Goal: Task Accomplishment & Management: Manage account settings

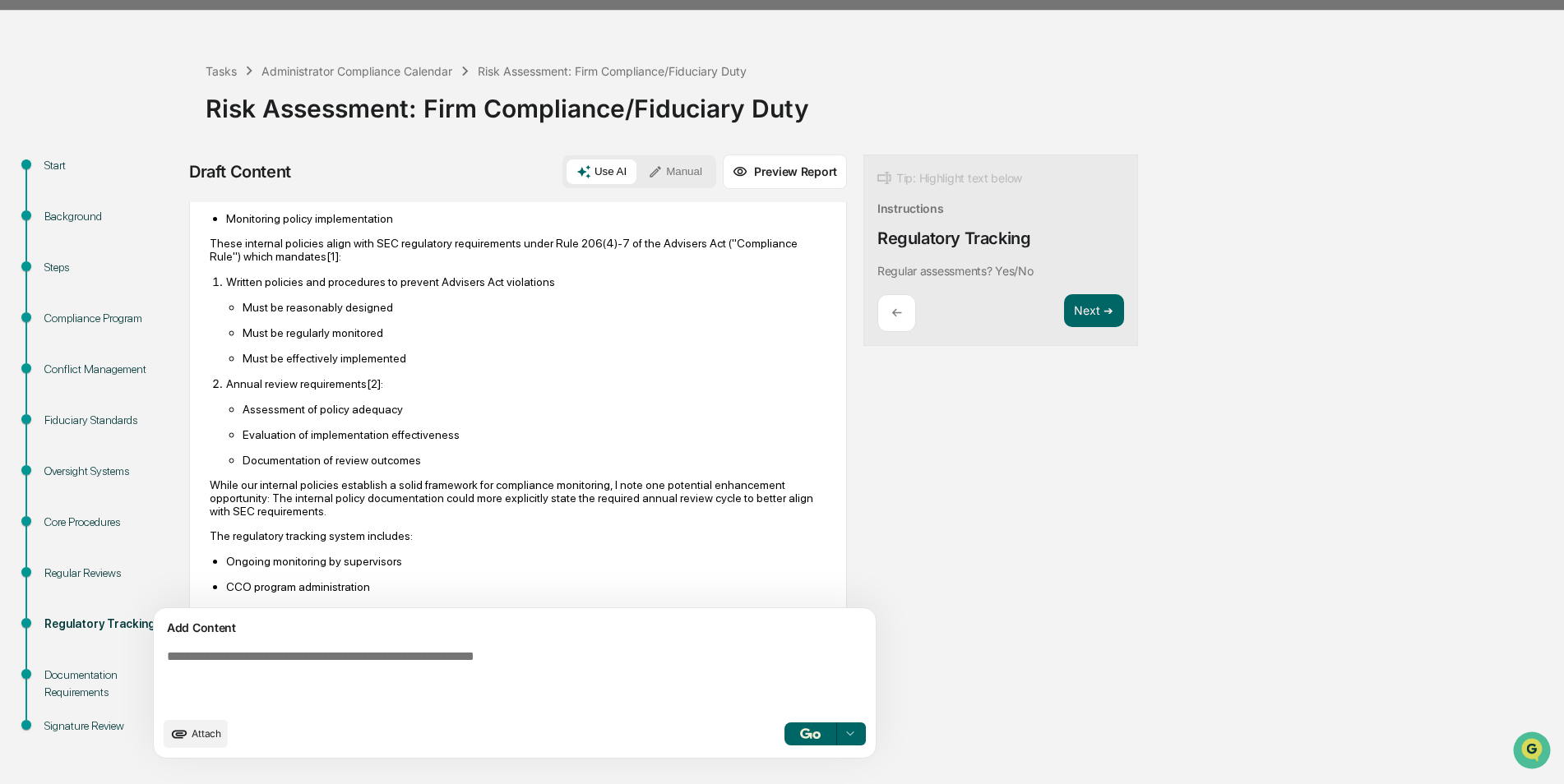
scroll to position [457, 0]
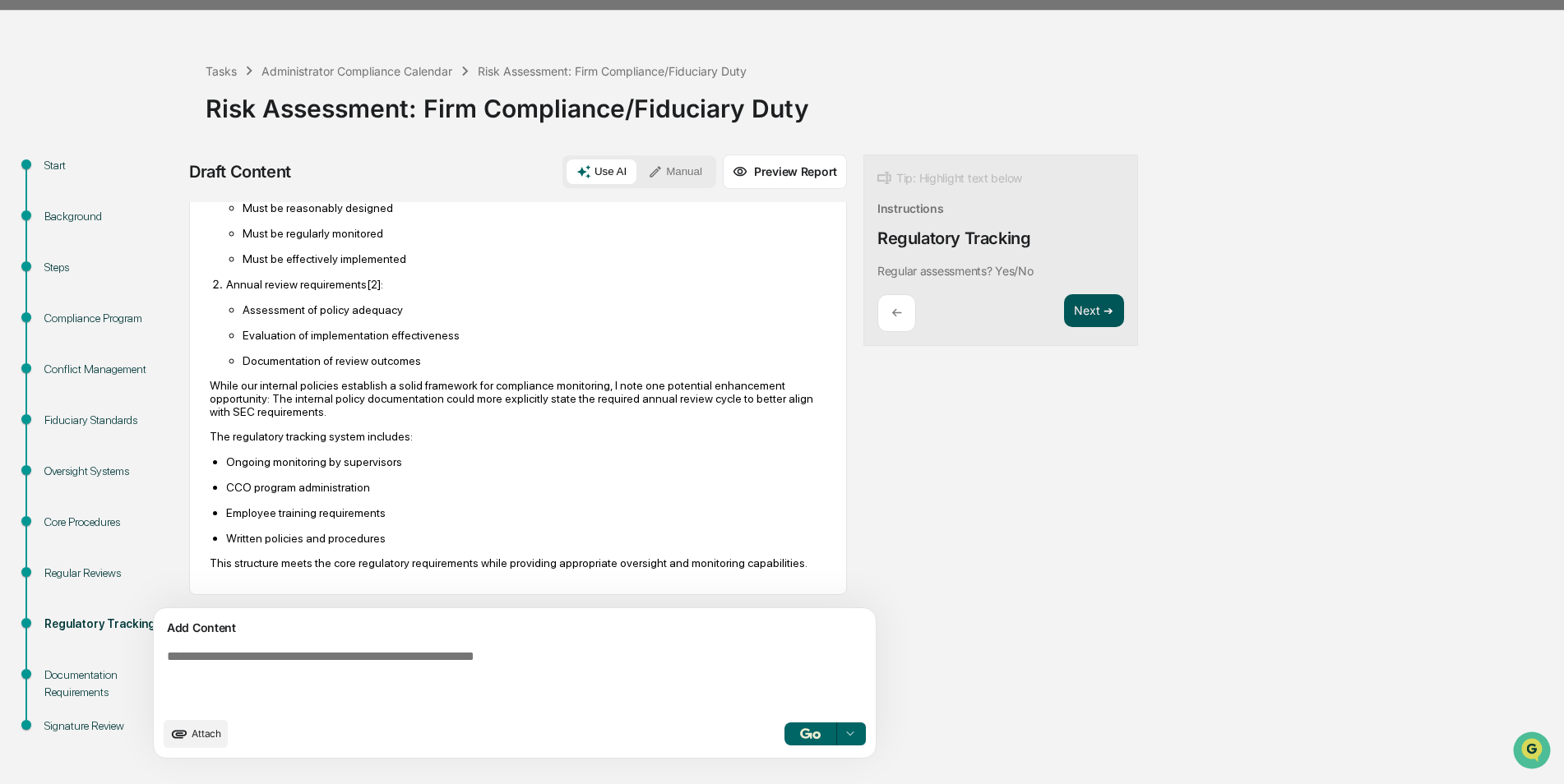
click at [1083, 305] on button "Next ➔" at bounding box center [1094, 310] width 60 height 33
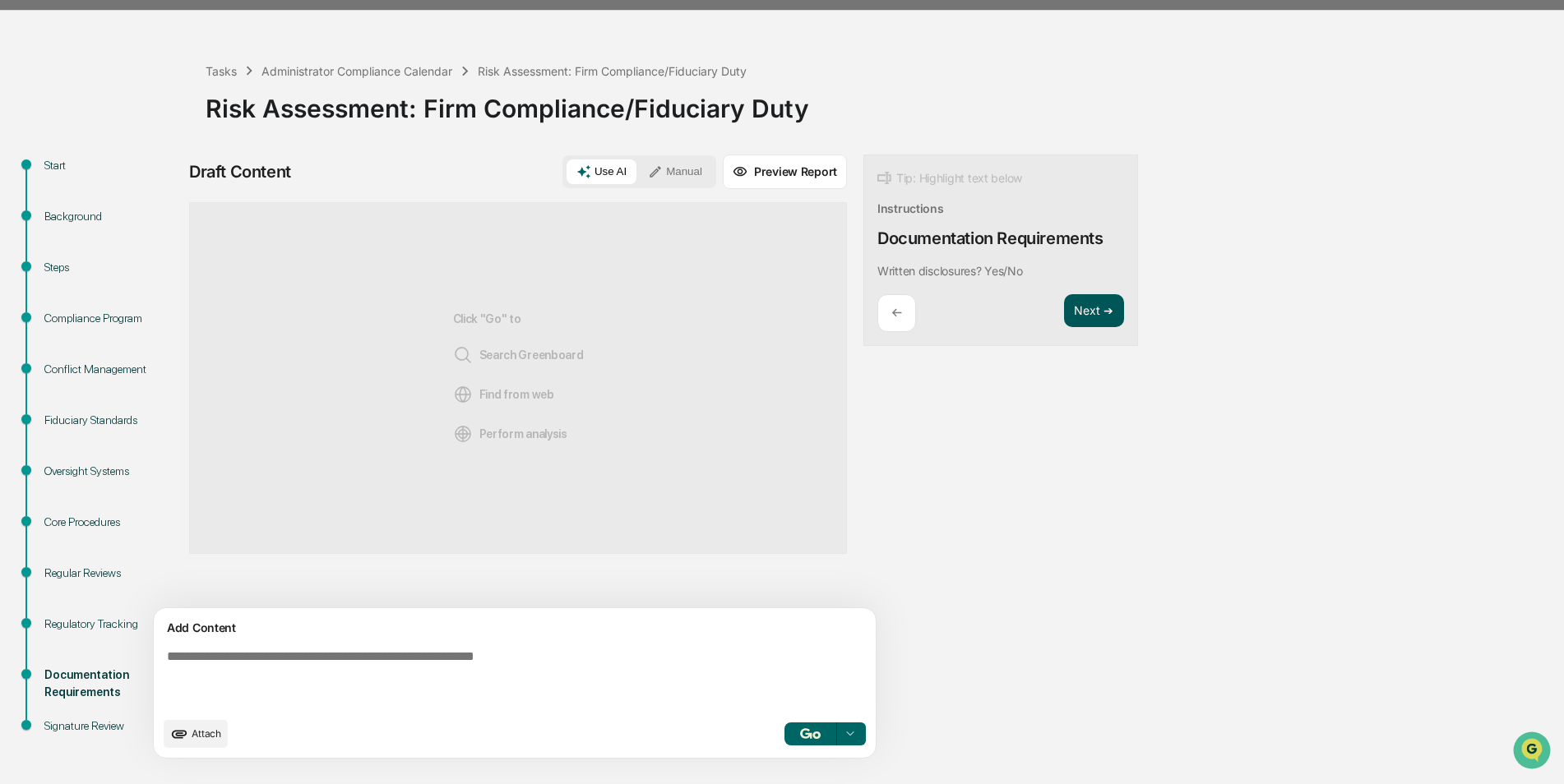
scroll to position [0, 0]
click at [577, 668] on textarea at bounding box center [518, 679] width 716 height 73
click at [552, 659] on textarea at bounding box center [518, 679] width 716 height 73
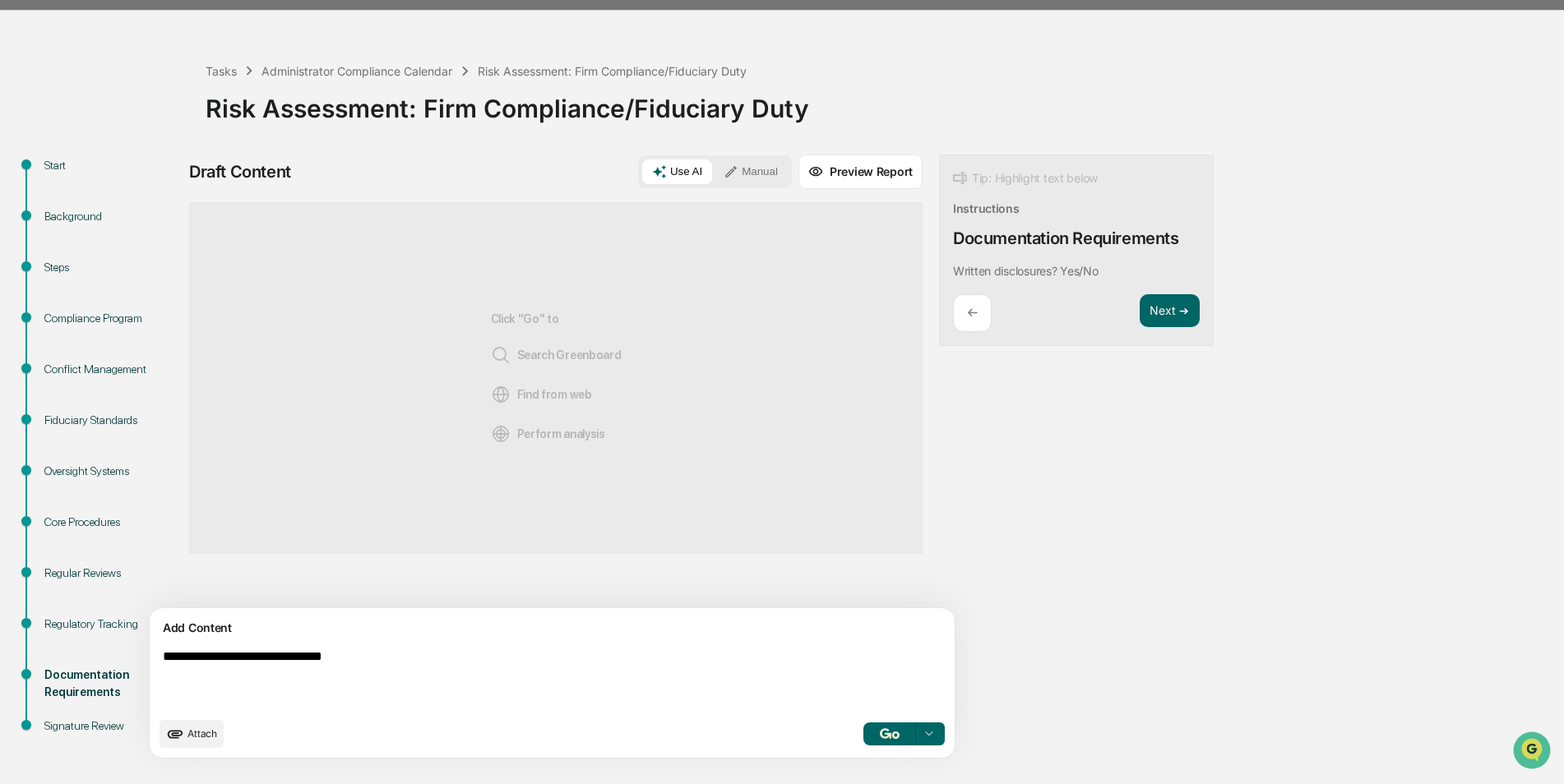
type textarea "**********"
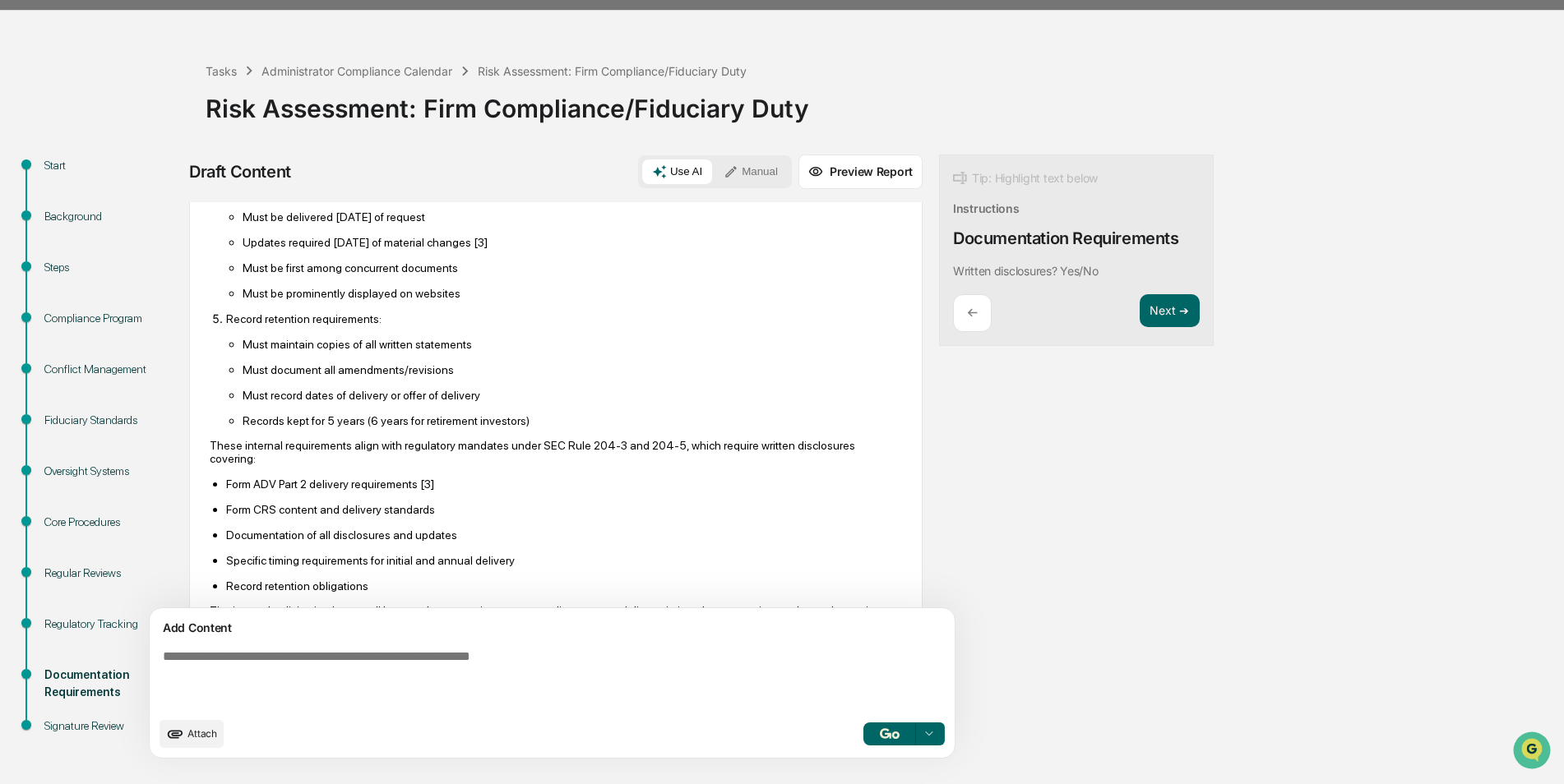
scroll to position [599, 0]
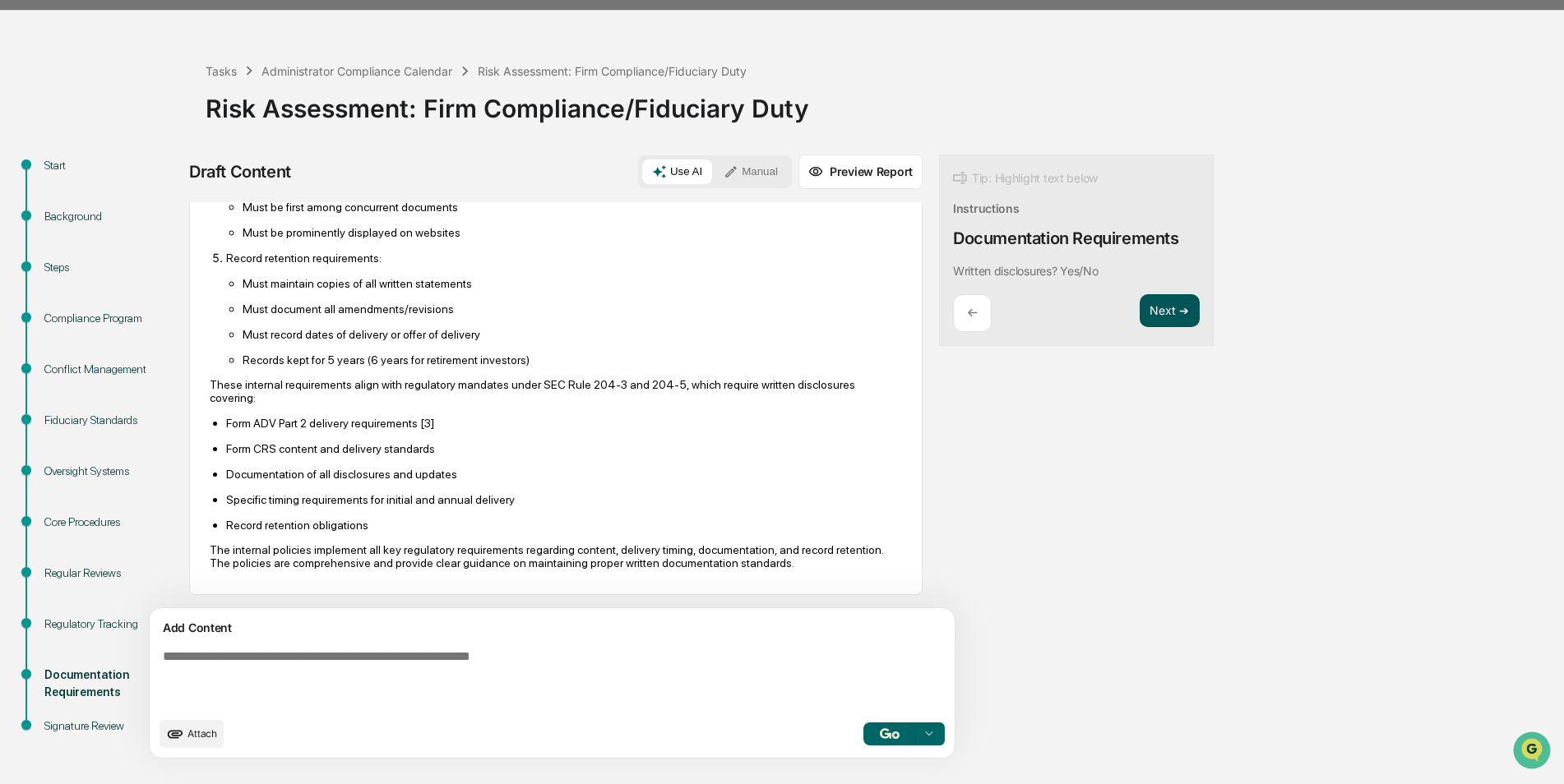
click at [1140, 306] on button "Next ➔" at bounding box center [1170, 310] width 60 height 33
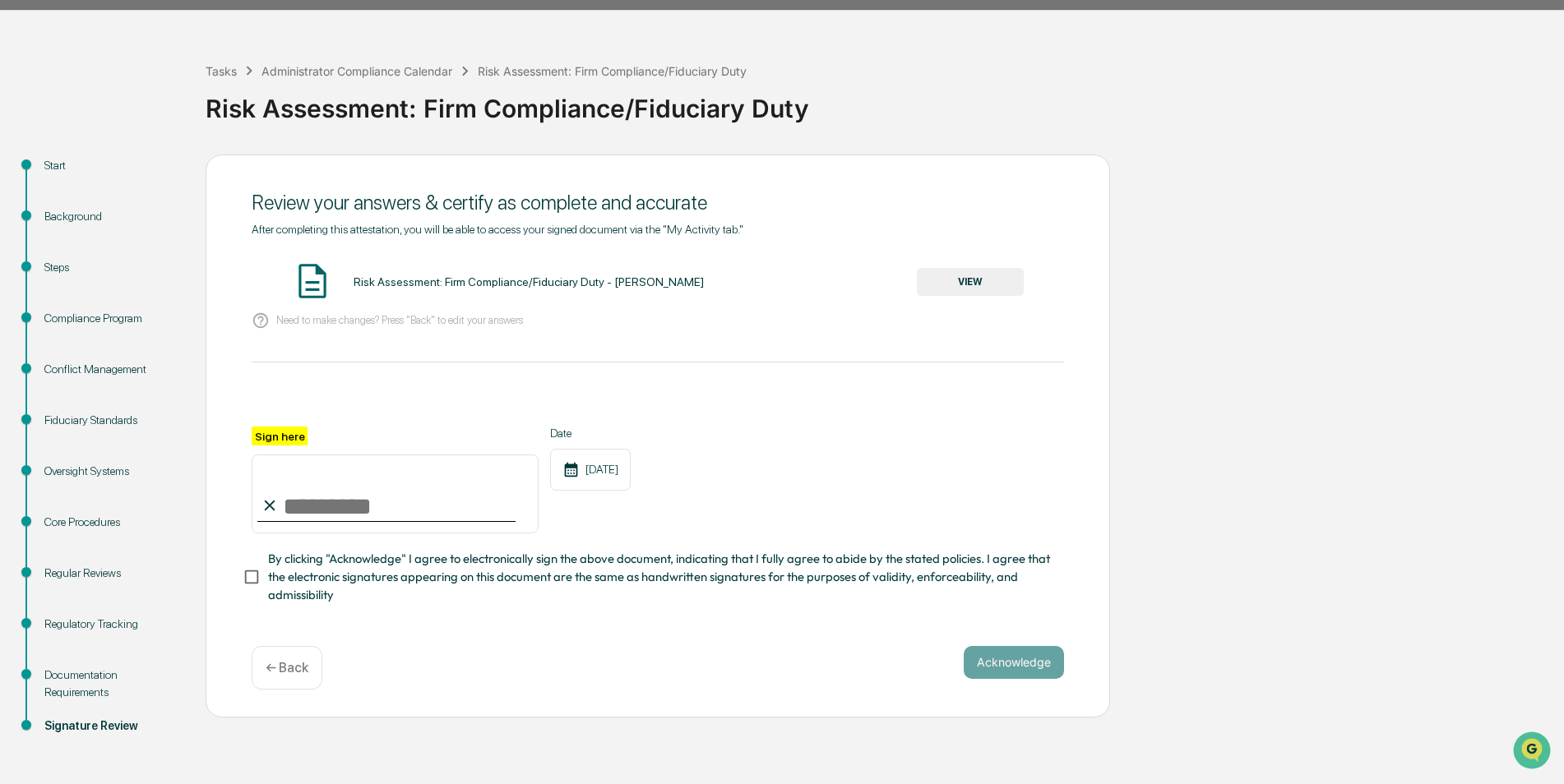
click at [308, 510] on input "Sign here" at bounding box center [395, 494] width 287 height 79
type input "*********"
click at [971, 283] on button "VIEW" at bounding box center [970, 281] width 107 height 28
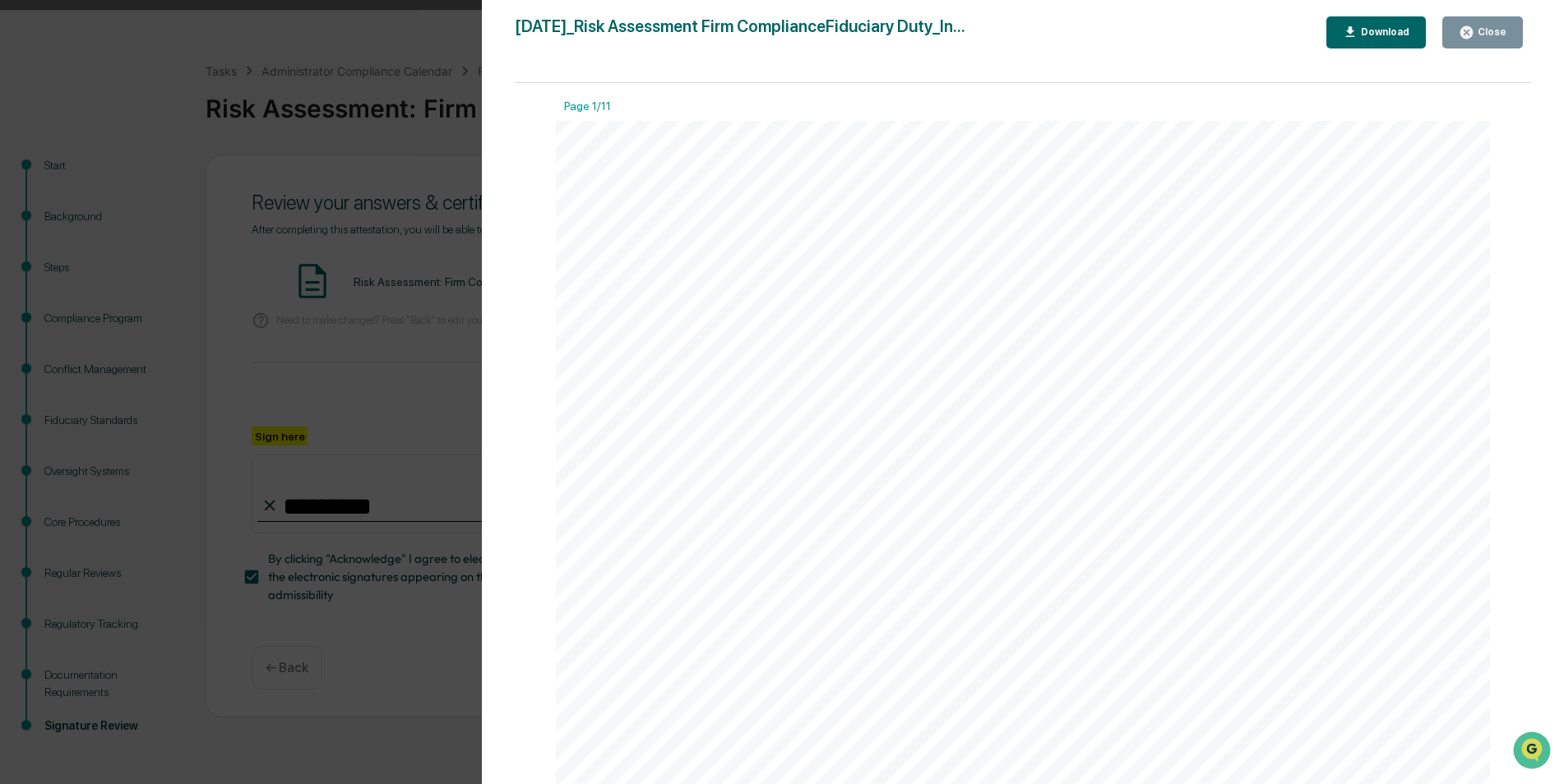
click at [1513, 21] on button "Close" at bounding box center [1483, 32] width 80 height 32
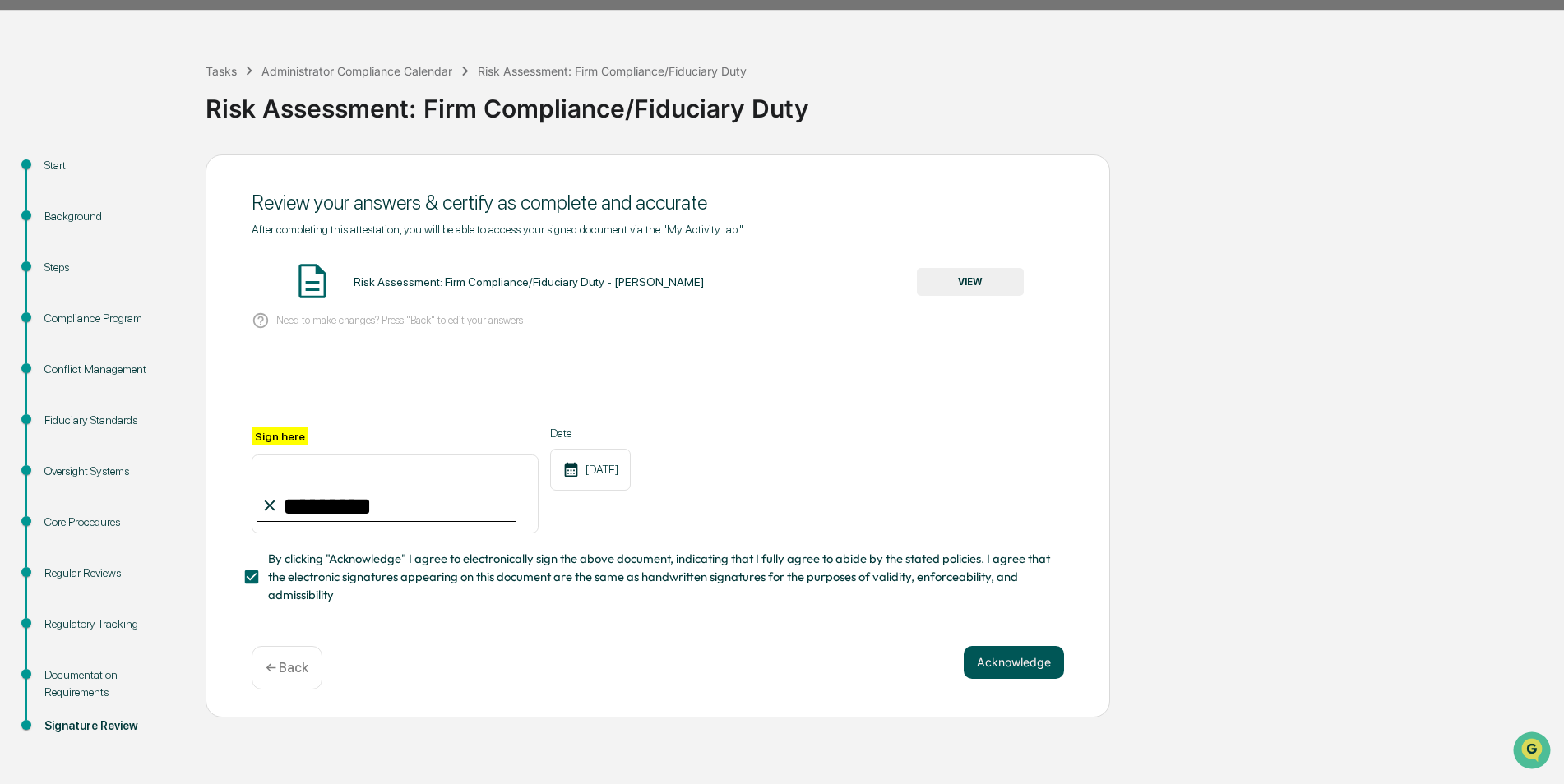
click at [1038, 672] on button "Acknowledge" at bounding box center [1013, 663] width 100 height 32
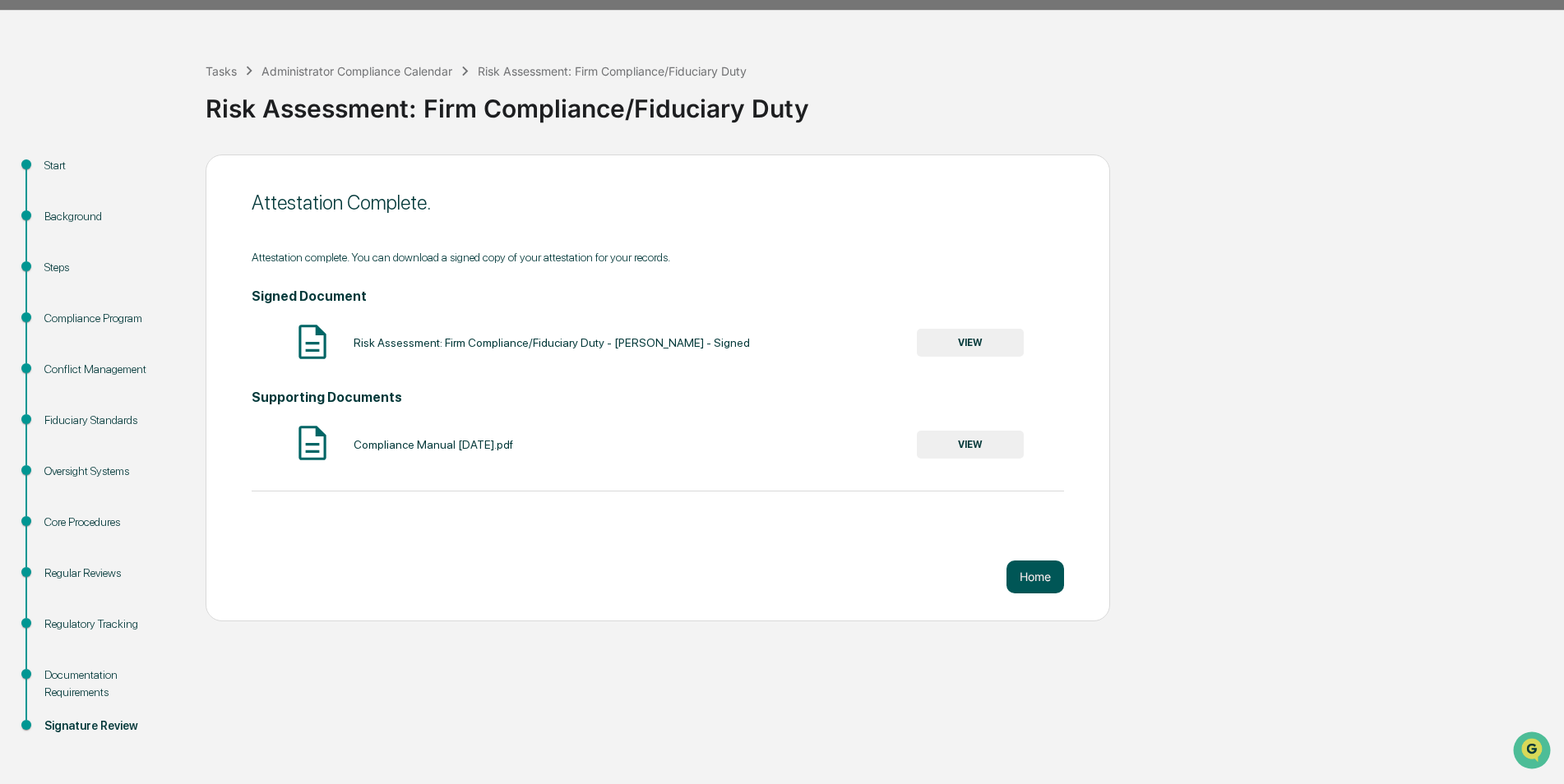
click at [1017, 581] on button "Home" at bounding box center [1035, 577] width 57 height 32
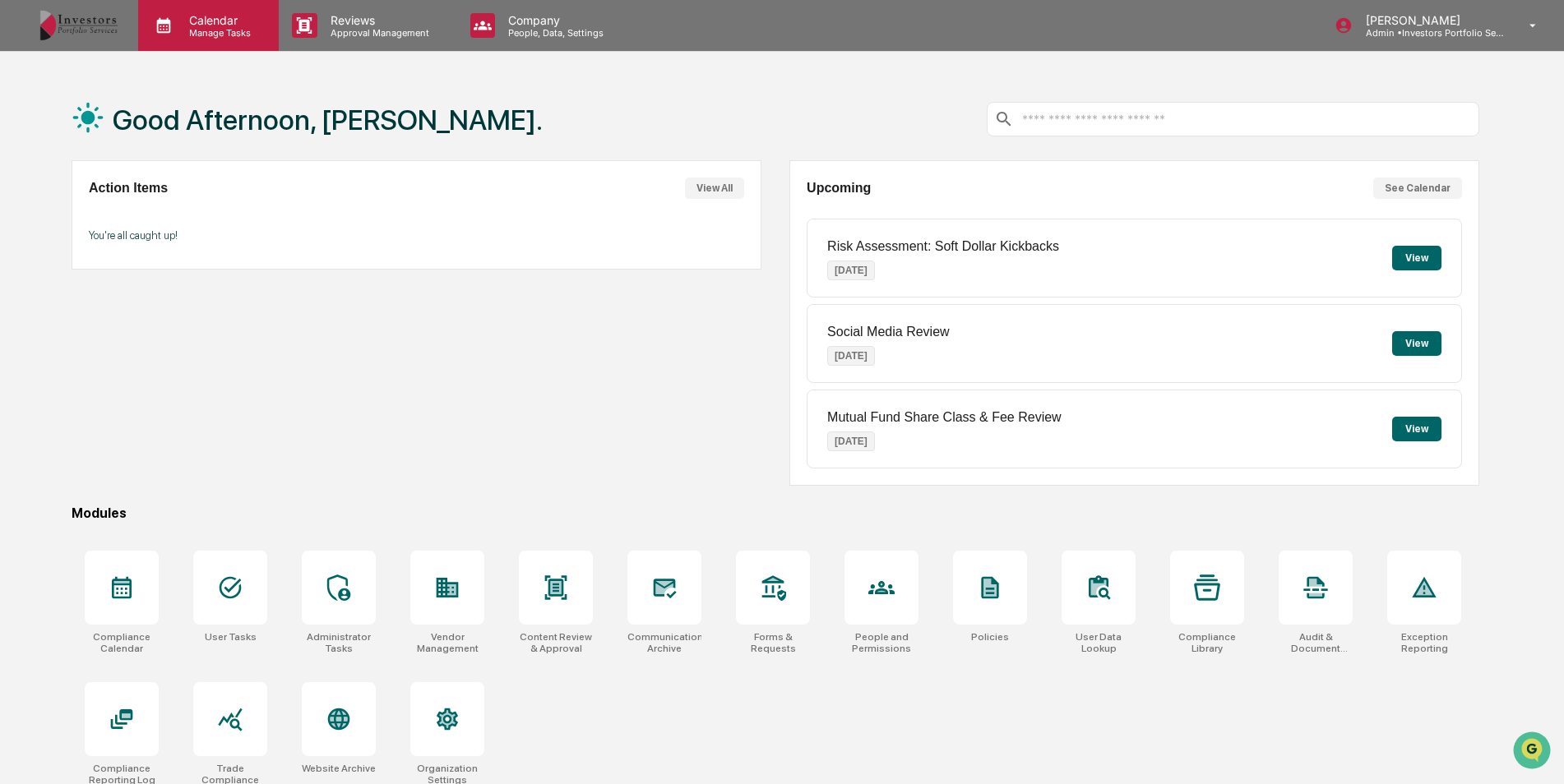
click at [234, 27] on p "Manage Tasks" at bounding box center [217, 32] width 83 height 11
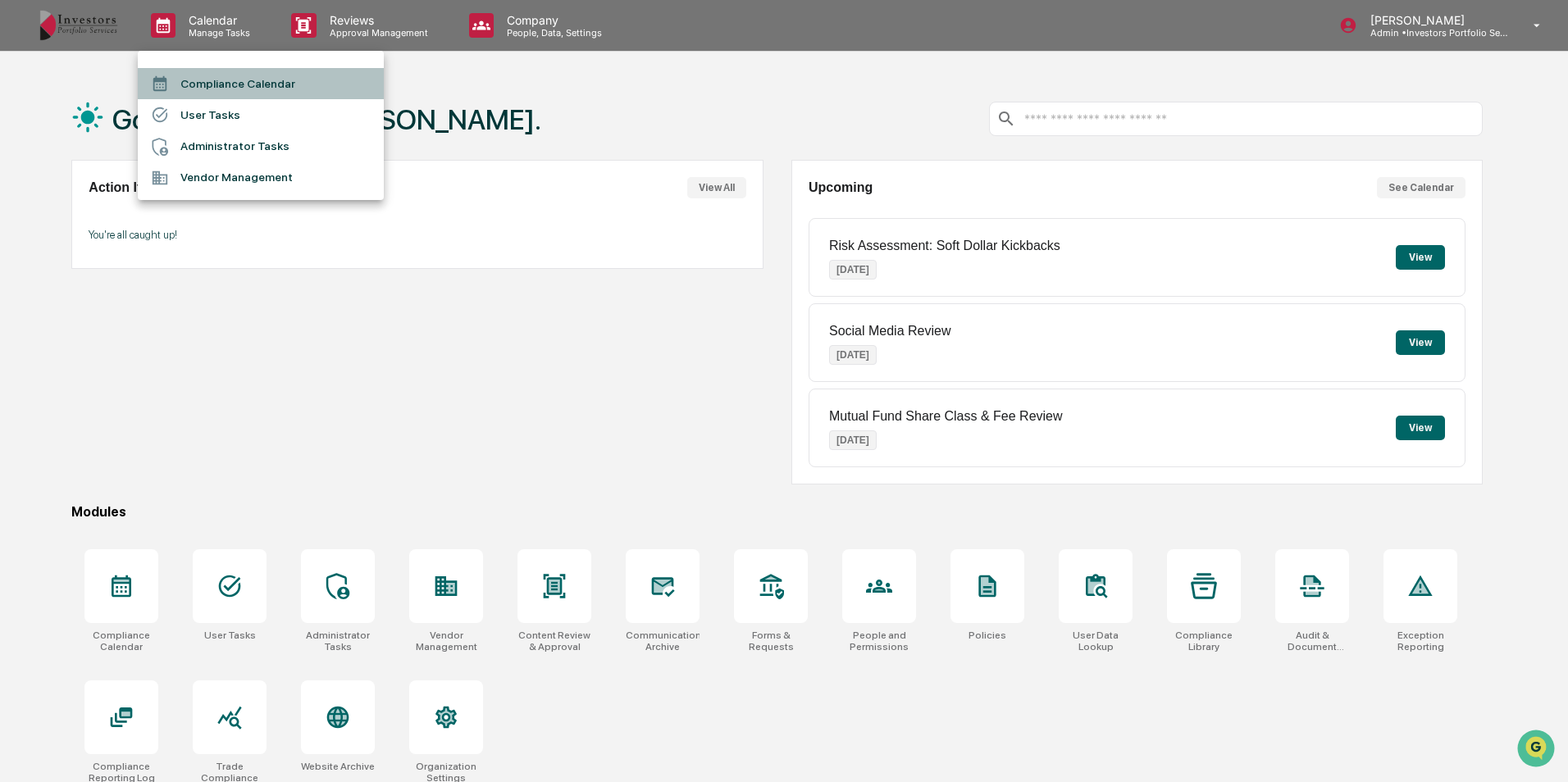
click at [237, 83] on li "Compliance Calendar" at bounding box center [261, 84] width 246 height 32
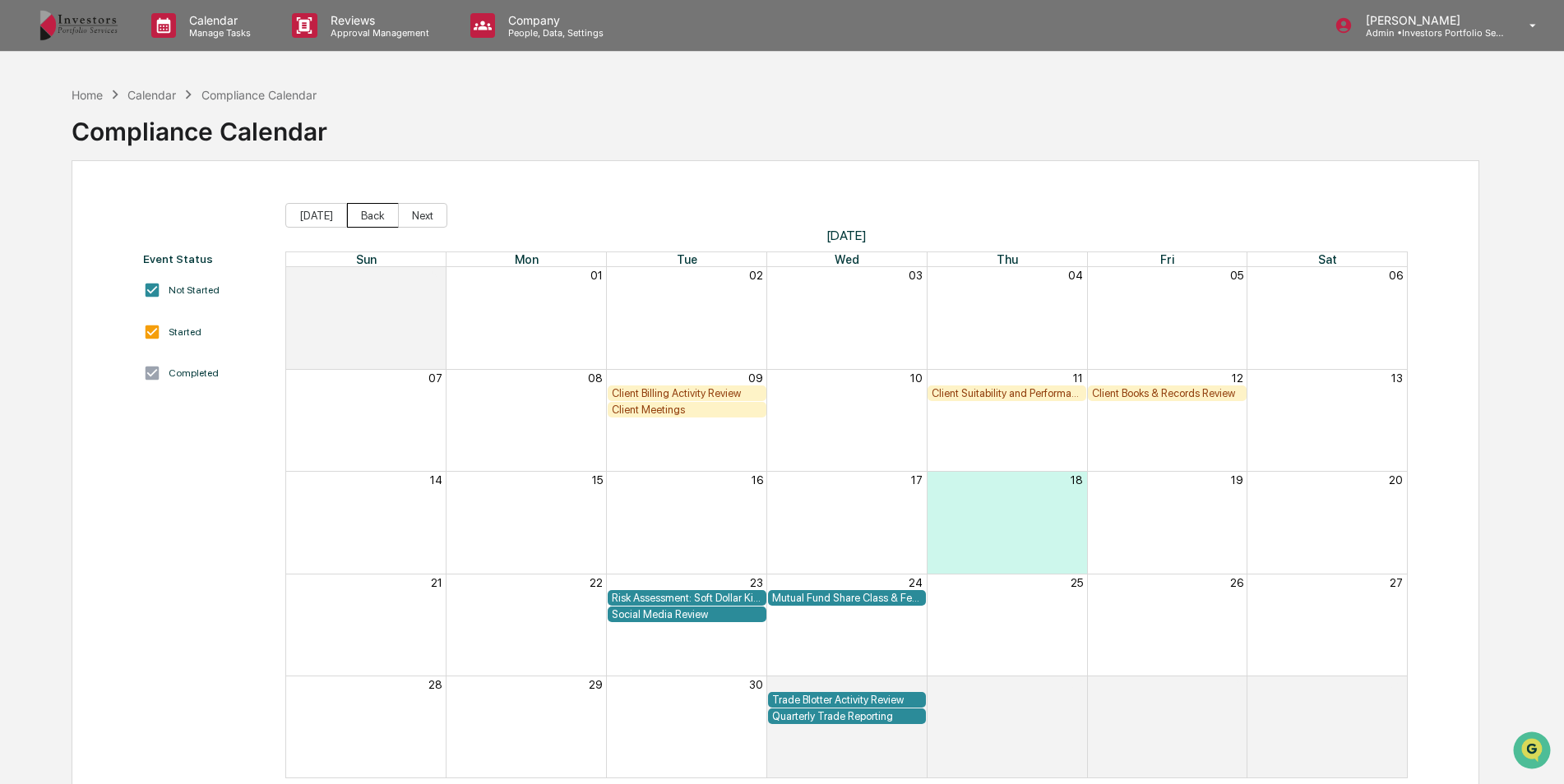
click at [370, 206] on button "Back" at bounding box center [373, 215] width 52 height 25
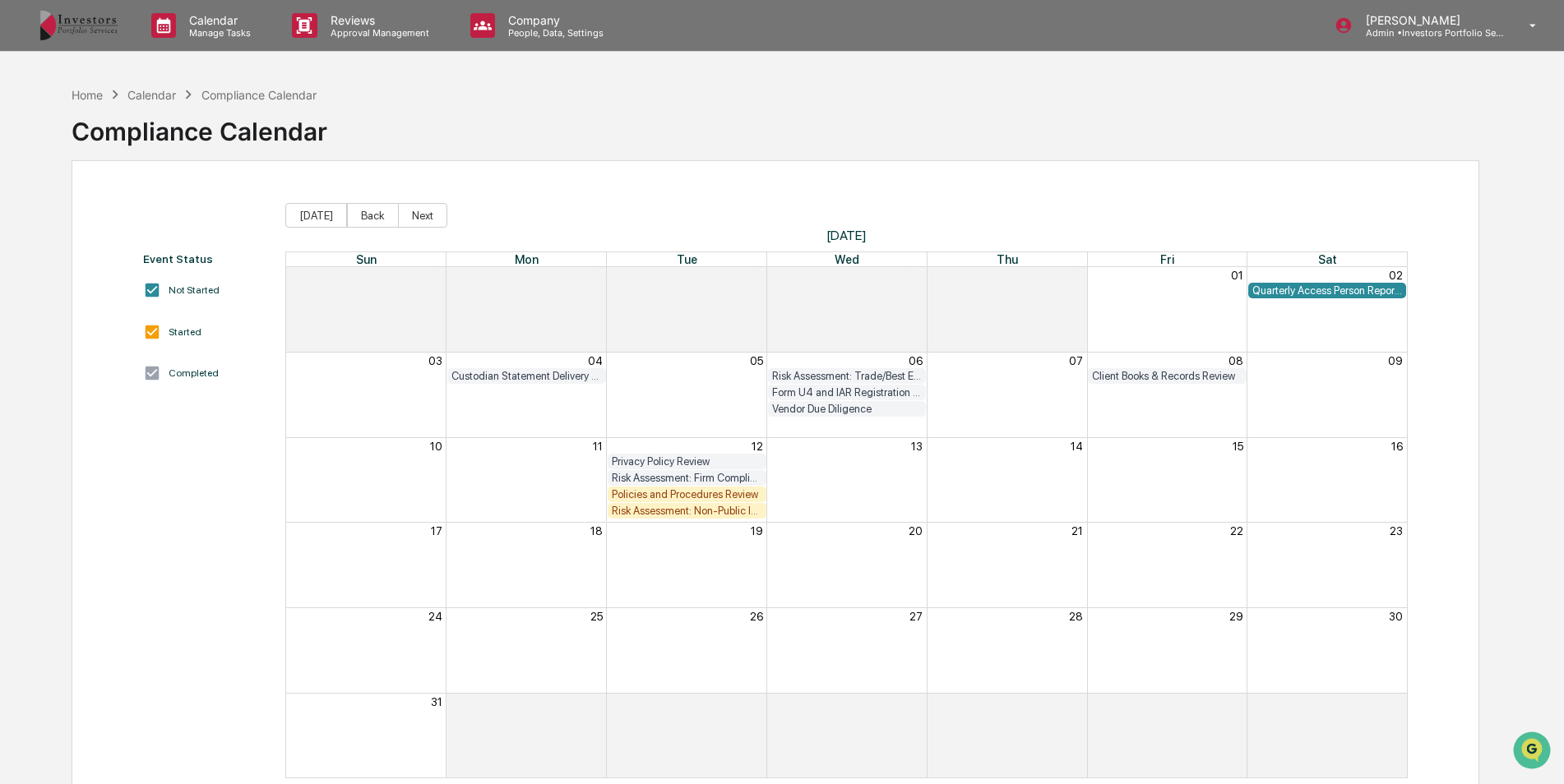
click at [705, 495] on div "Policies and Procedures Review" at bounding box center [687, 494] width 150 height 12
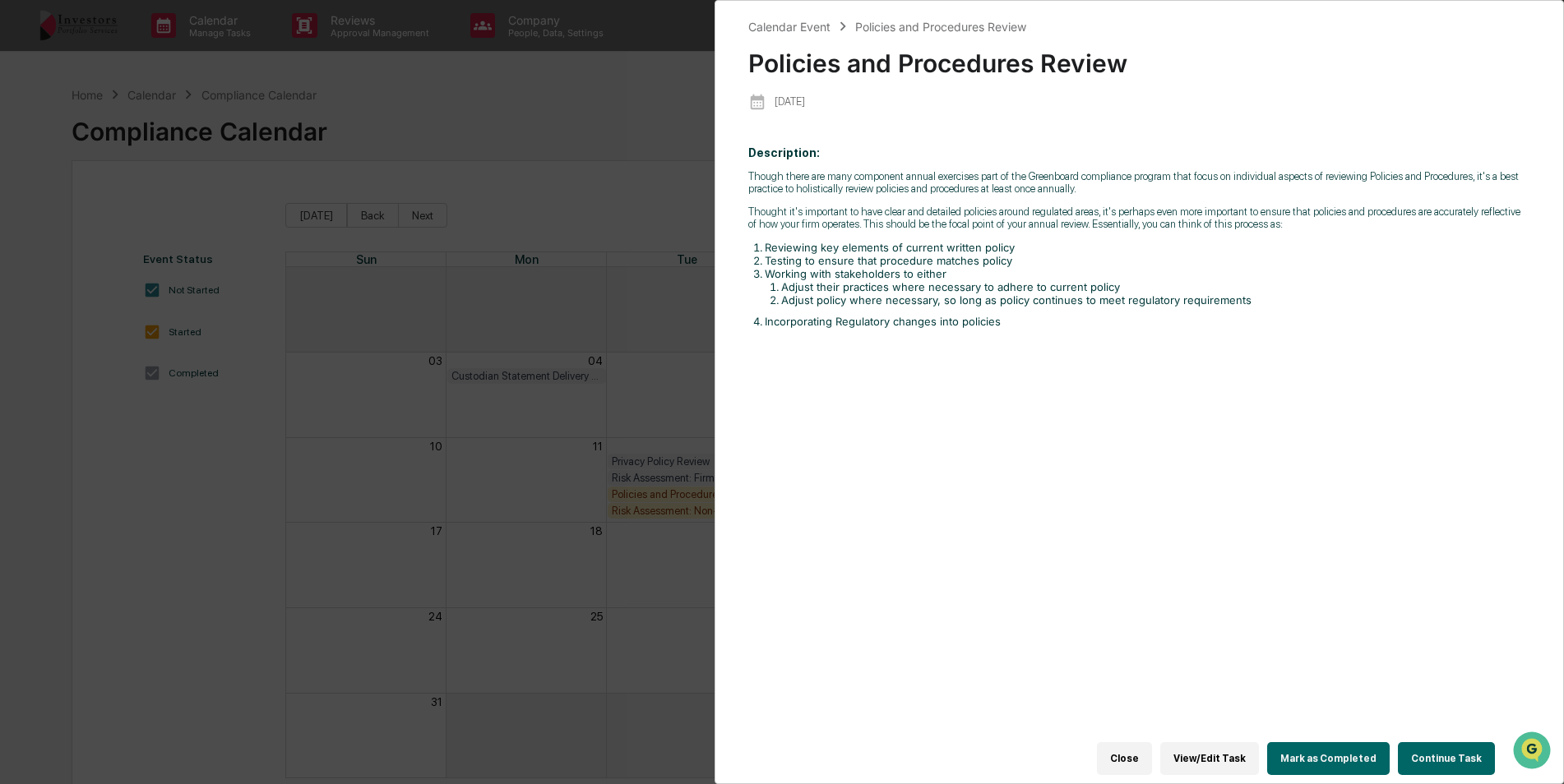
click at [1421, 734] on div "Close View/Edit Task Mark as Completed Continue Task" at bounding box center [1130, 759] width 763 height 50
click at [1428, 742] on button "Continue Task" at bounding box center [1446, 758] width 97 height 32
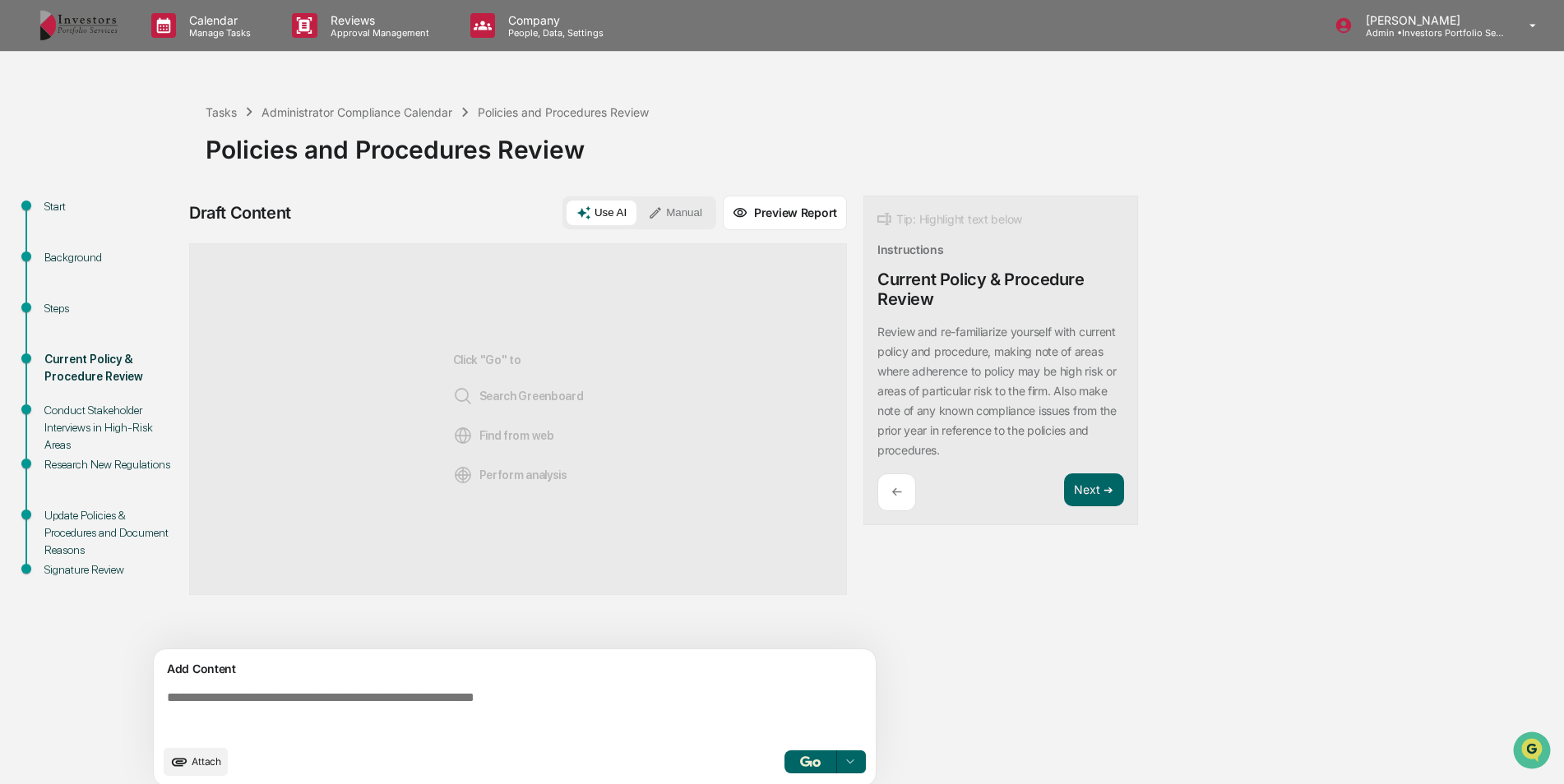
click at [339, 684] on textarea at bounding box center [518, 713] width 716 height 59
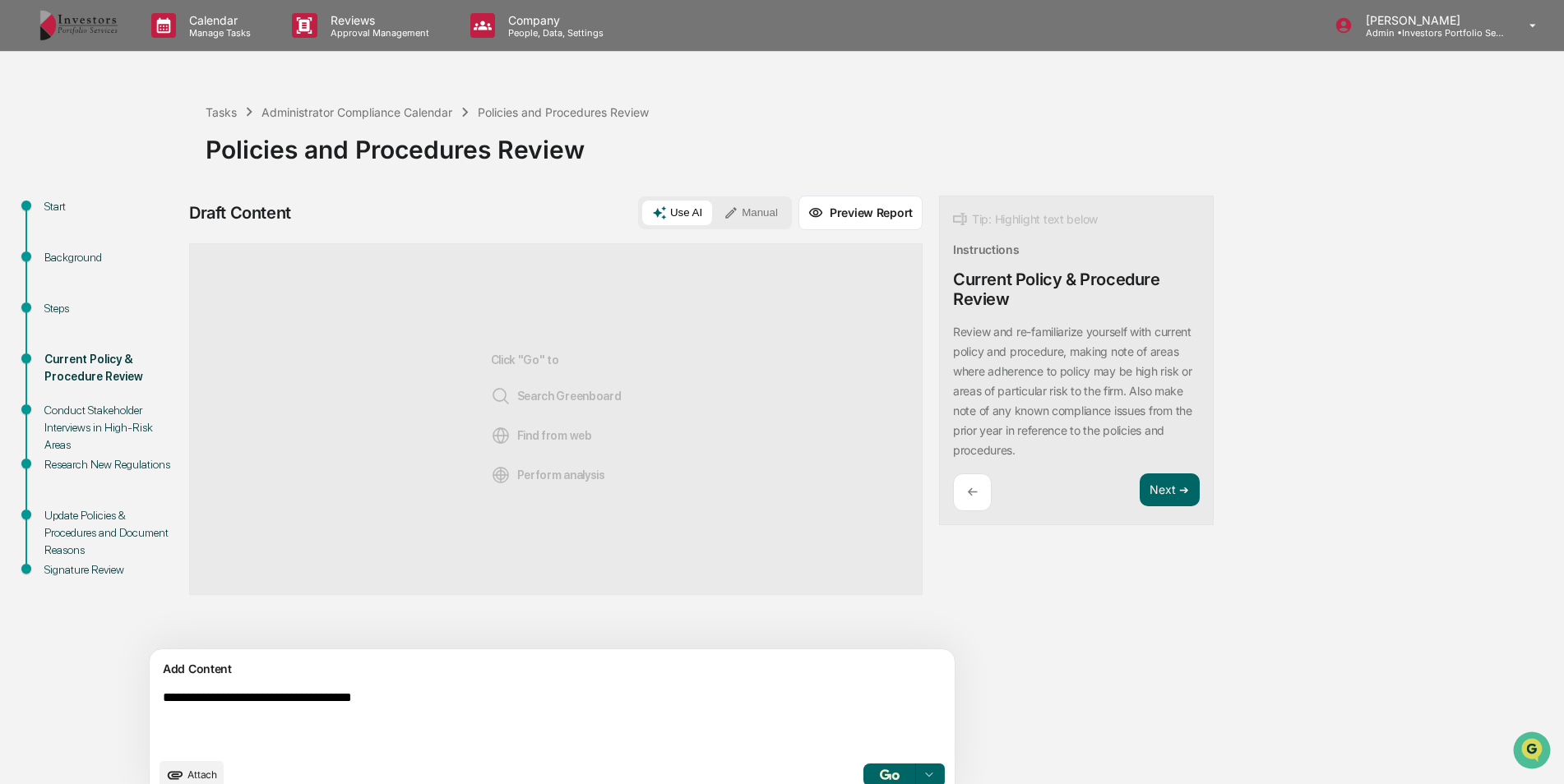
type textarea "**********"
click at [200, 764] on button "Attach" at bounding box center [192, 775] width 64 height 28
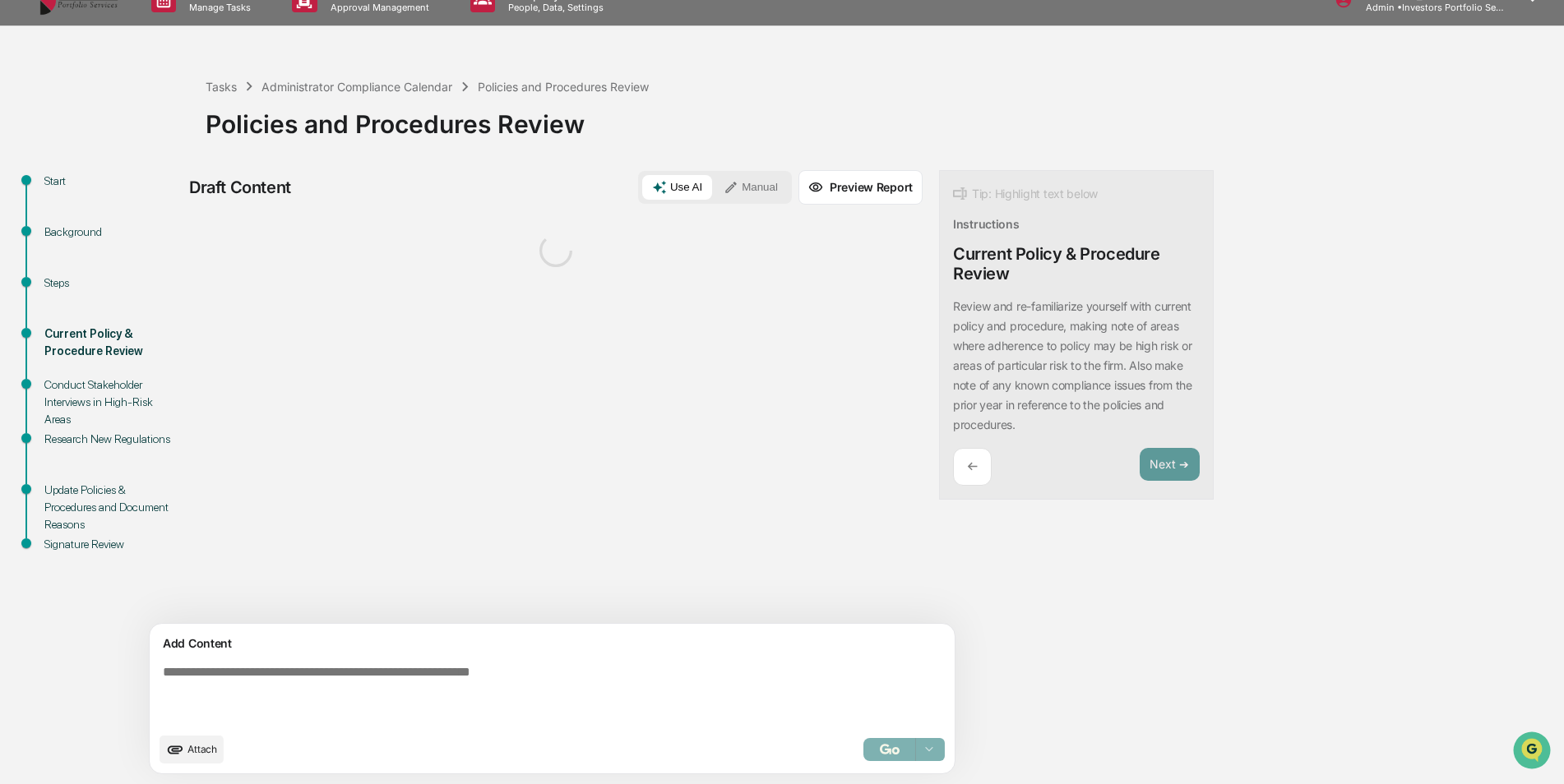
click at [429, 670] on textarea at bounding box center [514, 694] width 716 height 73
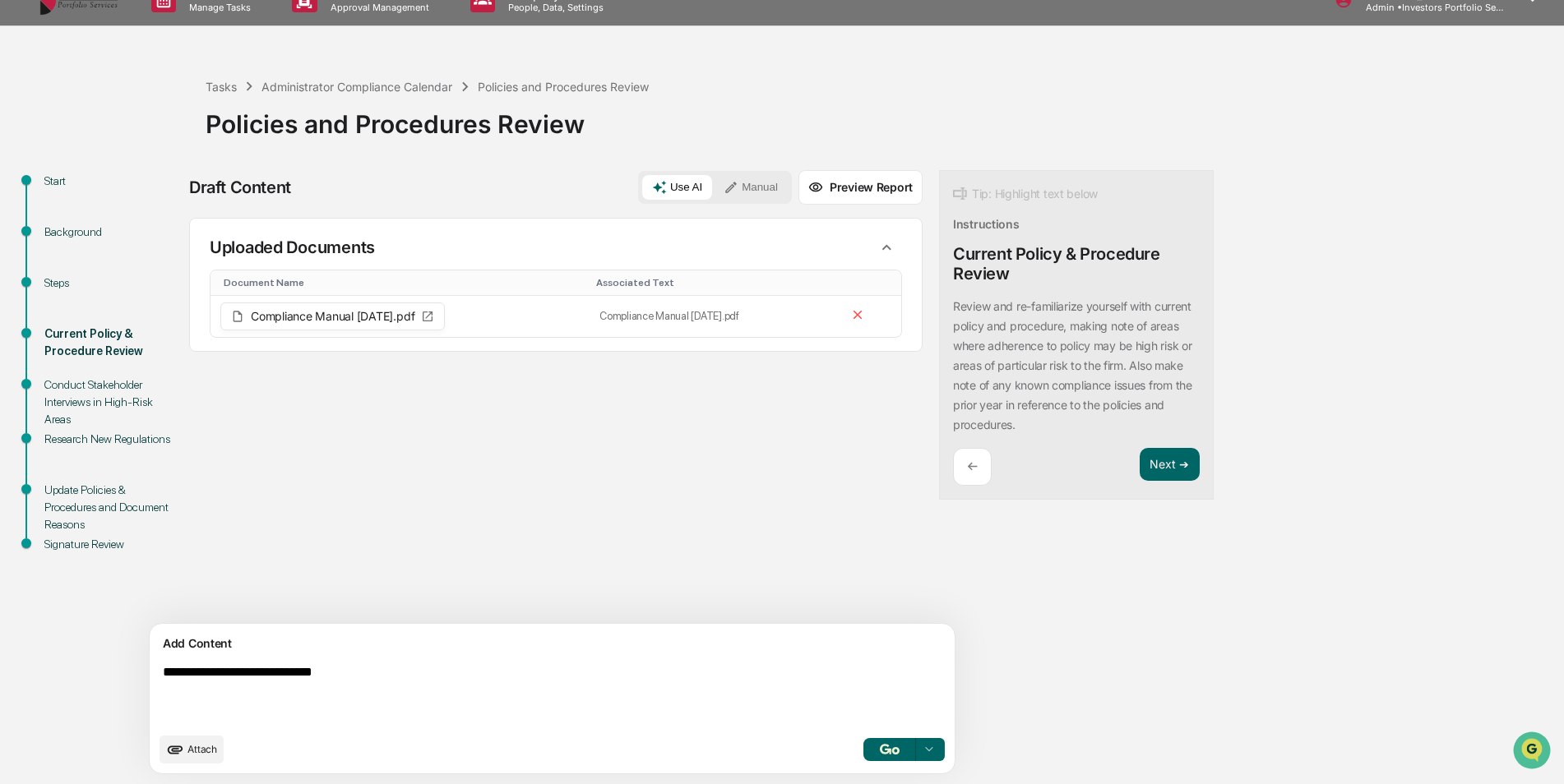
type textarea "**********"
click at [880, 750] on img "button" at bounding box center [889, 749] width 20 height 11
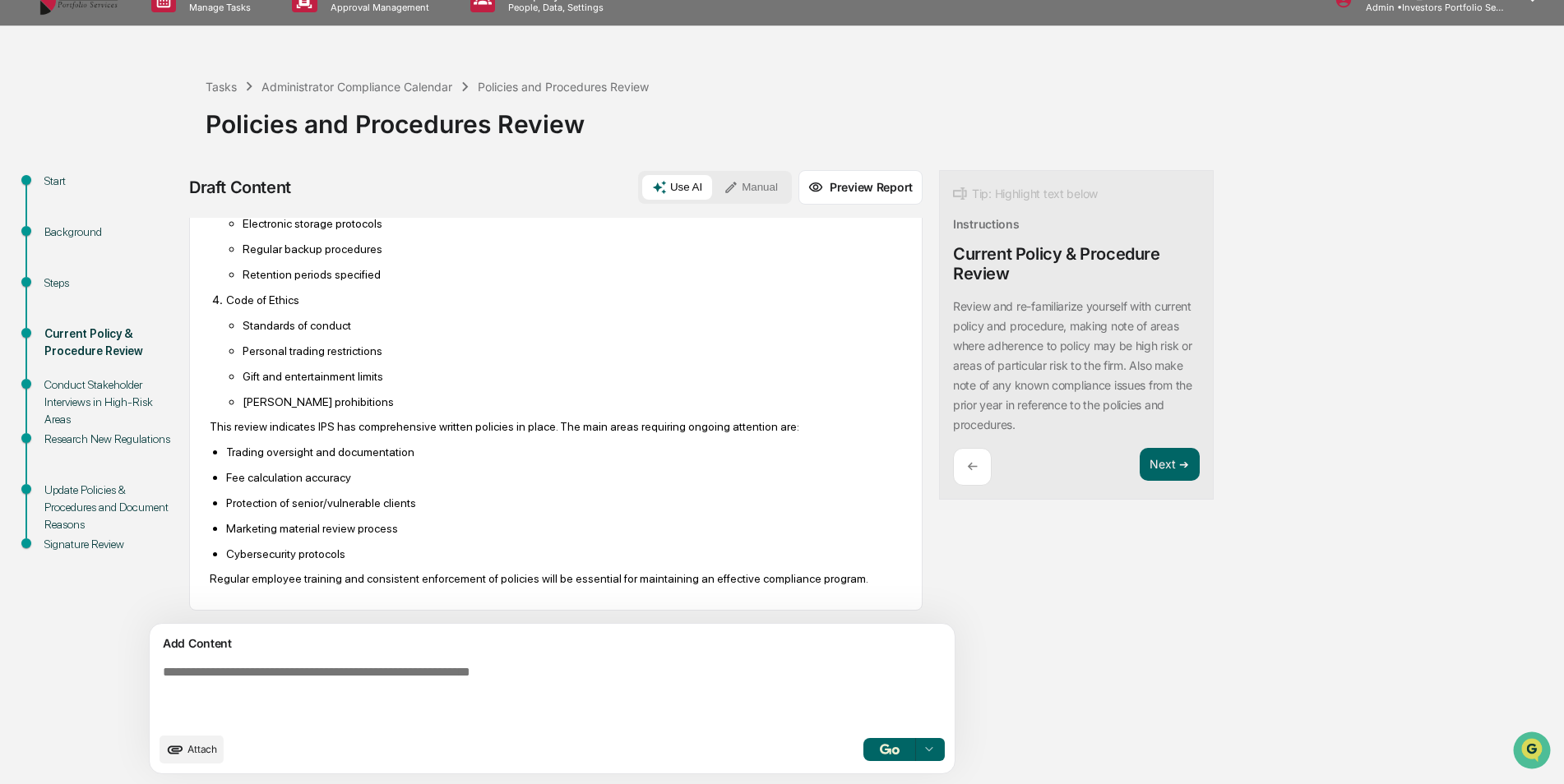
scroll to position [1751, 0]
click at [1140, 462] on button "Next ➔" at bounding box center [1170, 464] width 60 height 33
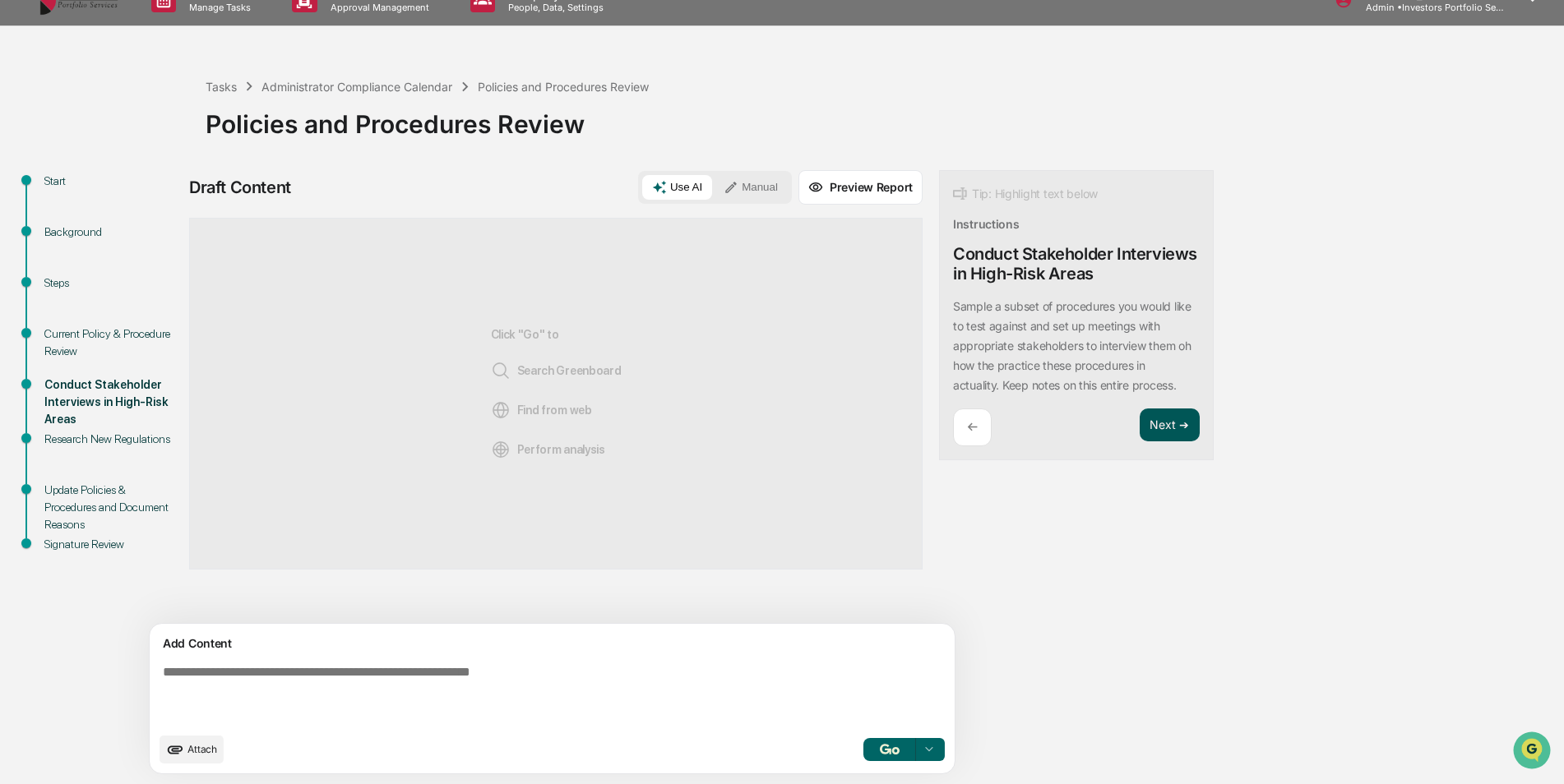
scroll to position [0, 0]
click at [1140, 420] on button "Next ➔" at bounding box center [1170, 425] width 60 height 33
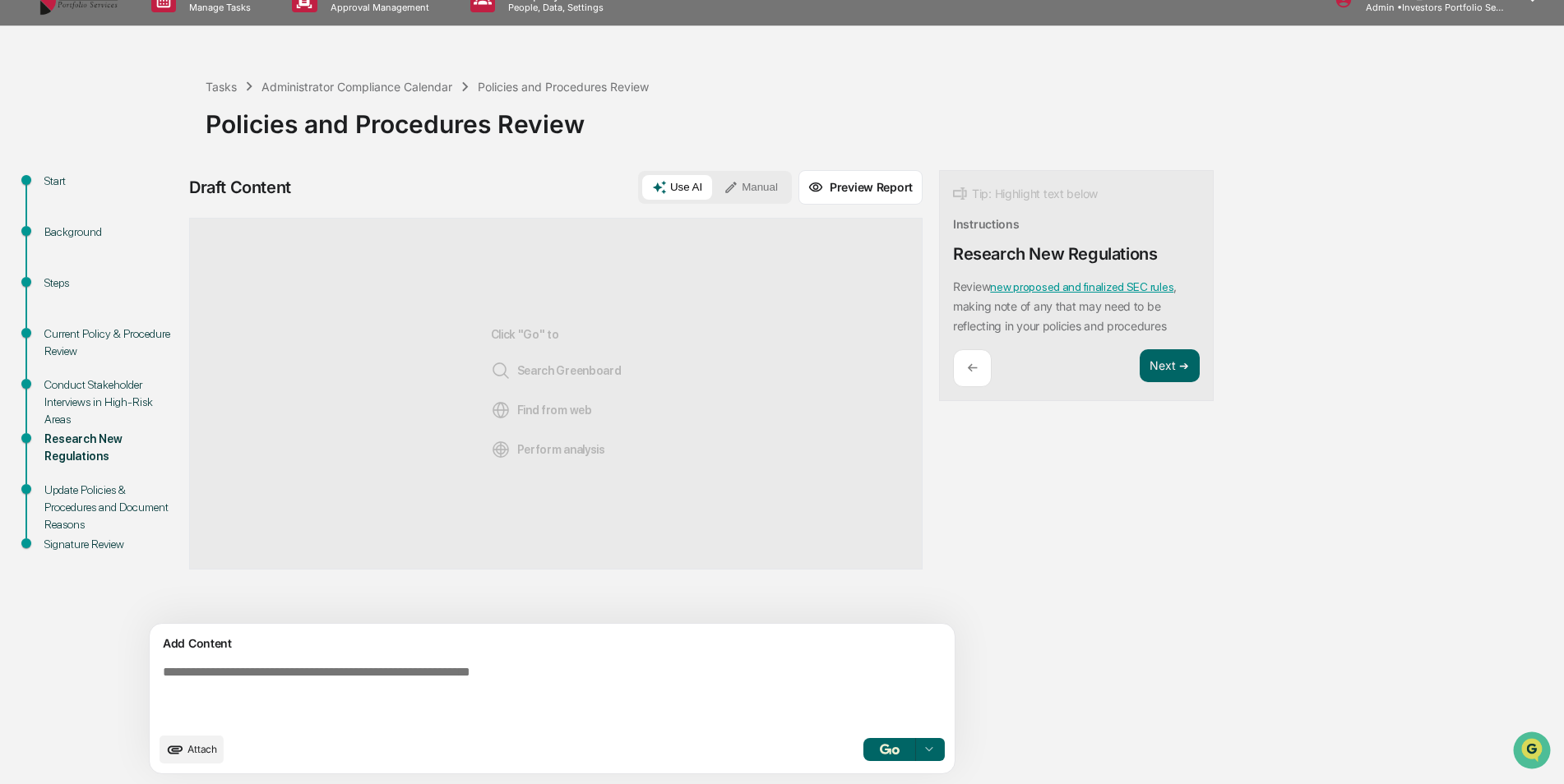
click at [651, 680] on textarea at bounding box center [514, 694] width 716 height 73
type textarea "**********"
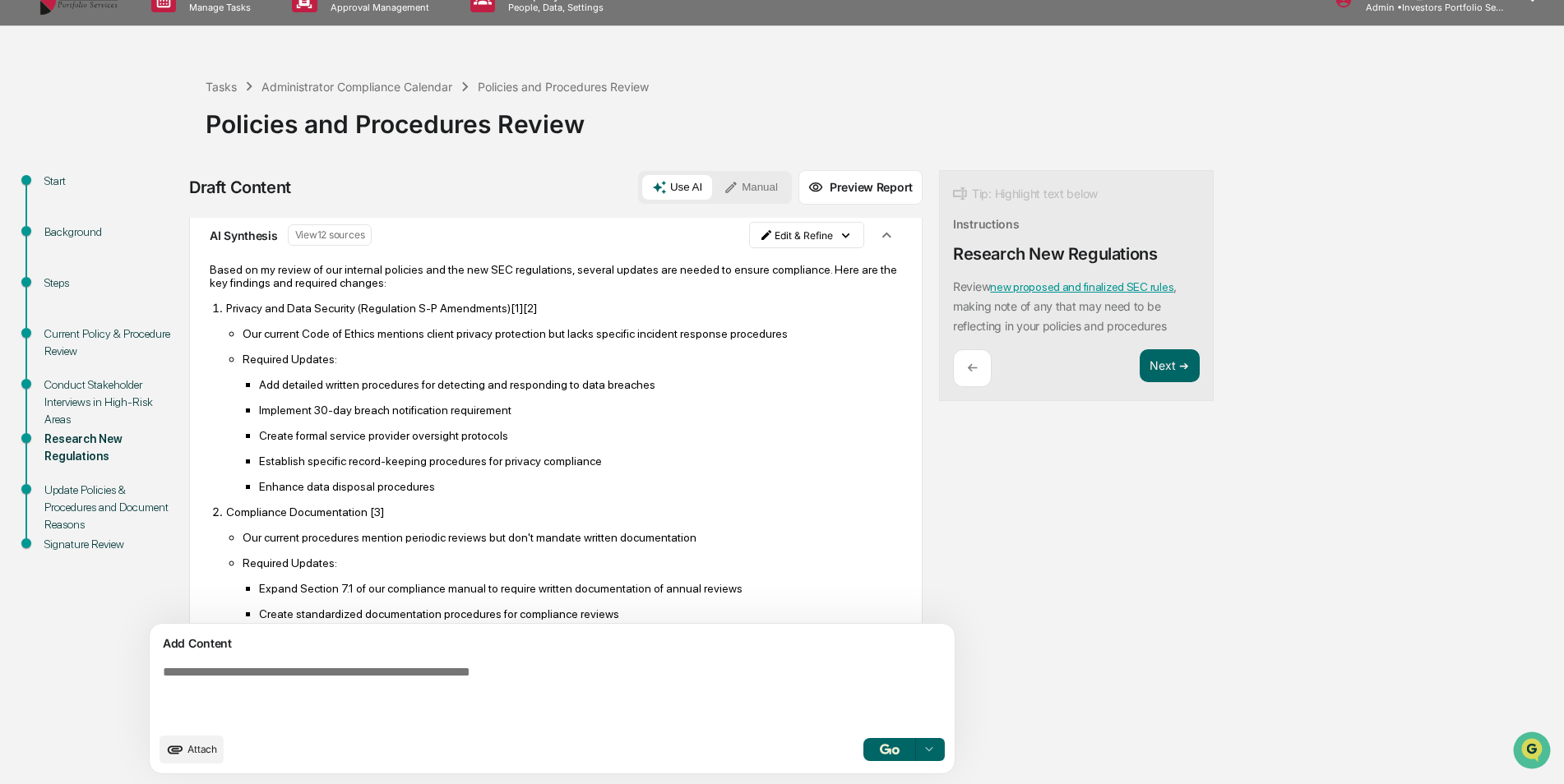
scroll to position [82, 0]
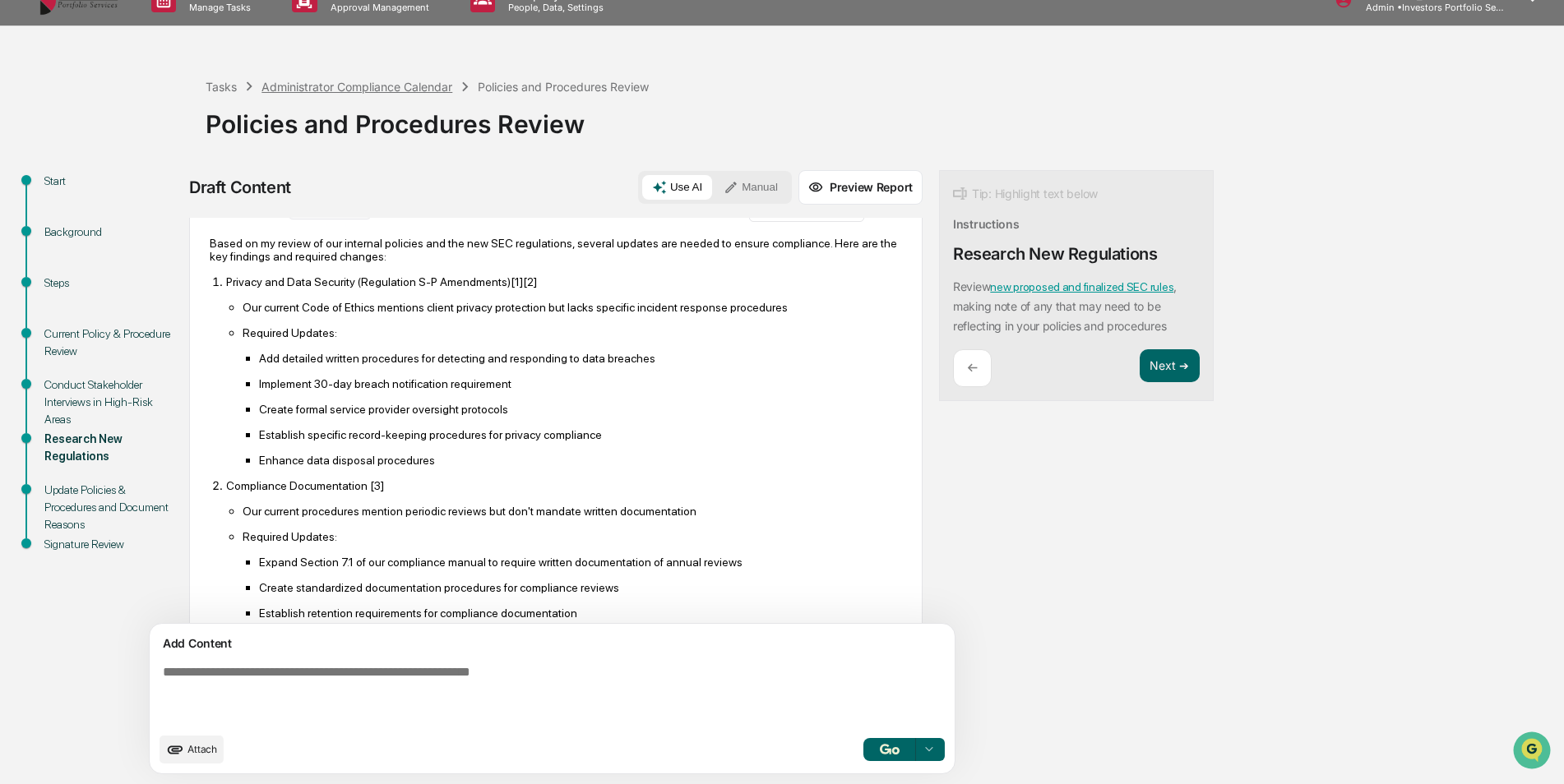
click at [299, 83] on div "Administrator Compliance Calendar" at bounding box center [357, 86] width 191 height 14
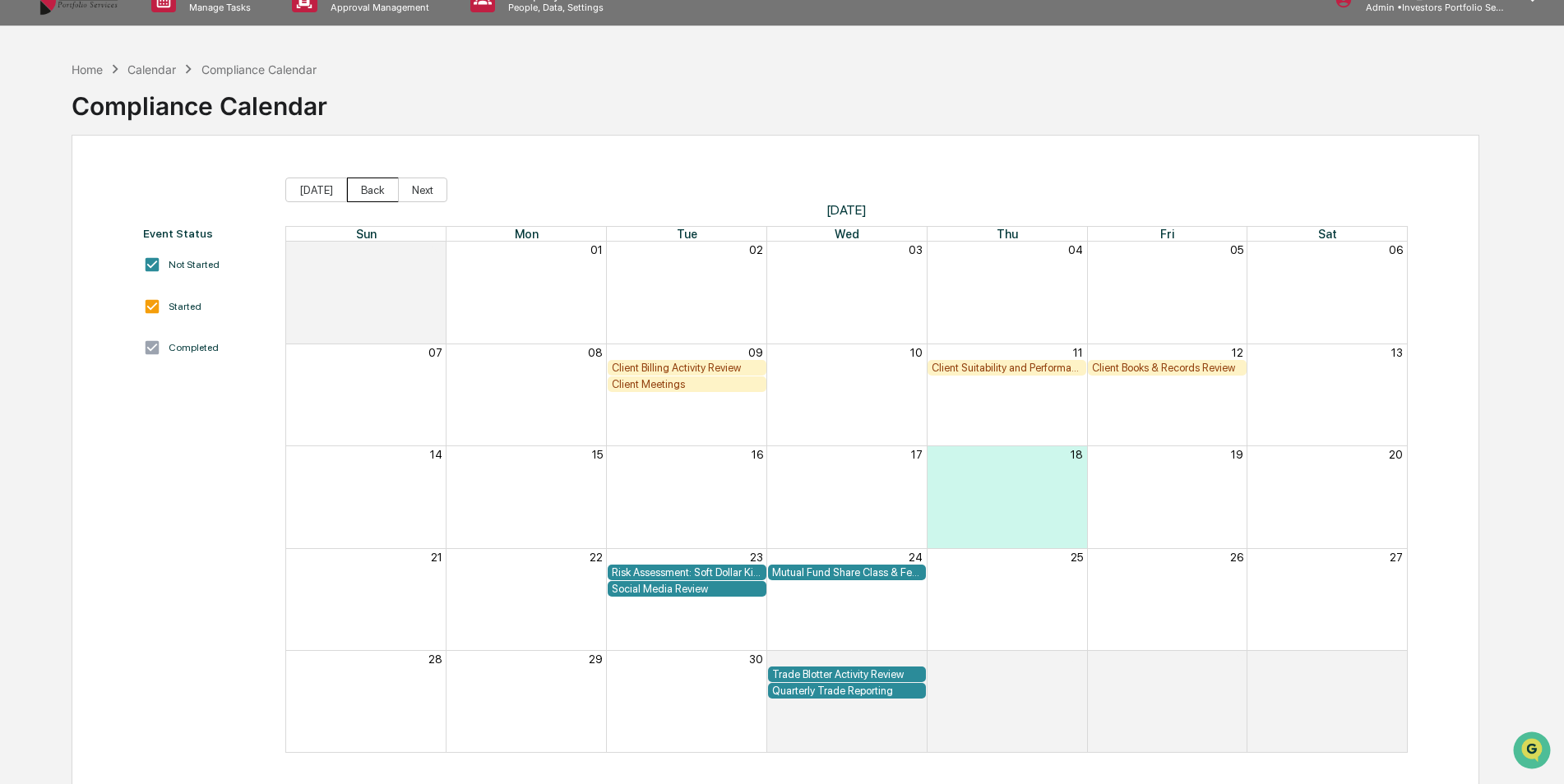
click at [376, 182] on button "Back" at bounding box center [373, 190] width 52 height 25
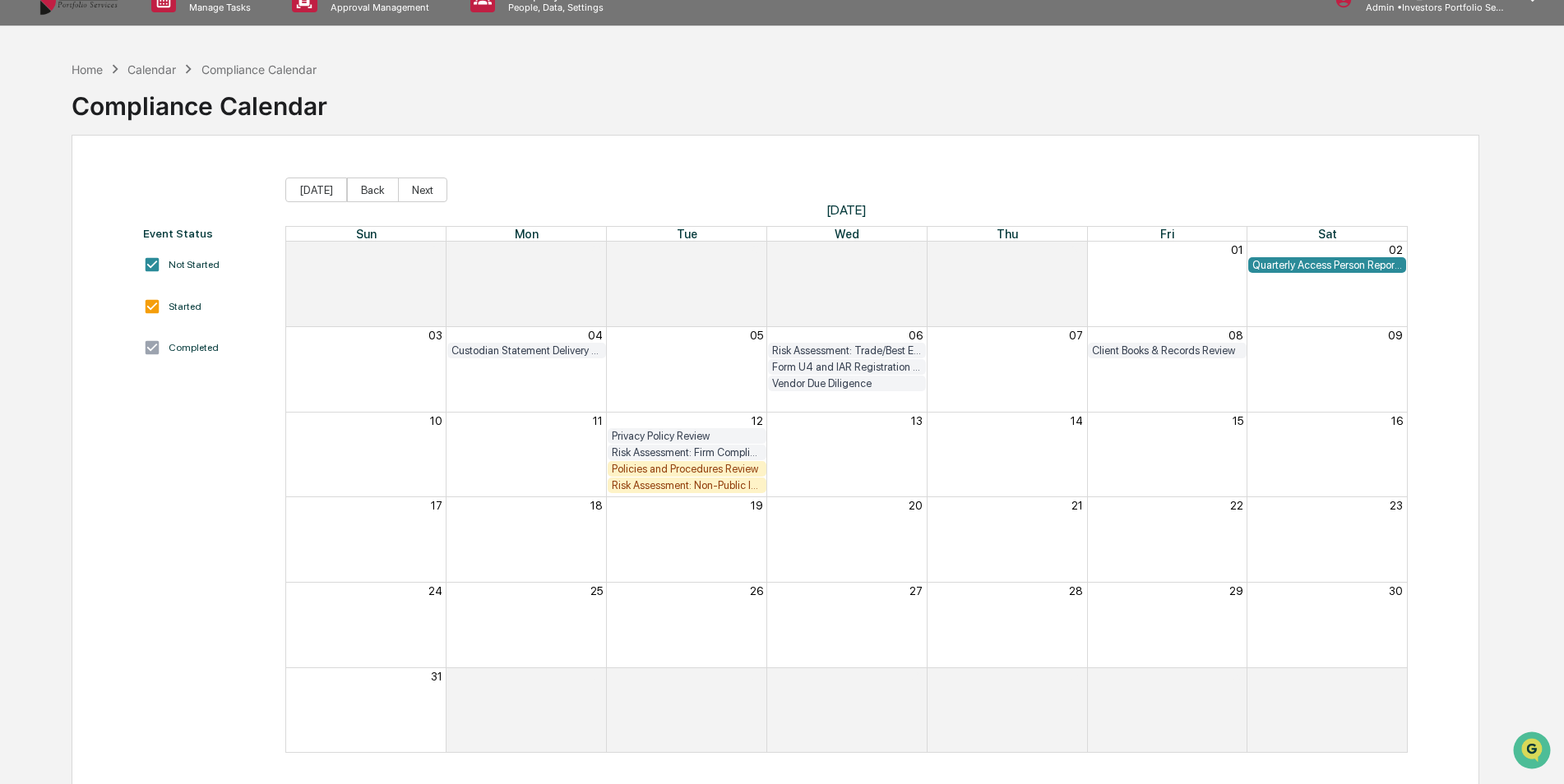
click at [699, 486] on div "Risk Assessment: Non-Public Information" at bounding box center [687, 486] width 150 height 12
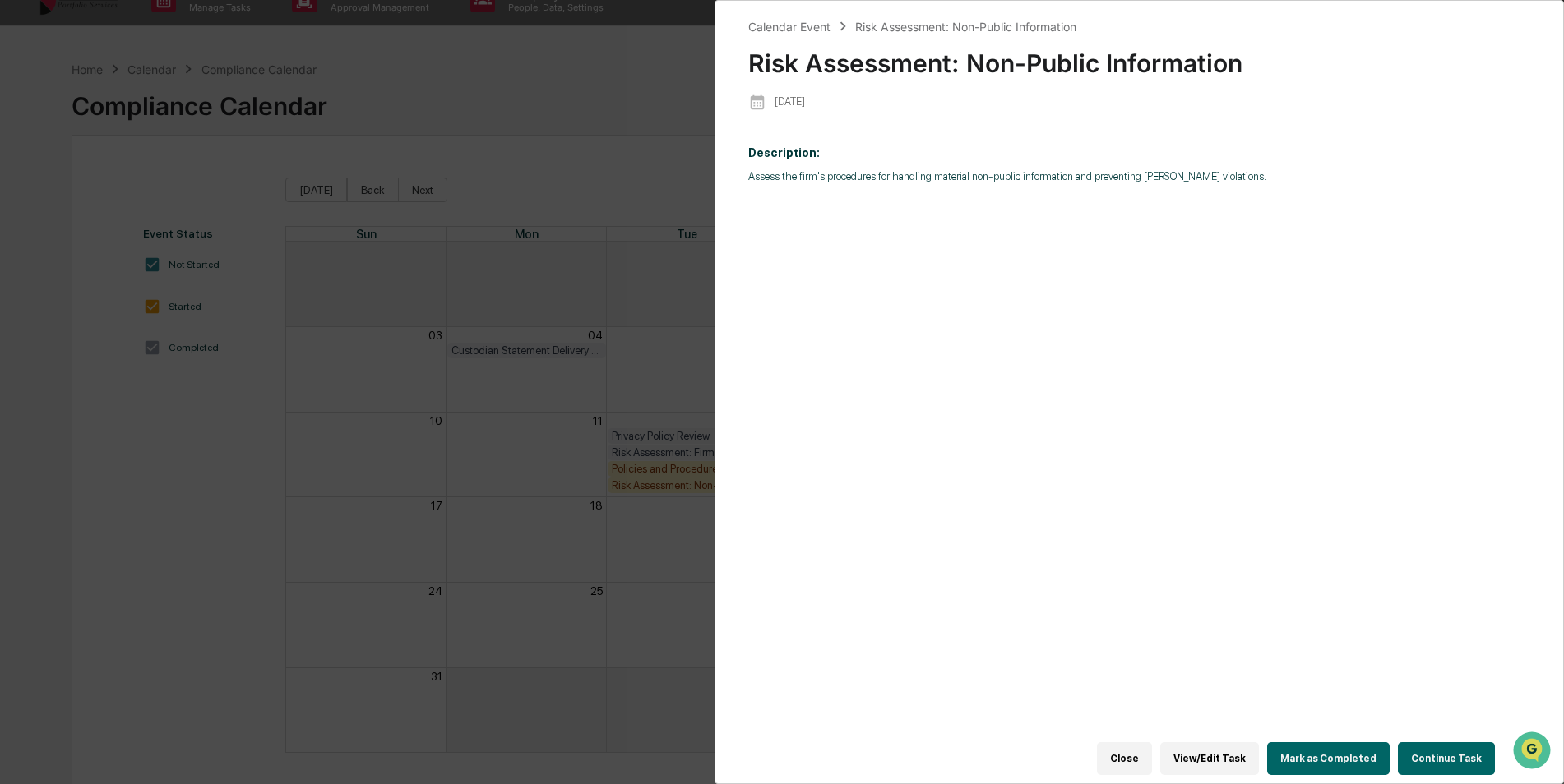
click at [1462, 750] on button "Continue Task" at bounding box center [1446, 758] width 97 height 32
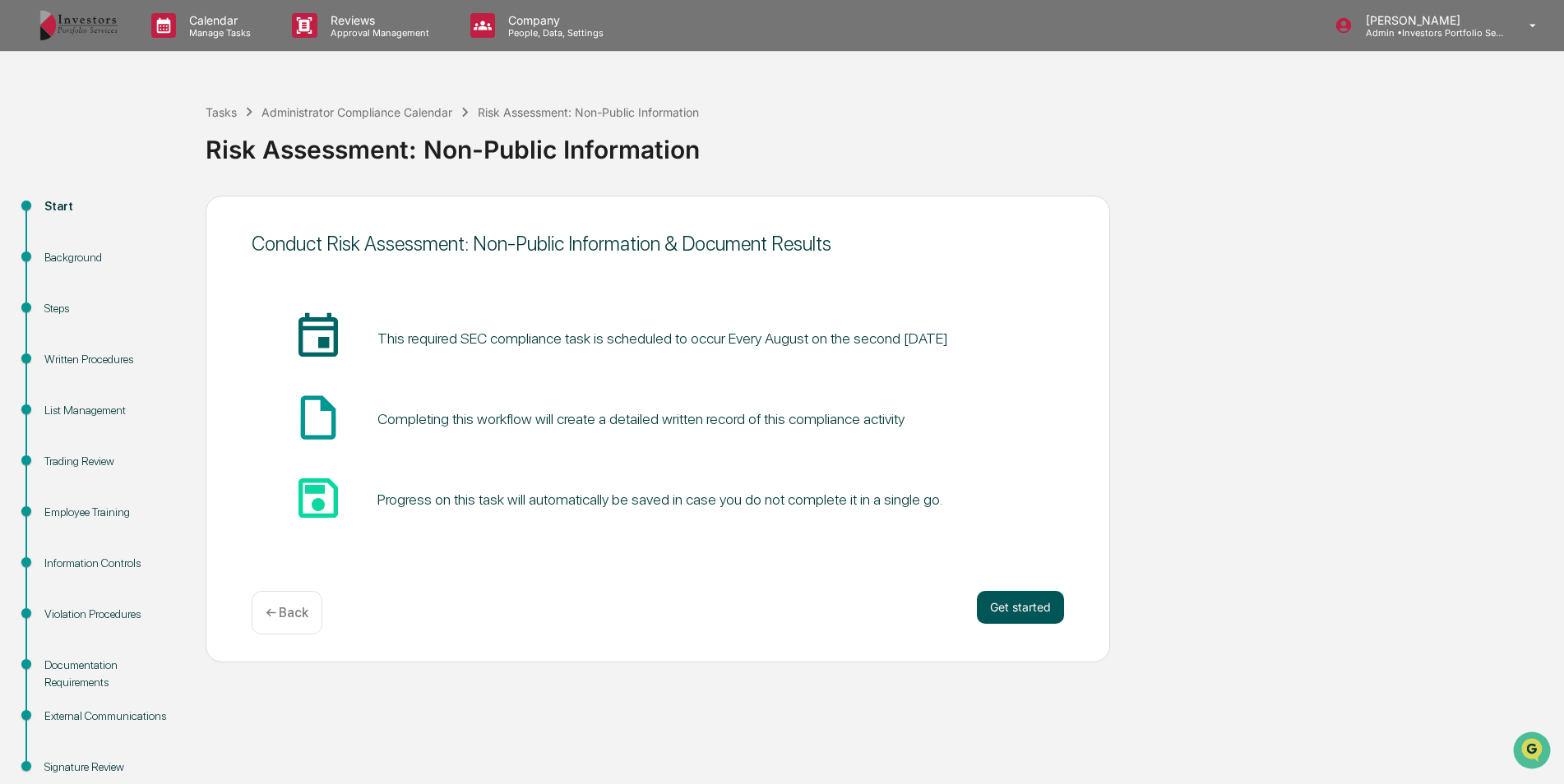
click at [1050, 603] on button "Get started" at bounding box center [1020, 607] width 87 height 32
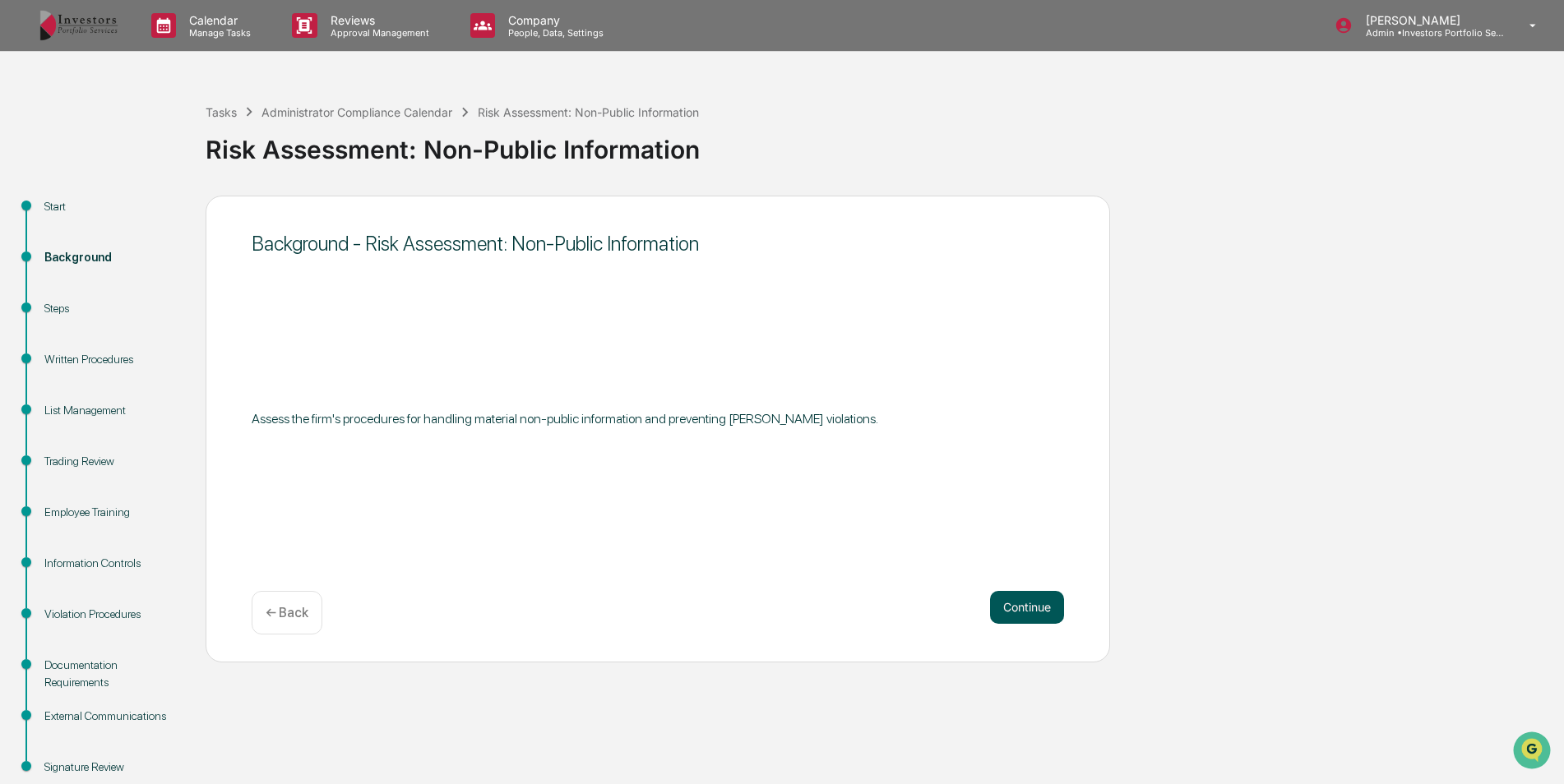
click at [1049, 603] on button "Continue" at bounding box center [1027, 607] width 74 height 32
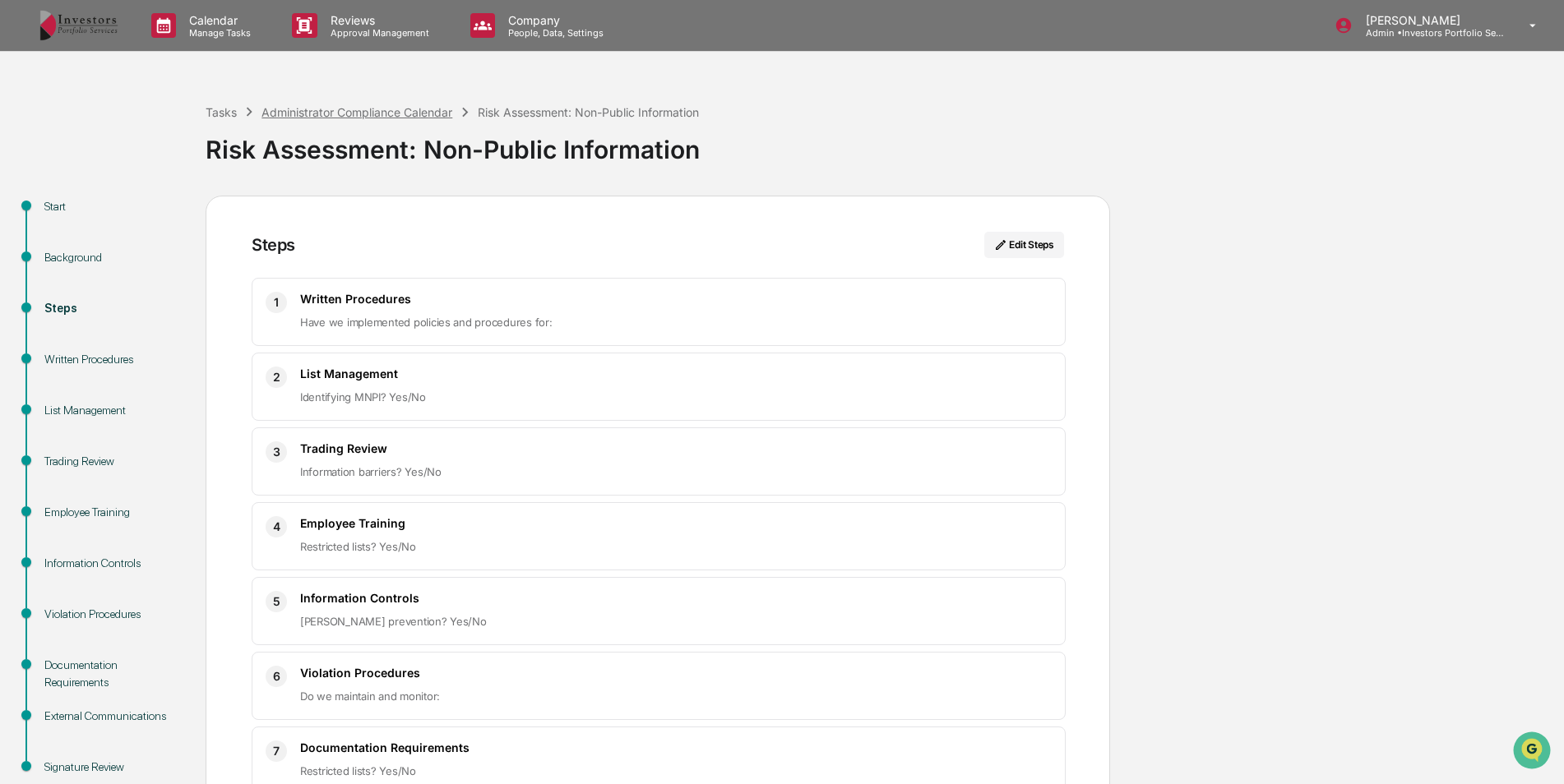
click at [425, 118] on div "Administrator Compliance Calendar" at bounding box center [357, 112] width 191 height 14
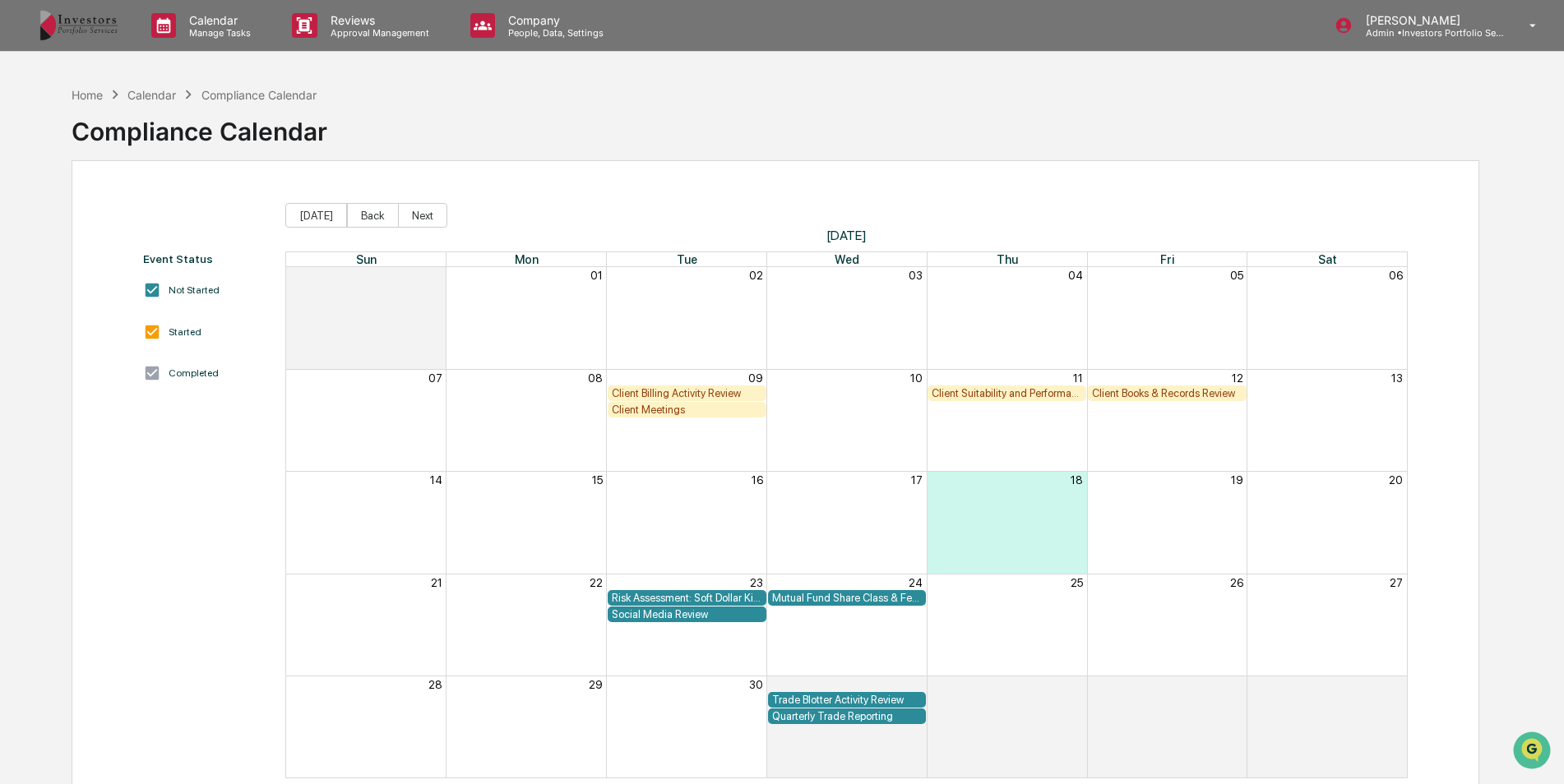
click at [703, 392] on div "Client Billing Activity Review" at bounding box center [687, 393] width 150 height 12
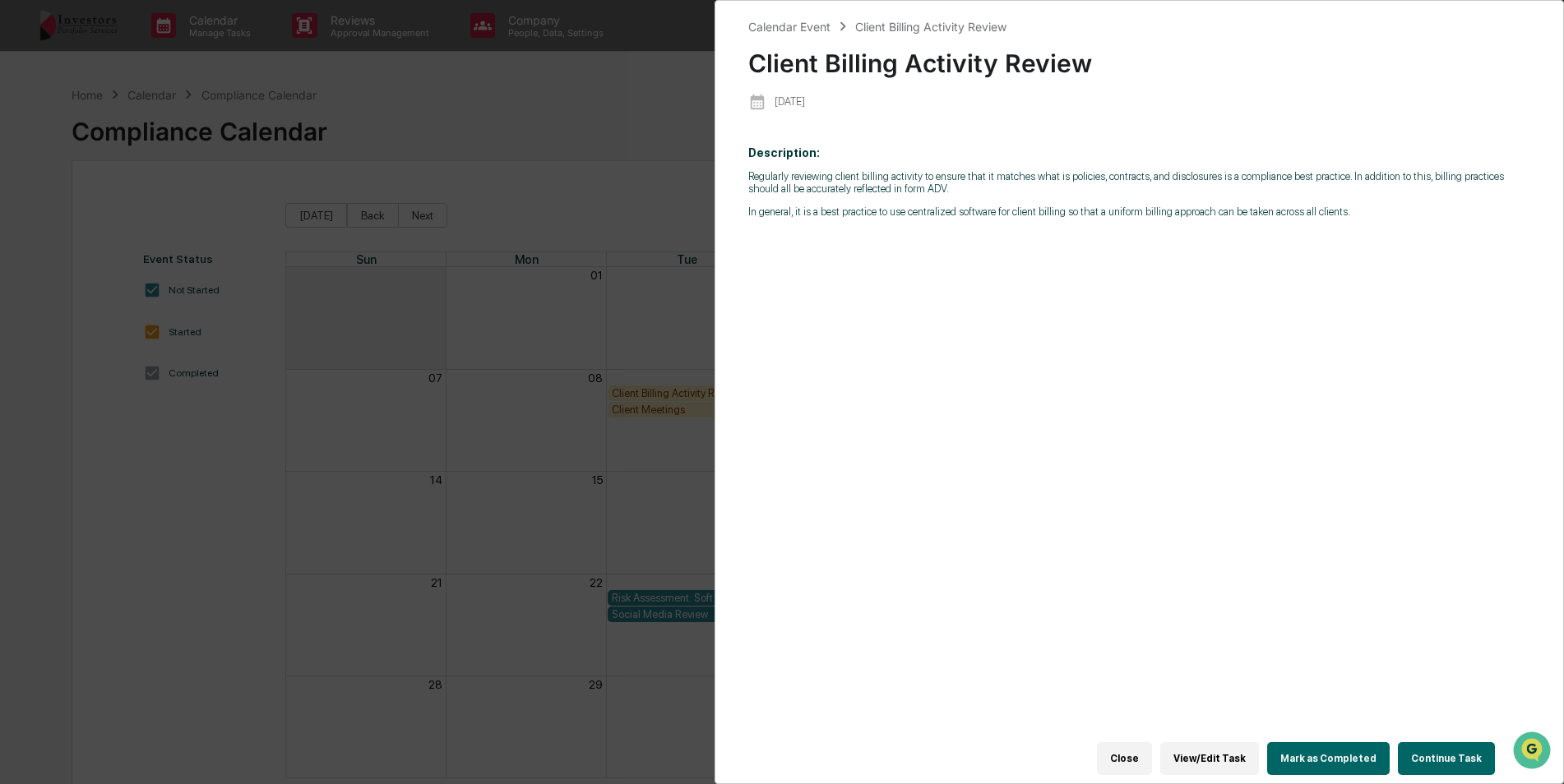
click at [623, 231] on div "Calendar Event Client Billing Activity Review Client Billing Activity Review [D…" at bounding box center [782, 392] width 1564 height 784
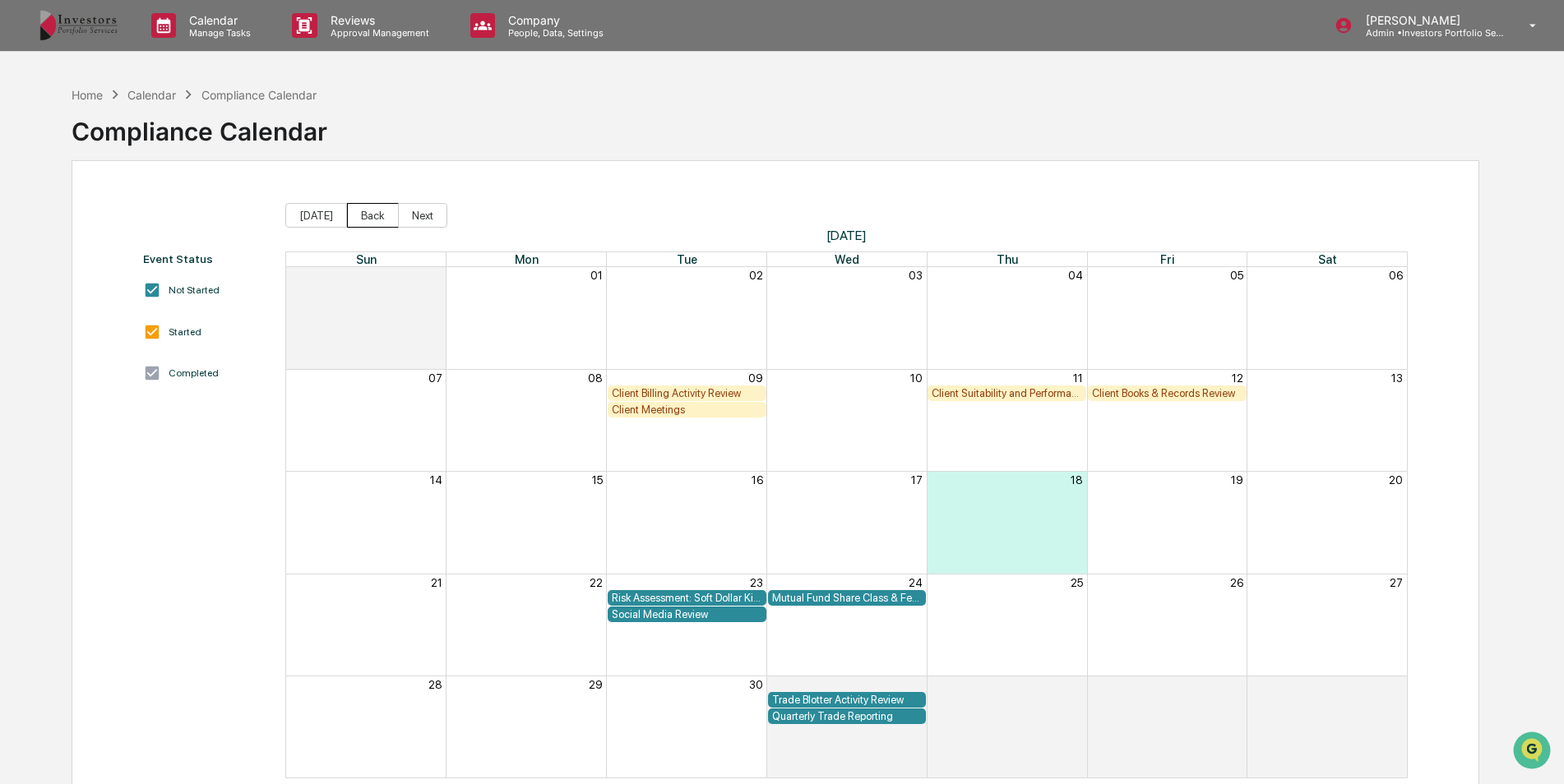
click at [368, 206] on button "Back" at bounding box center [373, 215] width 52 height 25
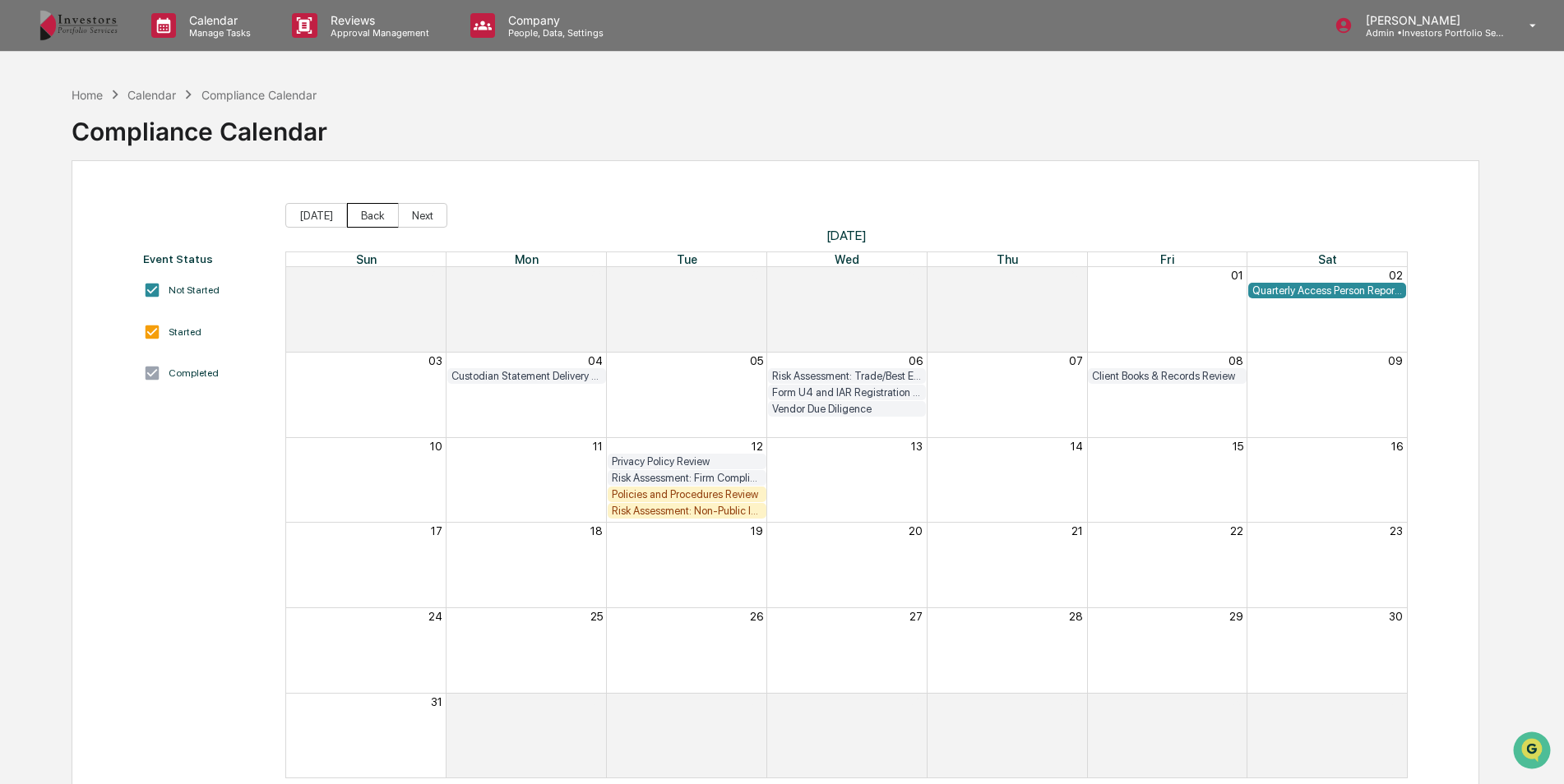
click at [367, 206] on button "Back" at bounding box center [373, 215] width 52 height 25
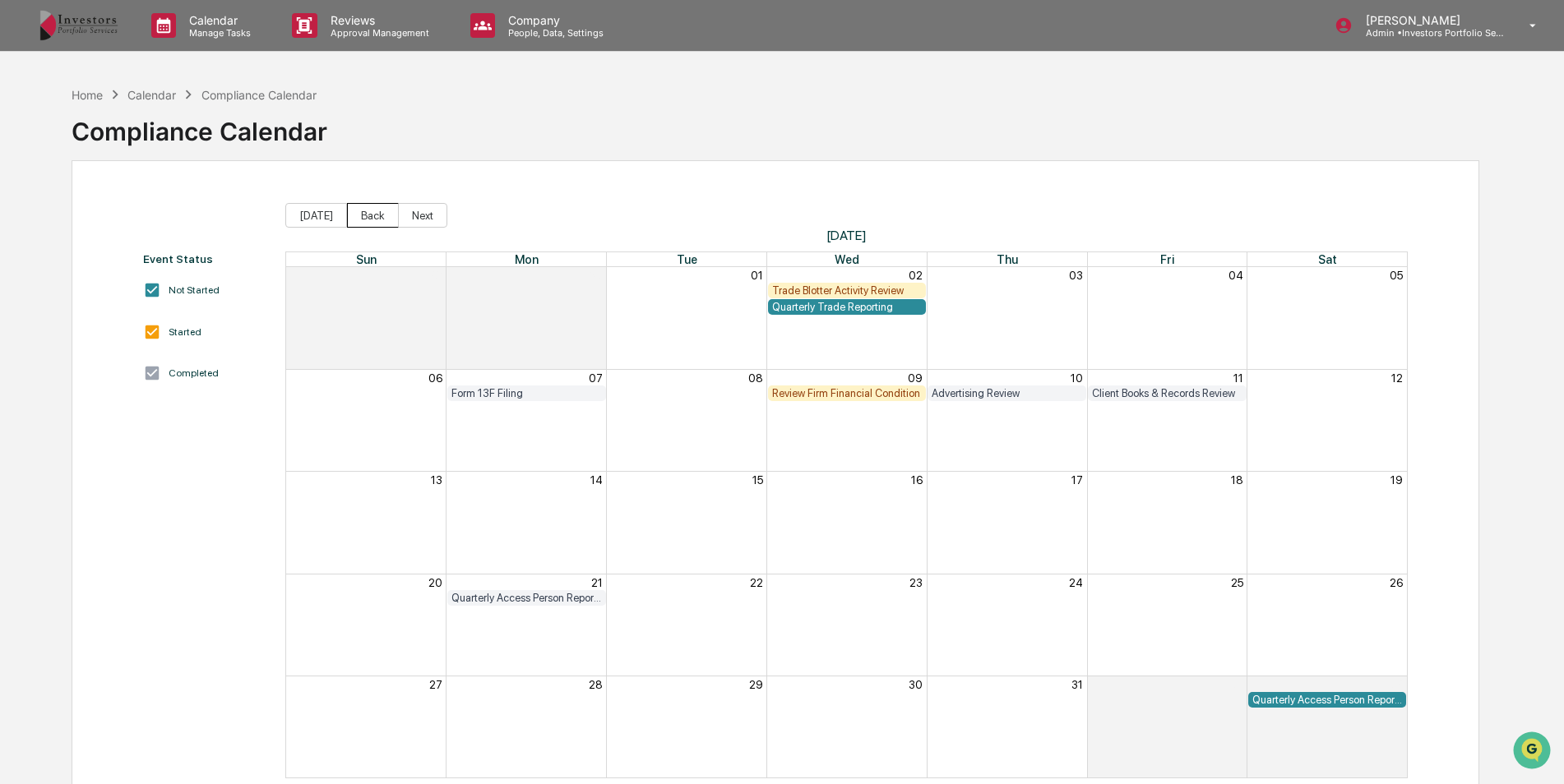
click at [367, 206] on button "Back" at bounding box center [373, 215] width 52 height 25
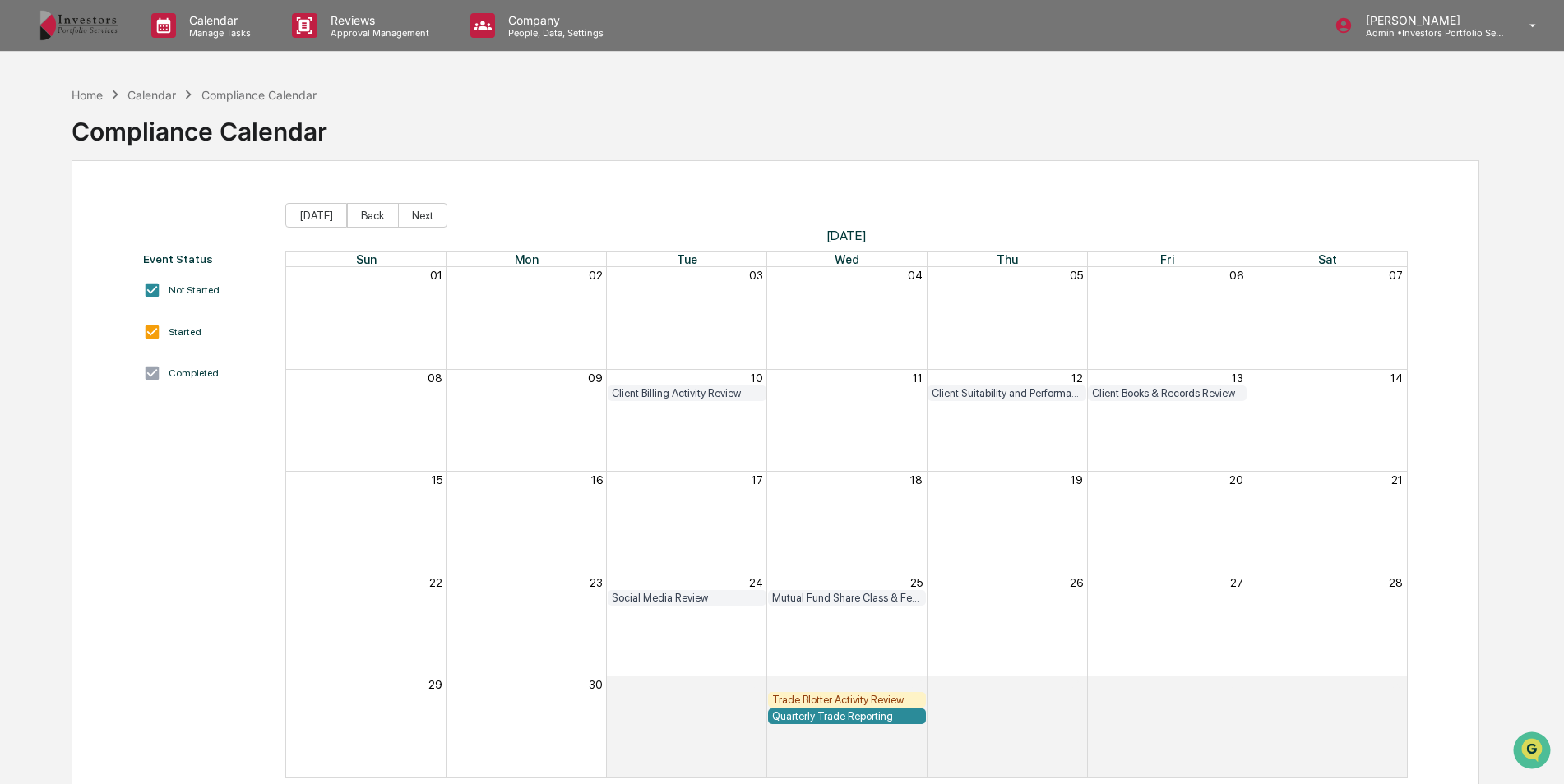
click at [700, 392] on div "Client Billing Activity Review" at bounding box center [687, 393] width 150 height 12
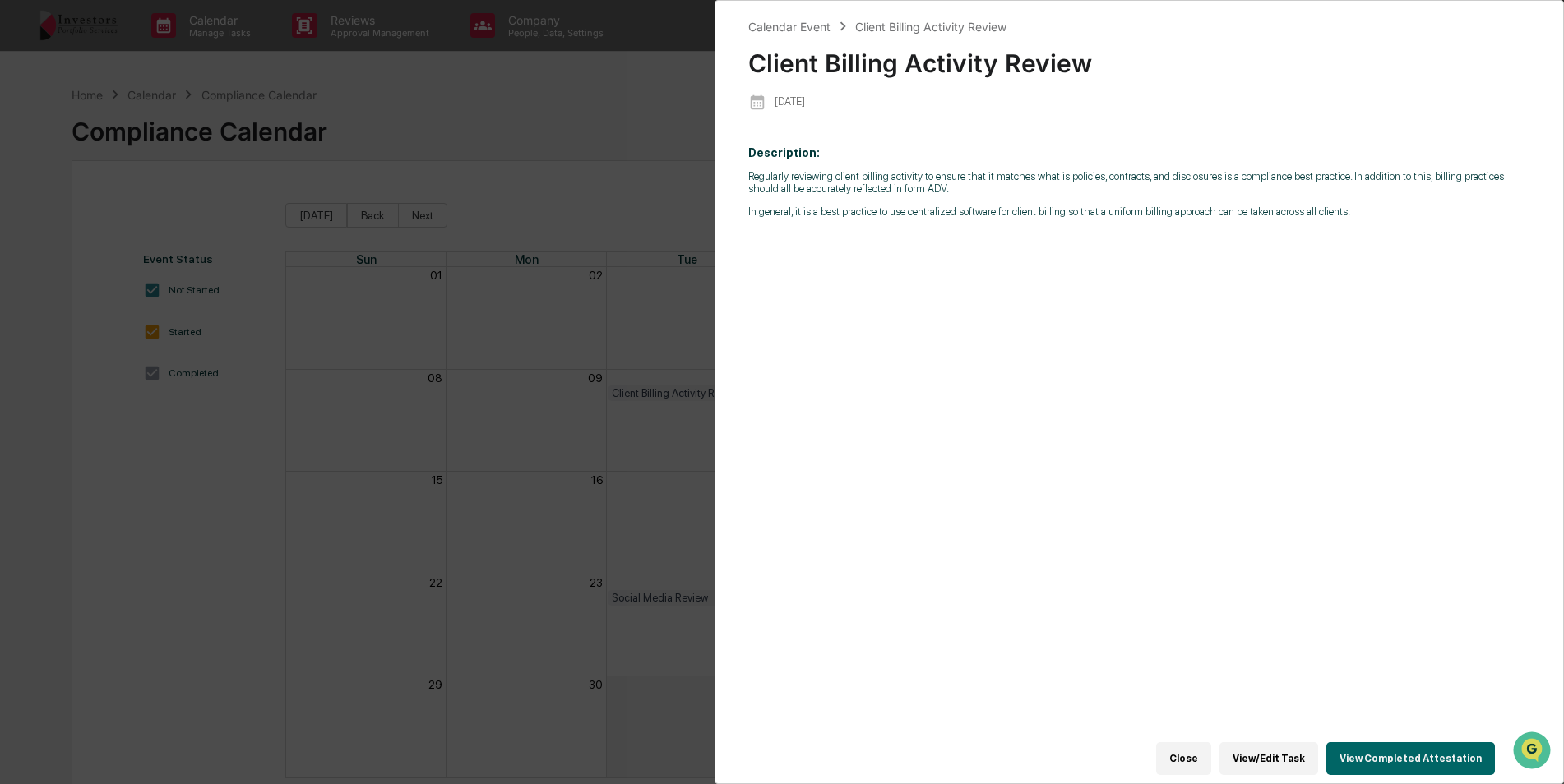
click at [1405, 750] on button "View Completed Attestation" at bounding box center [1410, 758] width 168 height 32
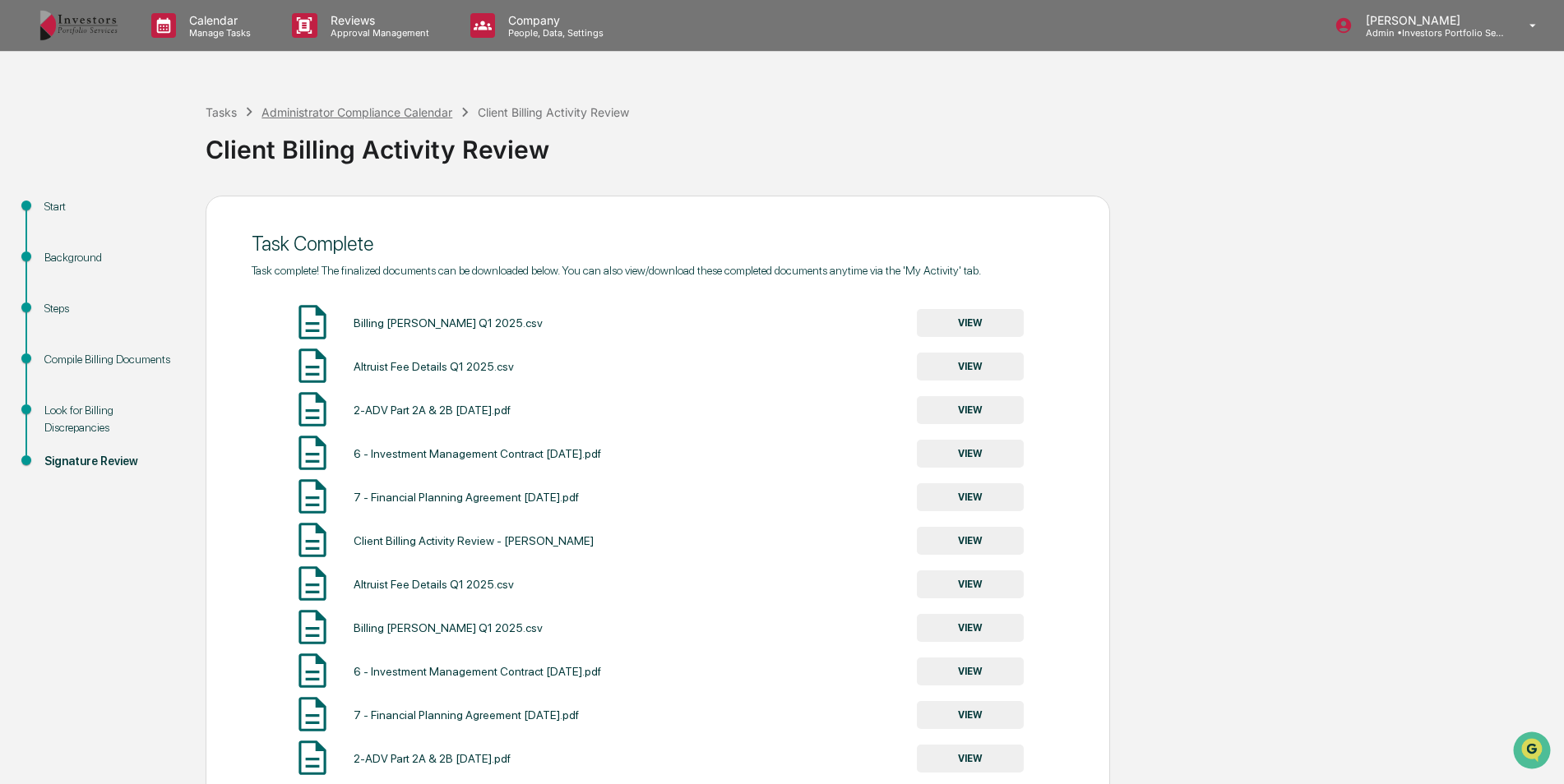
click at [398, 113] on div "Administrator Compliance Calendar" at bounding box center [357, 112] width 191 height 14
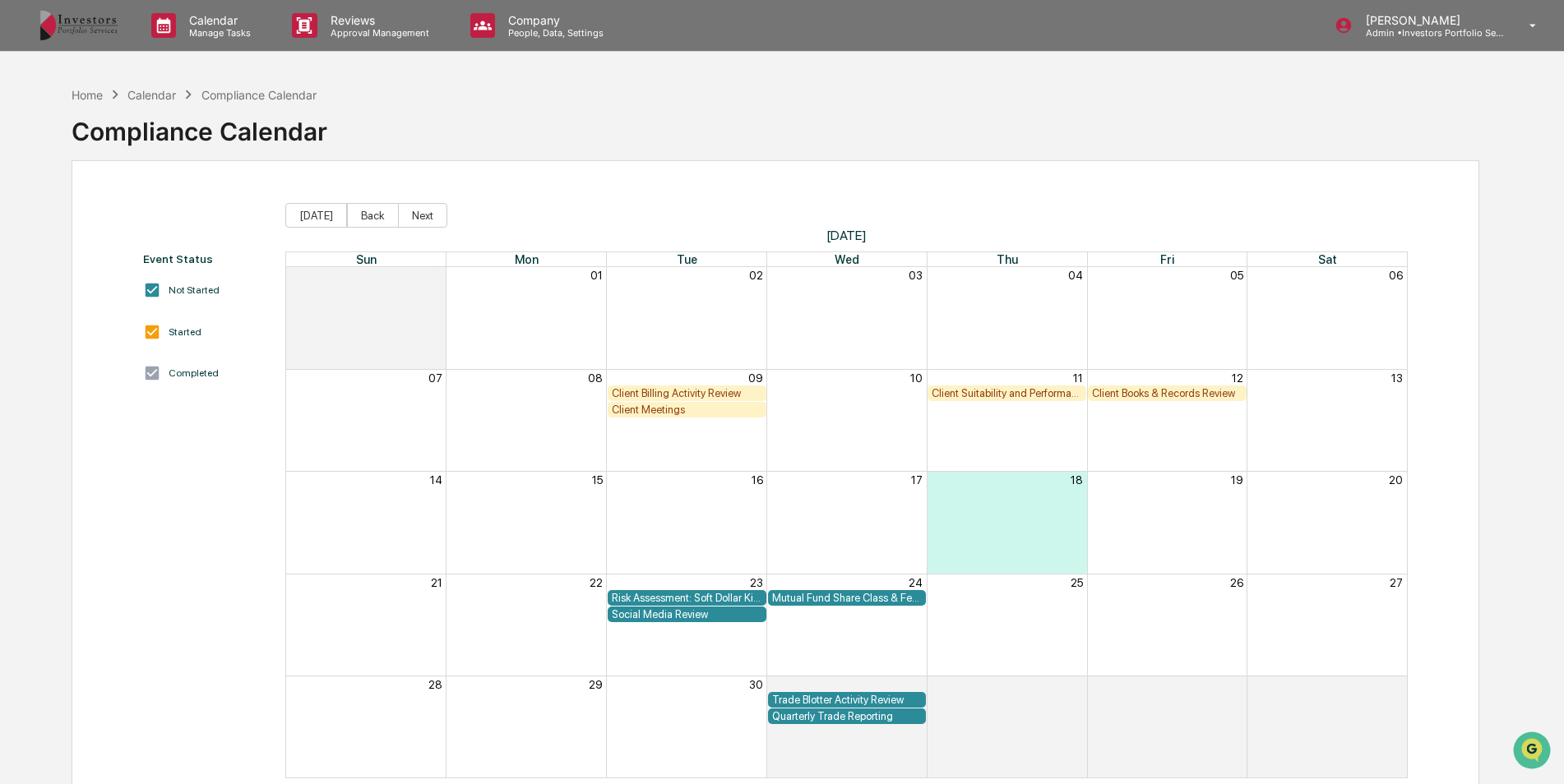
click at [679, 406] on div "Client Meetings" at bounding box center [687, 410] width 150 height 12
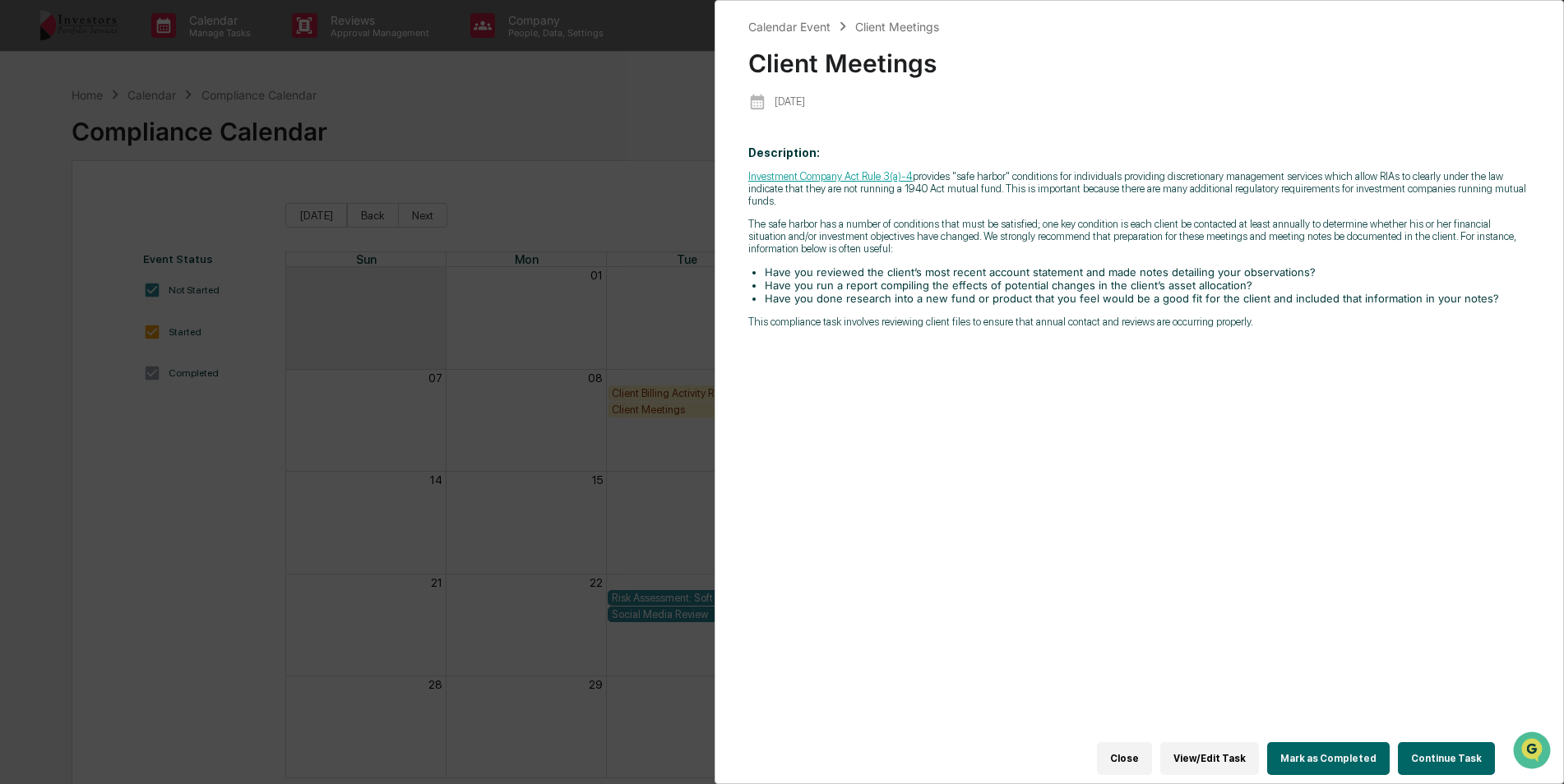
click at [495, 237] on div "Calendar Event Client Meetings Client Meetings [DATE] Description: Investment C…" at bounding box center [782, 392] width 1564 height 784
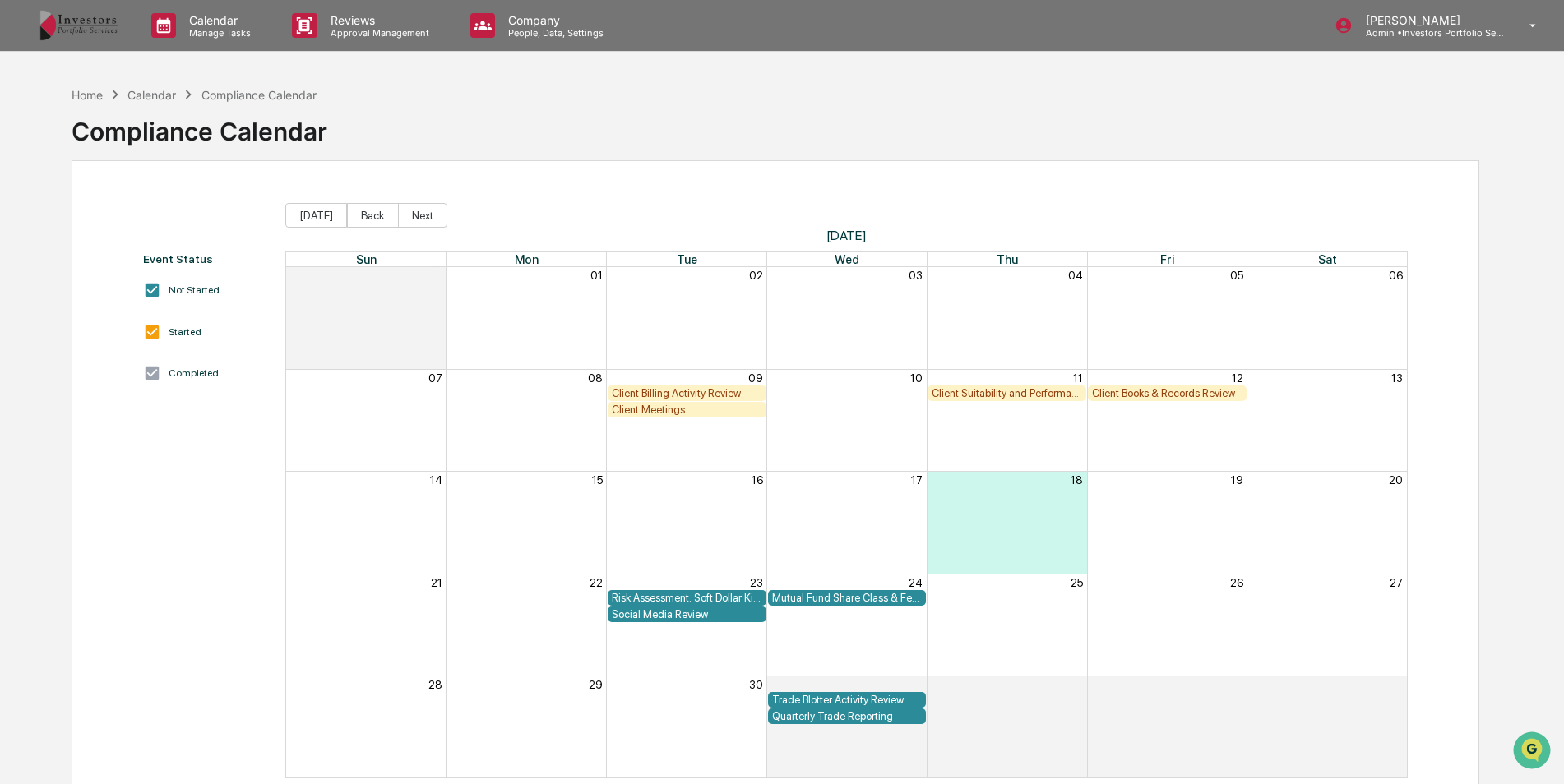
click at [704, 405] on div "Client Meetings" at bounding box center [687, 410] width 150 height 12
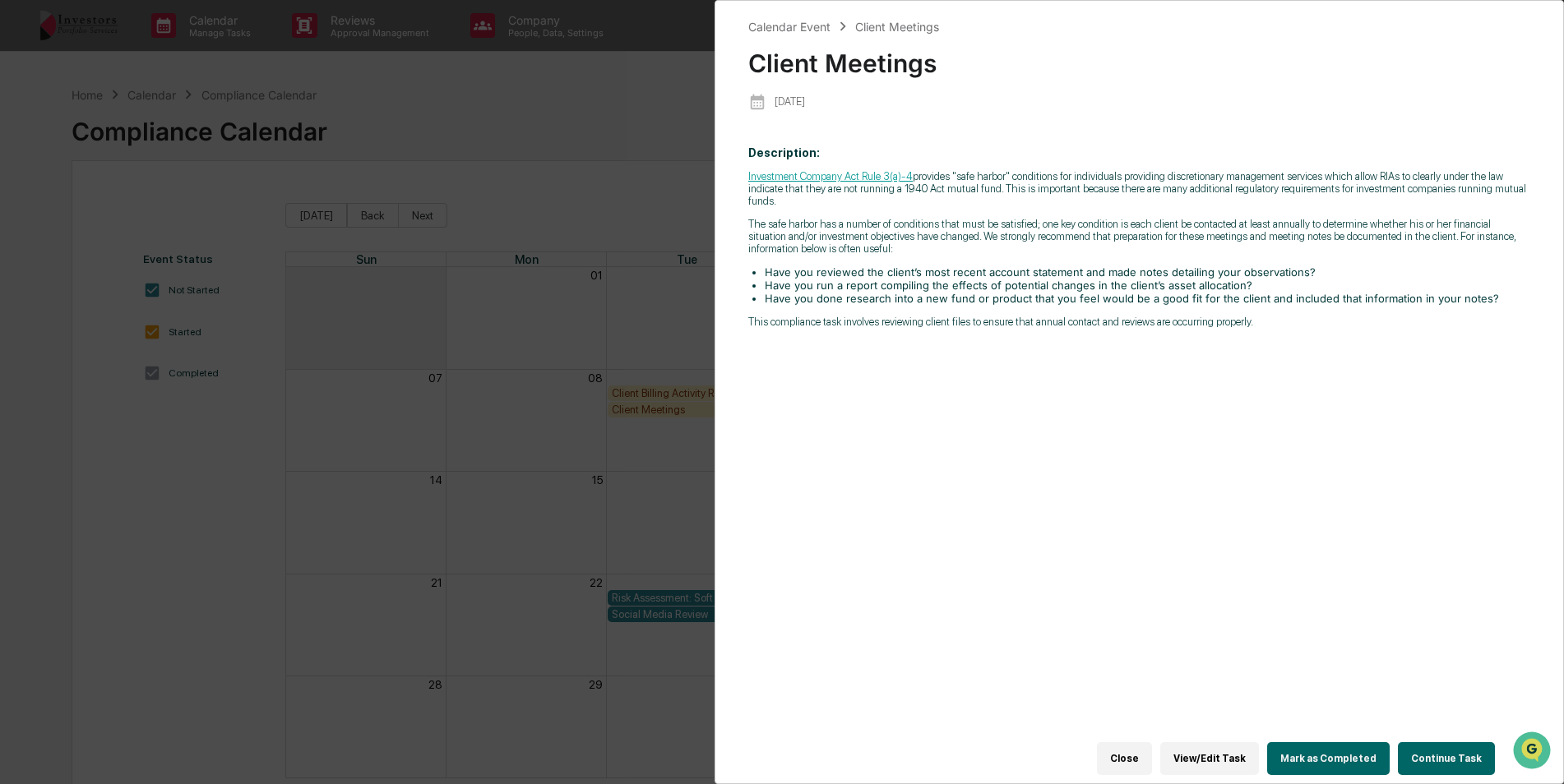
click at [1437, 745] on button "Continue Task" at bounding box center [1446, 758] width 97 height 32
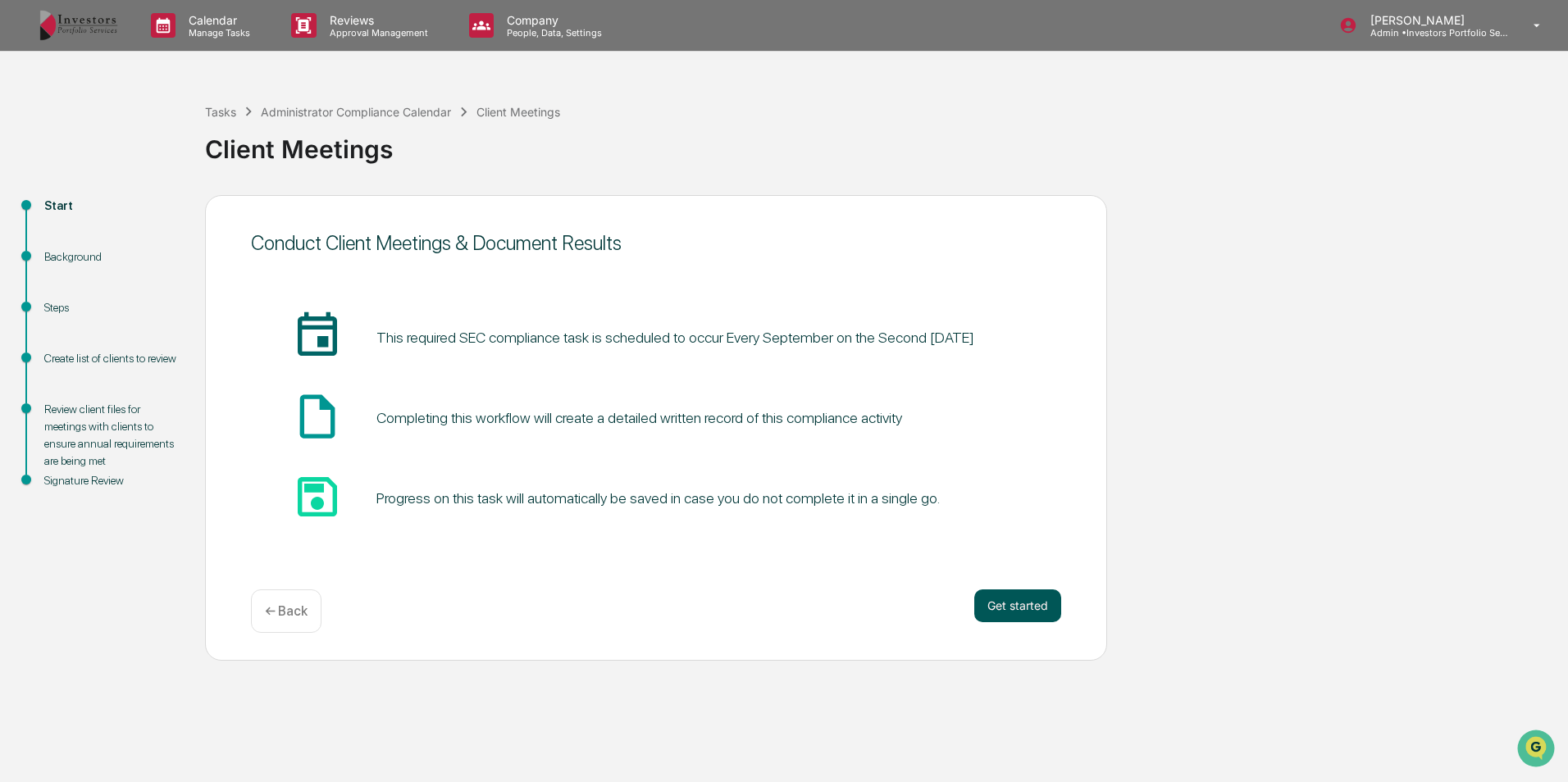
click at [1018, 591] on button "Get started" at bounding box center [1017, 605] width 87 height 32
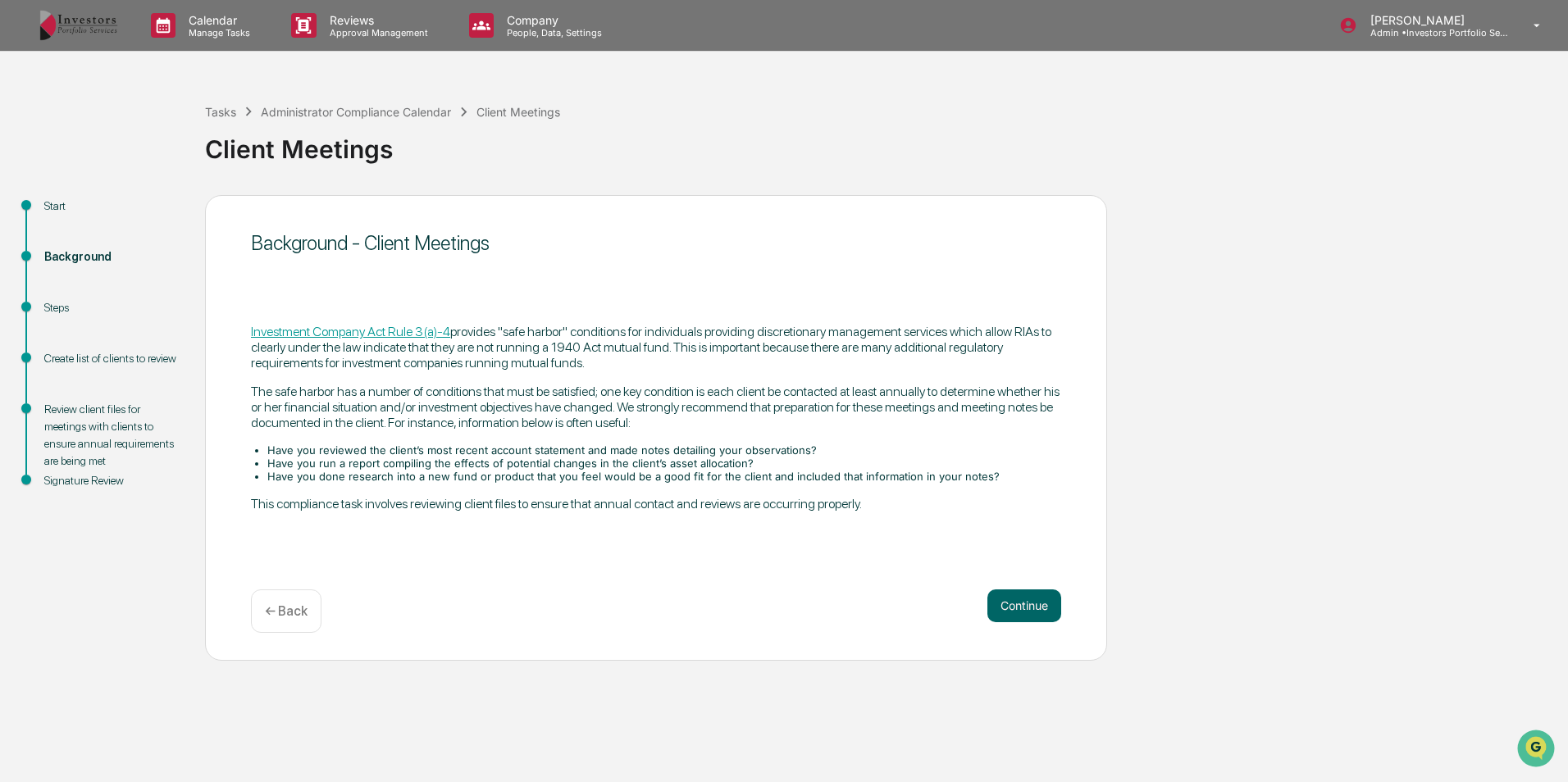
click at [1018, 591] on button "Continue" at bounding box center [1024, 605] width 74 height 32
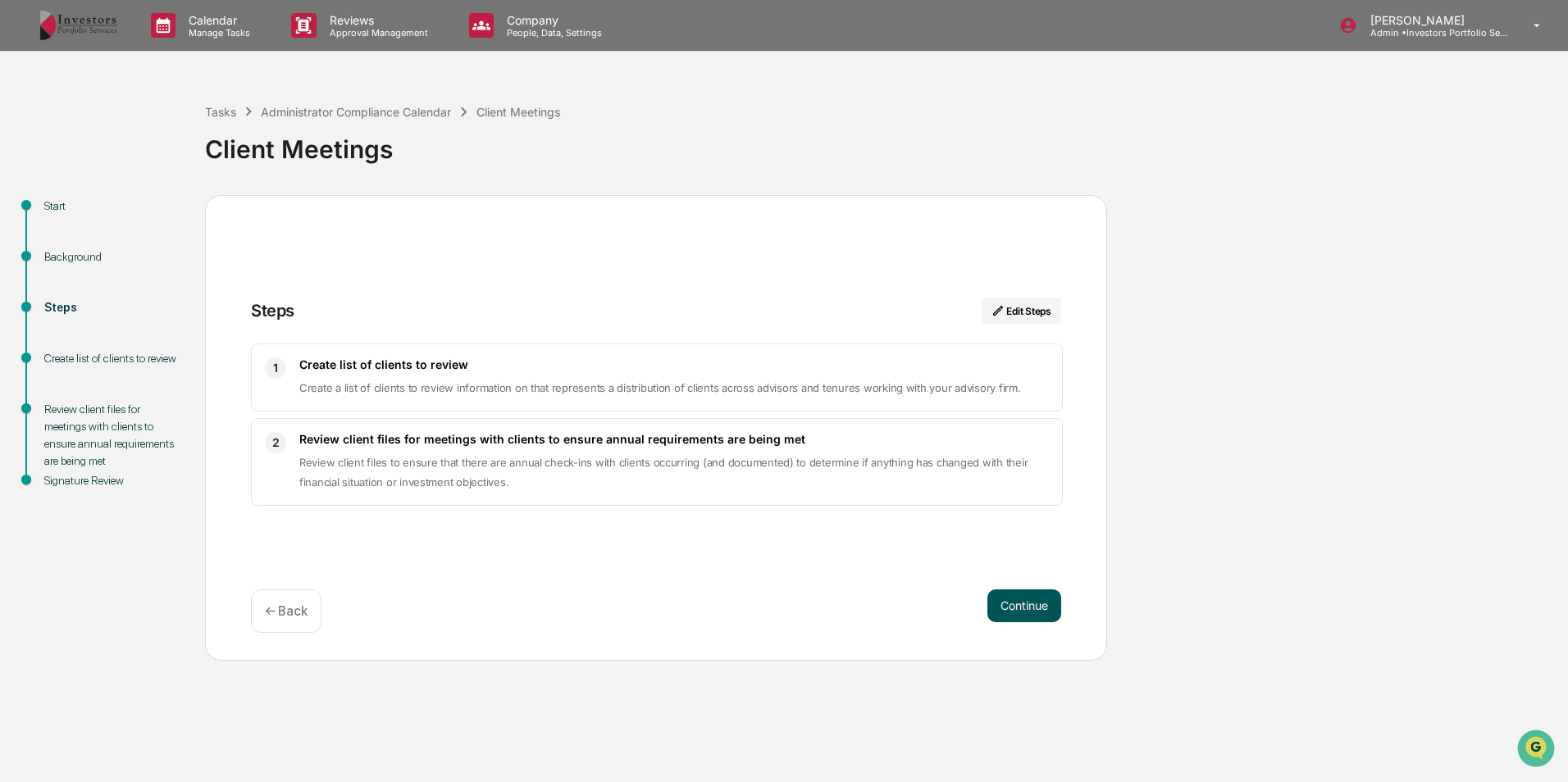
click at [1016, 604] on button "Continue" at bounding box center [1024, 605] width 74 height 32
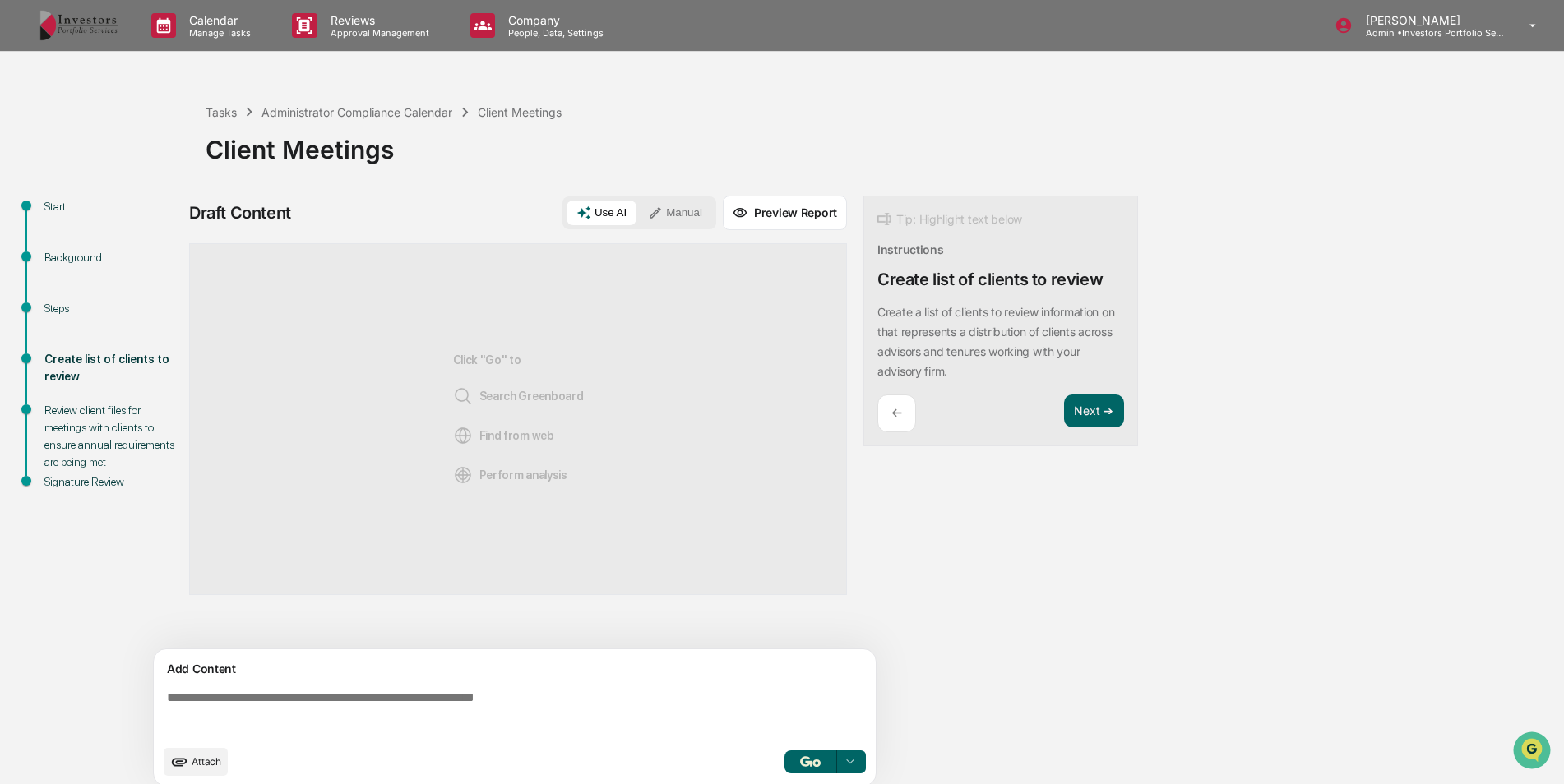
click at [663, 213] on icon at bounding box center [655, 212] width 15 height 15
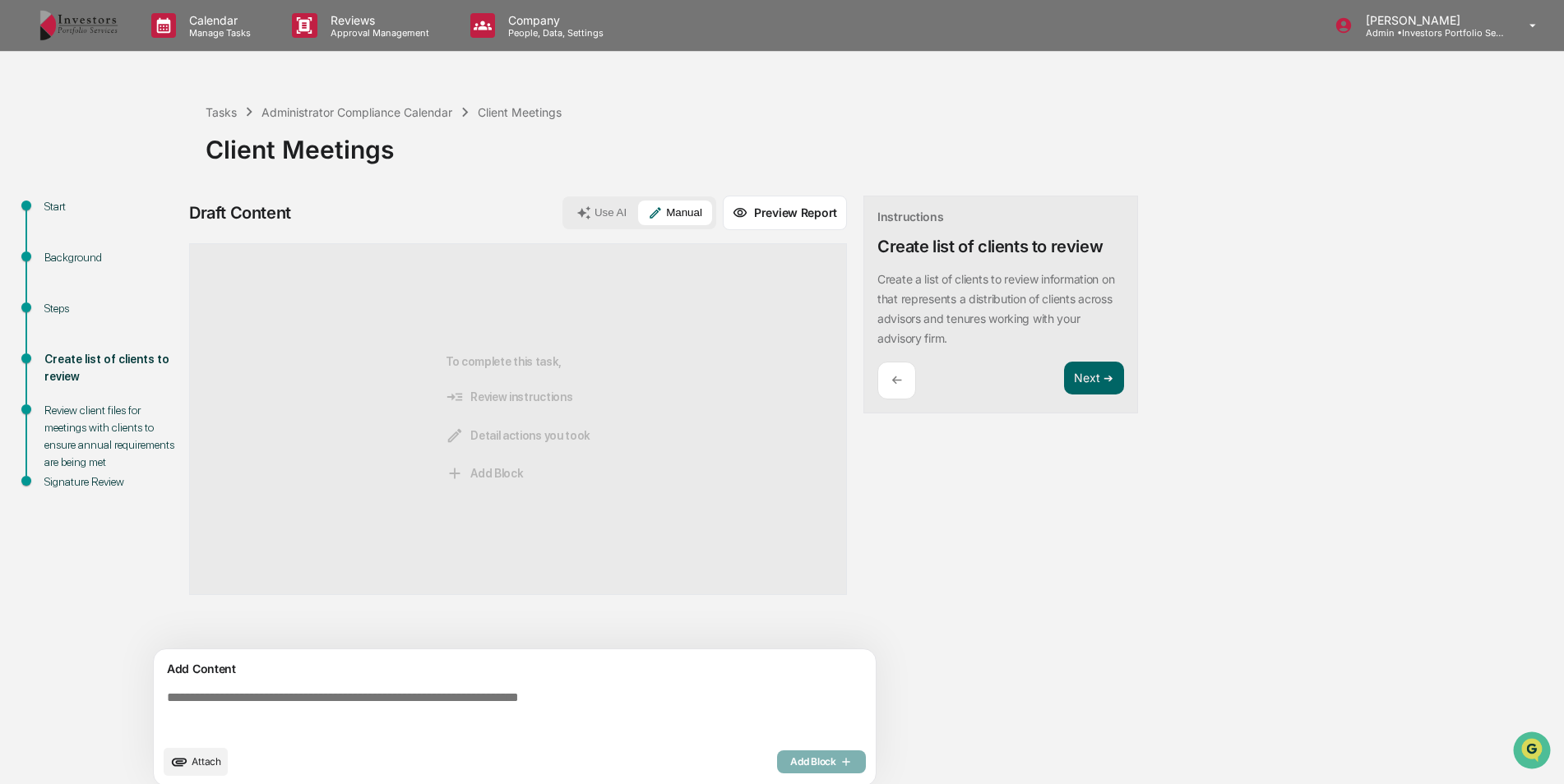
click at [554, 704] on textarea at bounding box center [518, 713] width 716 height 59
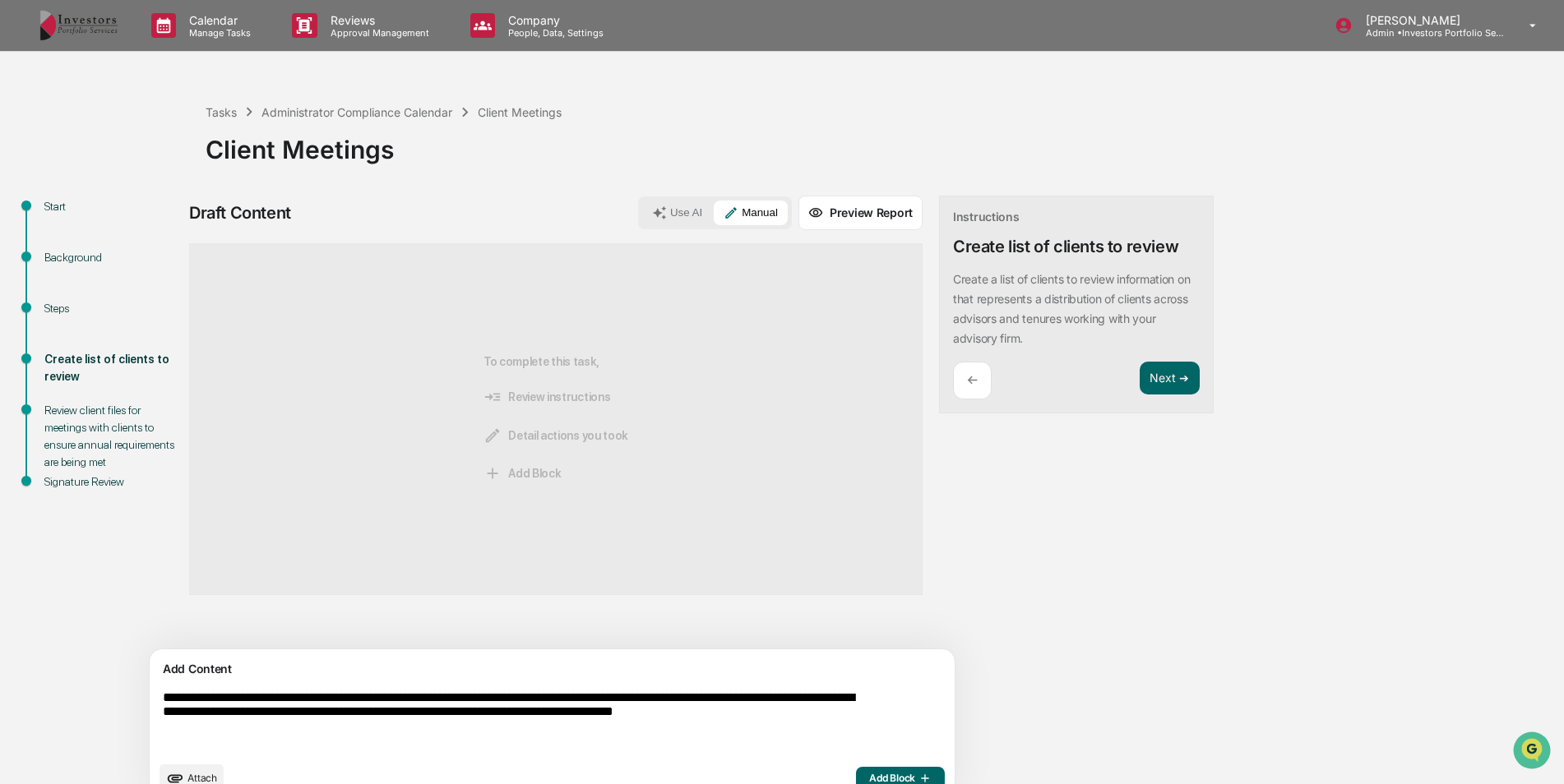
scroll to position [29, 0]
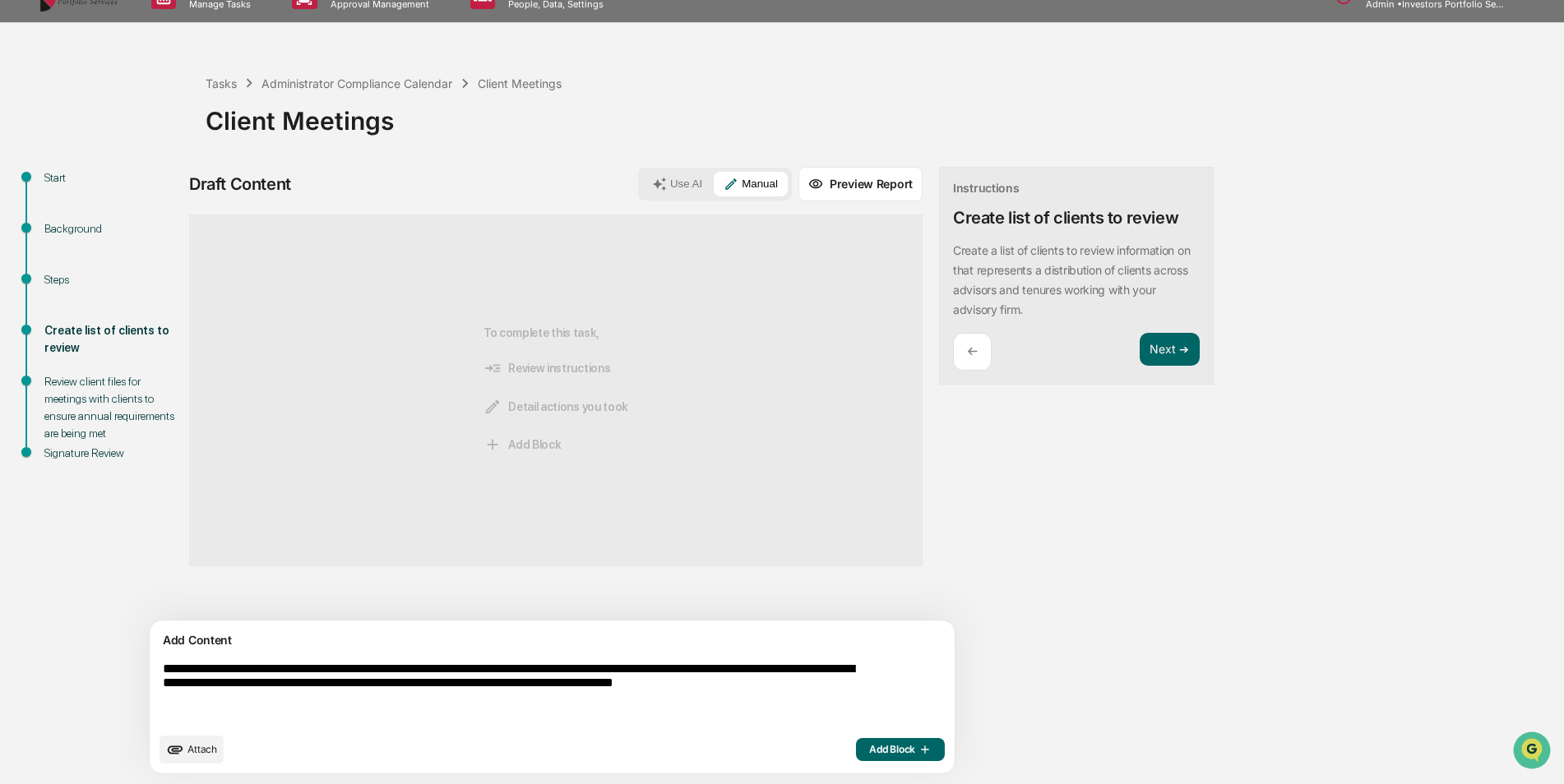
type textarea "**********"
click at [869, 752] on span "Add Block" at bounding box center [900, 749] width 62 height 13
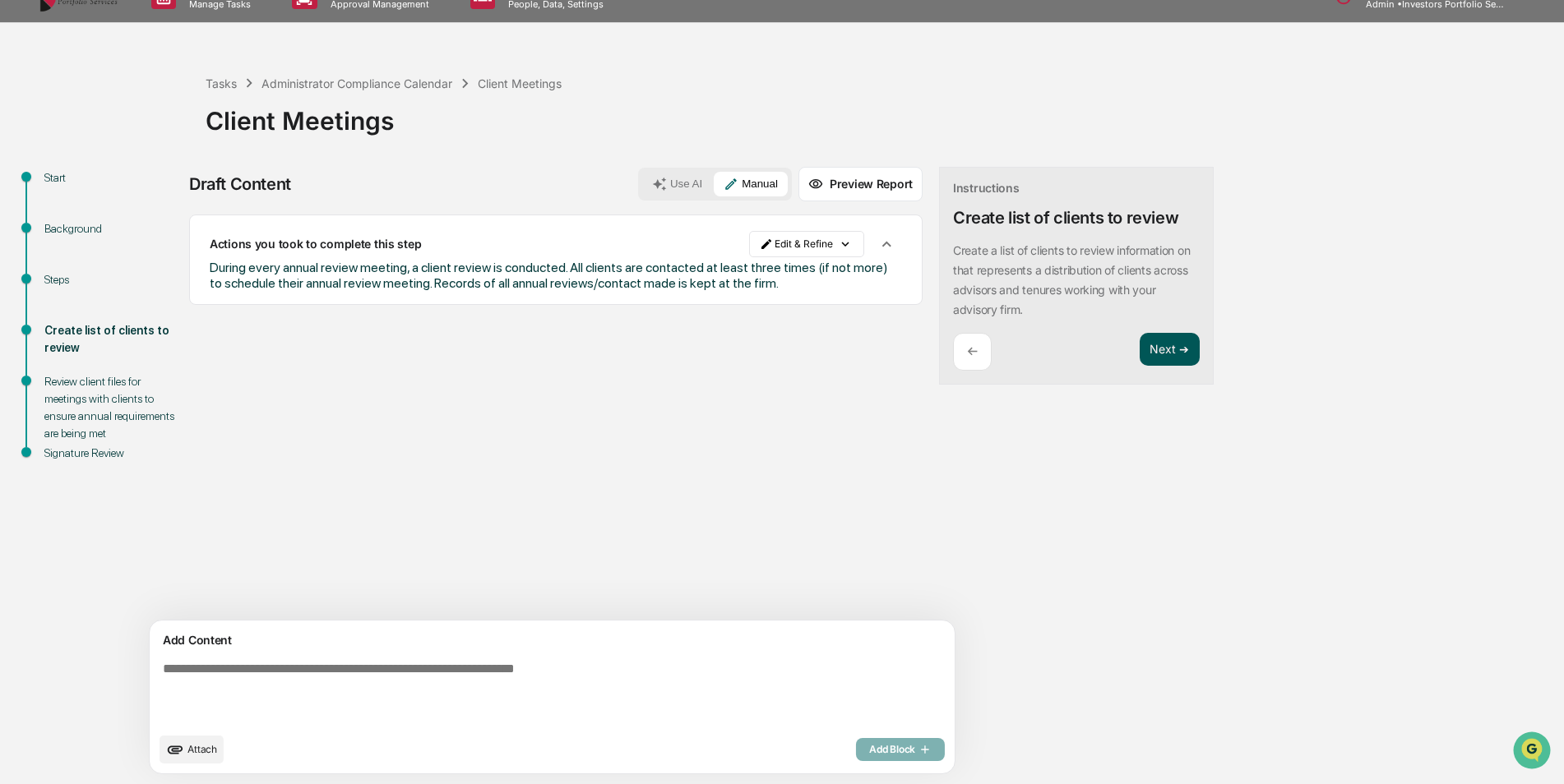
click at [1140, 346] on button "Next ➔" at bounding box center [1170, 349] width 60 height 33
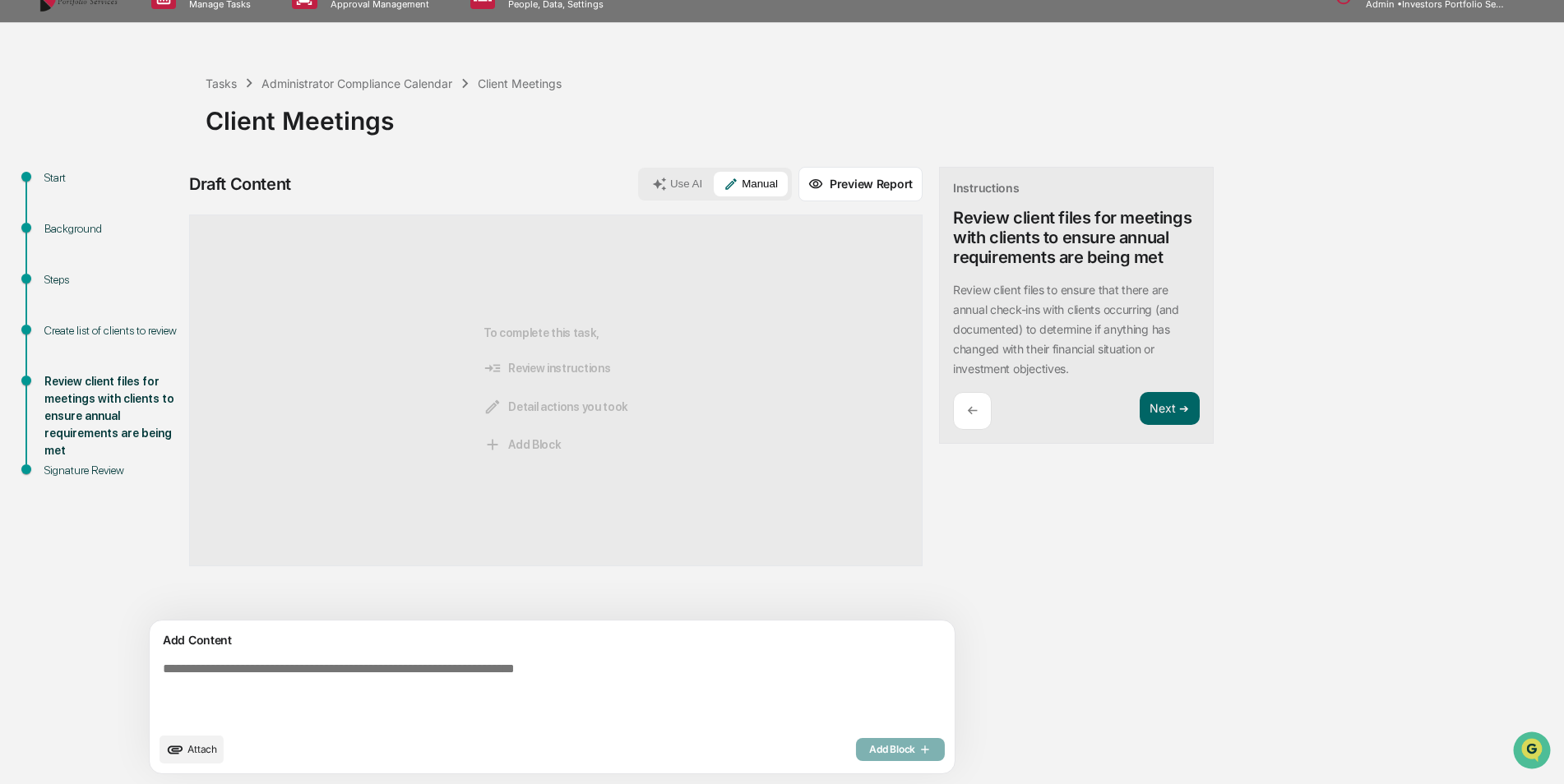
click at [638, 664] on textarea at bounding box center [514, 693] width 716 height 75
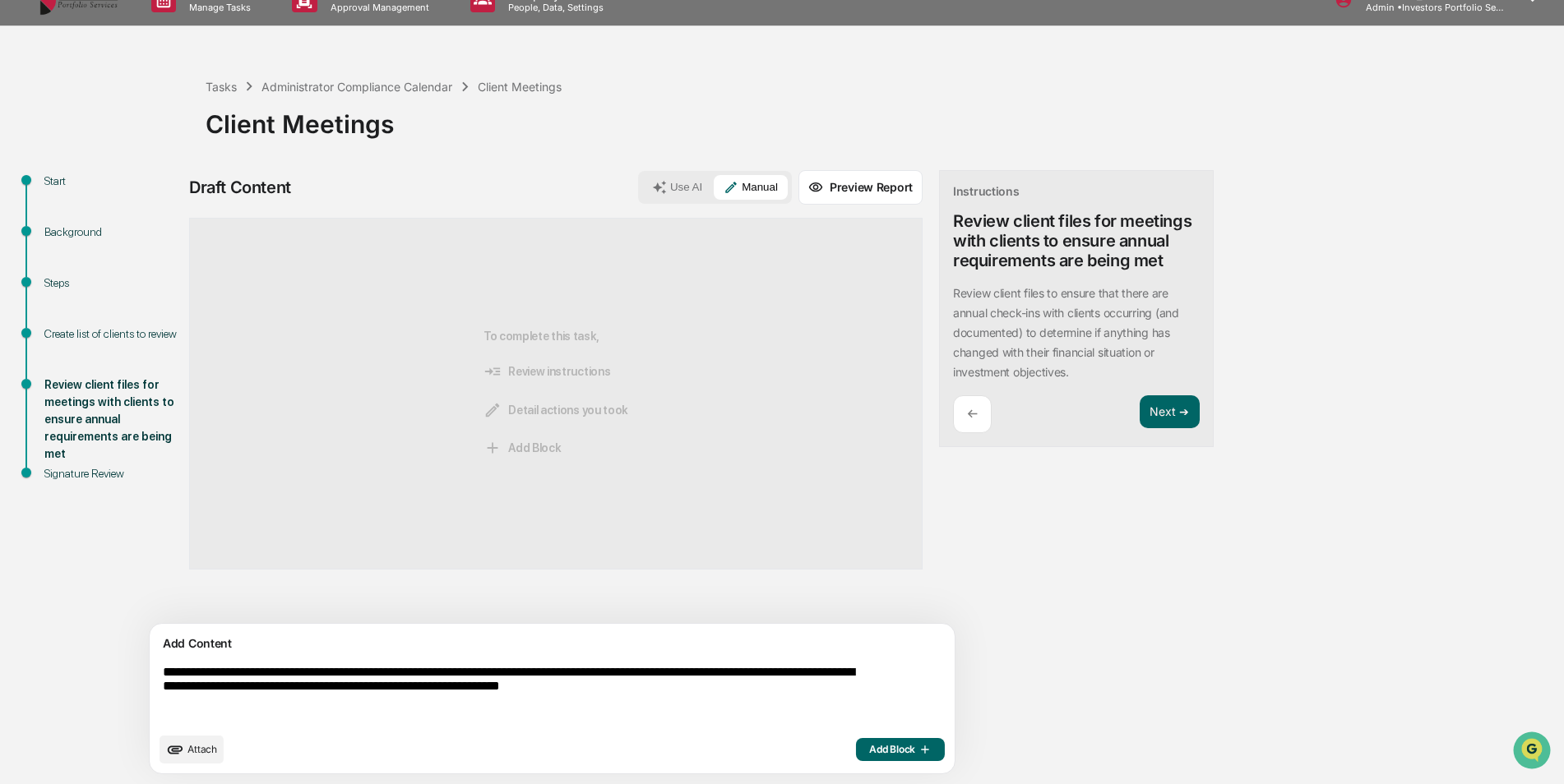
type textarea "**********"
click at [856, 740] on button "Add Block" at bounding box center [900, 749] width 89 height 23
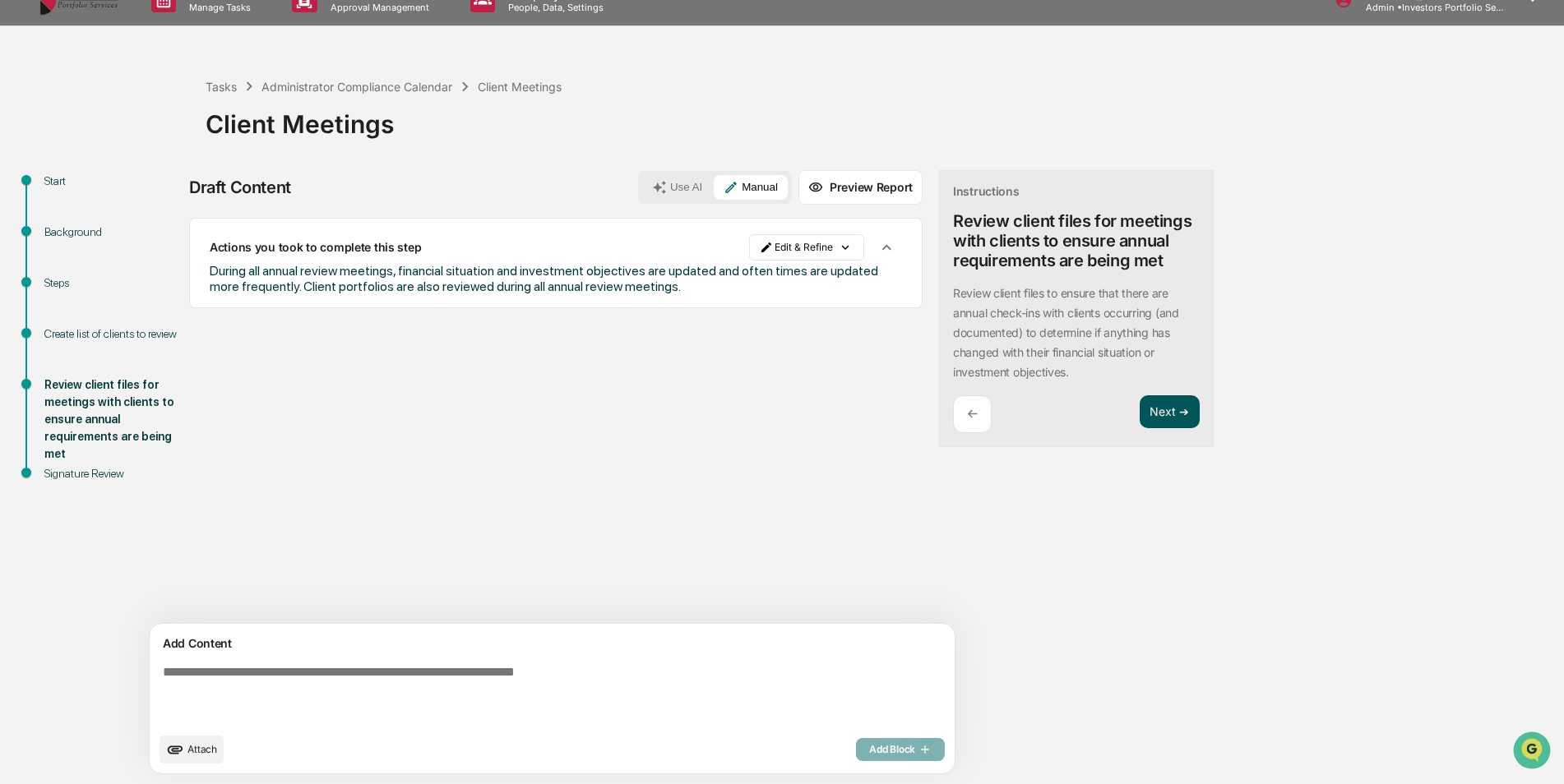
click at [1140, 410] on button "Next ➔" at bounding box center [1170, 412] width 60 height 33
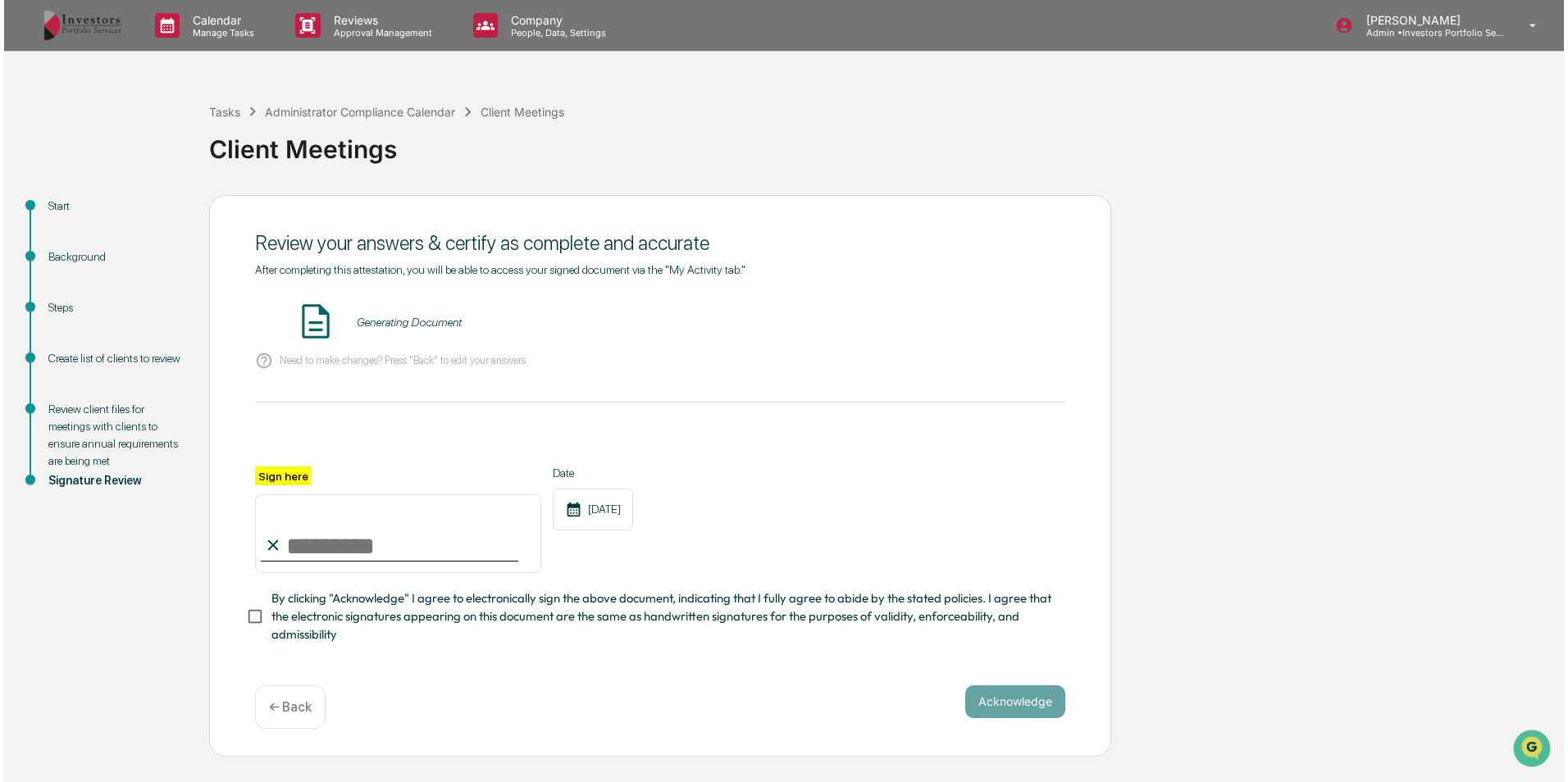
scroll to position [0, 0]
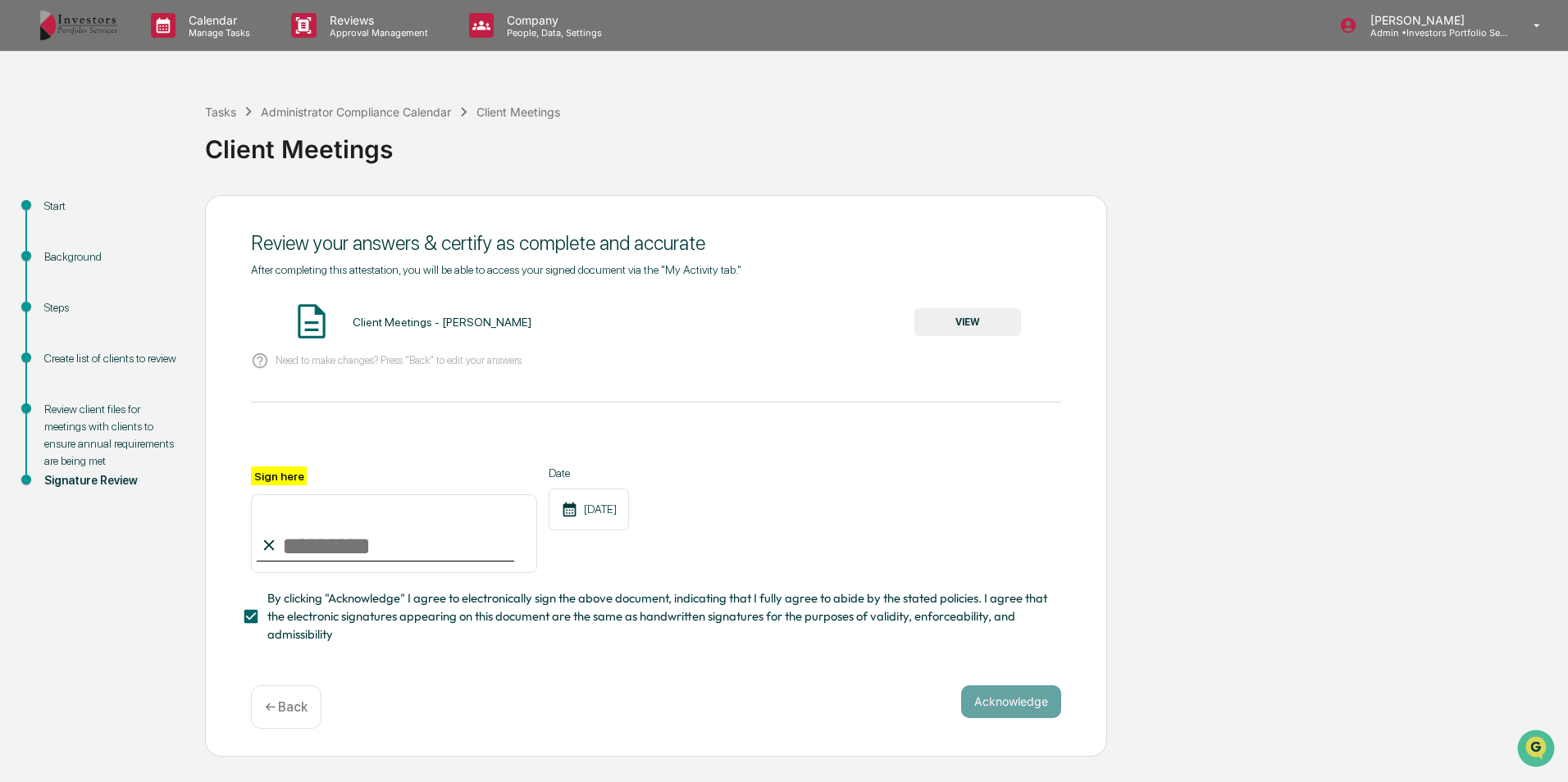
click at [362, 556] on input "Sign here" at bounding box center [394, 534] width 286 height 78
type input "*********"
click at [1005, 702] on button "Acknowledge" at bounding box center [1010, 702] width 100 height 32
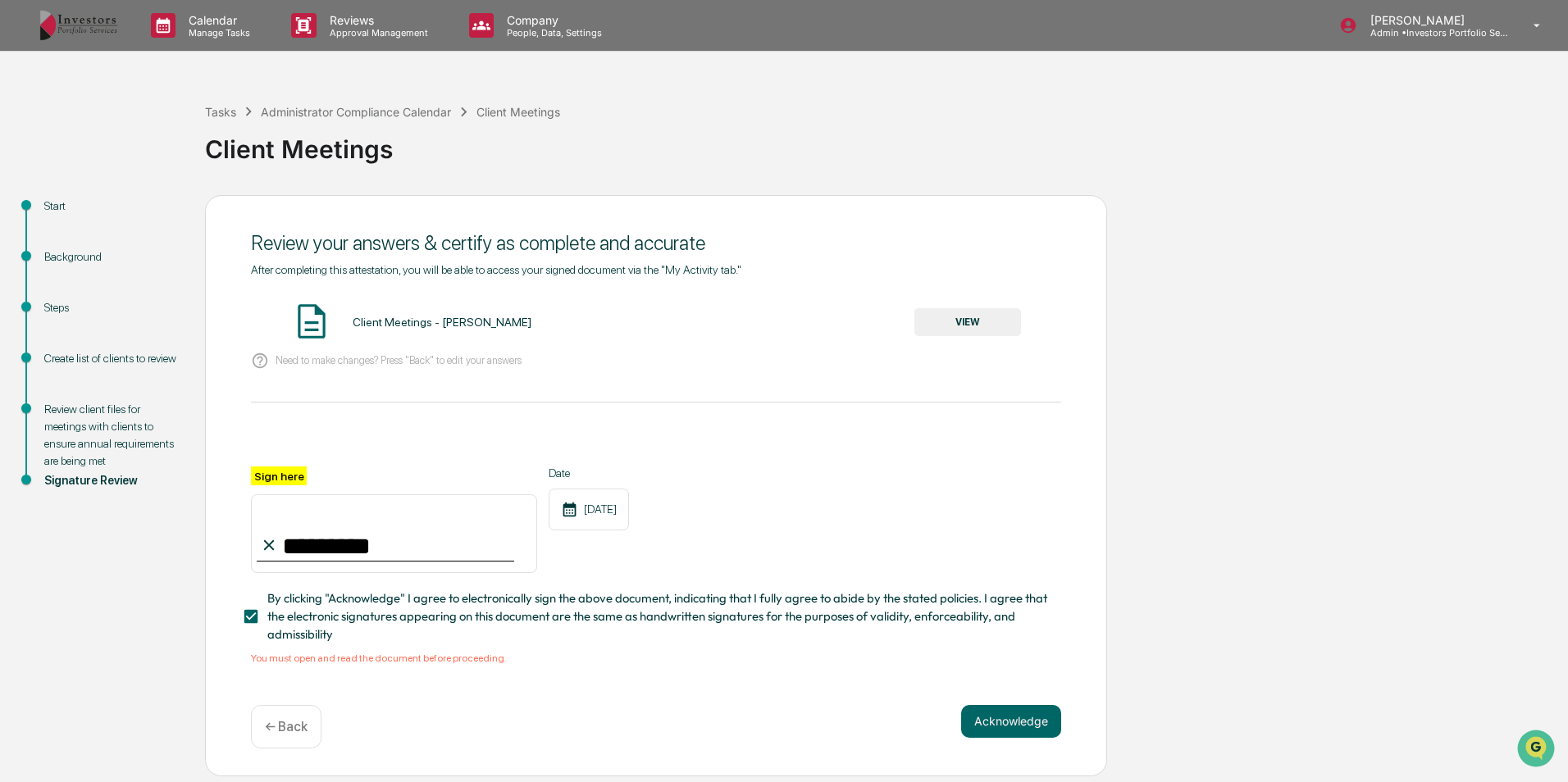
click at [1008, 323] on button "VIEW" at bounding box center [967, 322] width 107 height 28
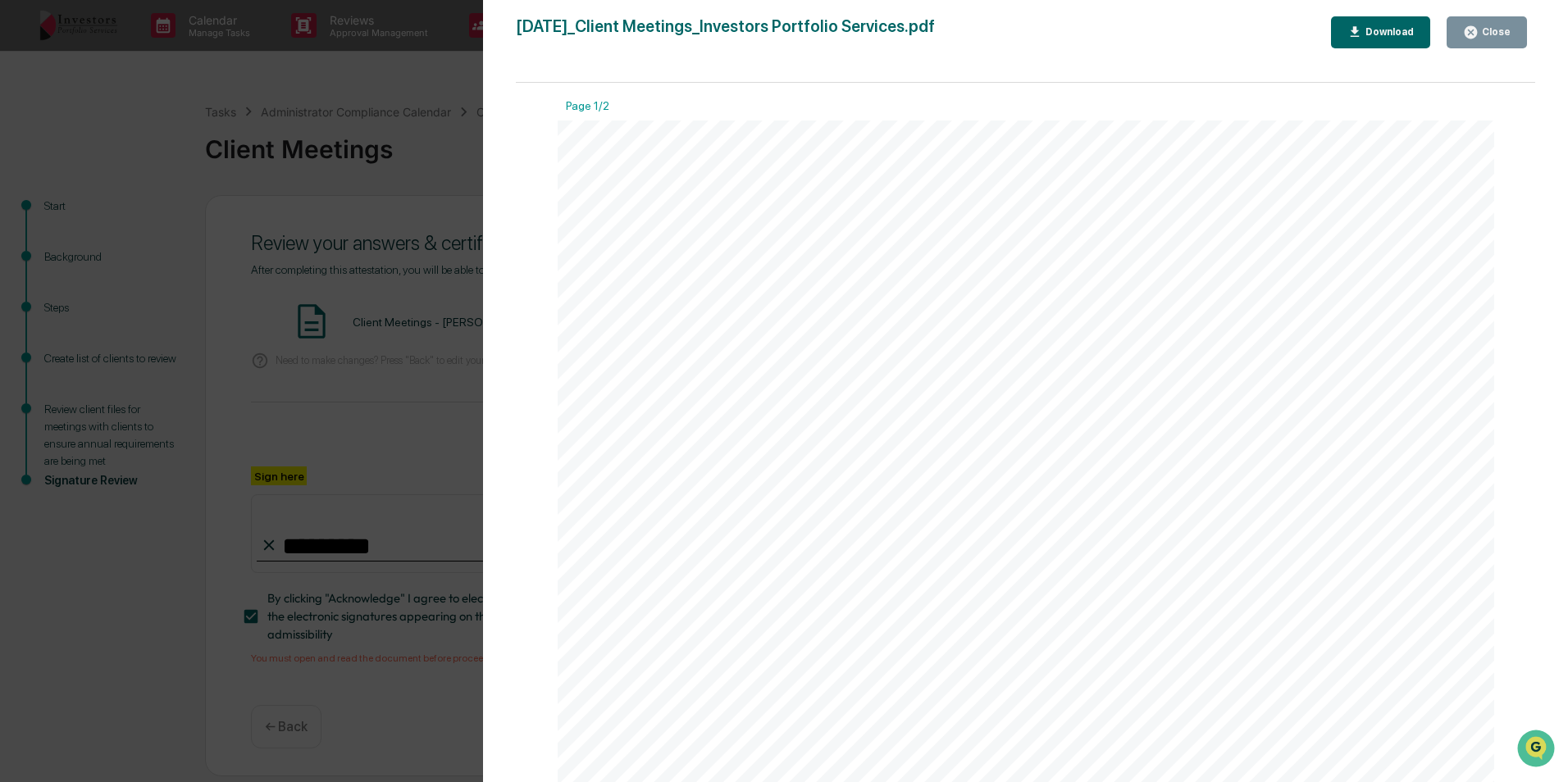
click at [1502, 20] on button "Close" at bounding box center [1486, 32] width 80 height 32
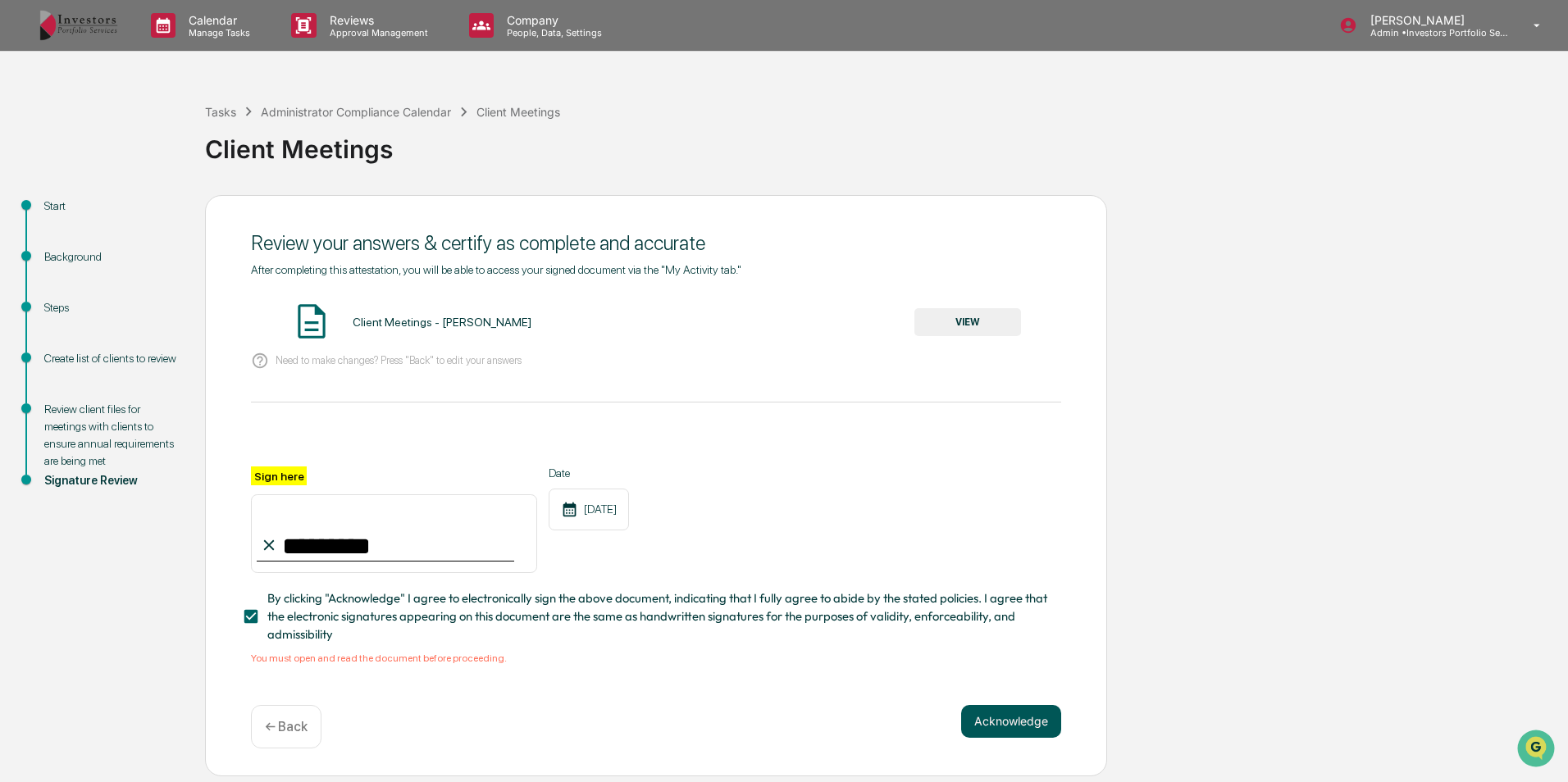
click at [1032, 736] on button "Acknowledge" at bounding box center [1010, 721] width 100 height 32
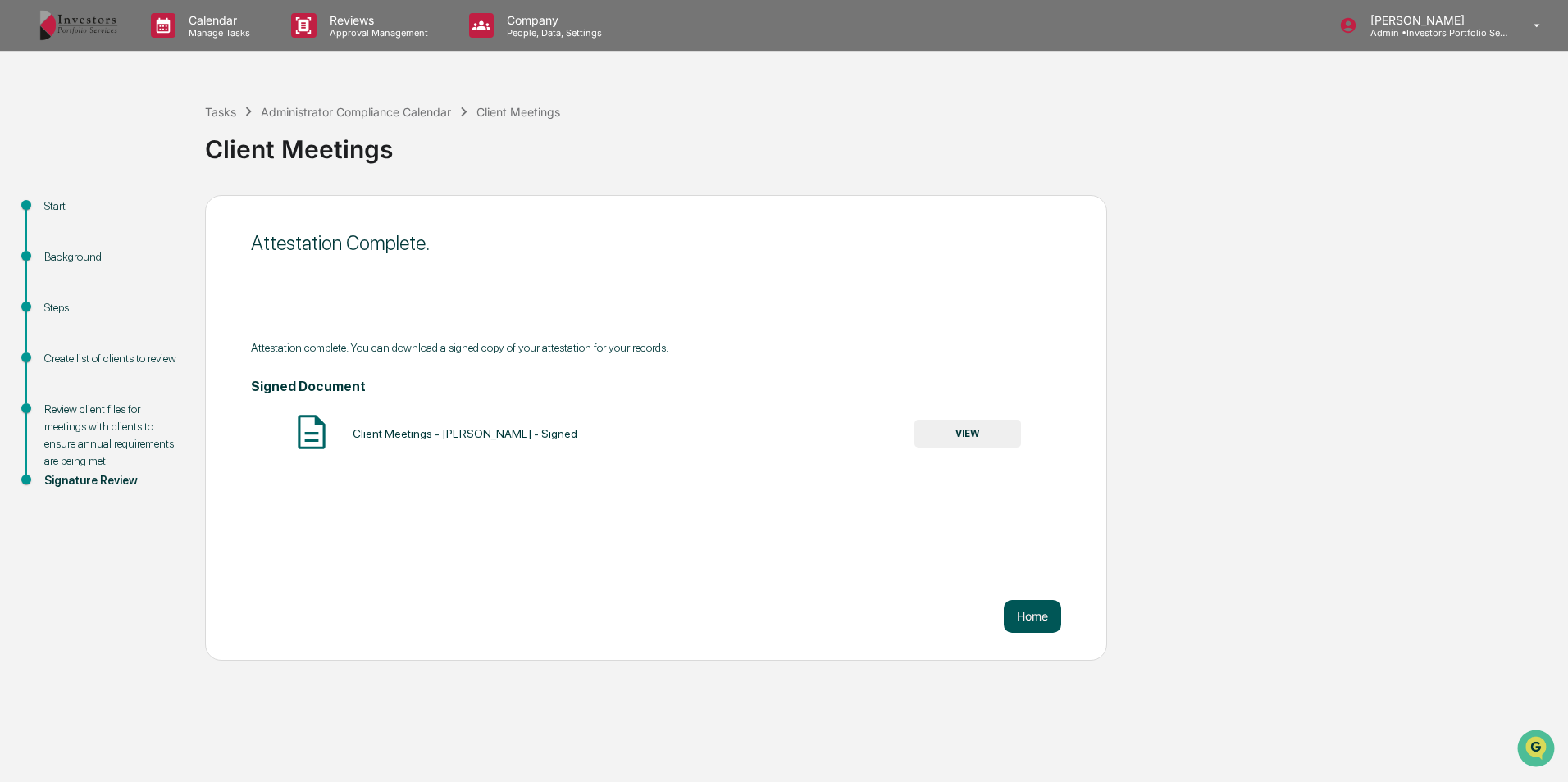
click at [1026, 616] on button "Home" at bounding box center [1032, 617] width 57 height 32
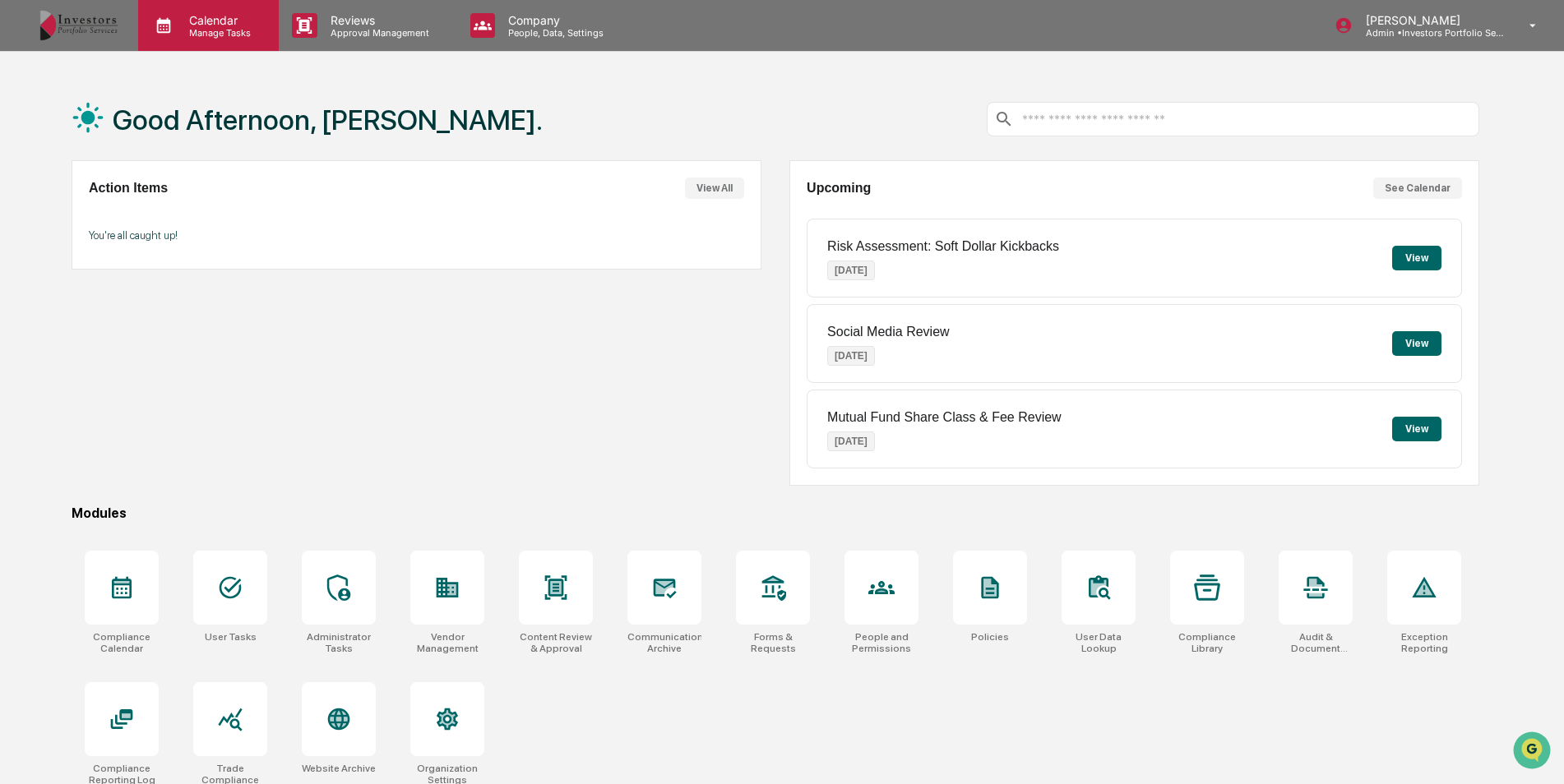
click at [181, 28] on p "Manage Tasks" at bounding box center [217, 32] width 83 height 11
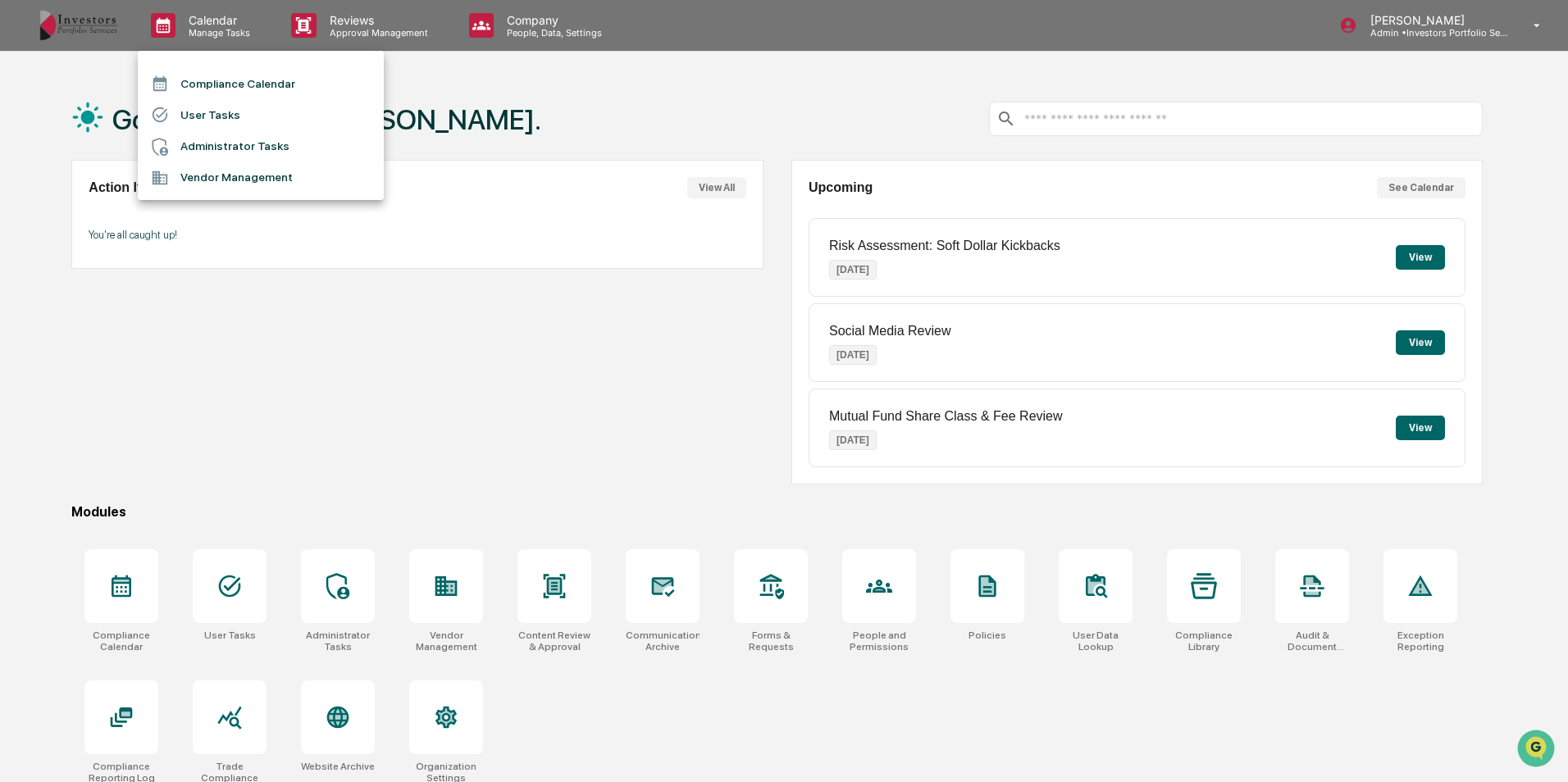
click at [229, 87] on li "Compliance Calendar" at bounding box center [261, 84] width 246 height 32
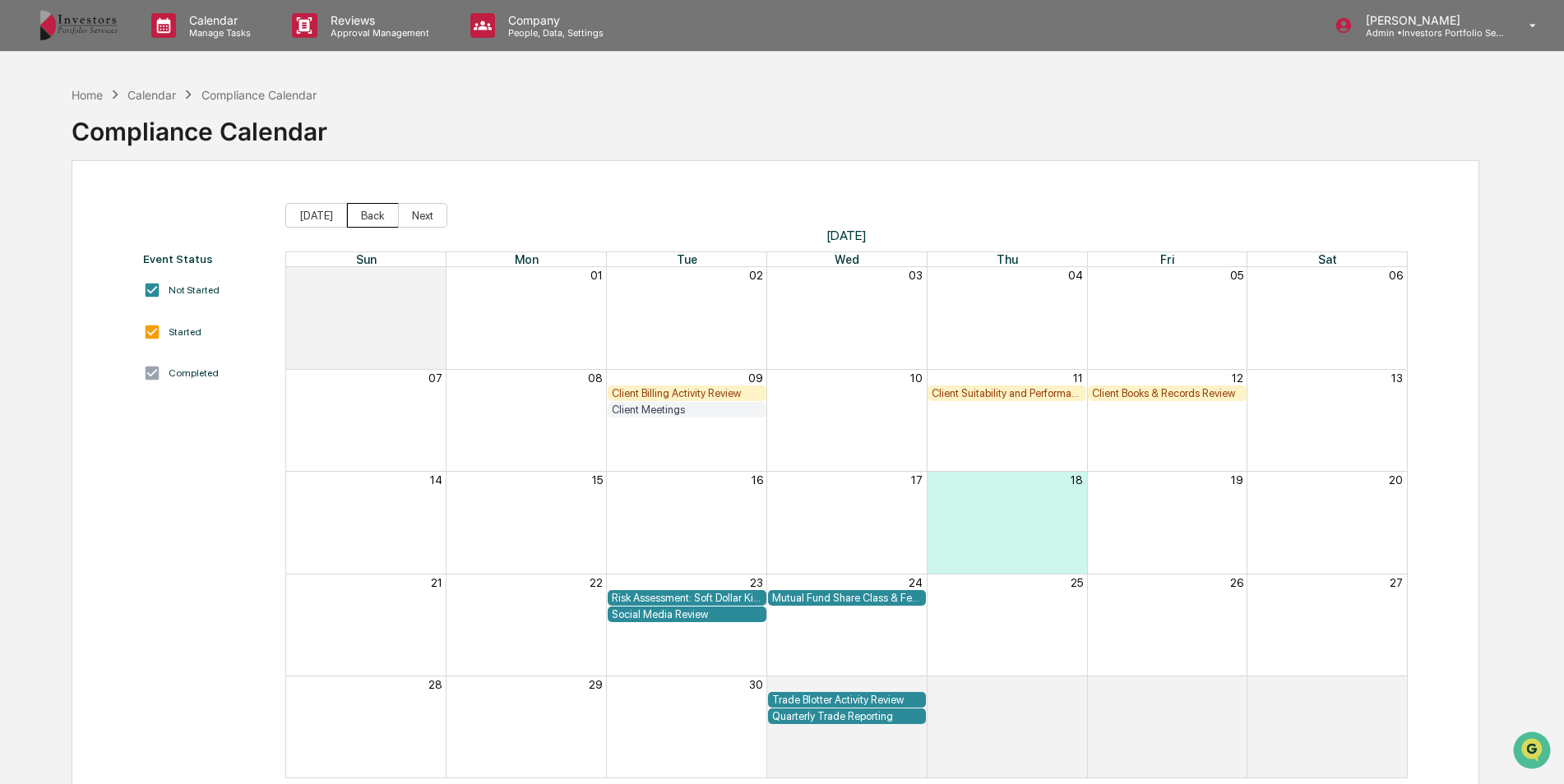
drag, startPoint x: 381, startPoint y: 209, endPoint x: 374, endPoint y: 213, distance: 8.1
click at [374, 213] on button "Back" at bounding box center [373, 215] width 52 height 25
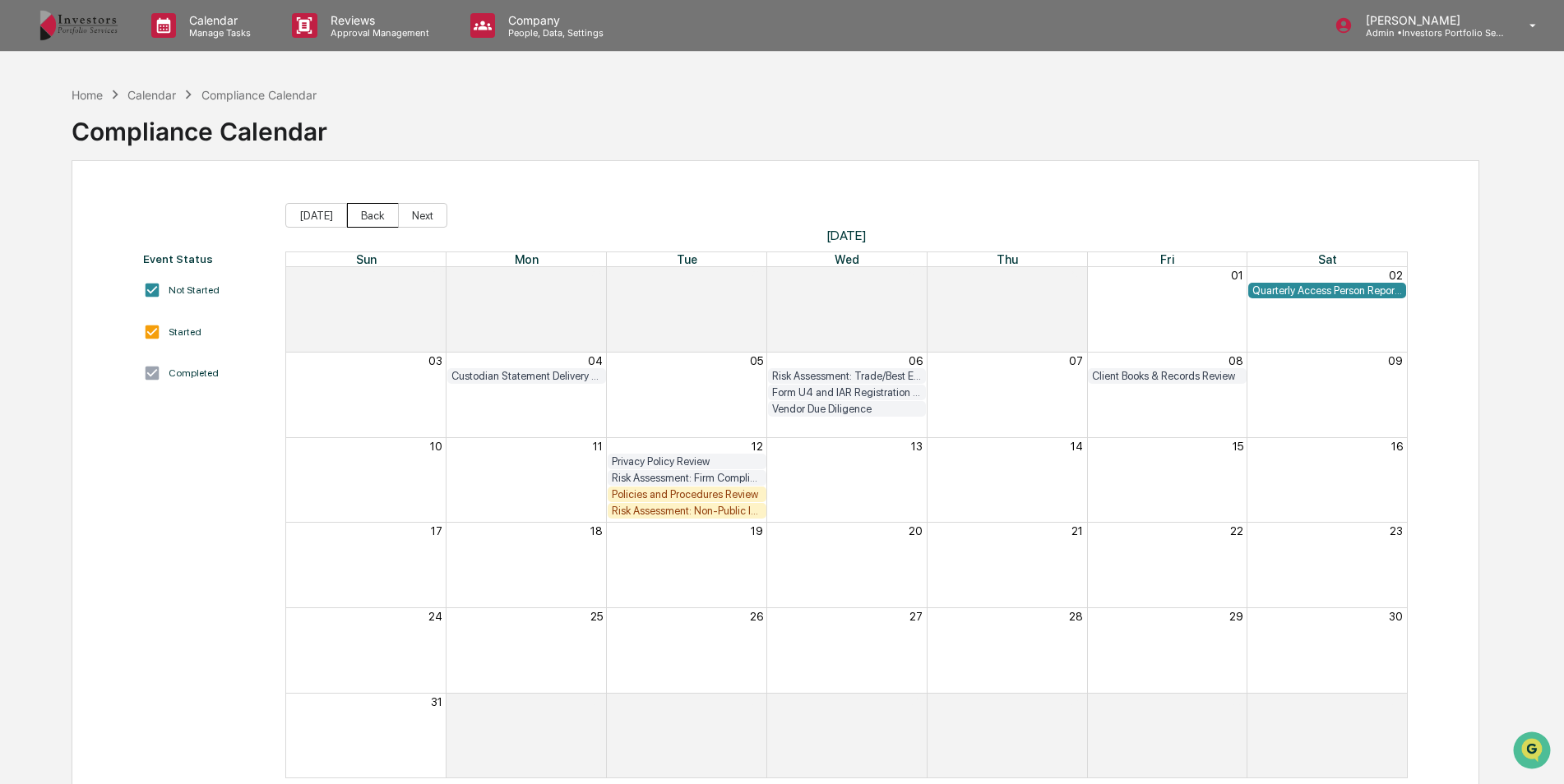
click at [369, 215] on button "Back" at bounding box center [373, 215] width 52 height 25
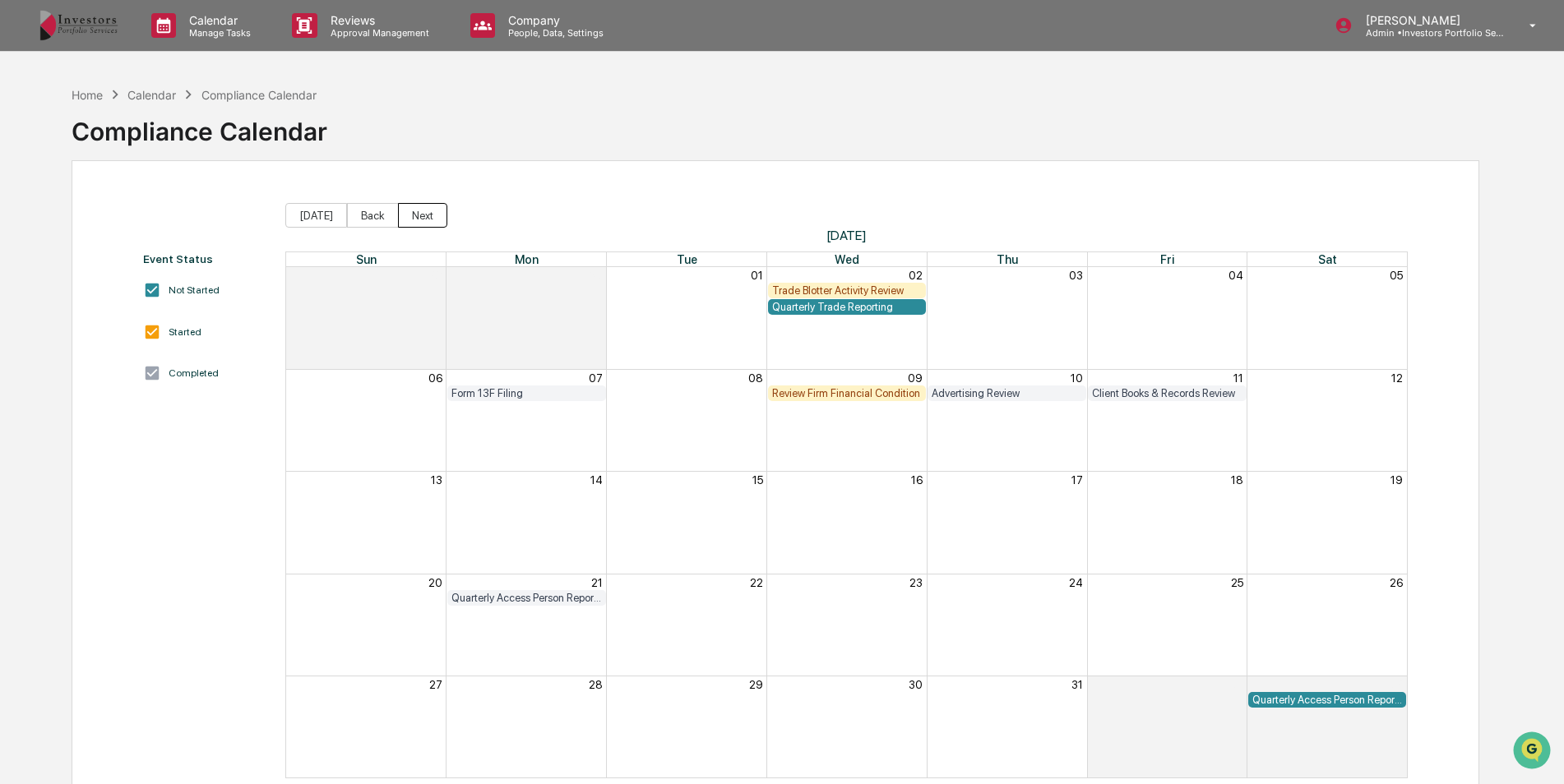
click at [417, 223] on button "Next" at bounding box center [422, 215] width 50 height 25
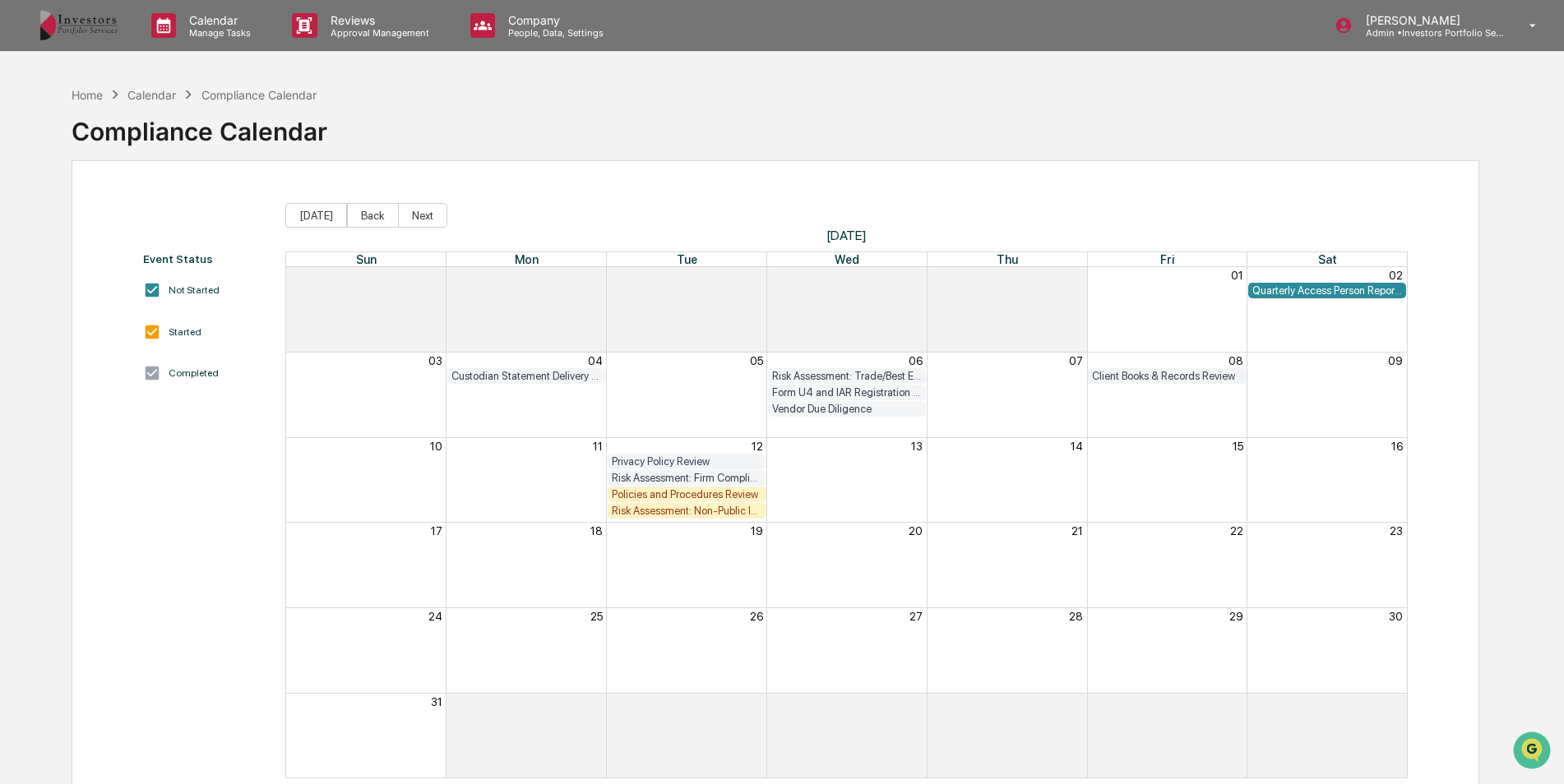
click at [411, 203] on div "Event Status Not Started Started Completed [DATE] Back Next [DATE] Sun Mon Tue …" at bounding box center [776, 492] width 1408 height 662
click at [416, 208] on button "Next" at bounding box center [422, 215] width 50 height 25
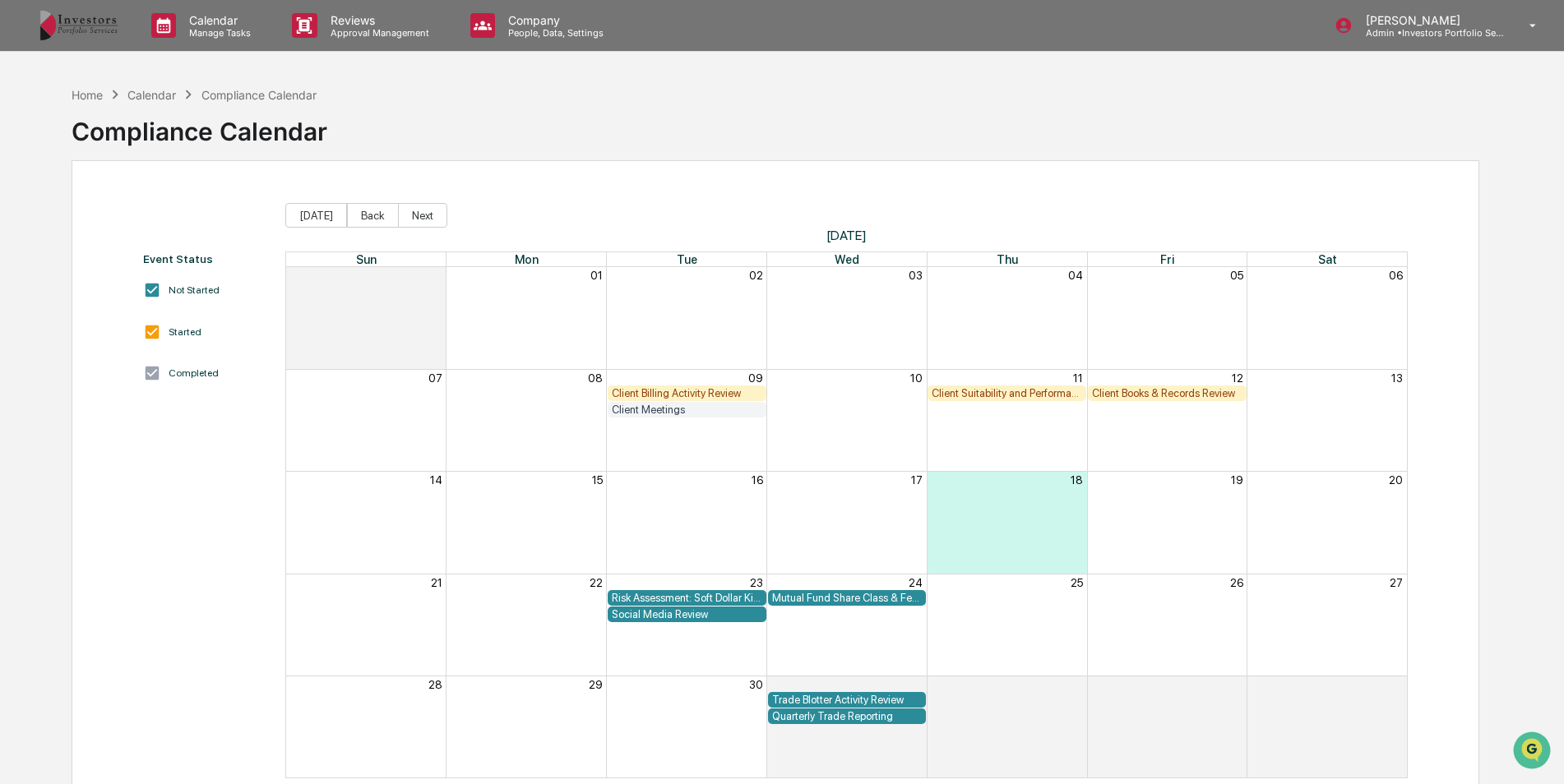
click at [1154, 387] on div "Client Books & Records Review" at bounding box center [1167, 393] width 150 height 12
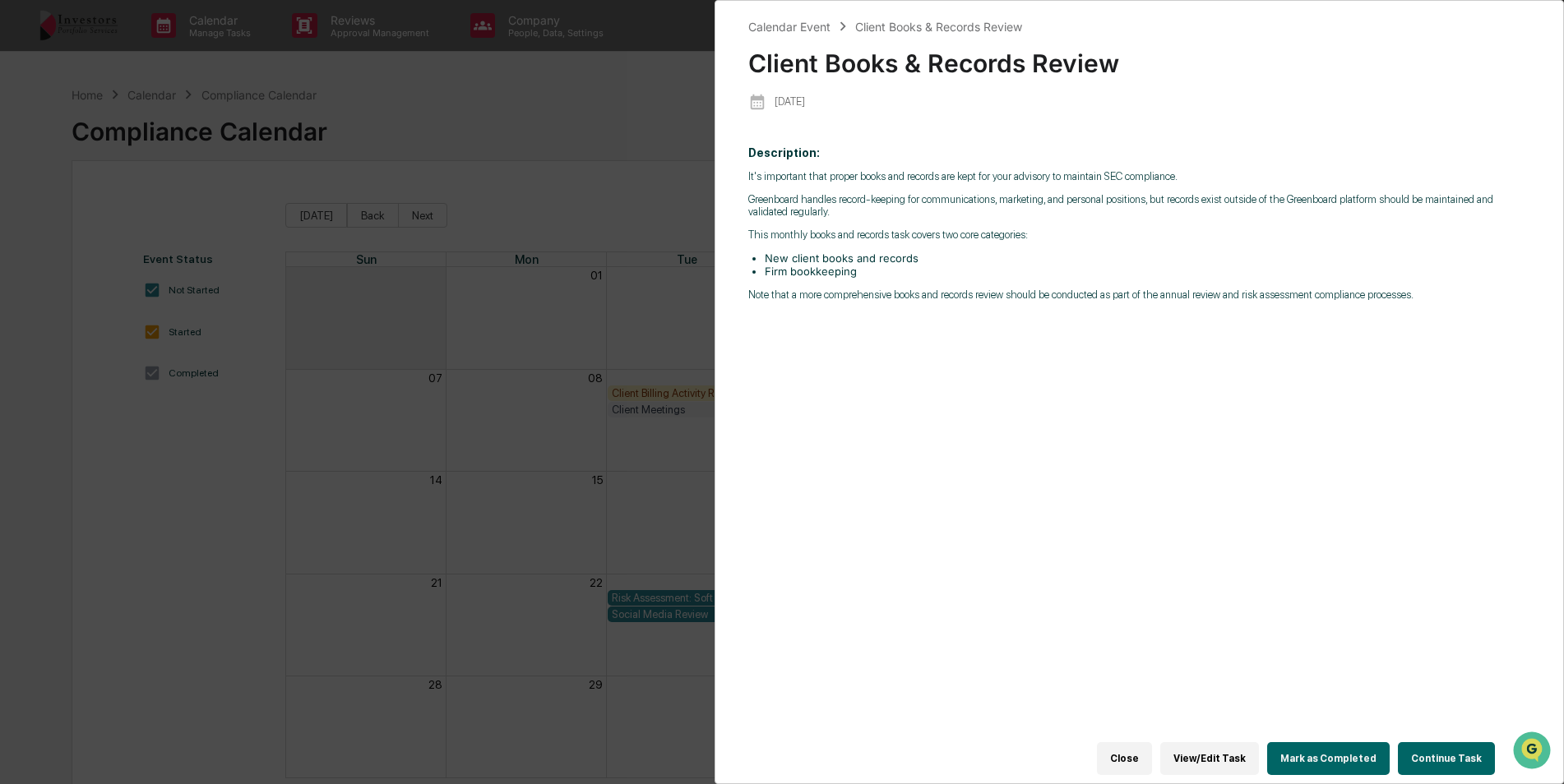
click at [562, 283] on div "Calendar Event Client Books & Records Review Client Books & Records Review [DAT…" at bounding box center [782, 392] width 1564 height 784
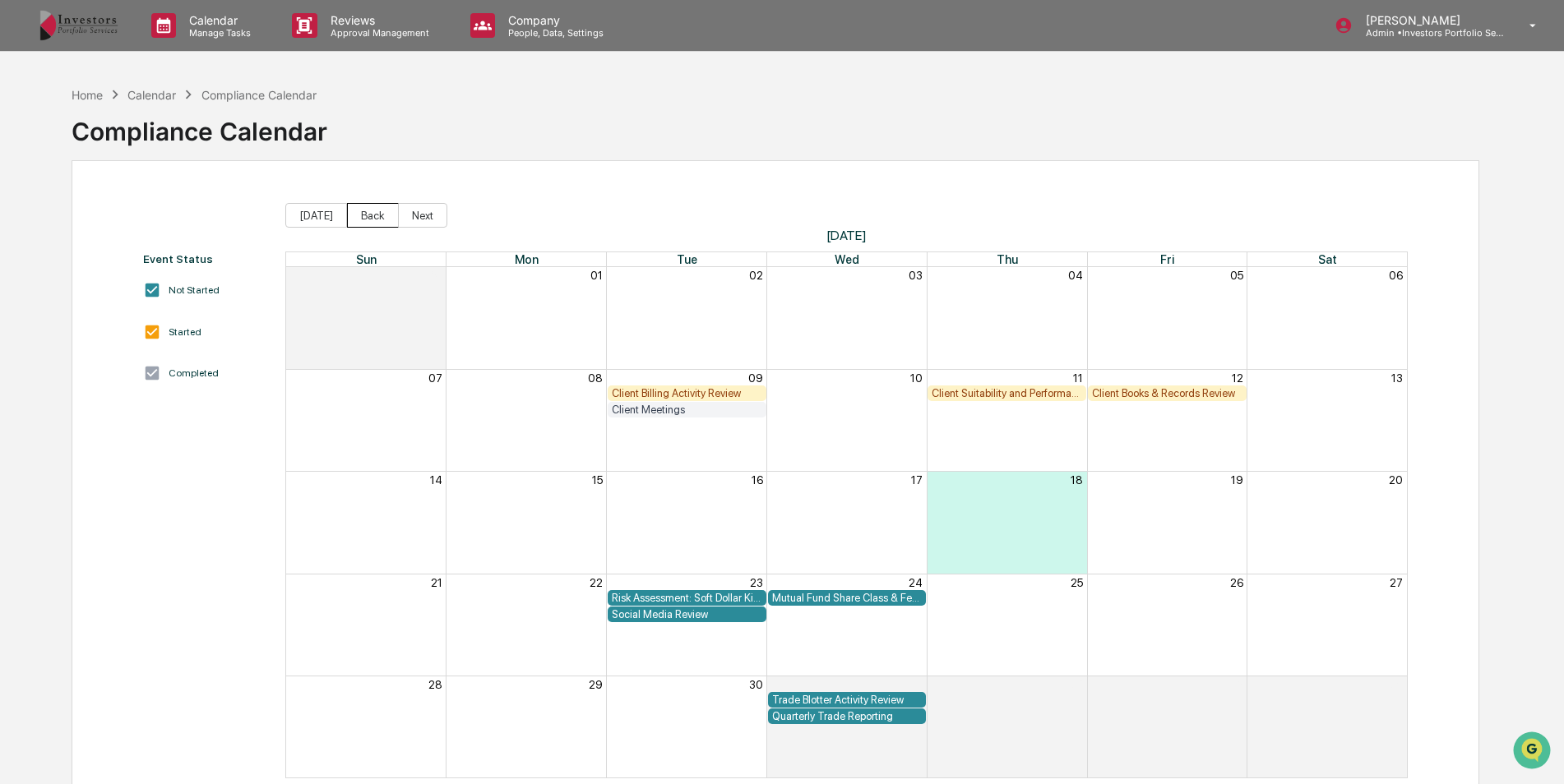
click at [386, 209] on button "Back" at bounding box center [373, 215] width 52 height 25
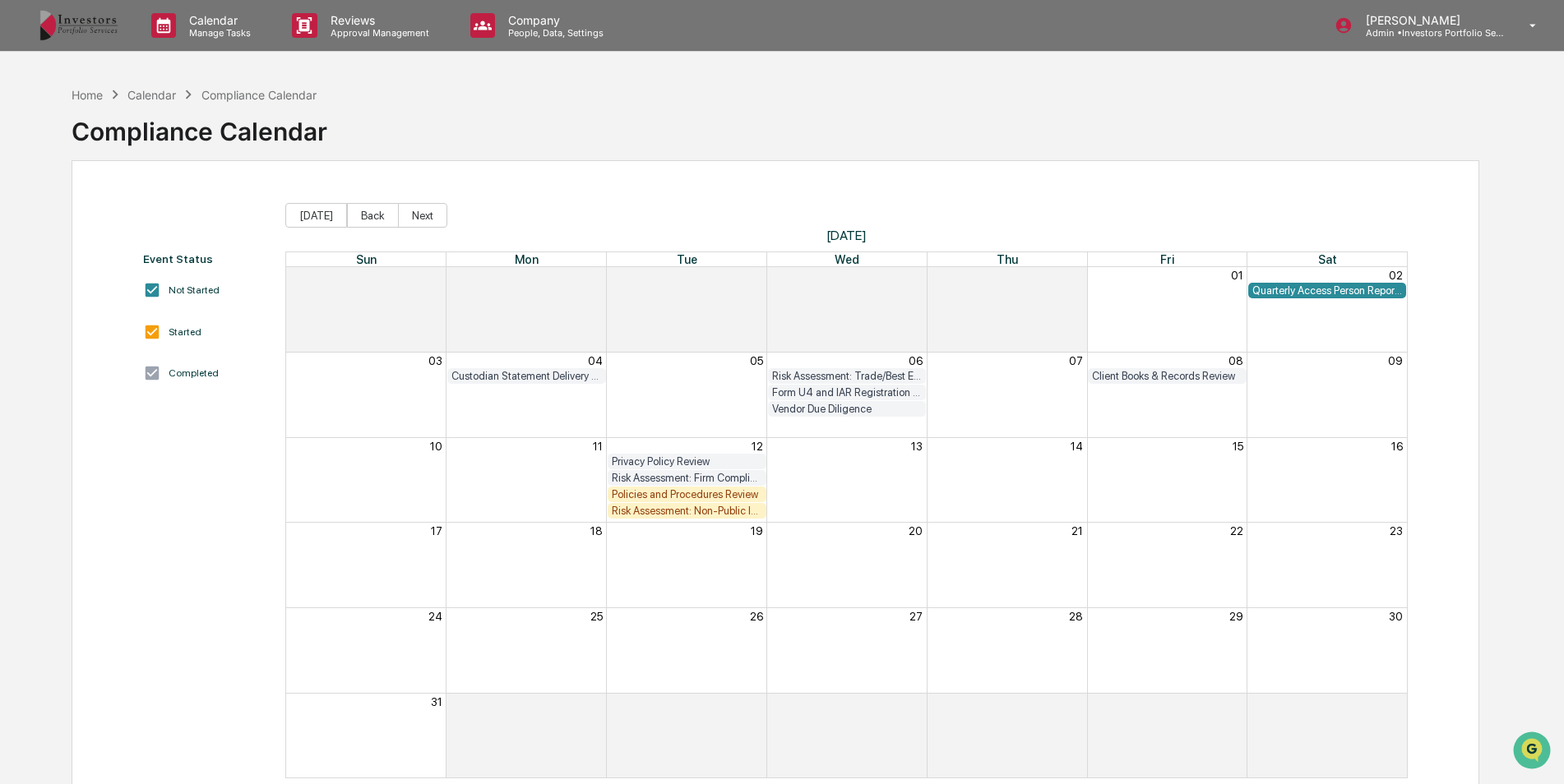
click at [1204, 370] on div "Client Books & Records Review" at bounding box center [1167, 376] width 150 height 12
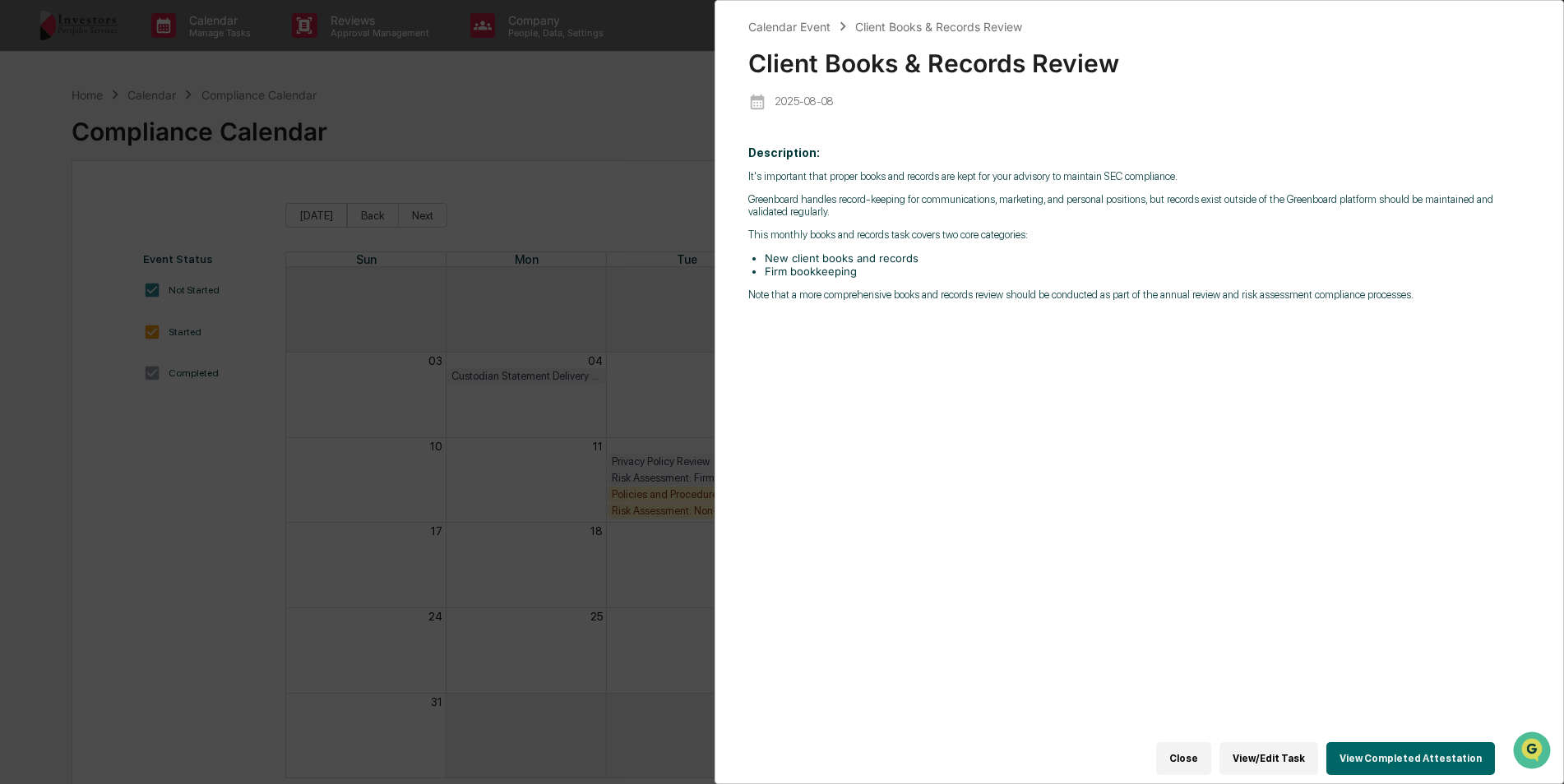
click at [1428, 742] on button "View Completed Attestation" at bounding box center [1410, 758] width 168 height 32
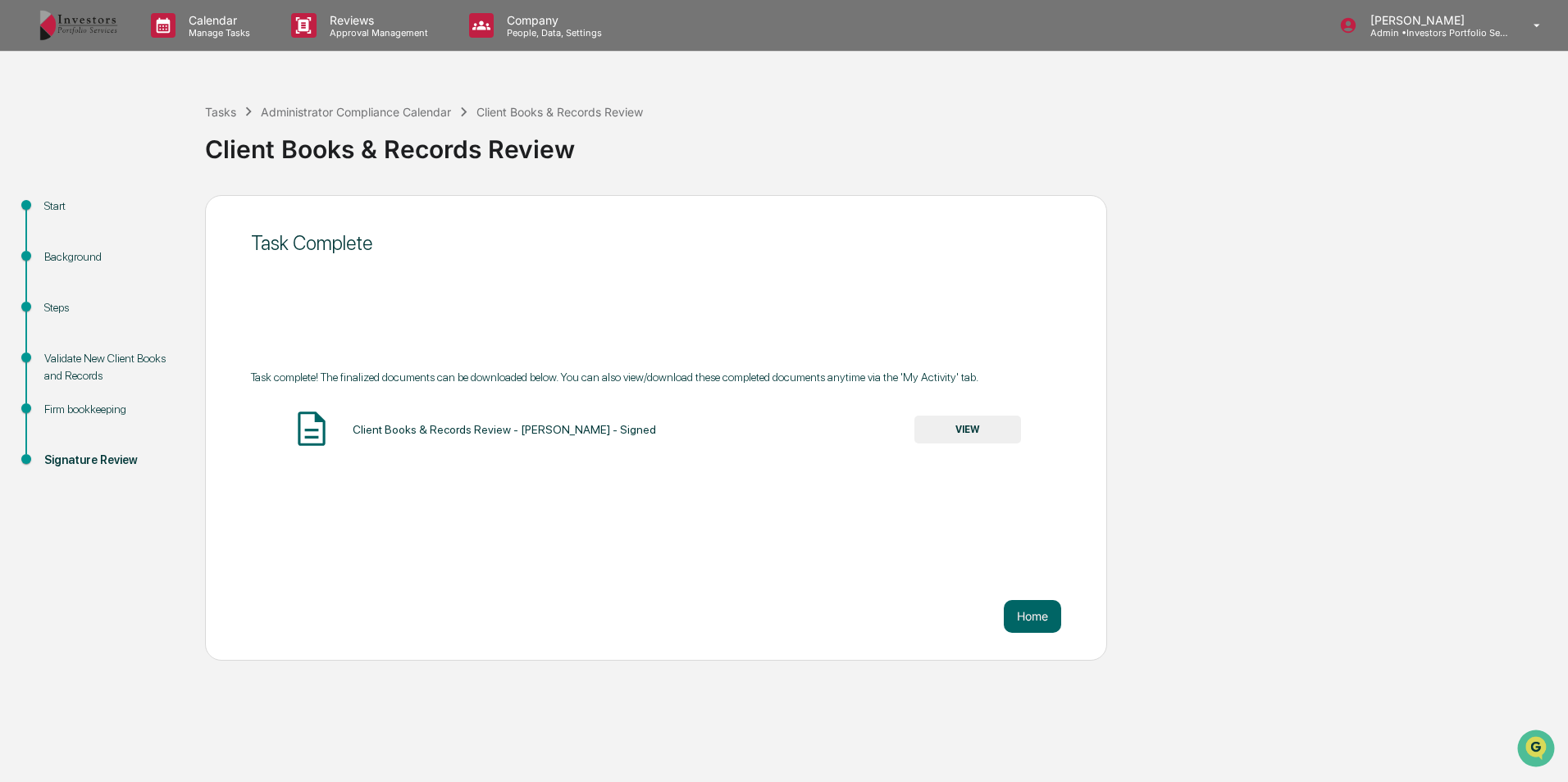
click at [1006, 438] on button "VIEW" at bounding box center [967, 430] width 107 height 28
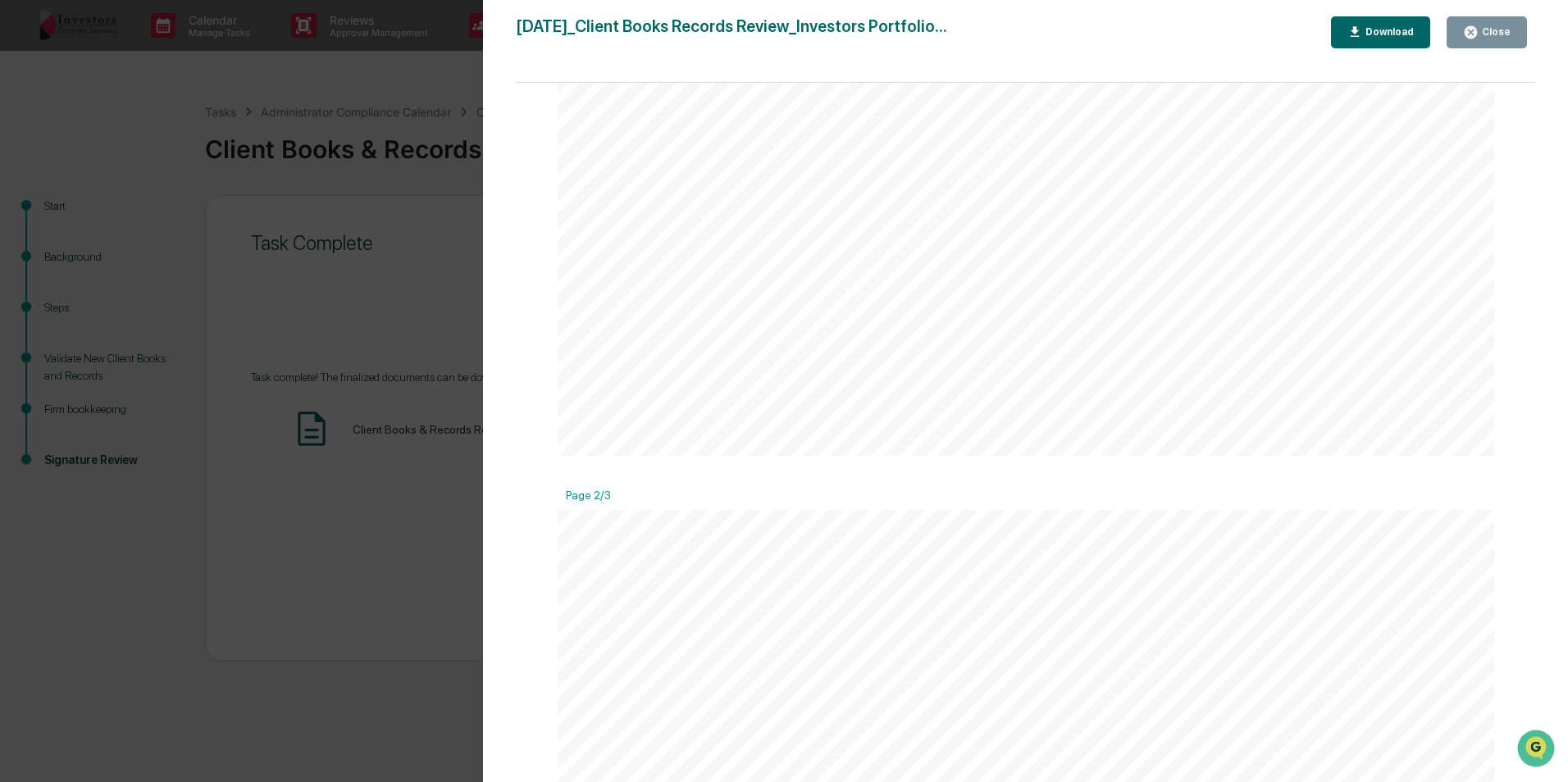
scroll to position [984, 0]
click at [1506, 29] on div "Close" at bounding box center [1495, 32] width 32 height 11
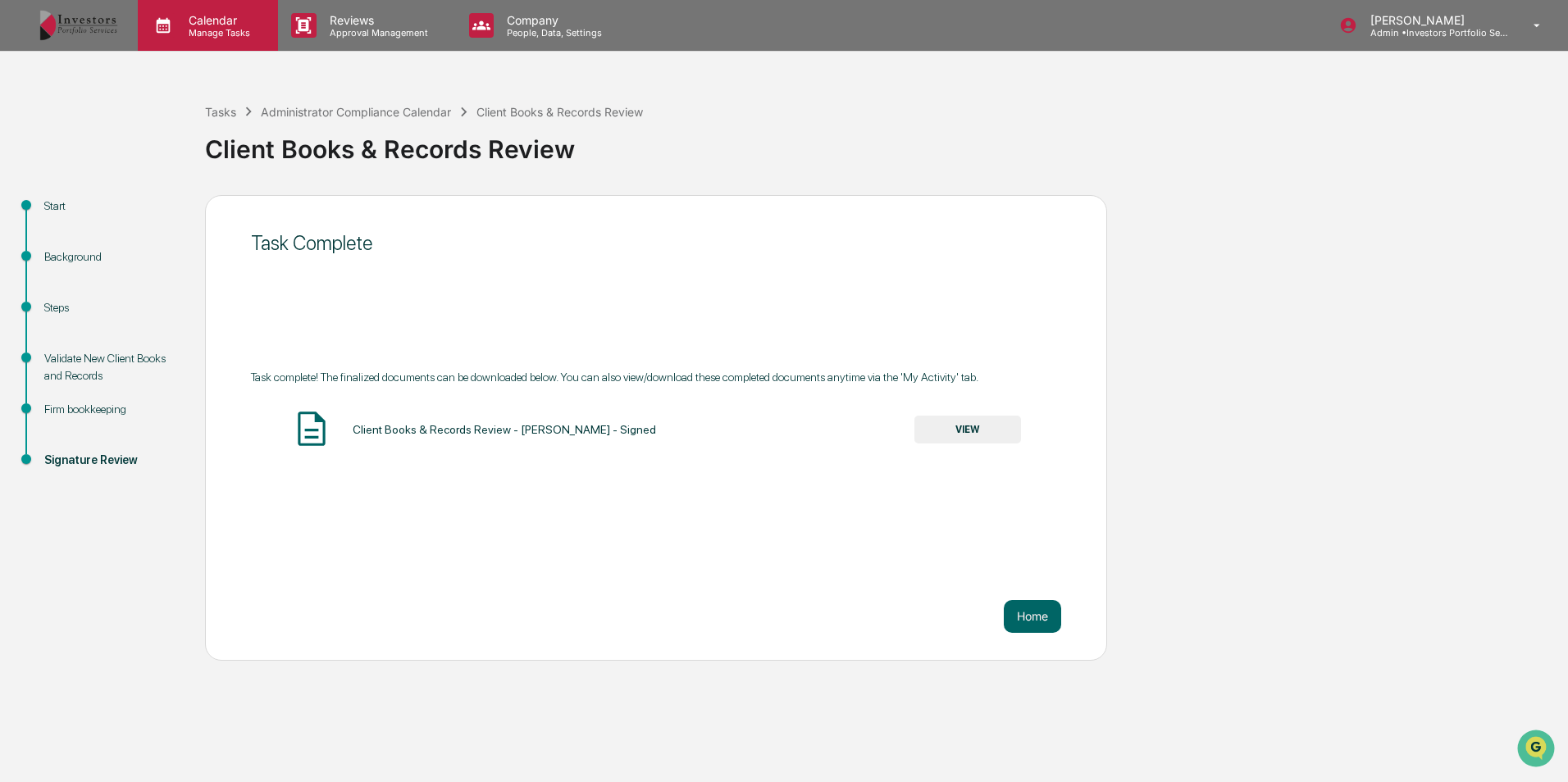
click at [235, 39] on div "Calendar Manage Tasks" at bounding box center [208, 26] width 140 height 51
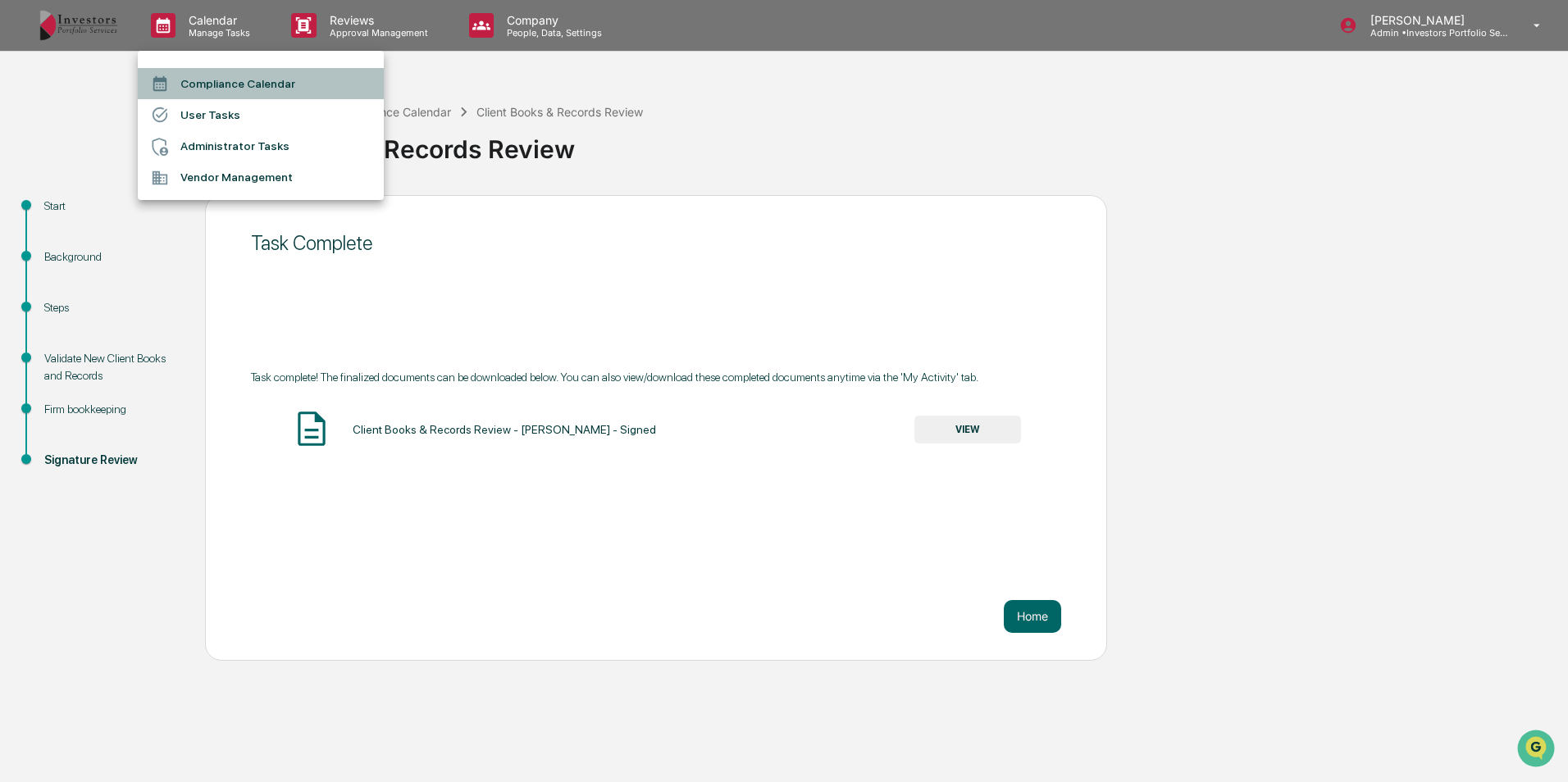
click at [239, 83] on li "Compliance Calendar" at bounding box center [261, 84] width 246 height 32
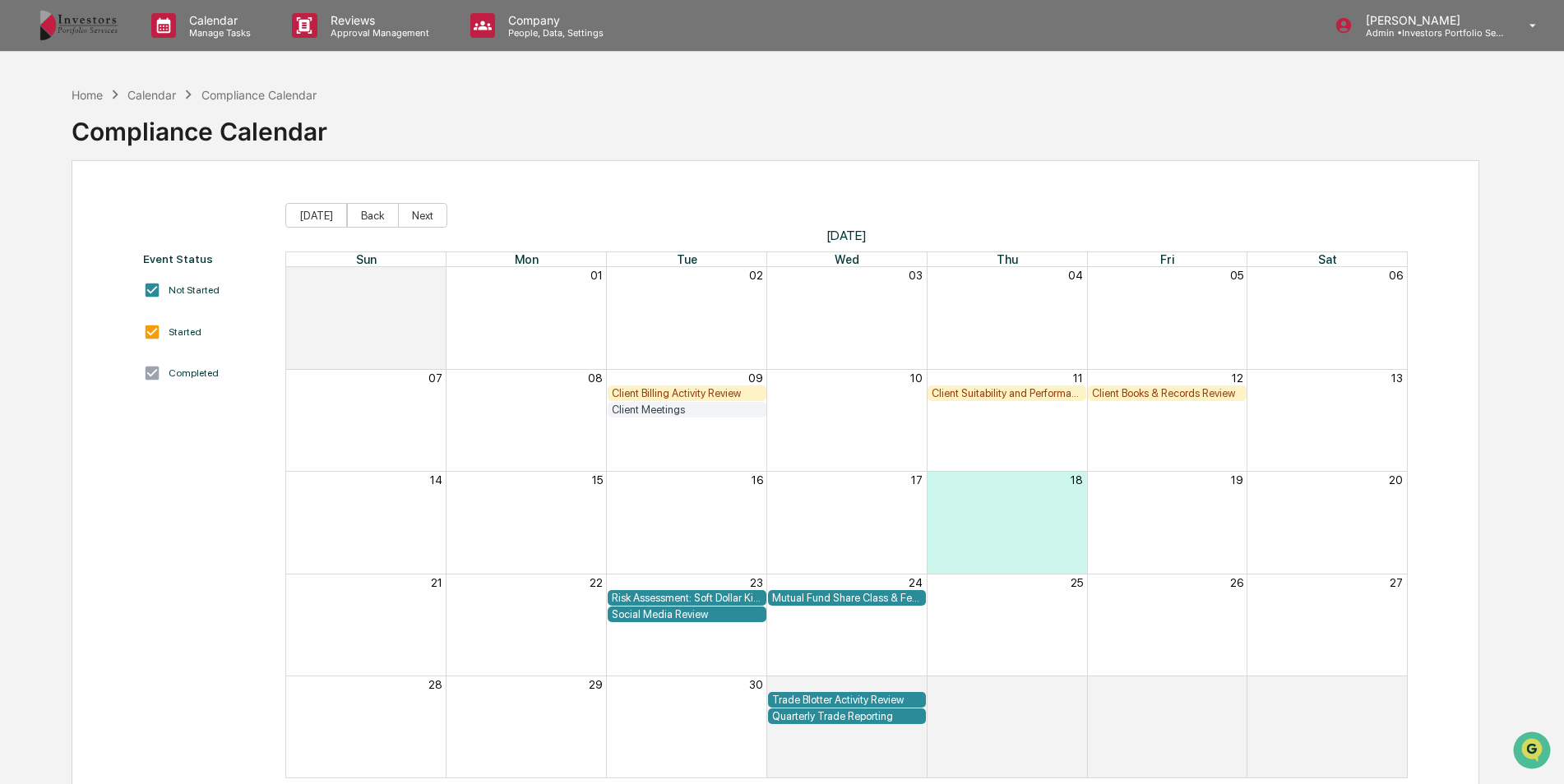
click at [1151, 393] on div "Client Books & Records Review" at bounding box center [1167, 393] width 150 height 12
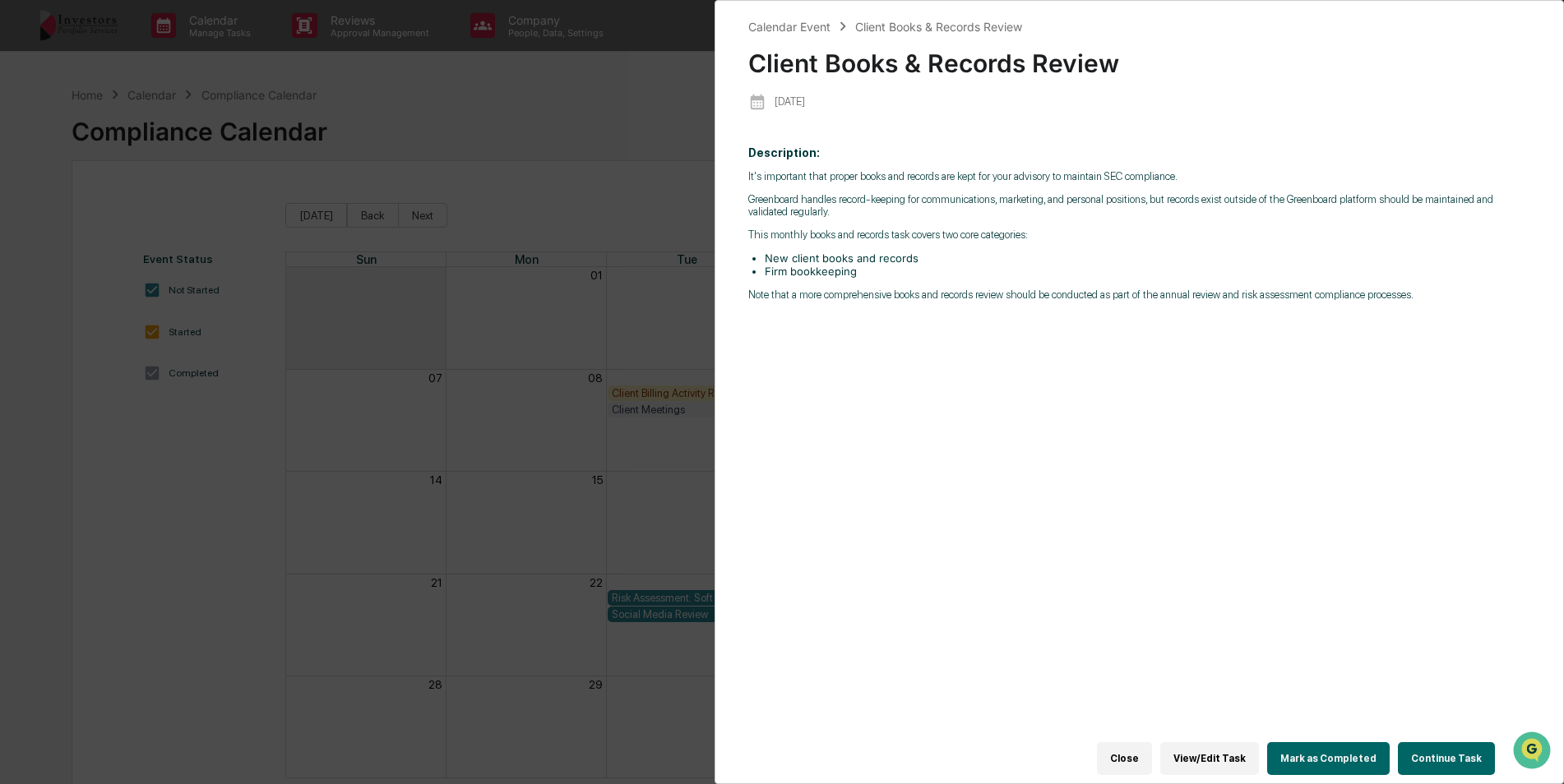
click at [1454, 752] on button "Continue Task" at bounding box center [1446, 758] width 97 height 32
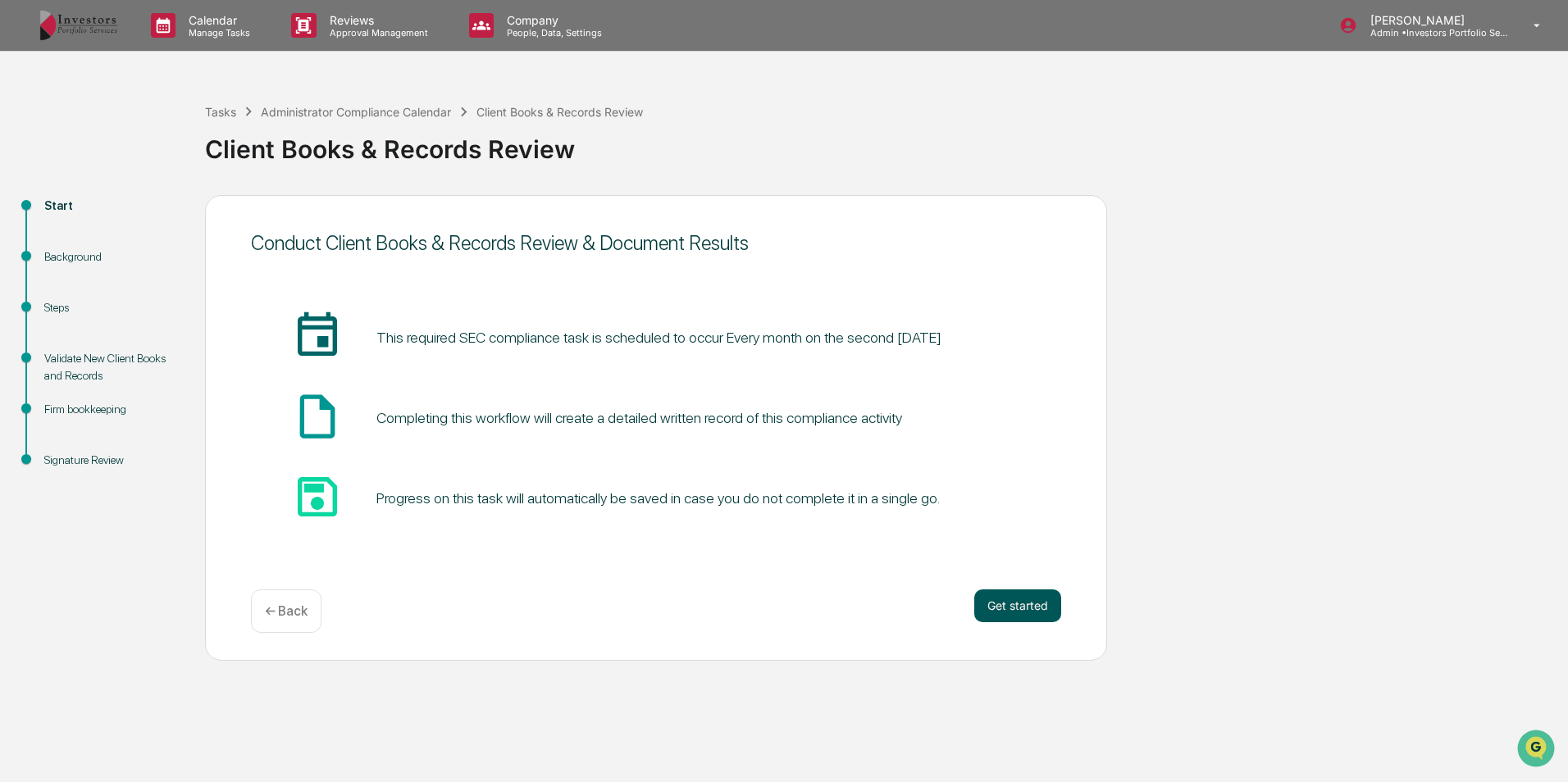
click at [1019, 594] on button "Get started" at bounding box center [1017, 605] width 87 height 32
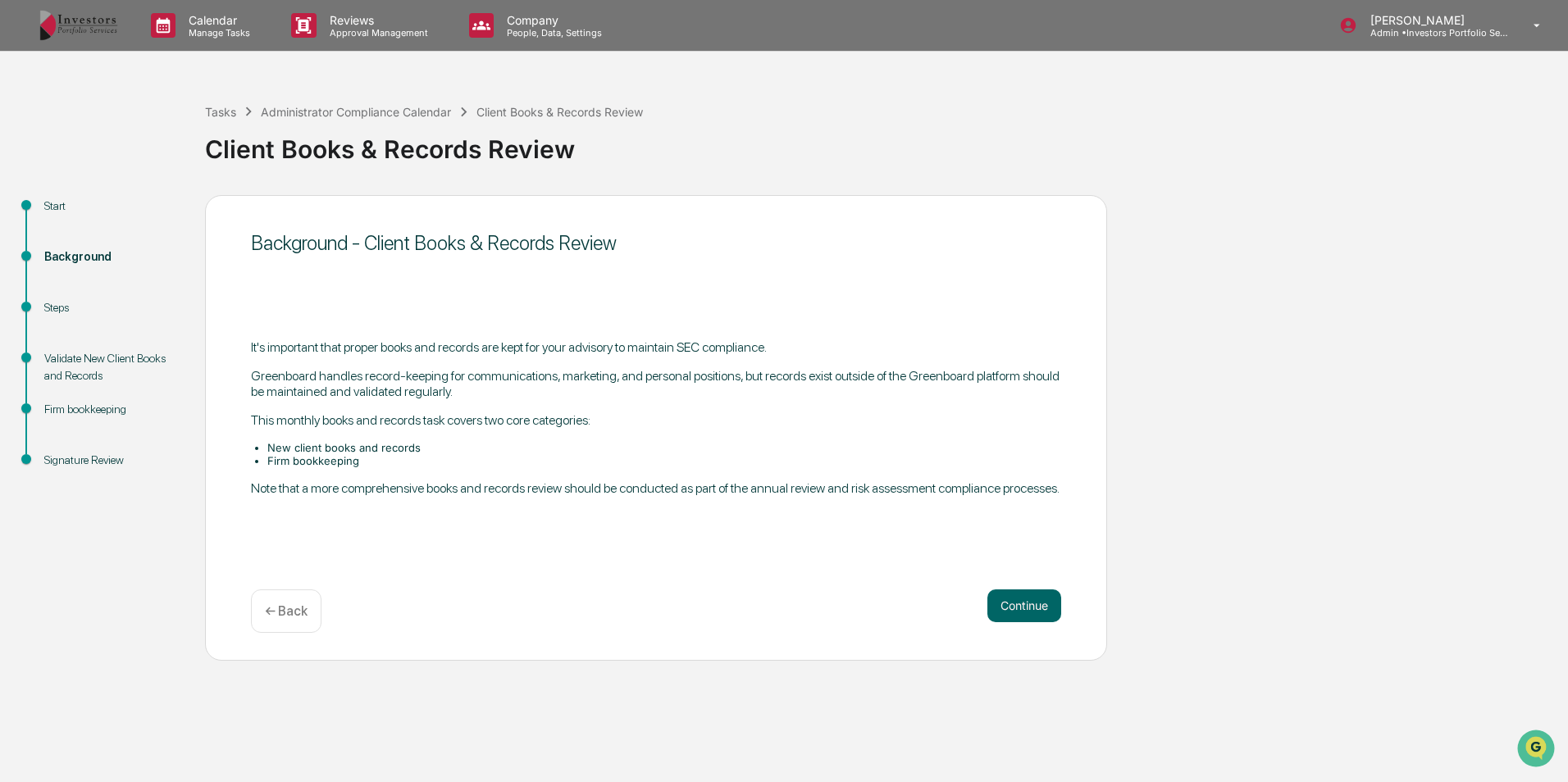
click at [1019, 594] on button "Continue" at bounding box center [1024, 605] width 74 height 32
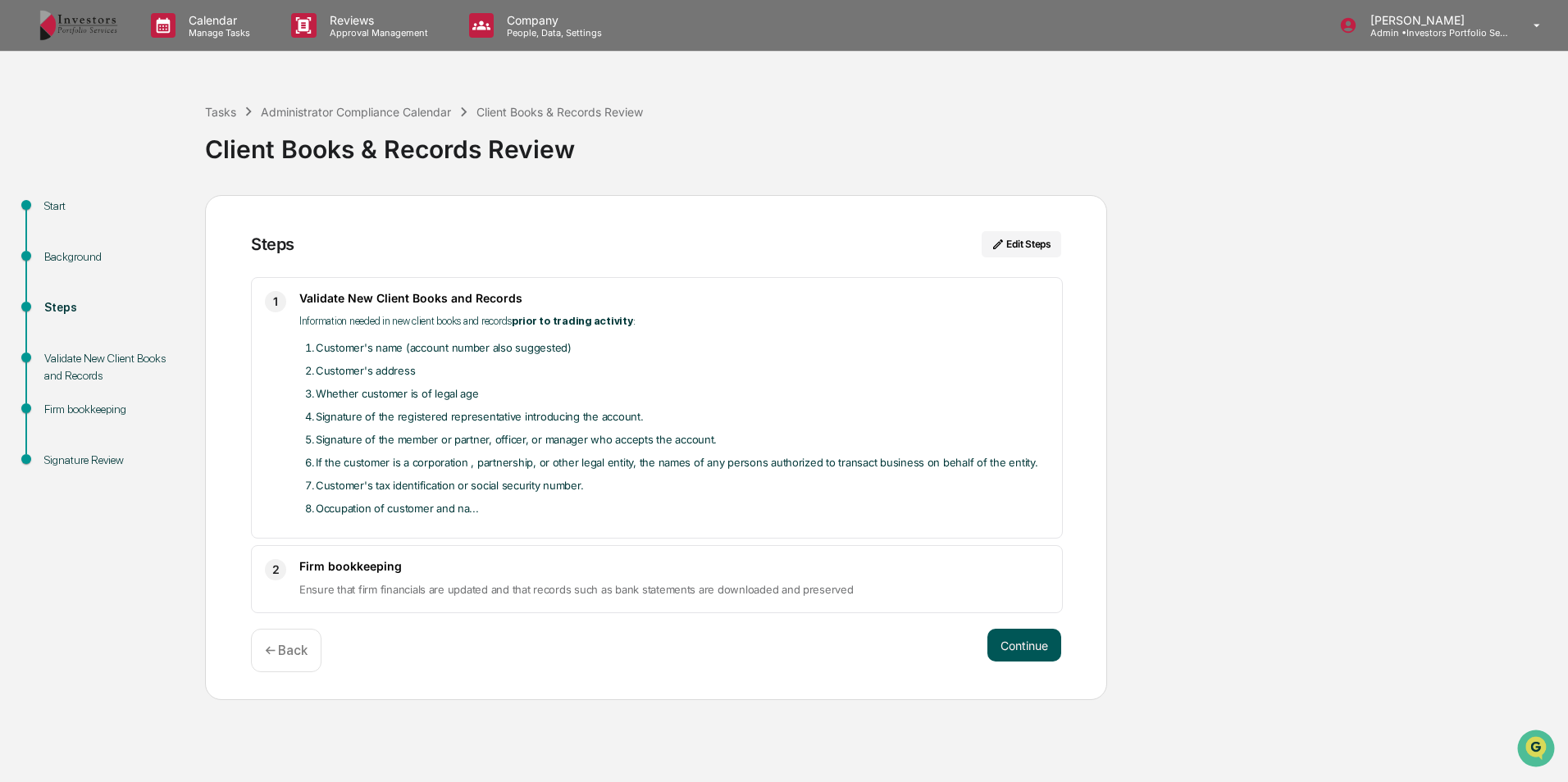
click at [1029, 644] on button "Continue" at bounding box center [1024, 646] width 74 height 32
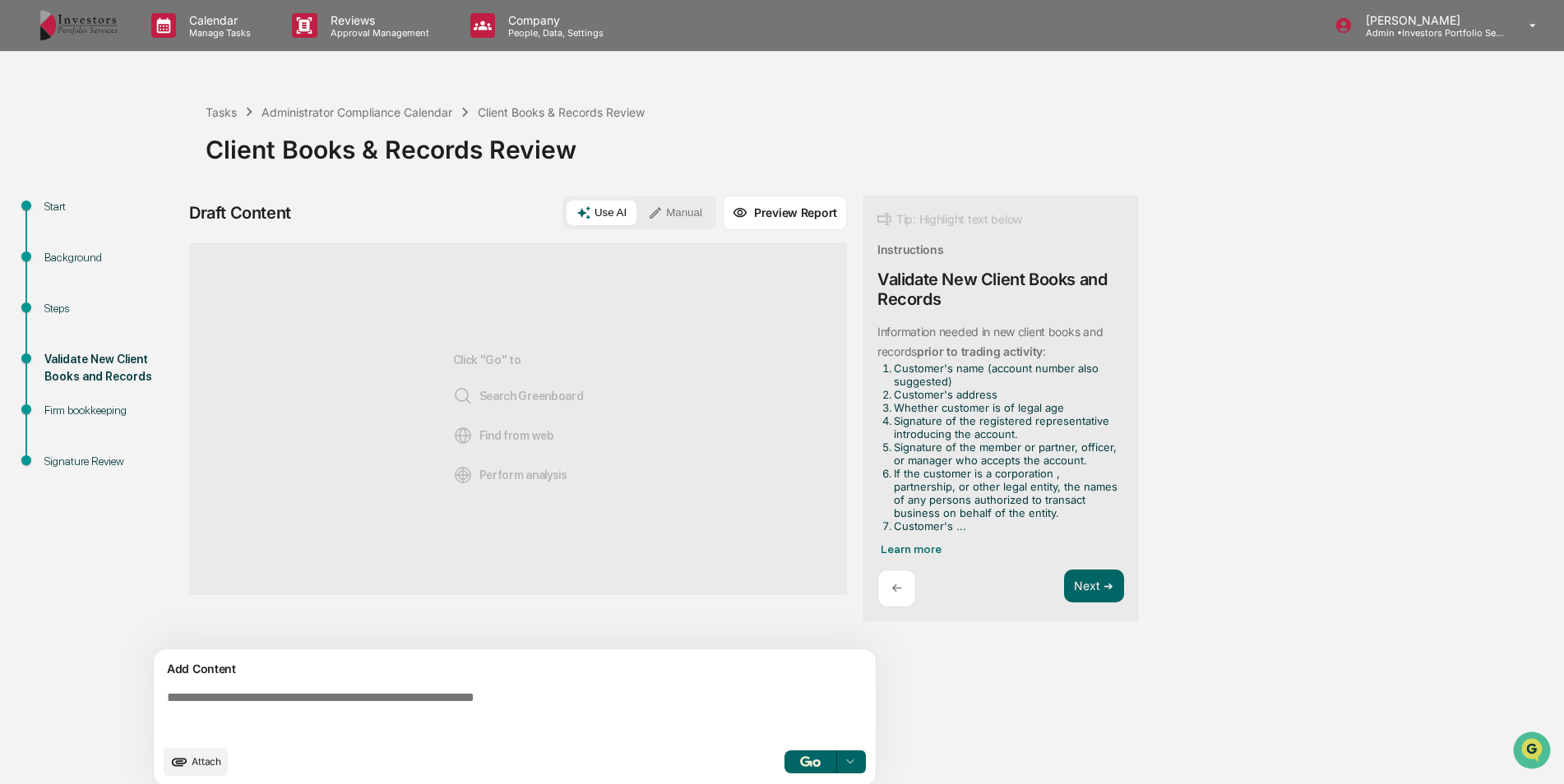
click at [686, 205] on button "Manual" at bounding box center [675, 213] width 74 height 25
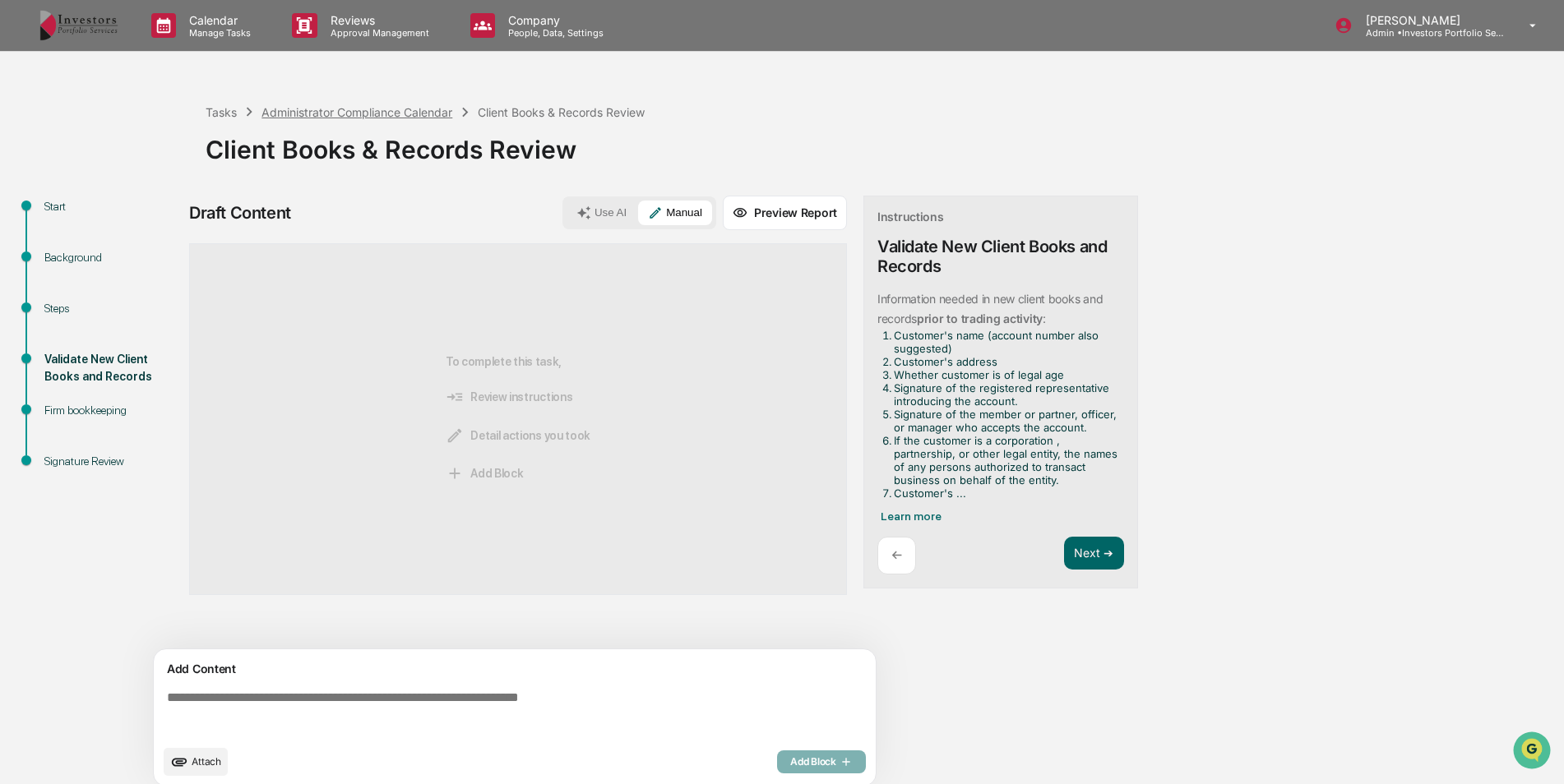
click at [348, 115] on div "Administrator Compliance Calendar" at bounding box center [357, 112] width 191 height 14
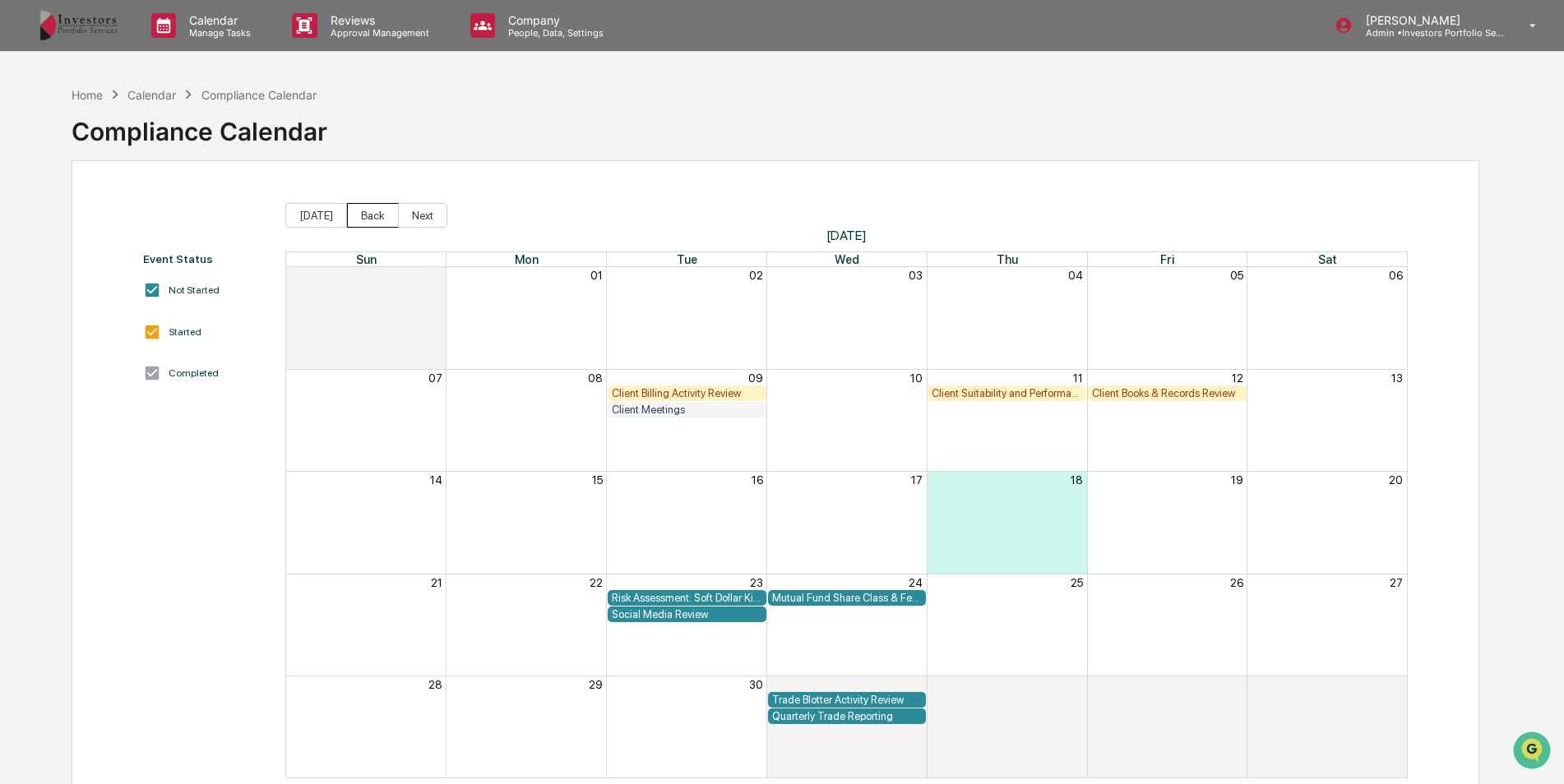
click at [375, 218] on button "Back" at bounding box center [373, 215] width 52 height 25
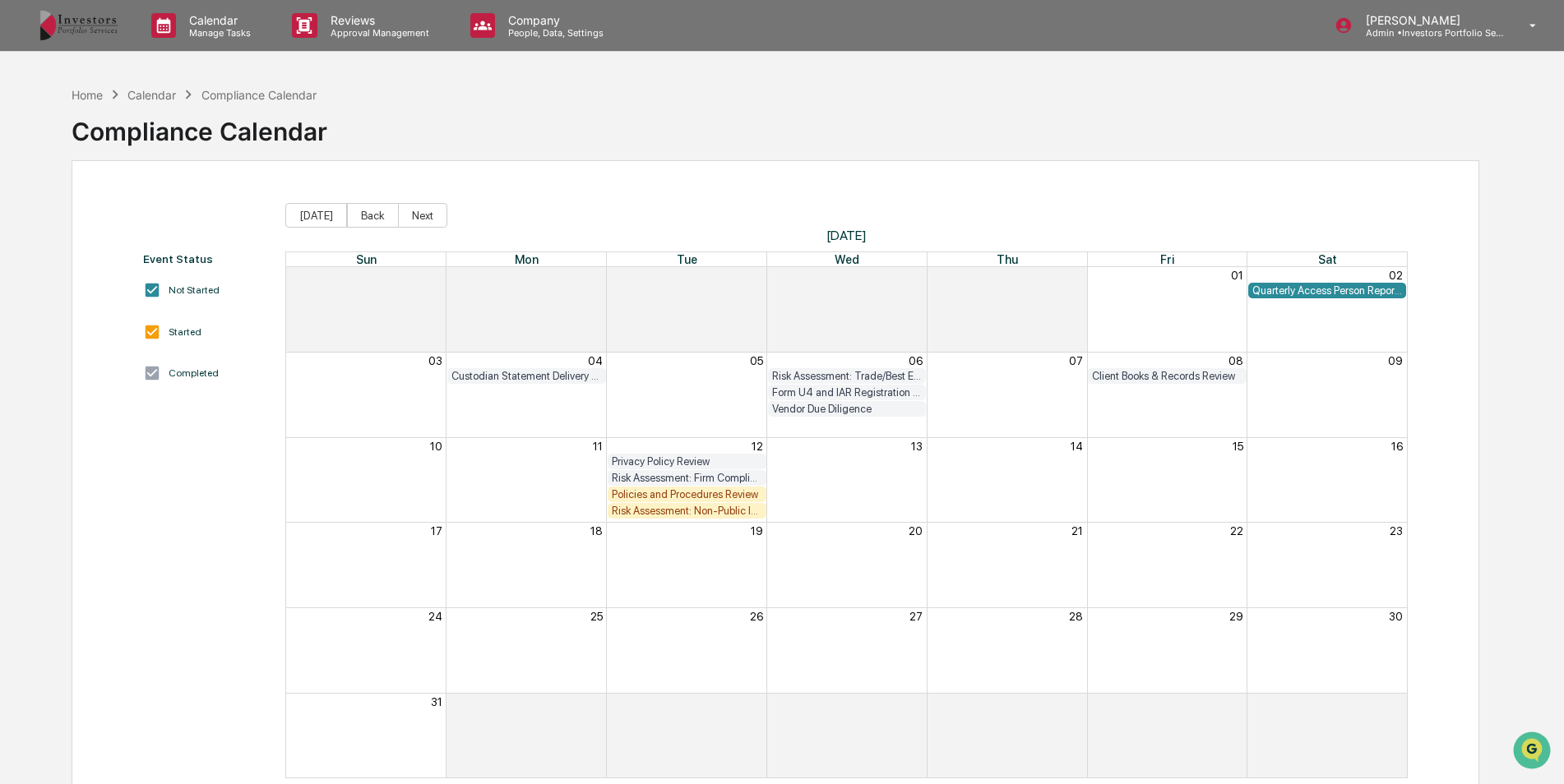
click at [1130, 379] on div "Client Books & Records Review" at bounding box center [1167, 376] width 150 height 12
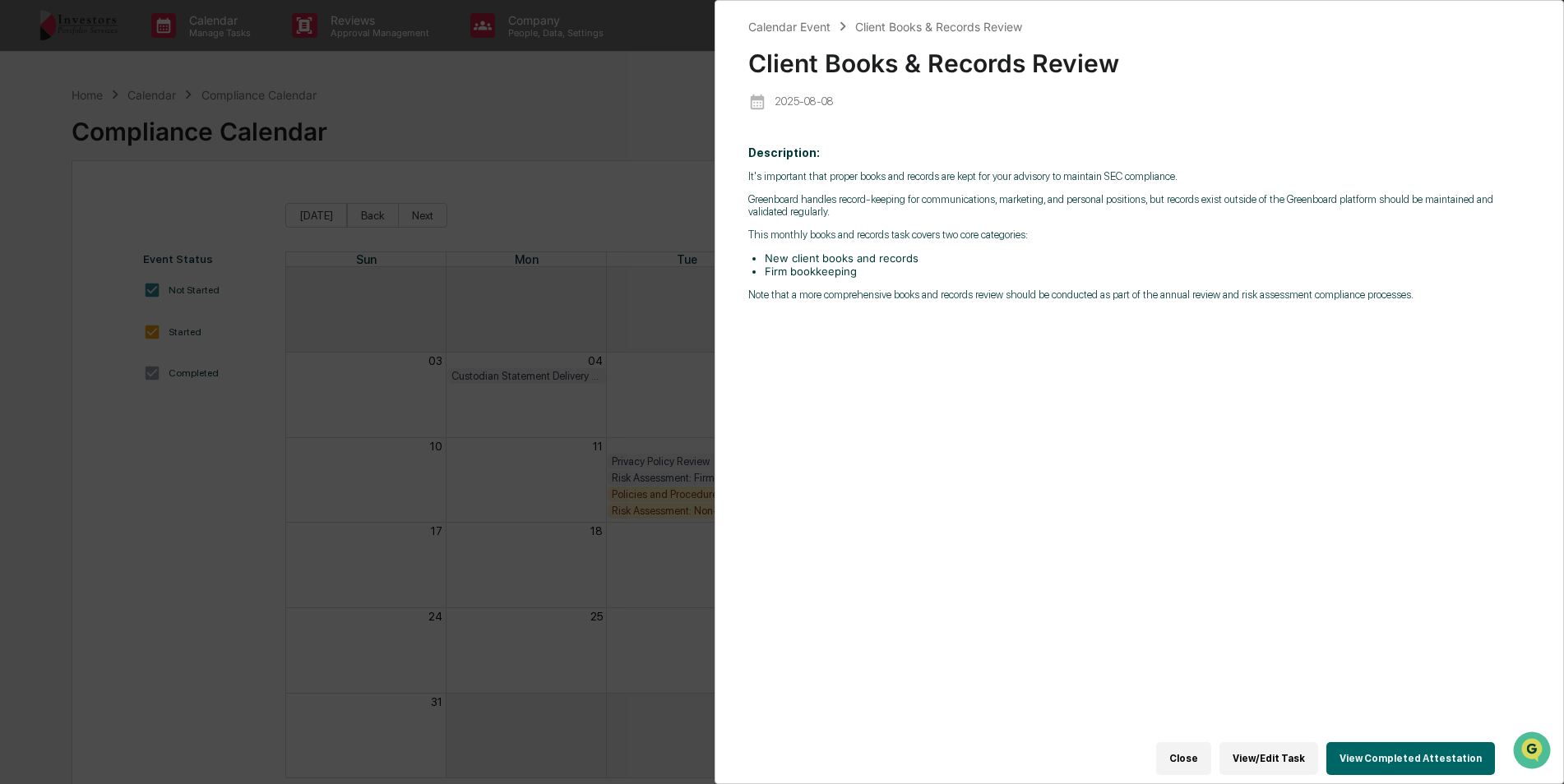
click at [1371, 749] on button "View Completed Attestation" at bounding box center [1410, 758] width 168 height 32
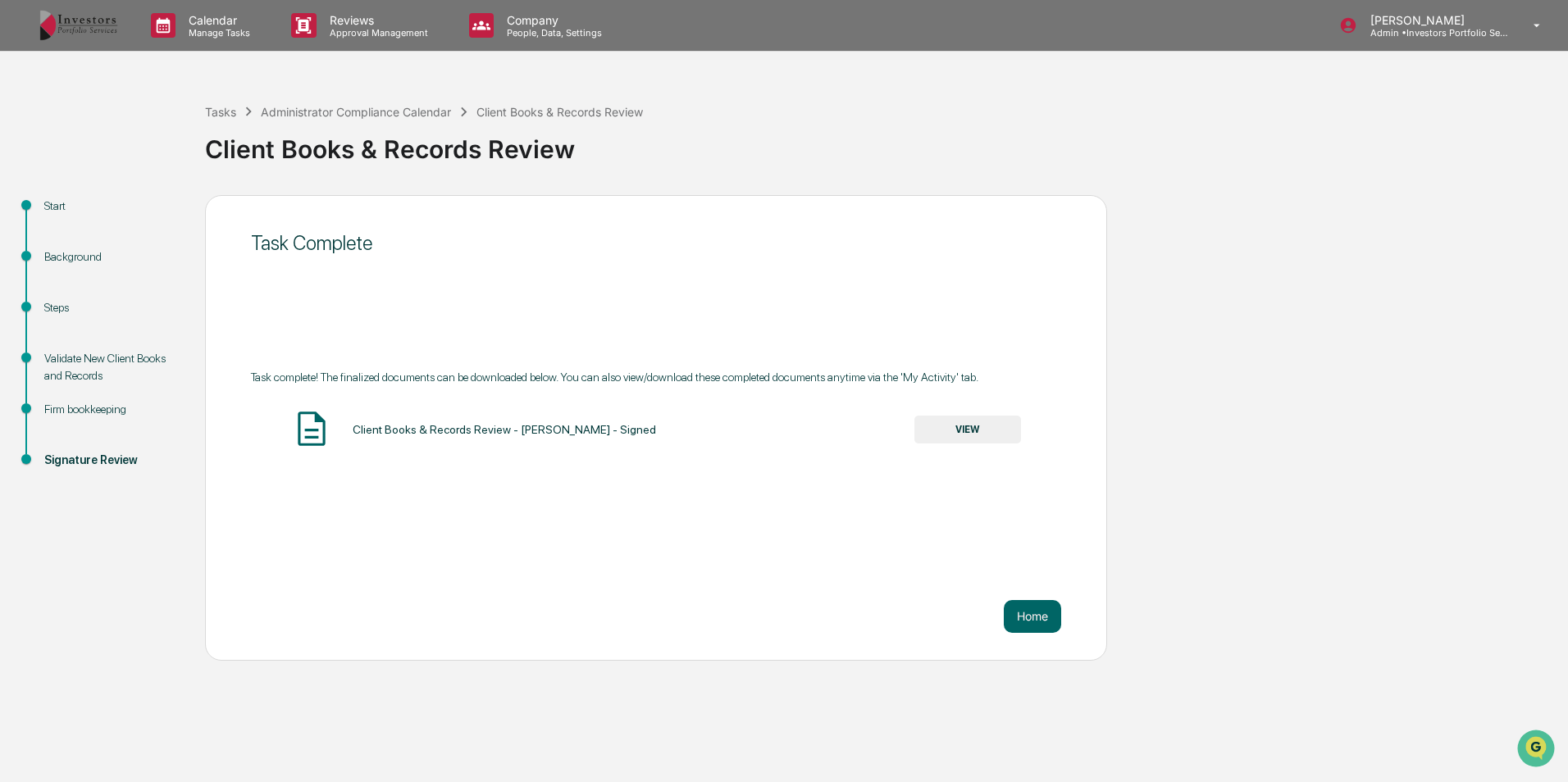
click at [986, 421] on button "VIEW" at bounding box center [967, 430] width 107 height 28
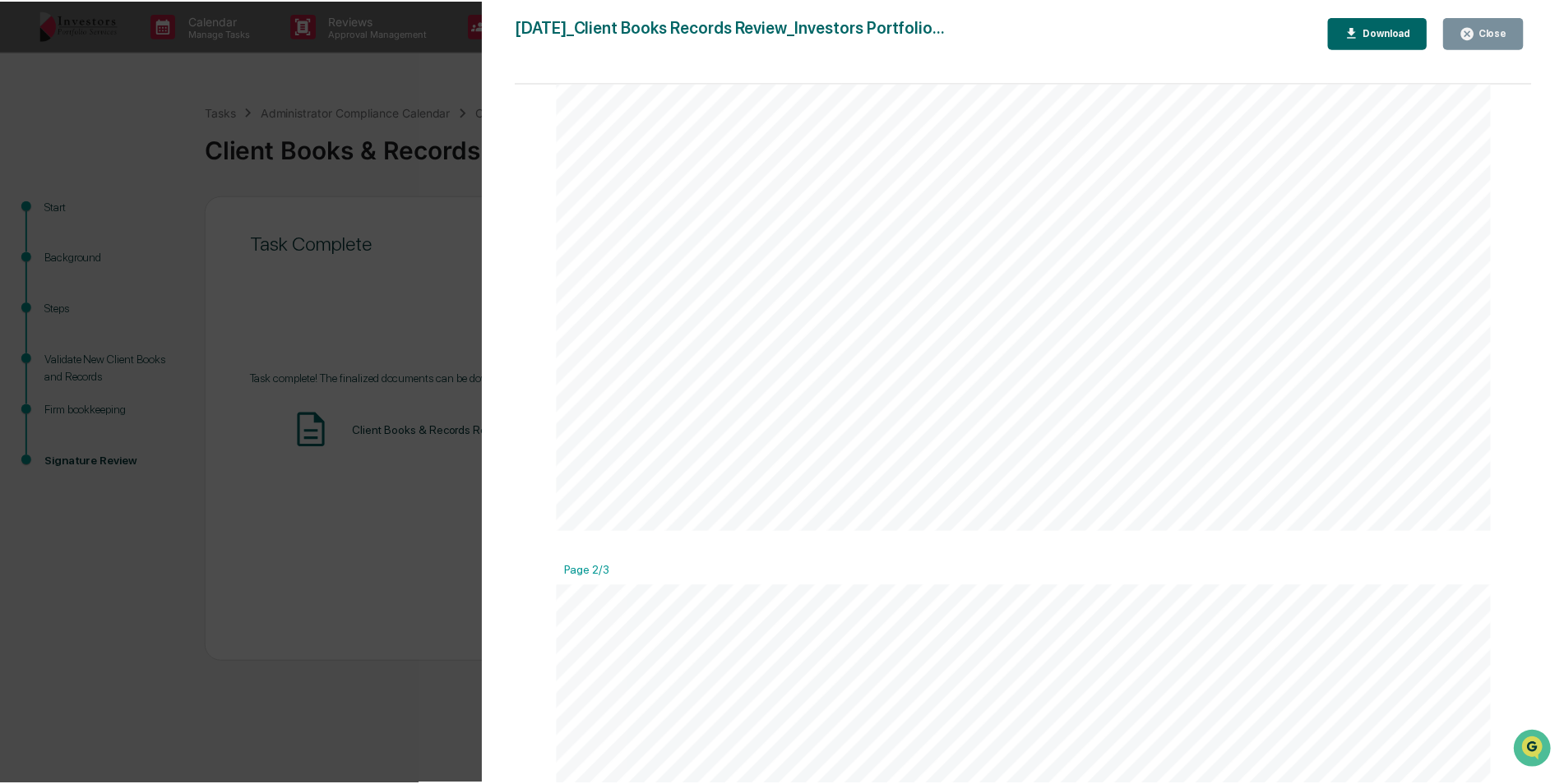
scroll to position [905, 0]
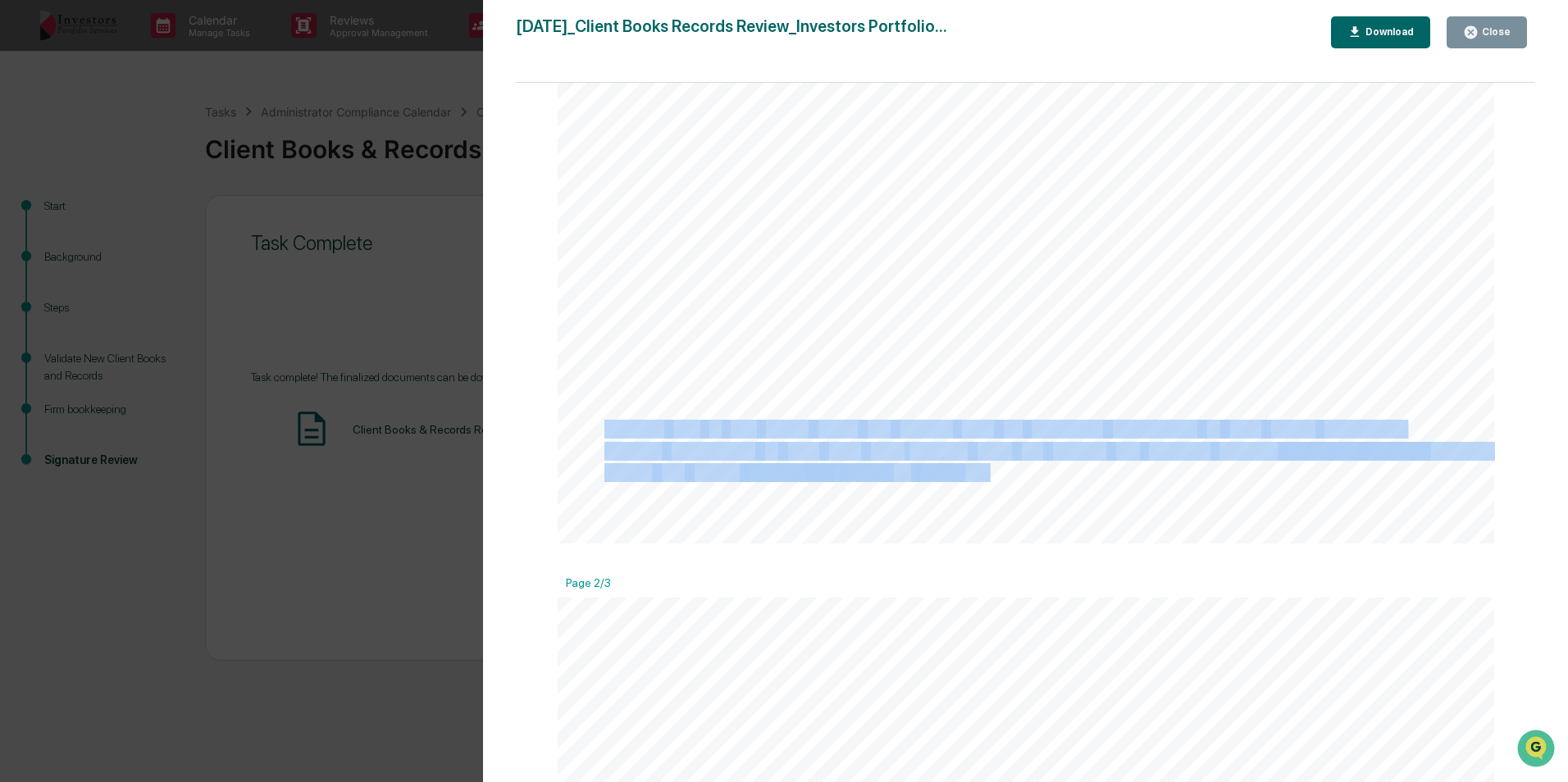
drag, startPoint x: 961, startPoint y: 469, endPoint x: 602, endPoint y: 437, distance: 360.4
copy div "Verified that all new clients books and records have the necessary information …"
click at [1476, 28] on icon "button" at bounding box center [1470, 32] width 12 height 12
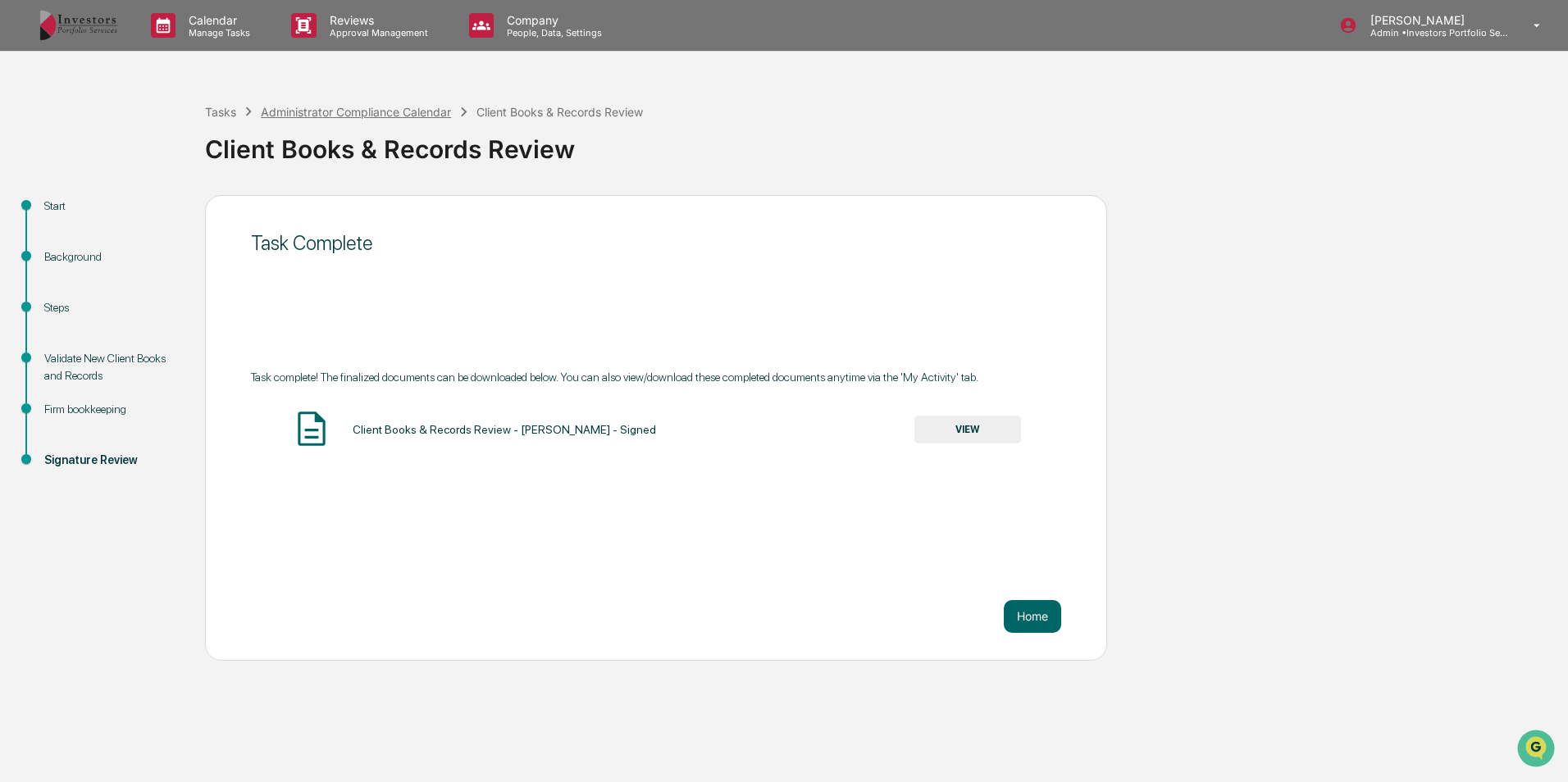
click at [335, 113] on div "Administrator Compliance Calendar" at bounding box center [356, 112] width 190 height 14
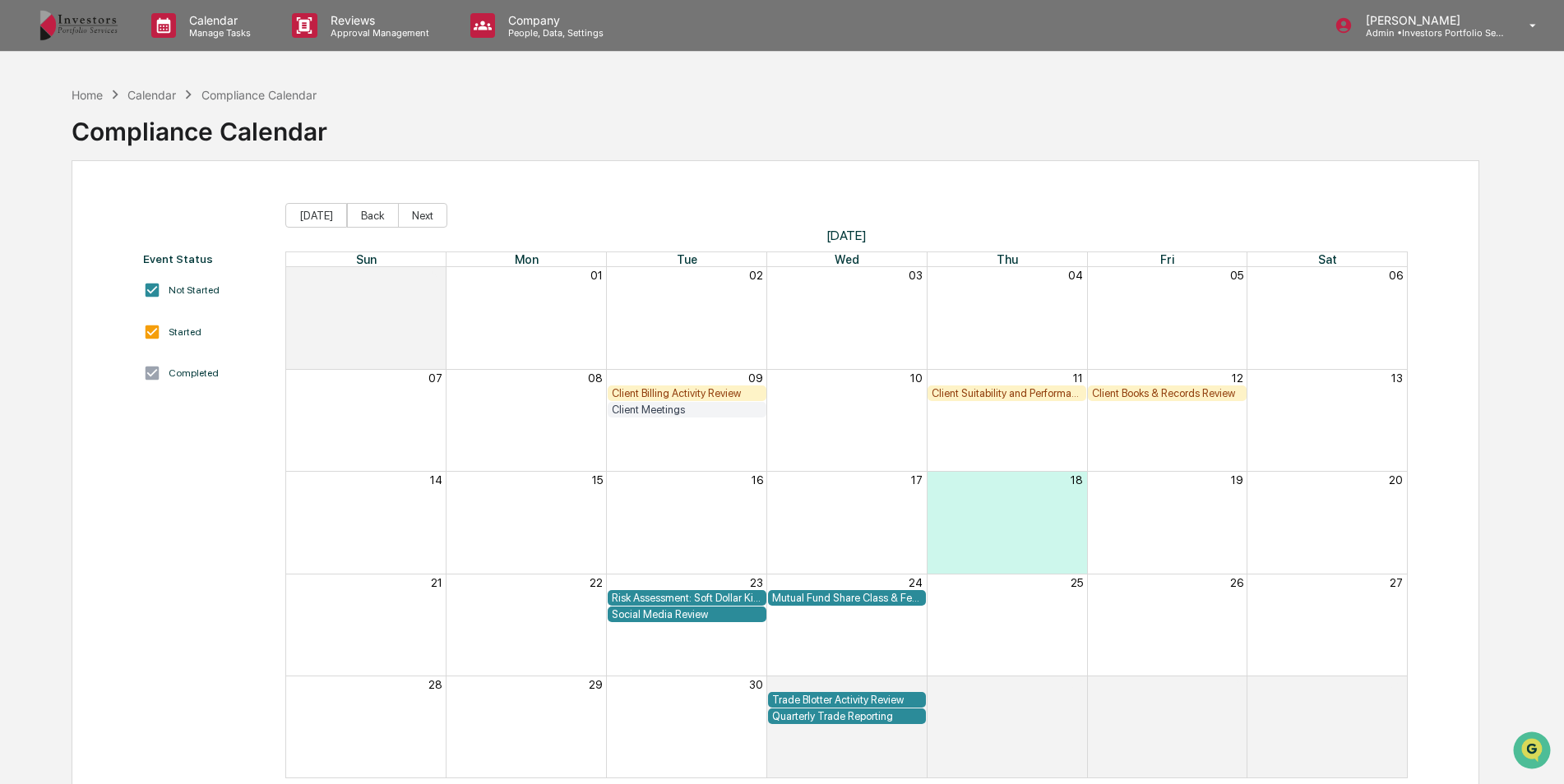
click at [1178, 388] on div "Client Books & Records Review" at bounding box center [1167, 393] width 150 height 12
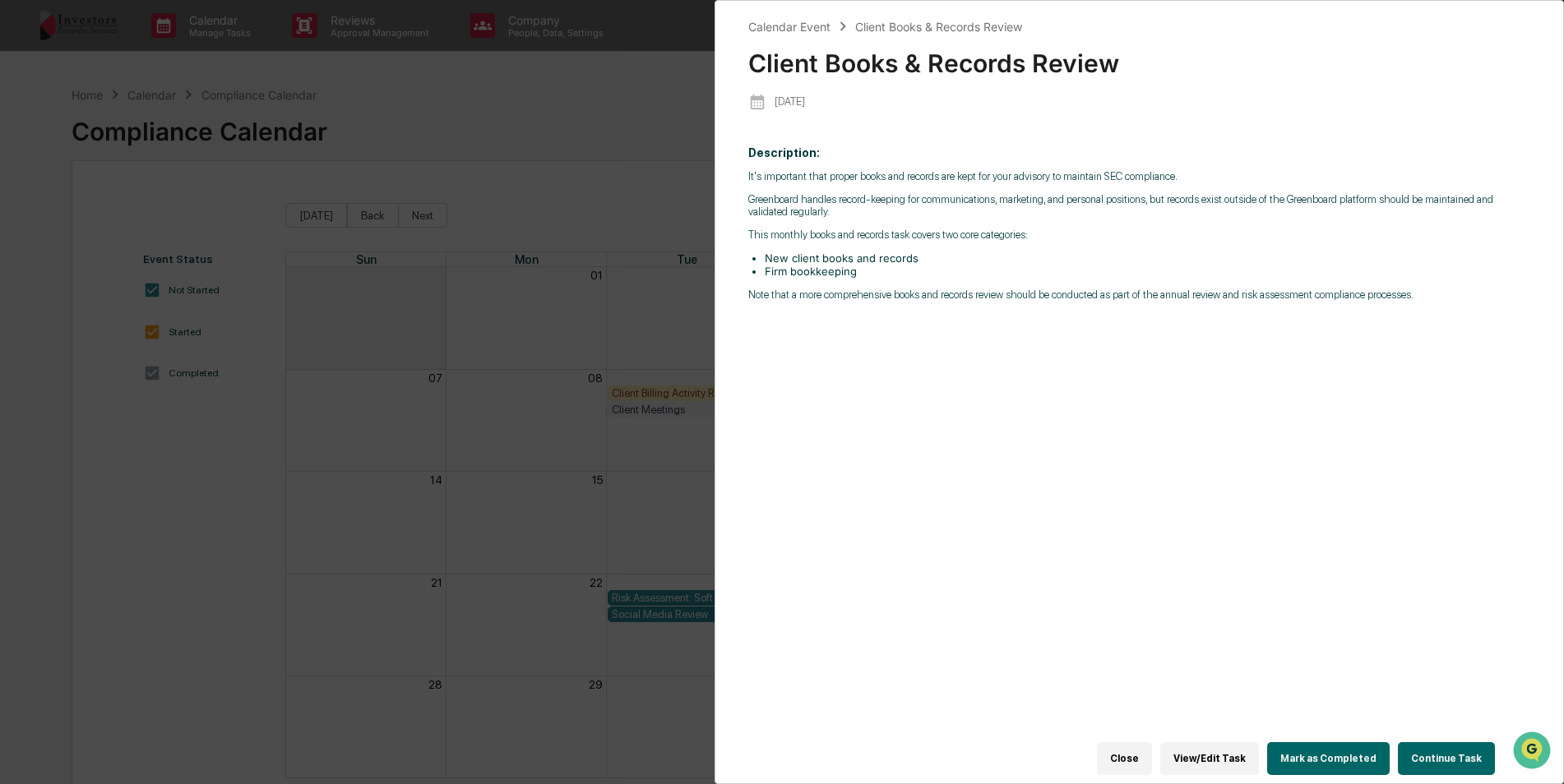
click at [1467, 759] on button "Continue Task" at bounding box center [1446, 758] width 97 height 32
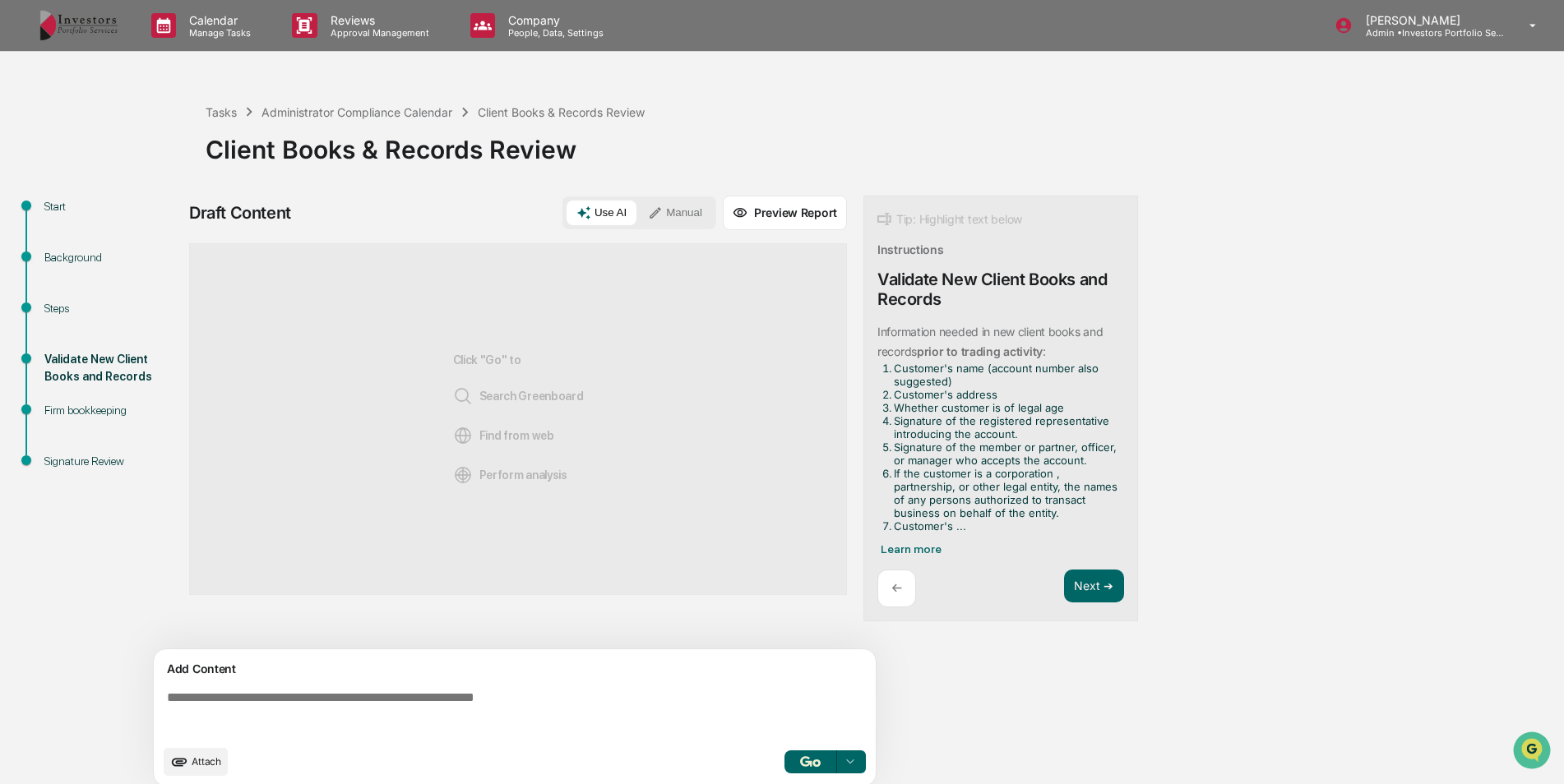
click at [683, 223] on button "Manual" at bounding box center [675, 213] width 74 height 25
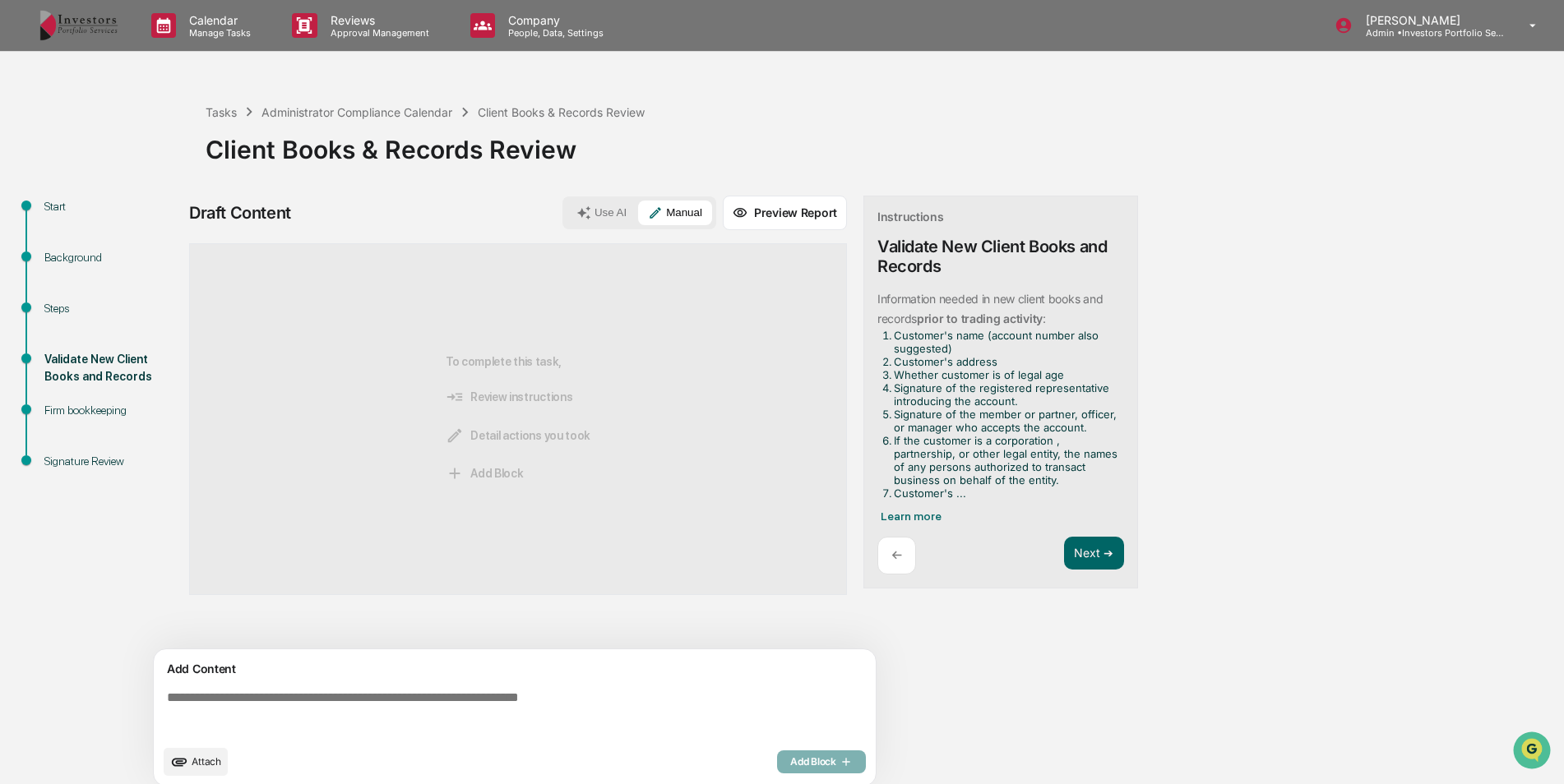
click at [494, 702] on textarea at bounding box center [518, 713] width 716 height 59
paste textarea "**********"
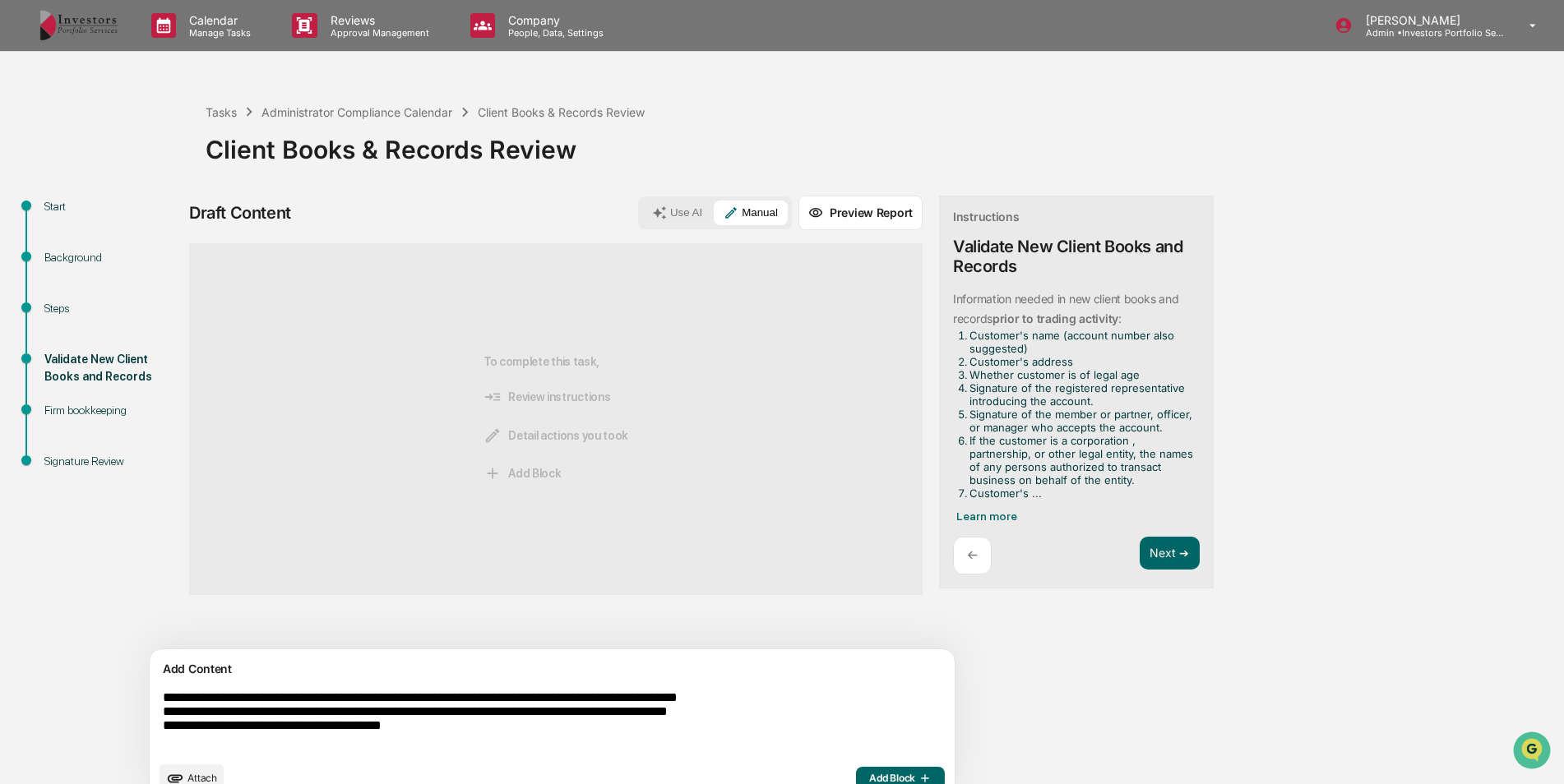
scroll to position [29, 0]
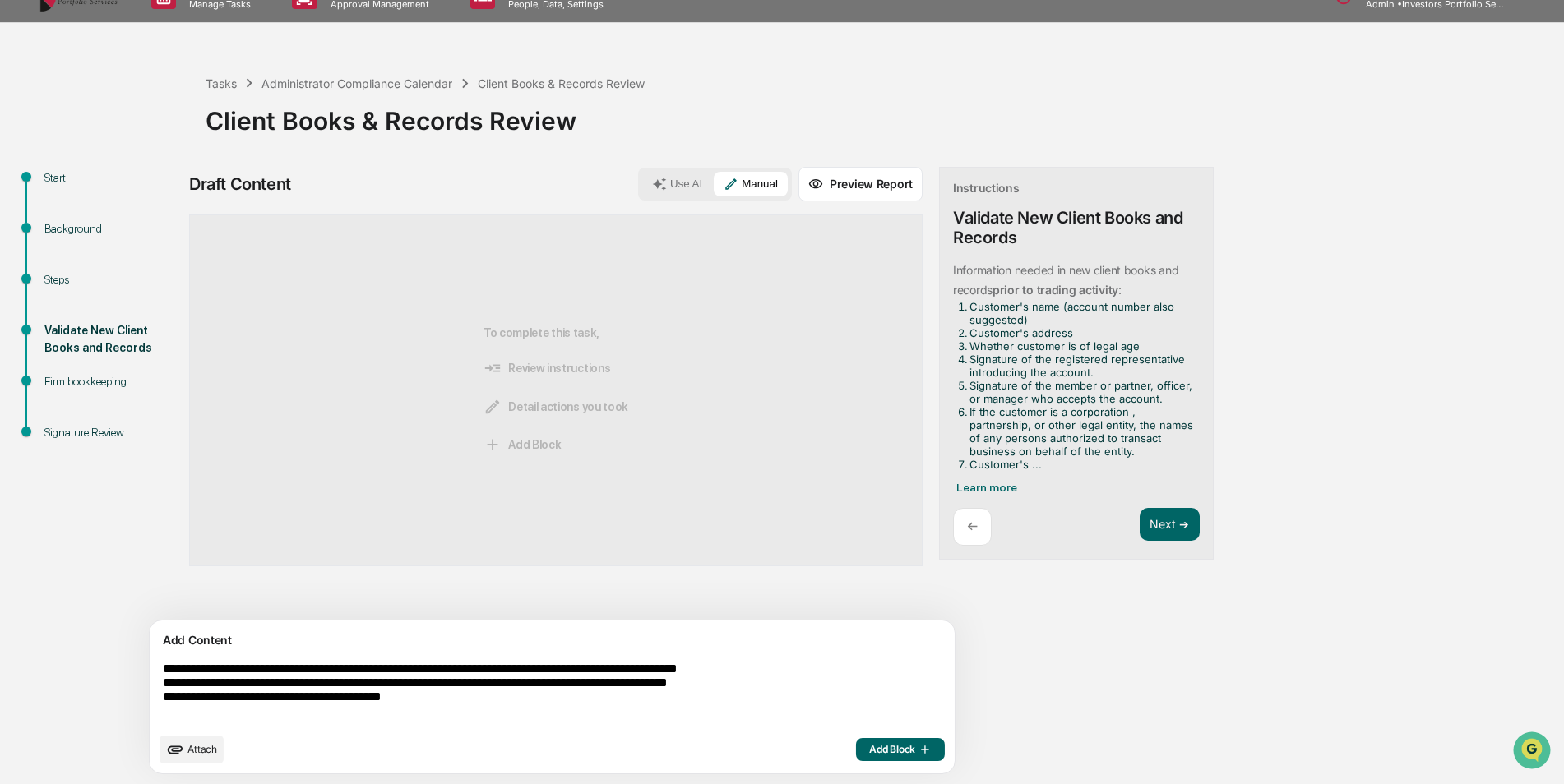
drag, startPoint x: 479, startPoint y: 699, endPoint x: 577, endPoint y: 687, distance: 98.7
click at [577, 687] on textarea "**********" at bounding box center [514, 693] width 716 height 75
type textarea "**********"
click at [869, 743] on span "Add Block" at bounding box center [900, 749] width 62 height 13
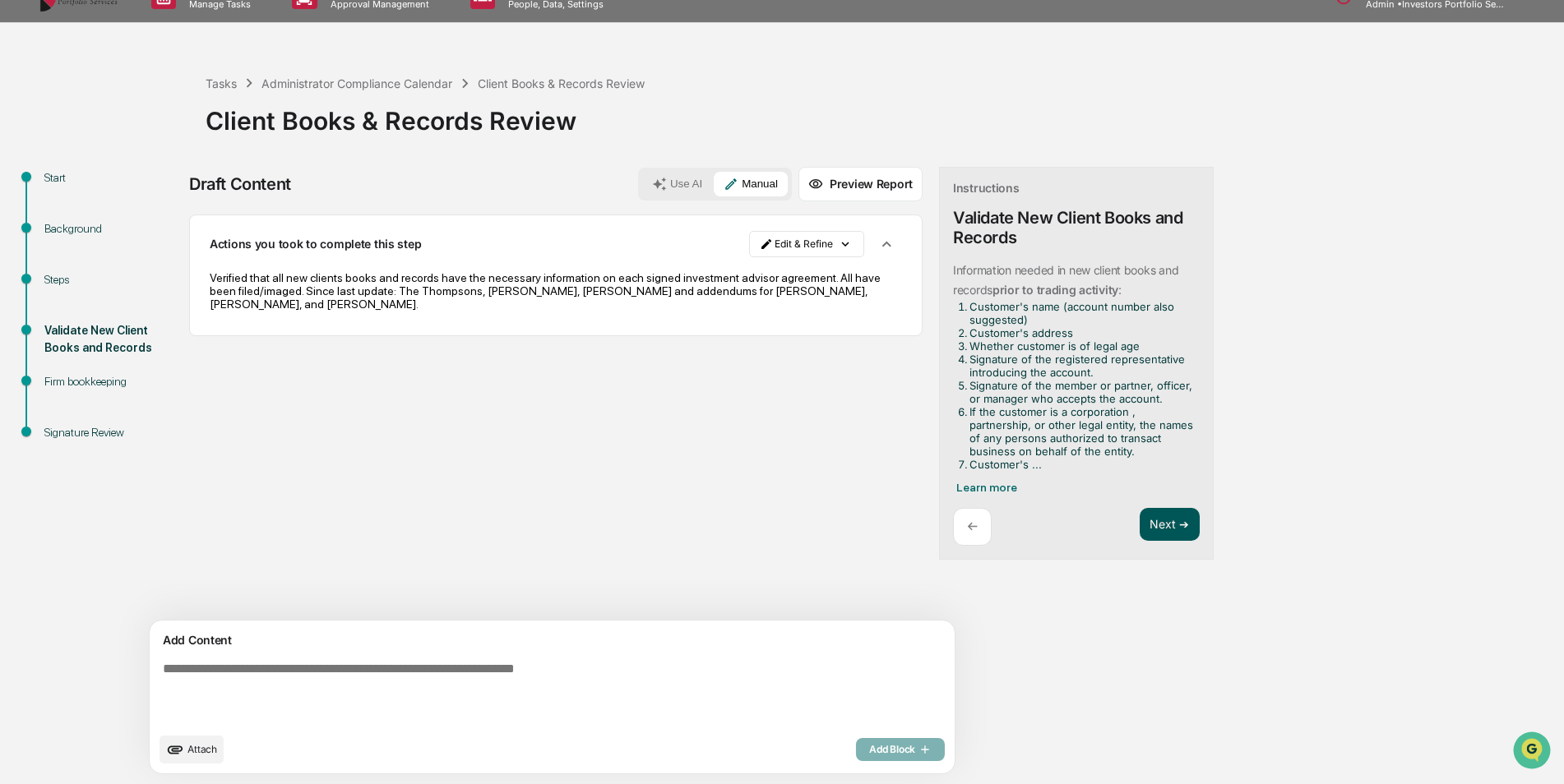
click at [1140, 532] on button "Next ➔" at bounding box center [1170, 524] width 60 height 33
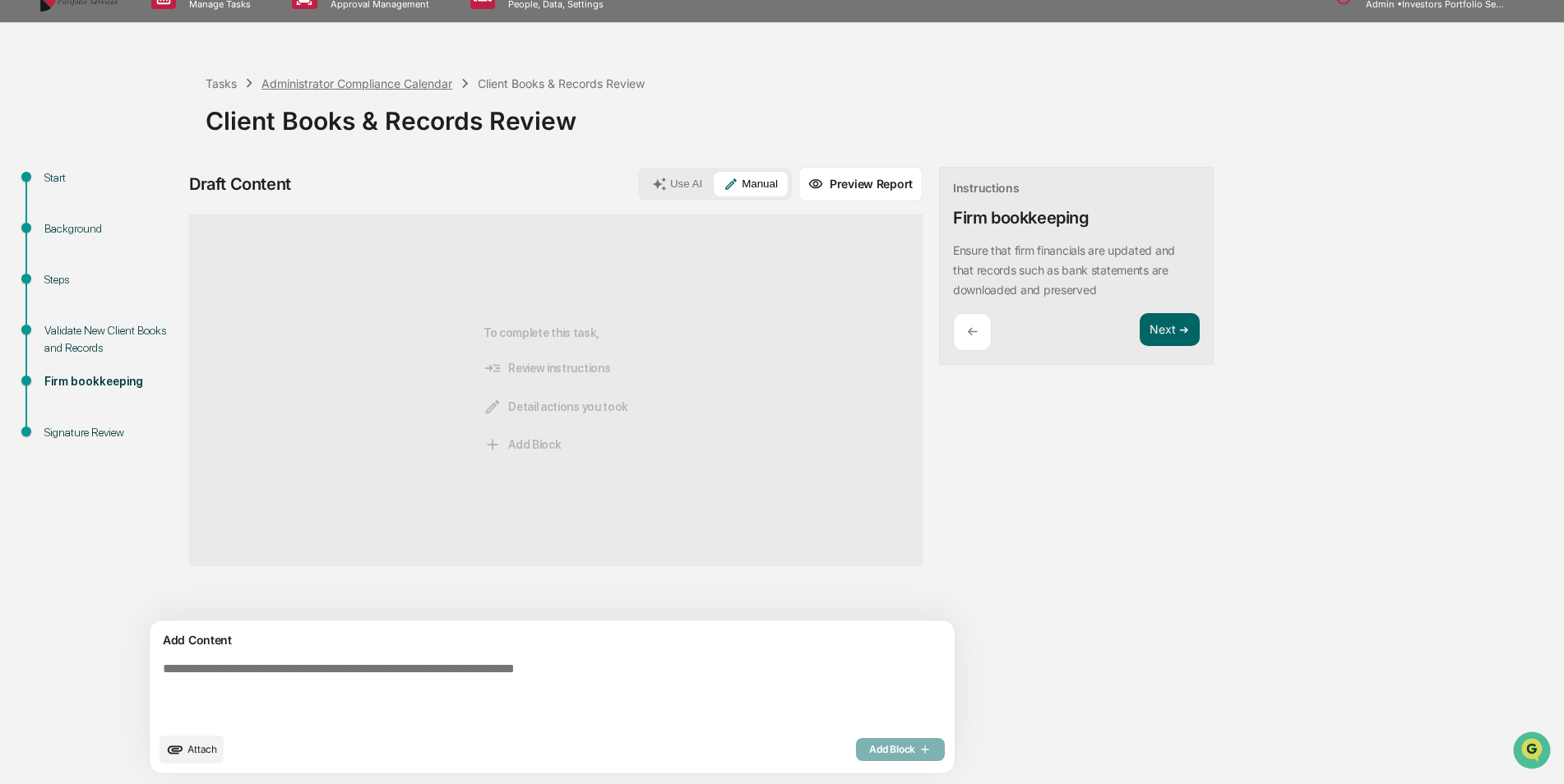
click at [374, 79] on div "Administrator Compliance Calendar" at bounding box center [357, 83] width 191 height 14
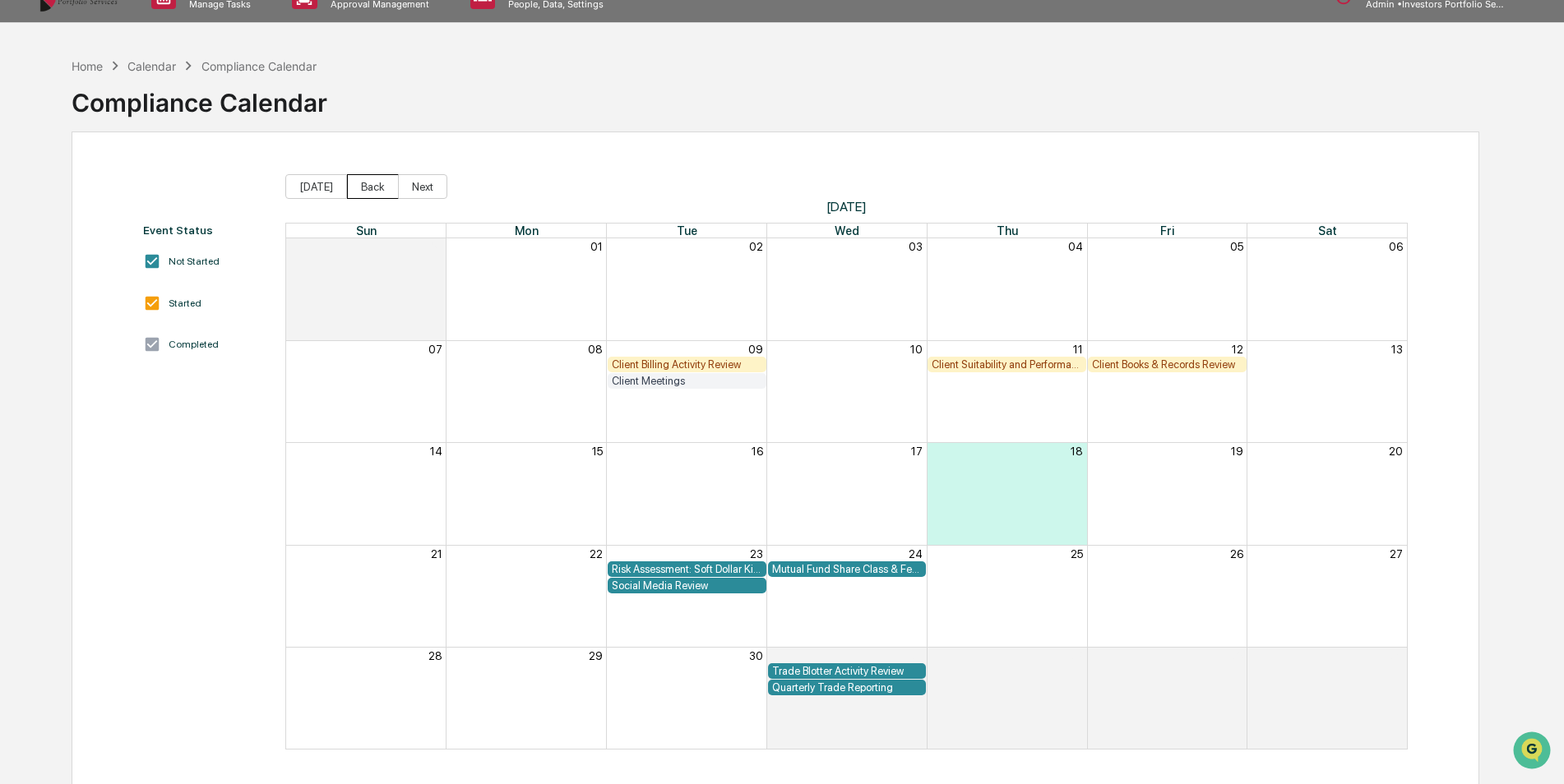
click at [369, 184] on button "Back" at bounding box center [373, 186] width 52 height 25
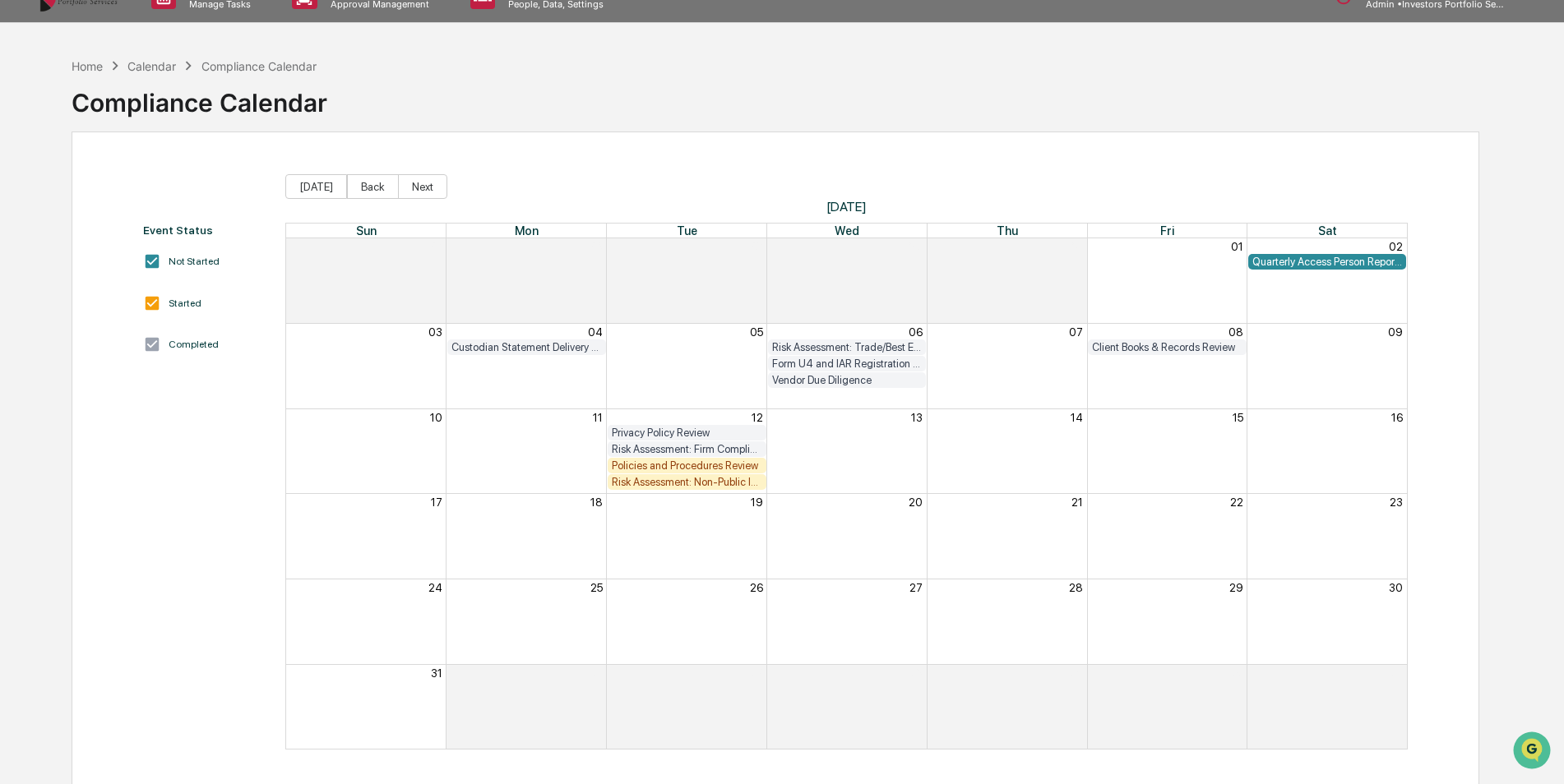
click at [1191, 350] on div "Client Books & Records Review" at bounding box center [1167, 347] width 150 height 12
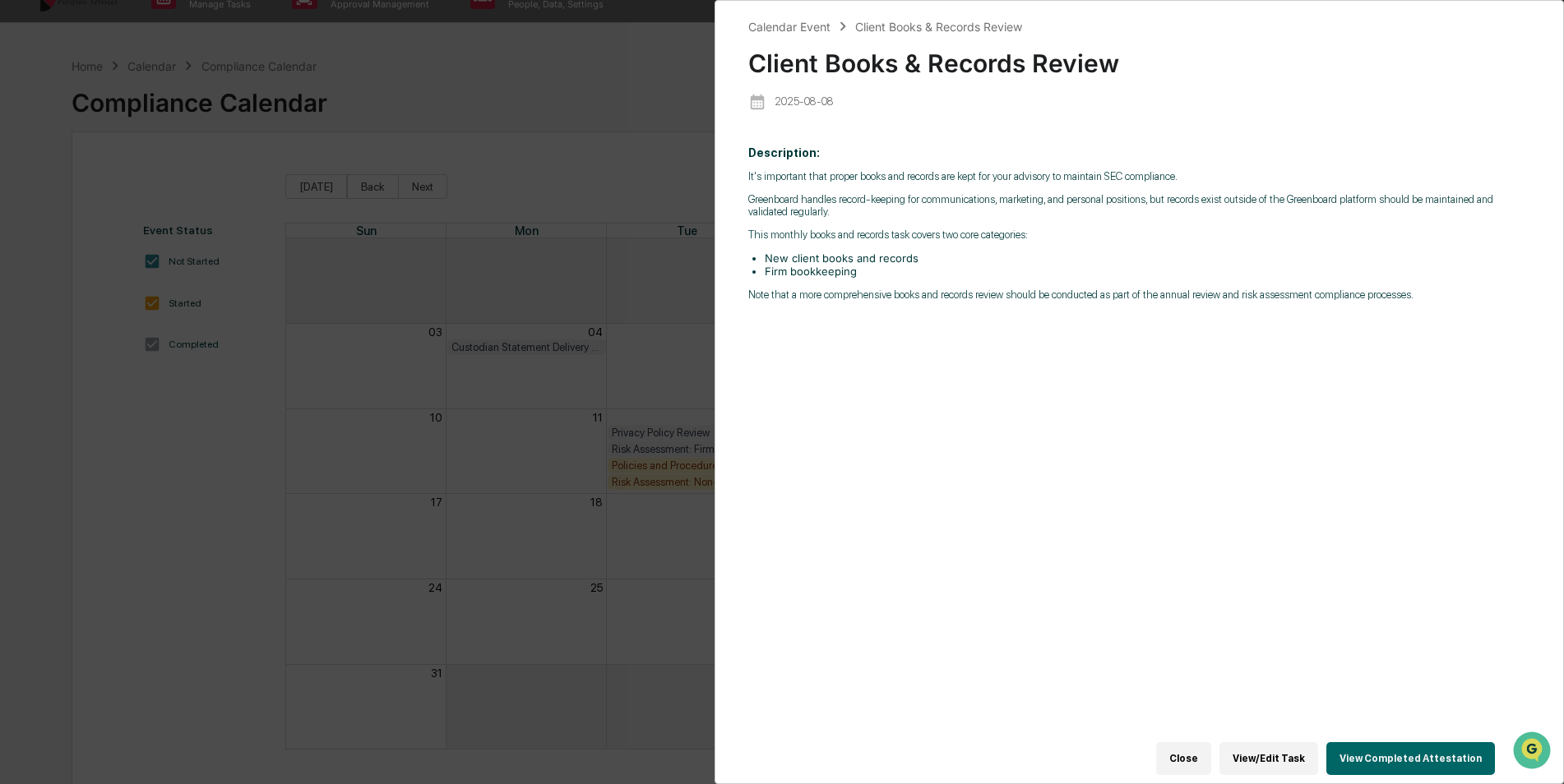
click at [1452, 747] on button "View Completed Attestation" at bounding box center [1410, 758] width 168 height 32
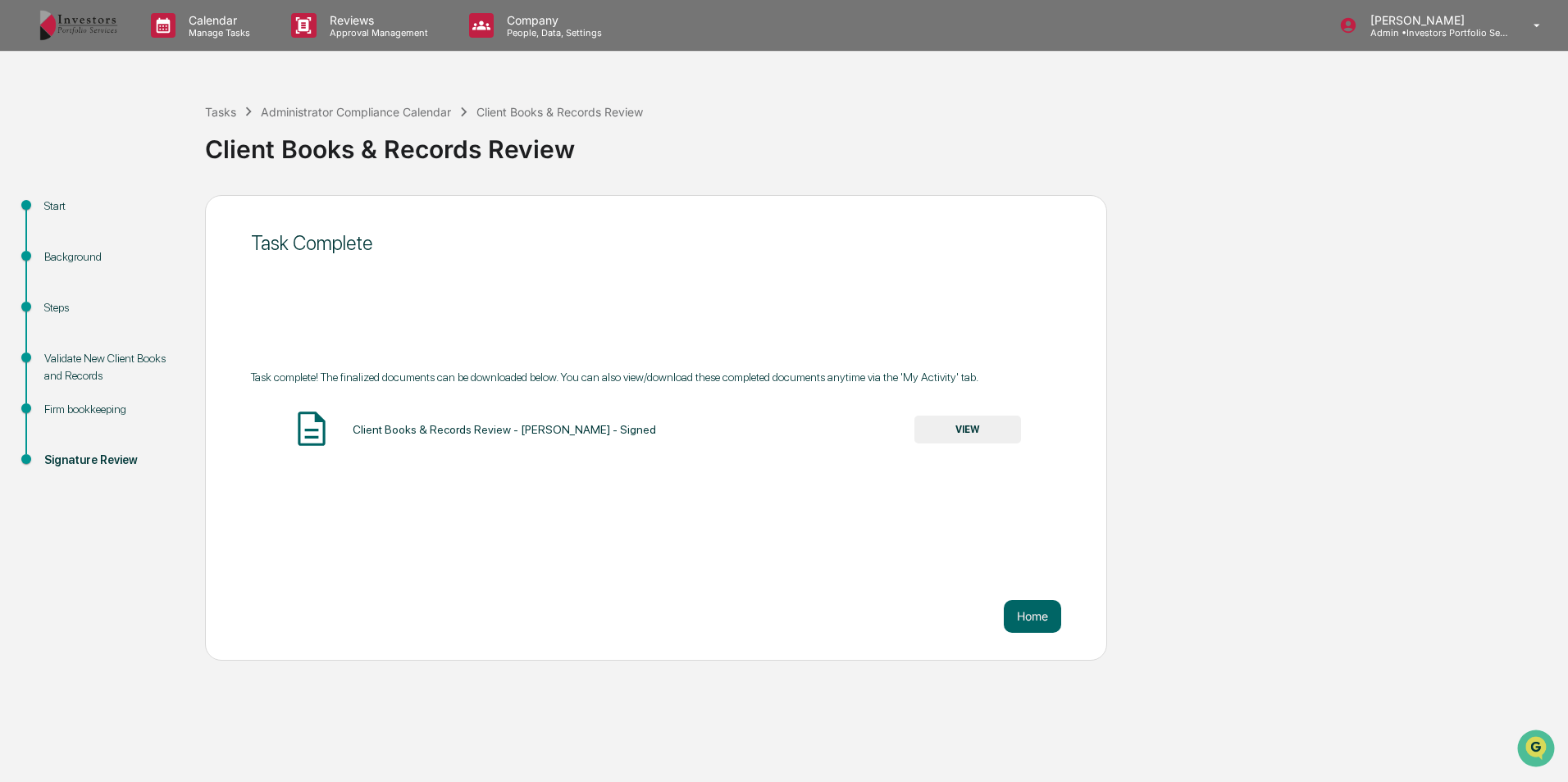
click at [996, 416] on button "VIEW" at bounding box center [967, 430] width 107 height 28
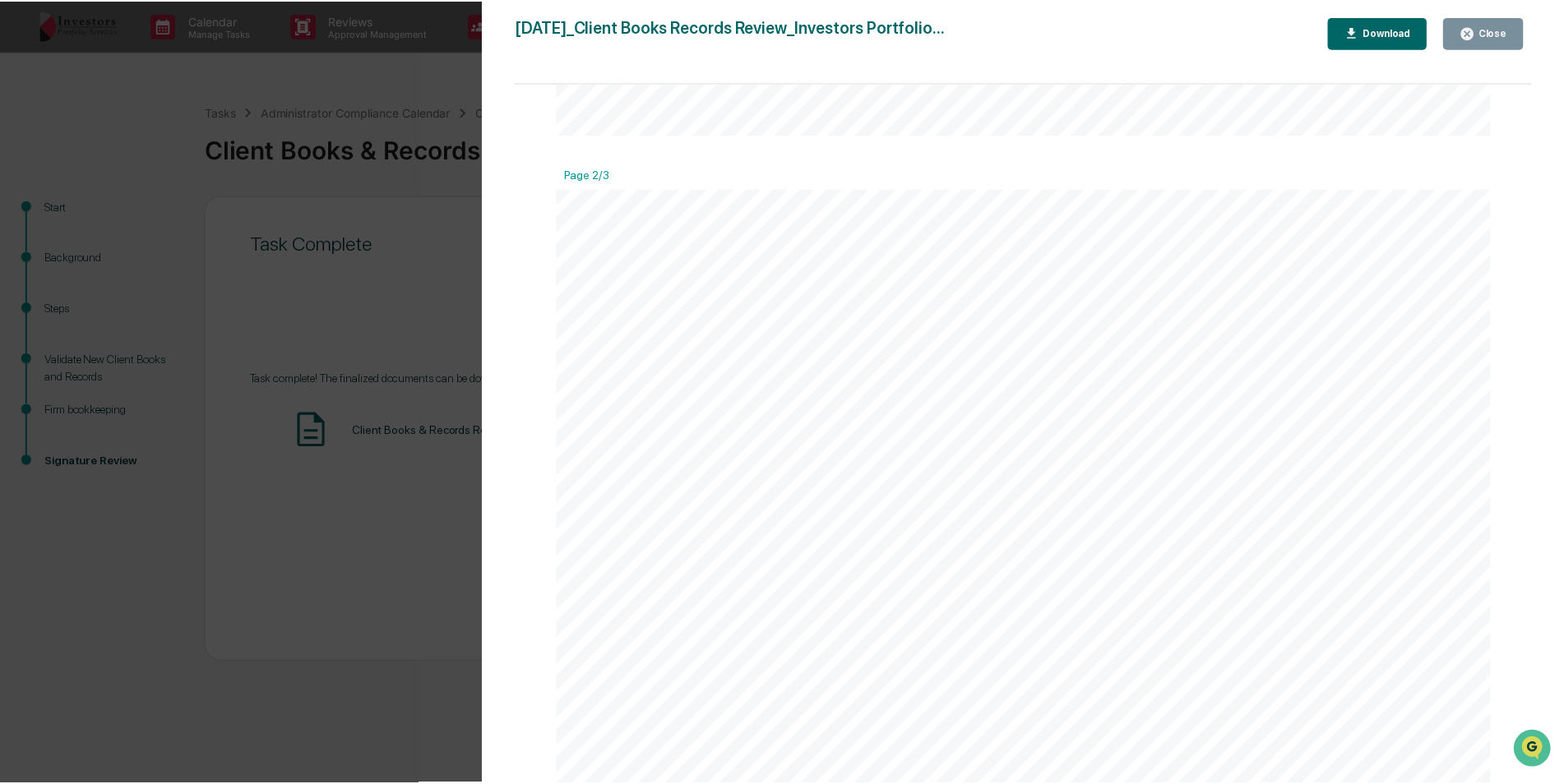
scroll to position [1398, 0]
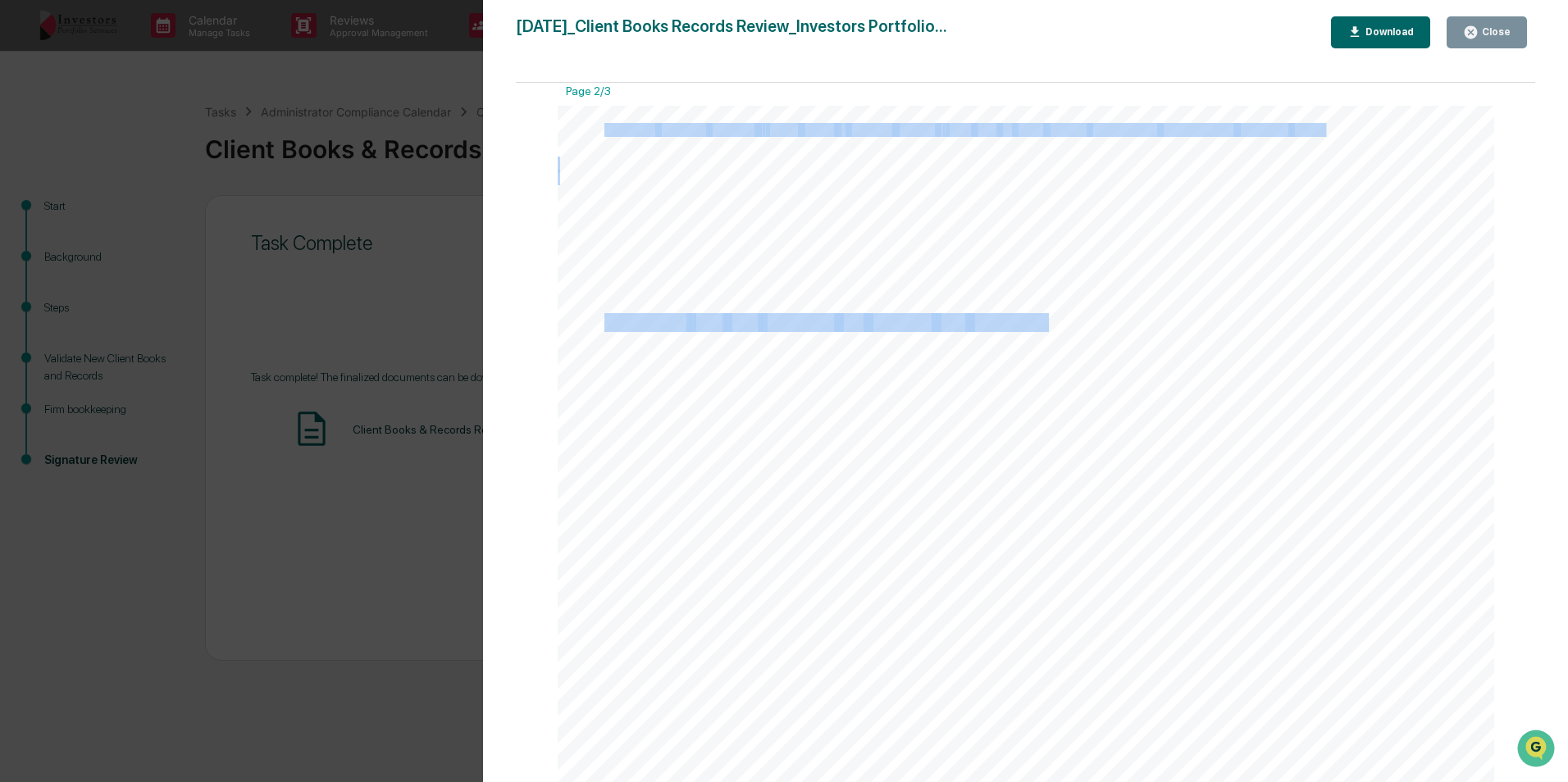
drag, startPoint x: 1059, startPoint y: 323, endPoint x: 601, endPoint y: 326, distance: 458.0
click at [601, 326] on div "Firm bookkeeping Ensure that firm financials are updated and that records such …" at bounding box center [1026, 768] width 937 height 1325
drag, startPoint x: 601, startPoint y: 326, endPoint x: 787, endPoint y: 339, distance: 186.5
click at [787, 339] on div "Firm bookkeeping Ensure that firm financials are updated and that records such …" at bounding box center [1026, 768] width 937 height 1325
click at [627, 320] on span "Confirmed" at bounding box center [645, 322] width 82 height 17
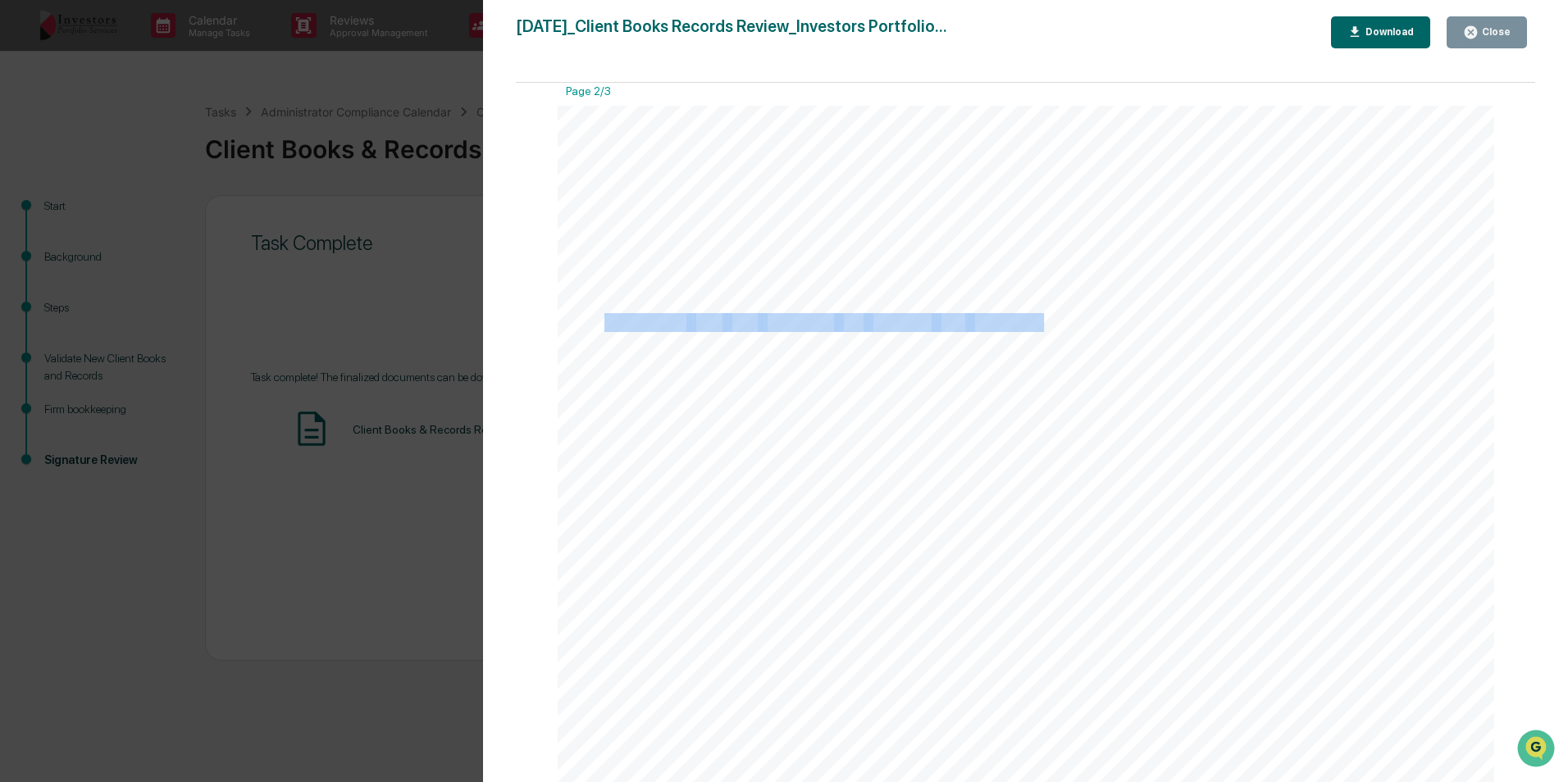
drag, startPoint x: 600, startPoint y: 317, endPoint x: 1038, endPoint y: 322, distance: 438.0
click at [1038, 322] on div "Firm bookkeeping Ensure that firm financials are updated and that records such …" at bounding box center [1026, 768] width 937 height 1325
copy div "Confirmed that firm financials are updated and accesible."
click at [1465, 32] on button "Close" at bounding box center [1486, 32] width 80 height 32
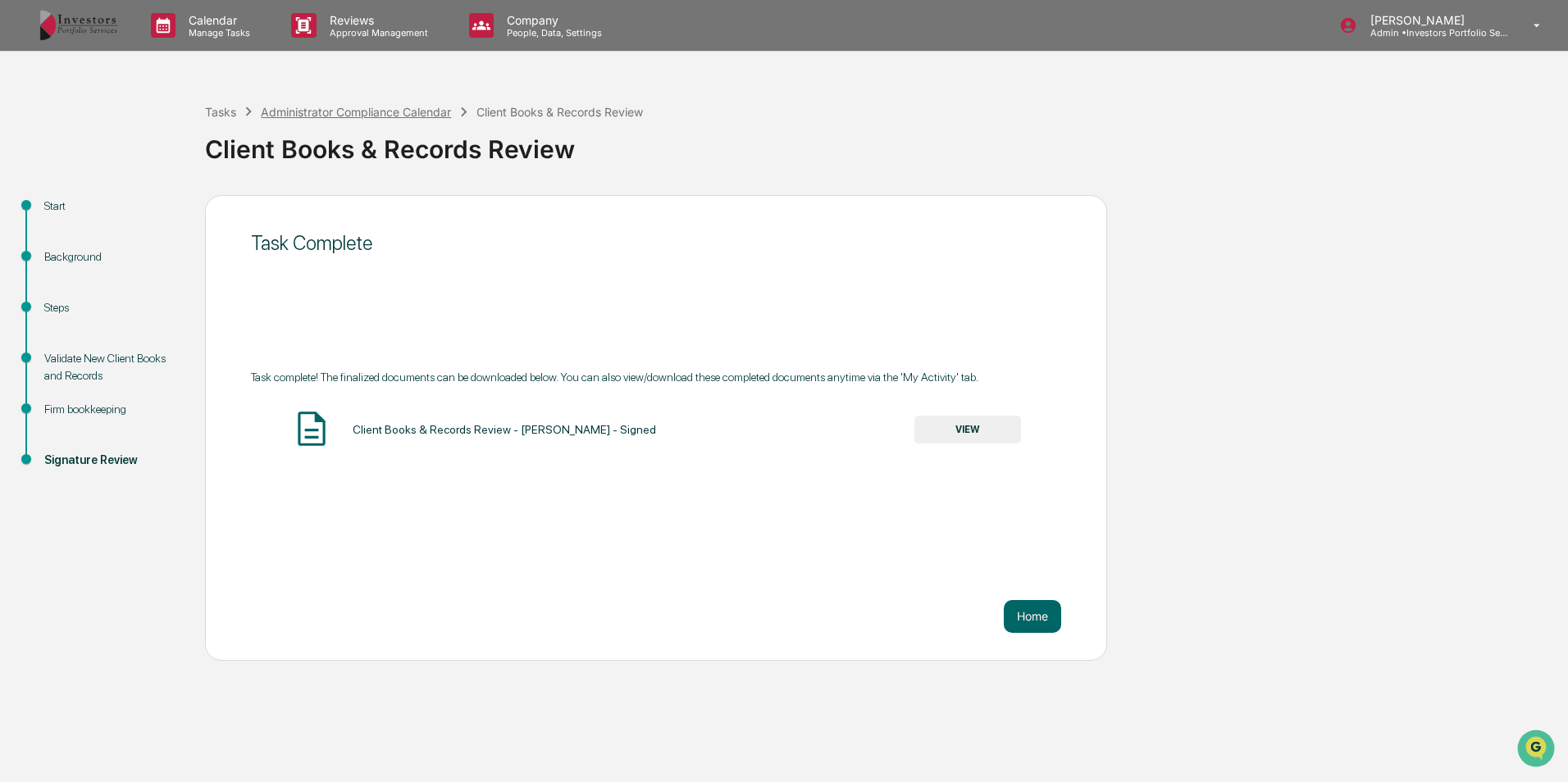
click at [437, 112] on div "Administrator Compliance Calendar" at bounding box center [356, 112] width 190 height 14
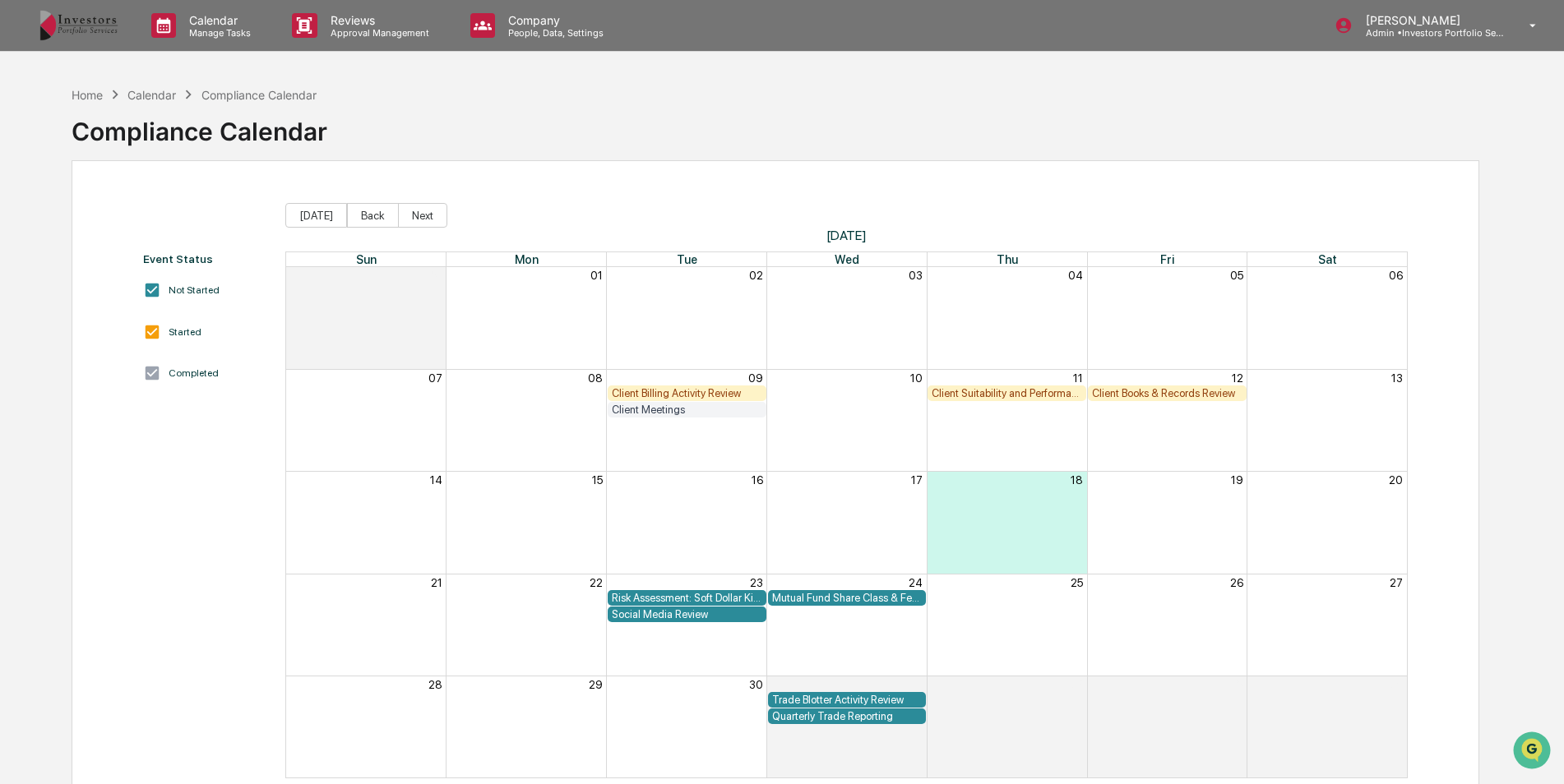
click at [1155, 392] on div "Client Books & Records Review" at bounding box center [1167, 393] width 150 height 12
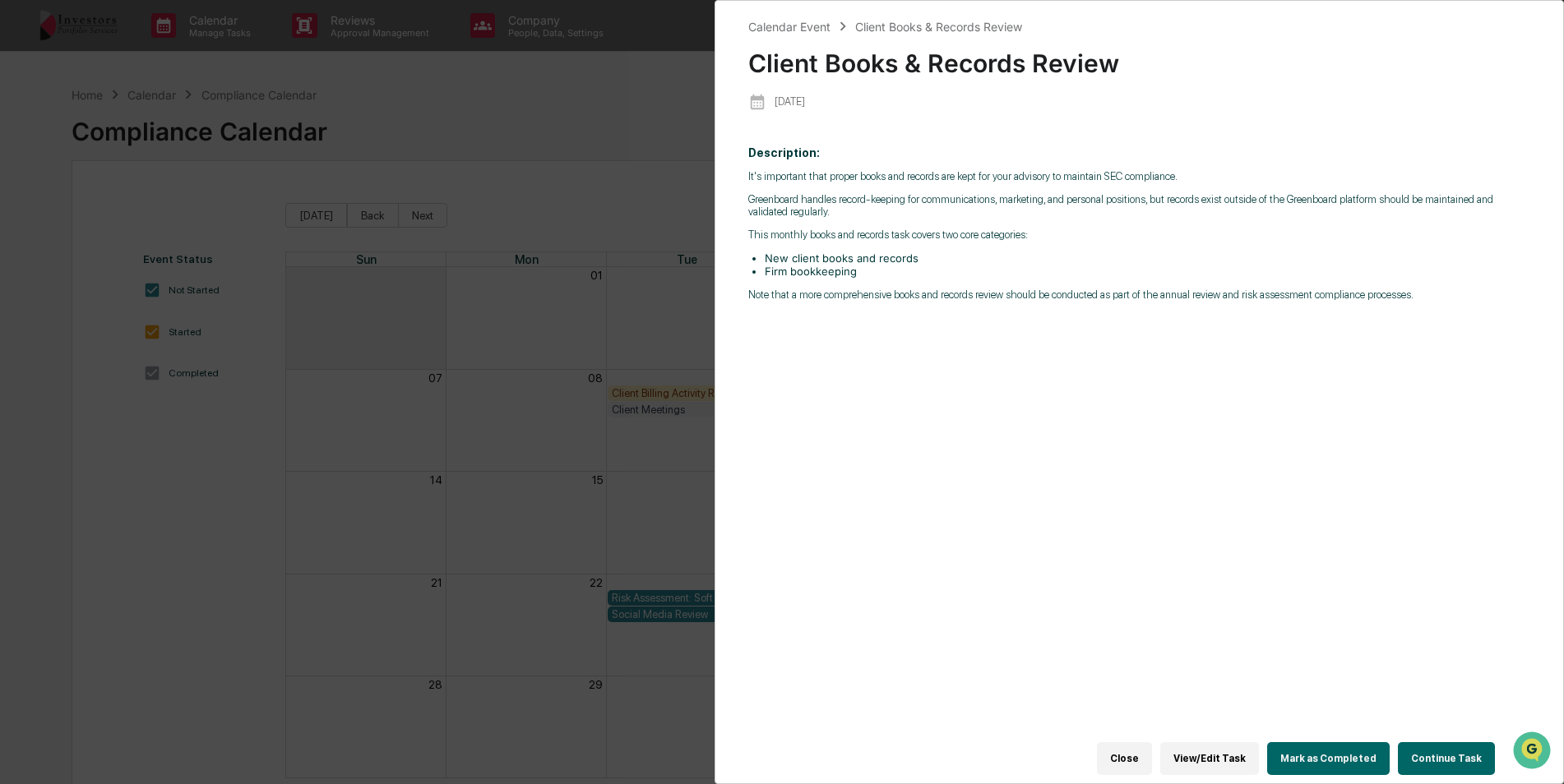
click at [1419, 744] on button "Continue Task" at bounding box center [1446, 758] width 97 height 32
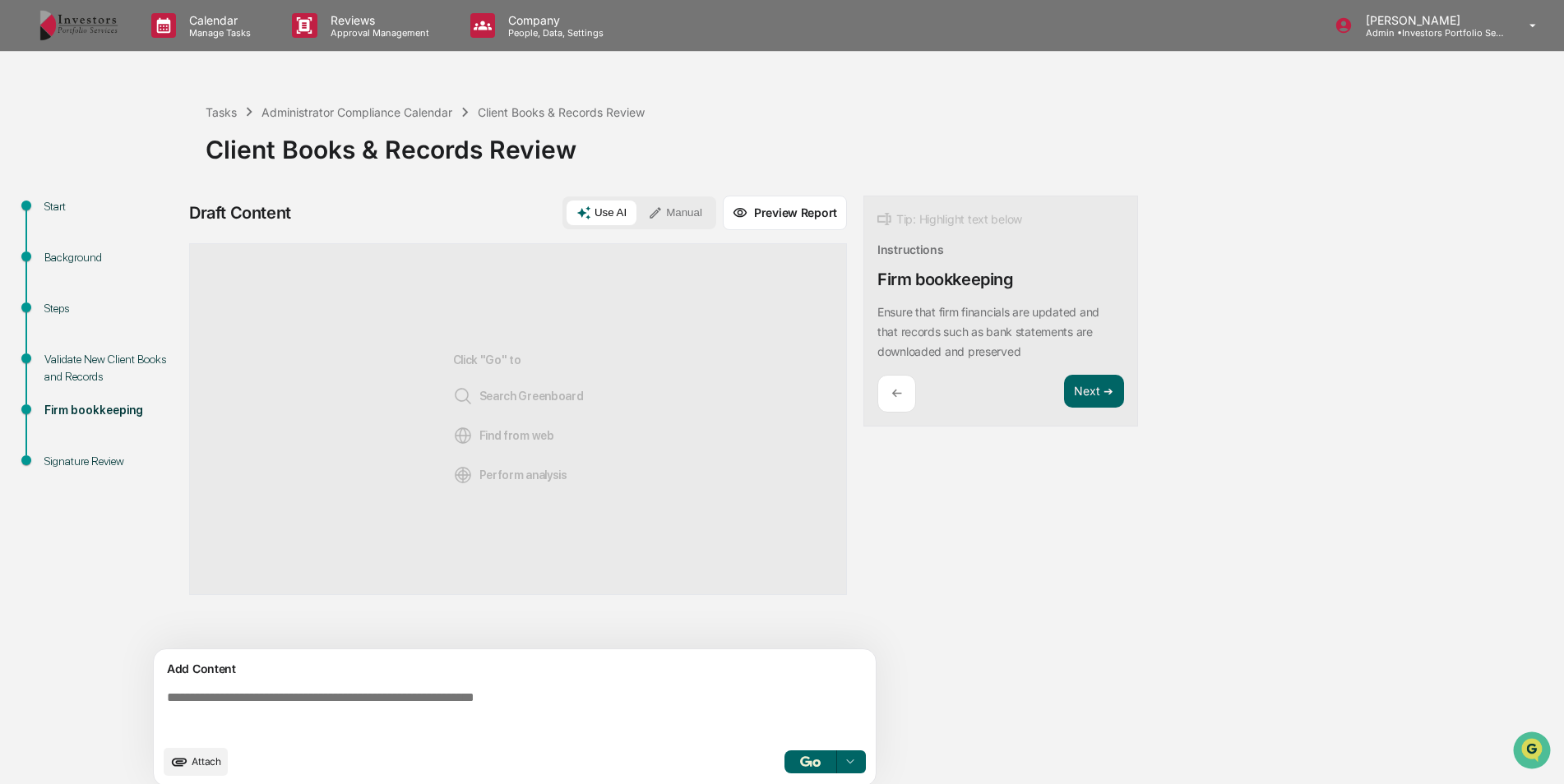
click at [652, 201] on button "Manual" at bounding box center [675, 213] width 74 height 25
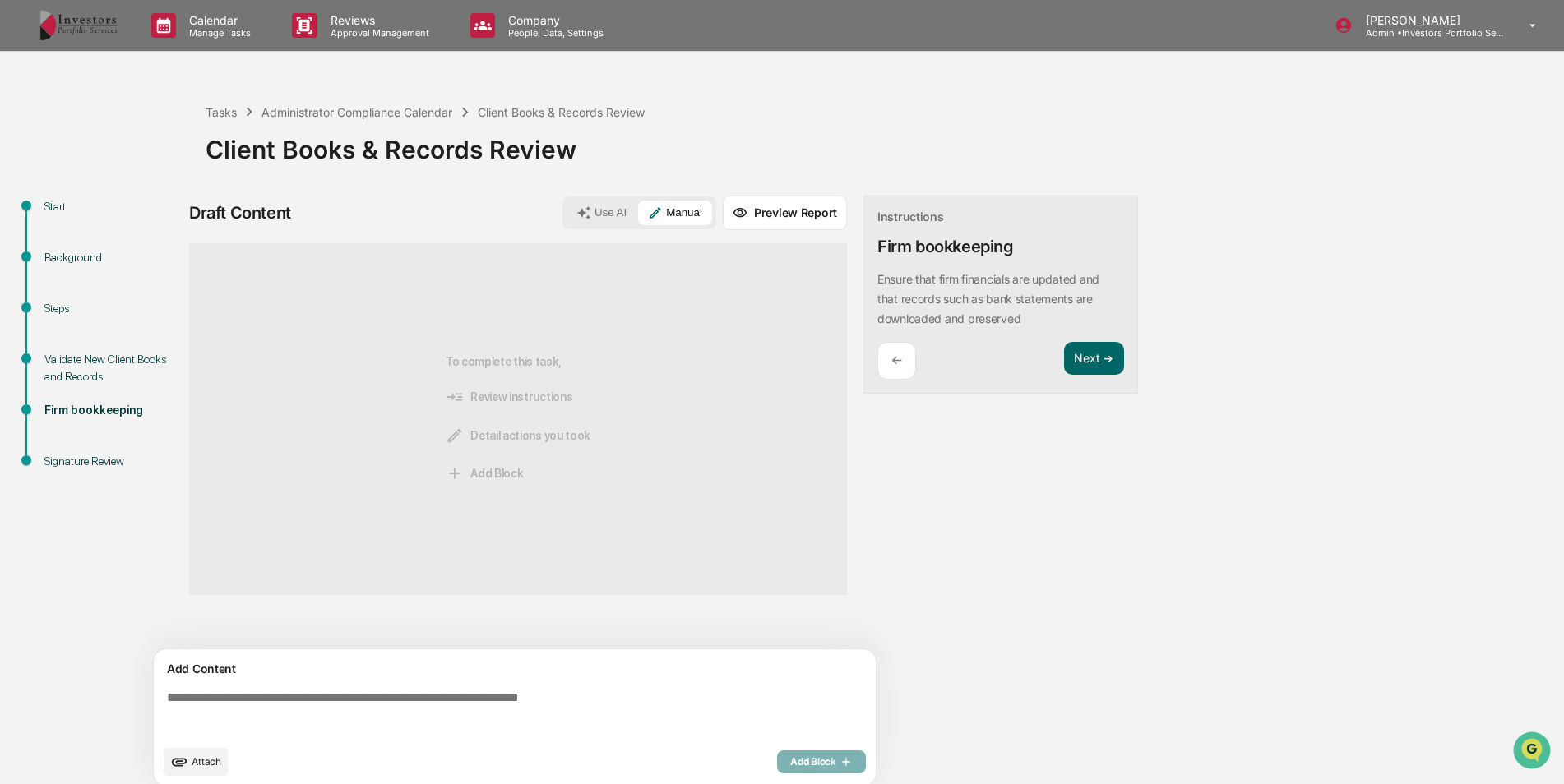
click at [467, 692] on textarea at bounding box center [518, 713] width 716 height 59
paste textarea "**********"
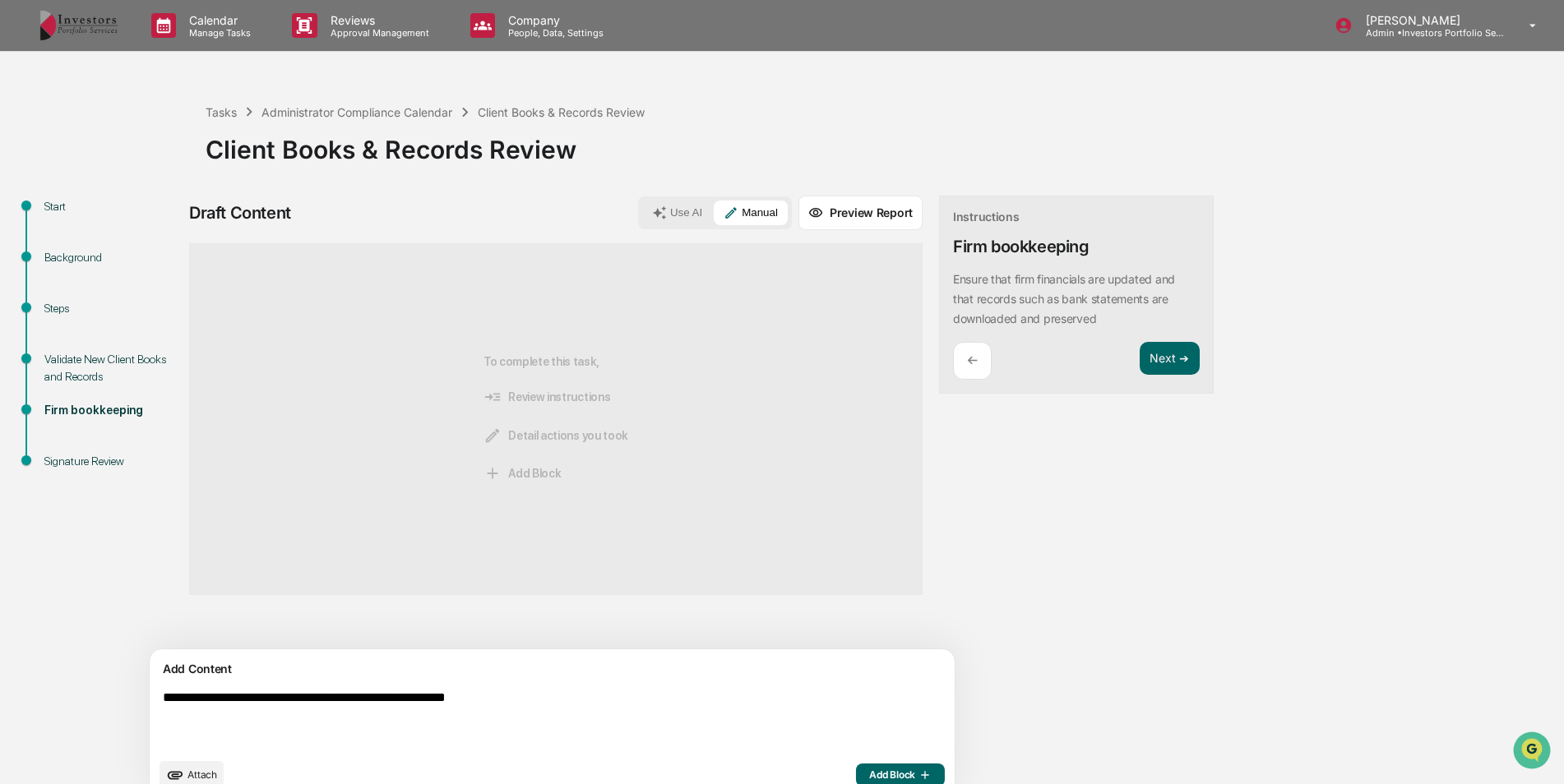
type textarea "**********"
click at [869, 775] on span "Add Block" at bounding box center [900, 775] width 62 height 13
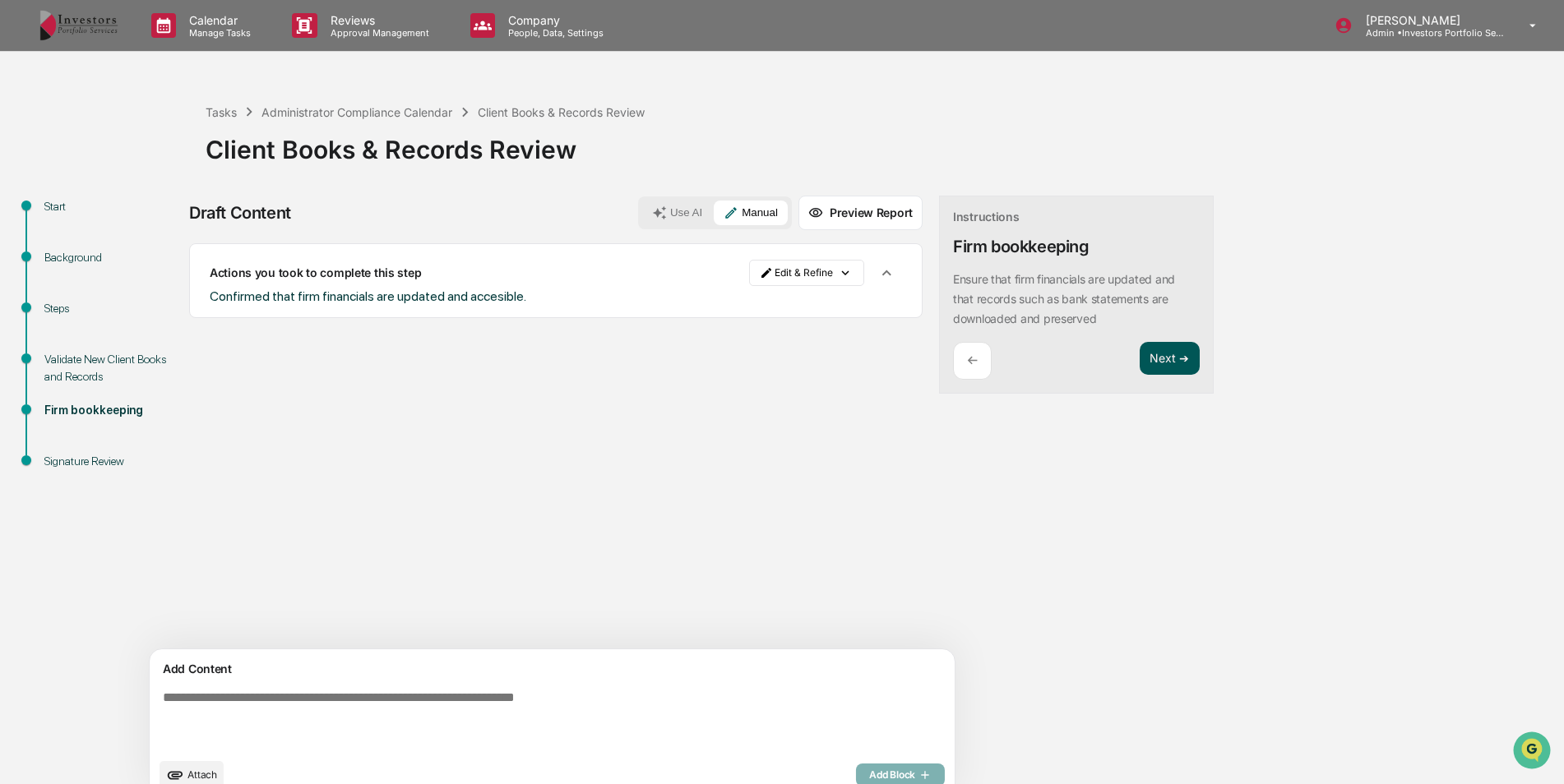
click at [1140, 367] on button "Next ➔" at bounding box center [1170, 358] width 60 height 33
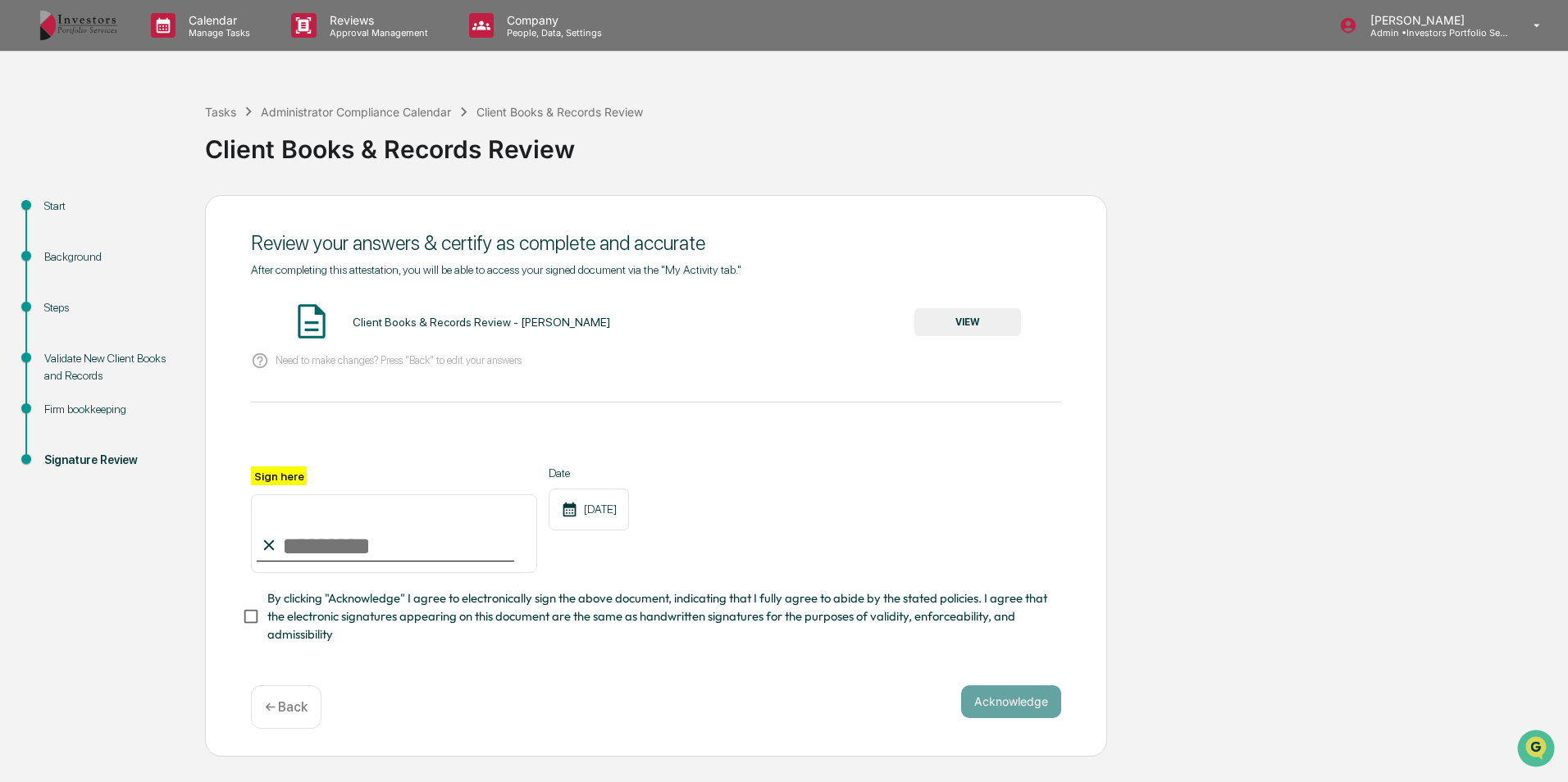
click at [325, 564] on input "Sign here" at bounding box center [394, 534] width 286 height 78
type input "*********"
click at [1001, 324] on button "VIEW" at bounding box center [967, 322] width 107 height 28
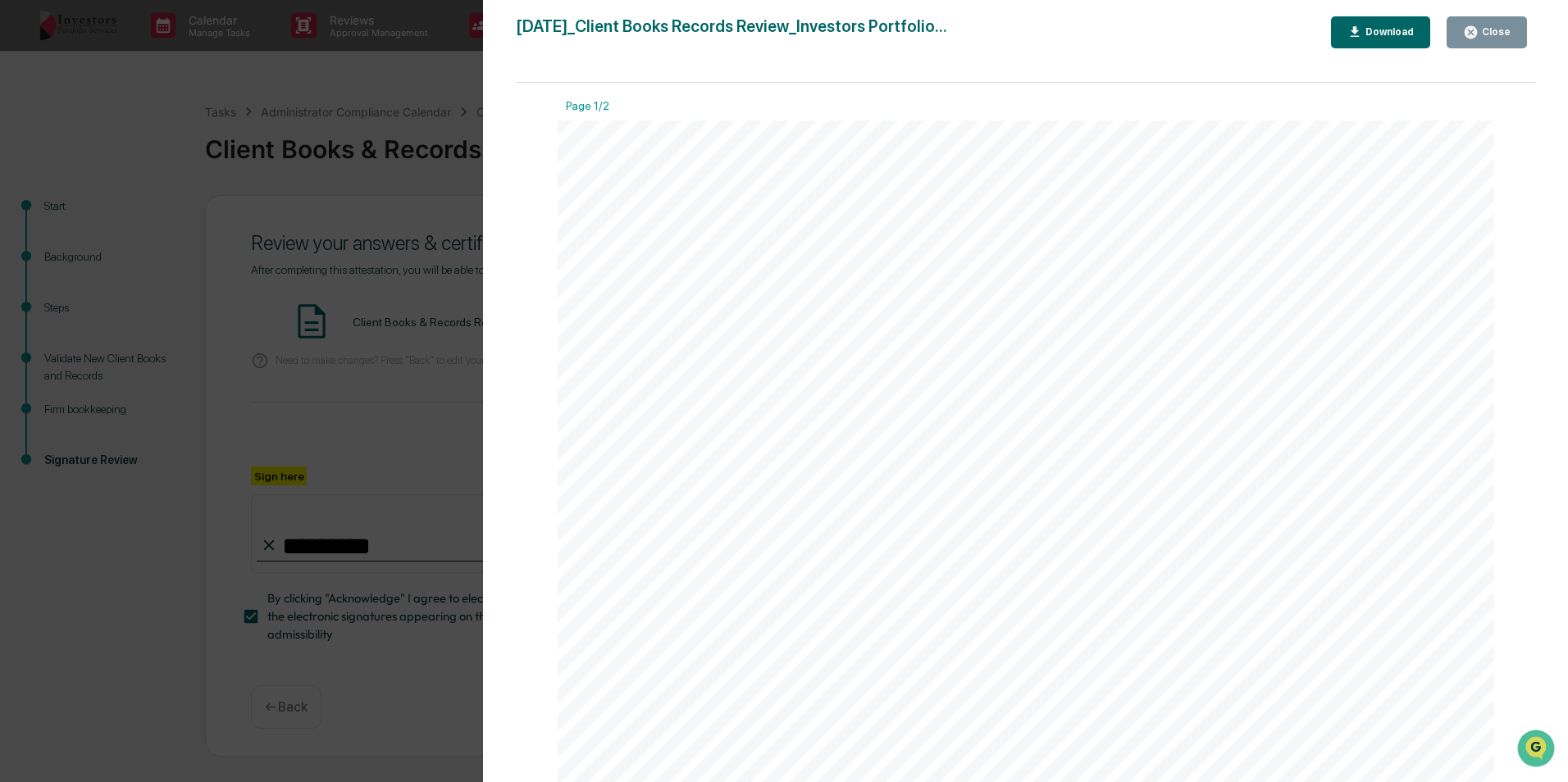
click at [1477, 26] on icon "button" at bounding box center [1470, 32] width 15 height 15
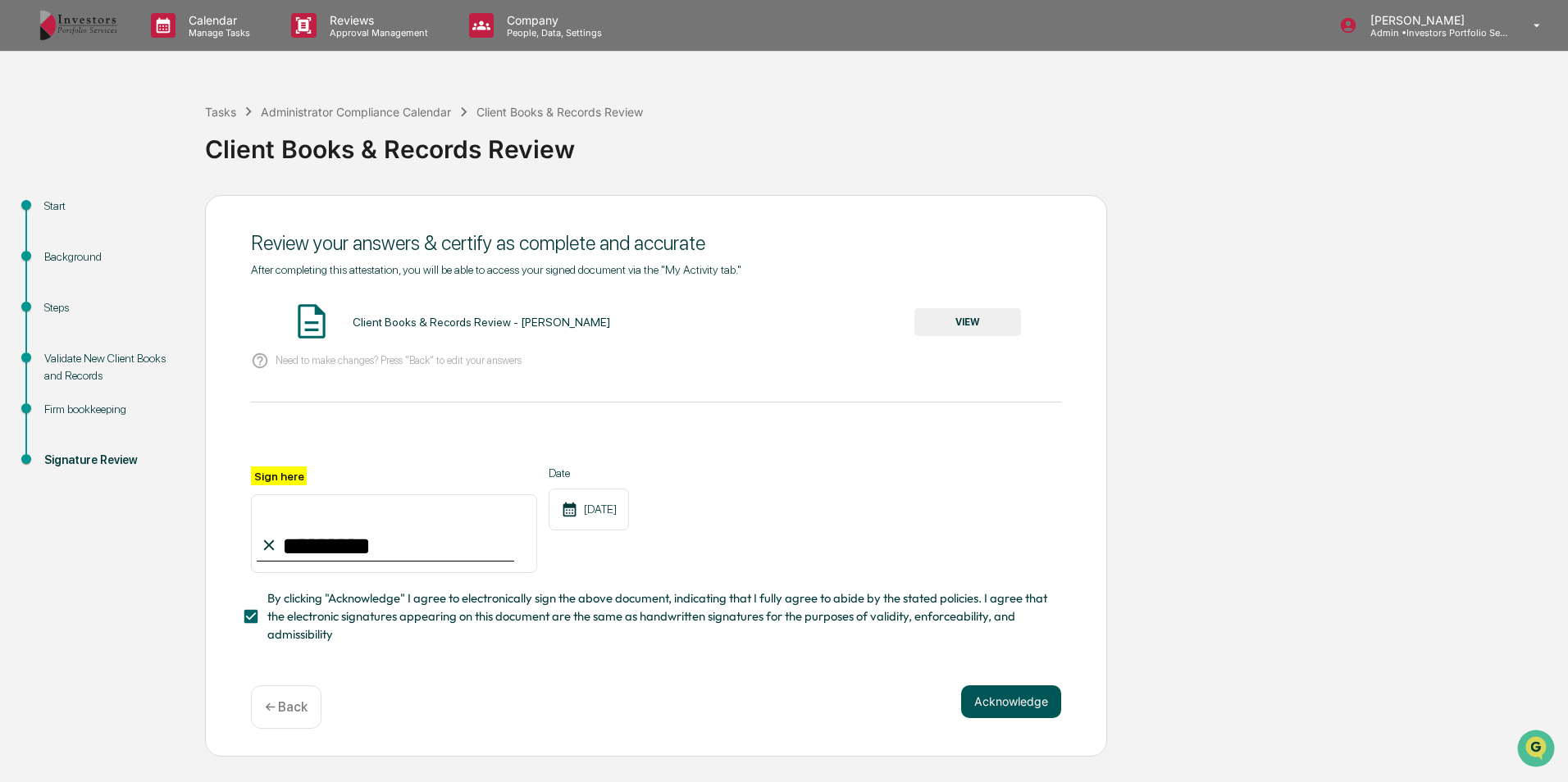
click at [1014, 712] on button "Acknowledge" at bounding box center [1010, 702] width 100 height 32
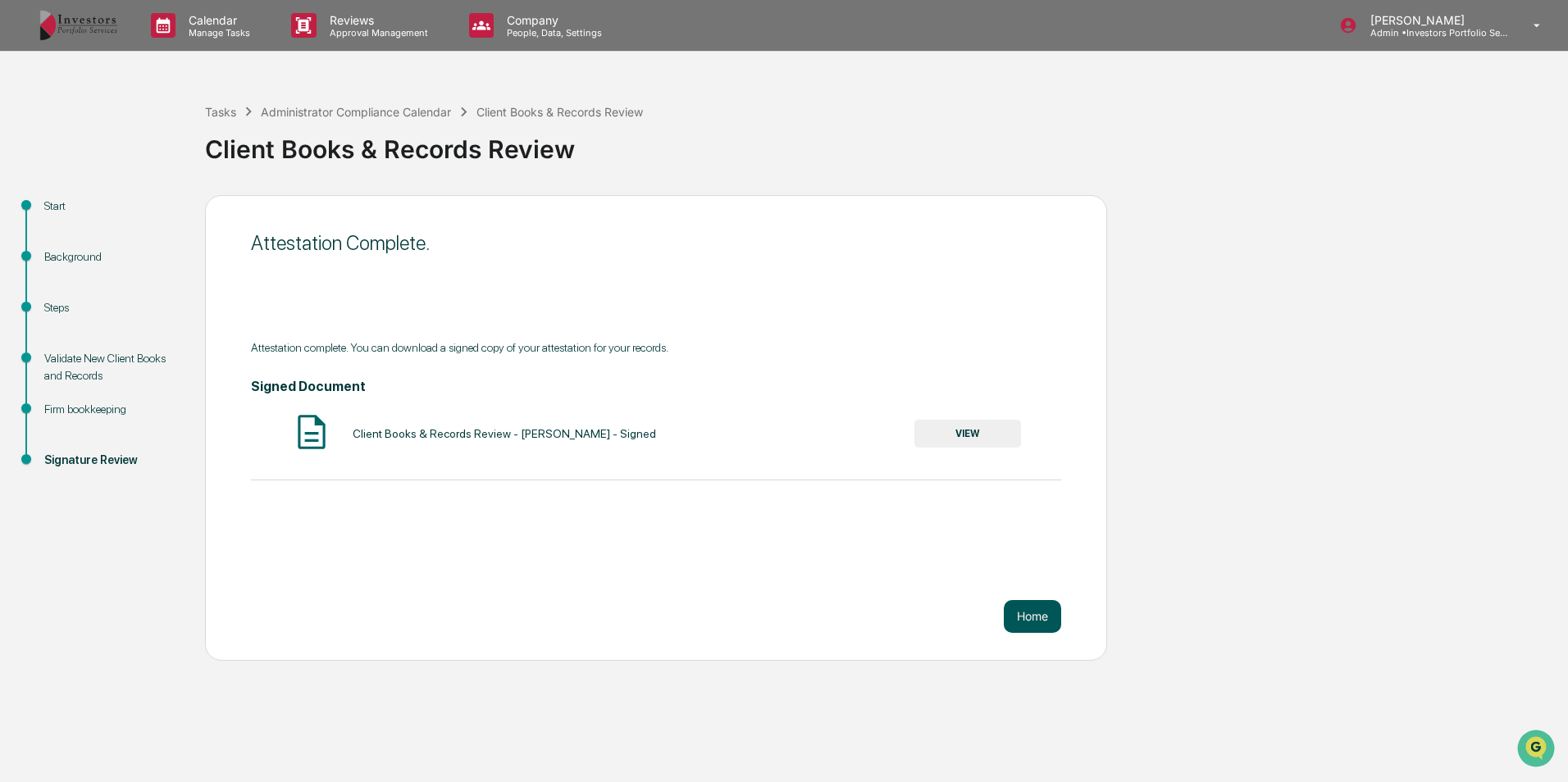
click at [1025, 608] on button "Home" at bounding box center [1032, 617] width 57 height 32
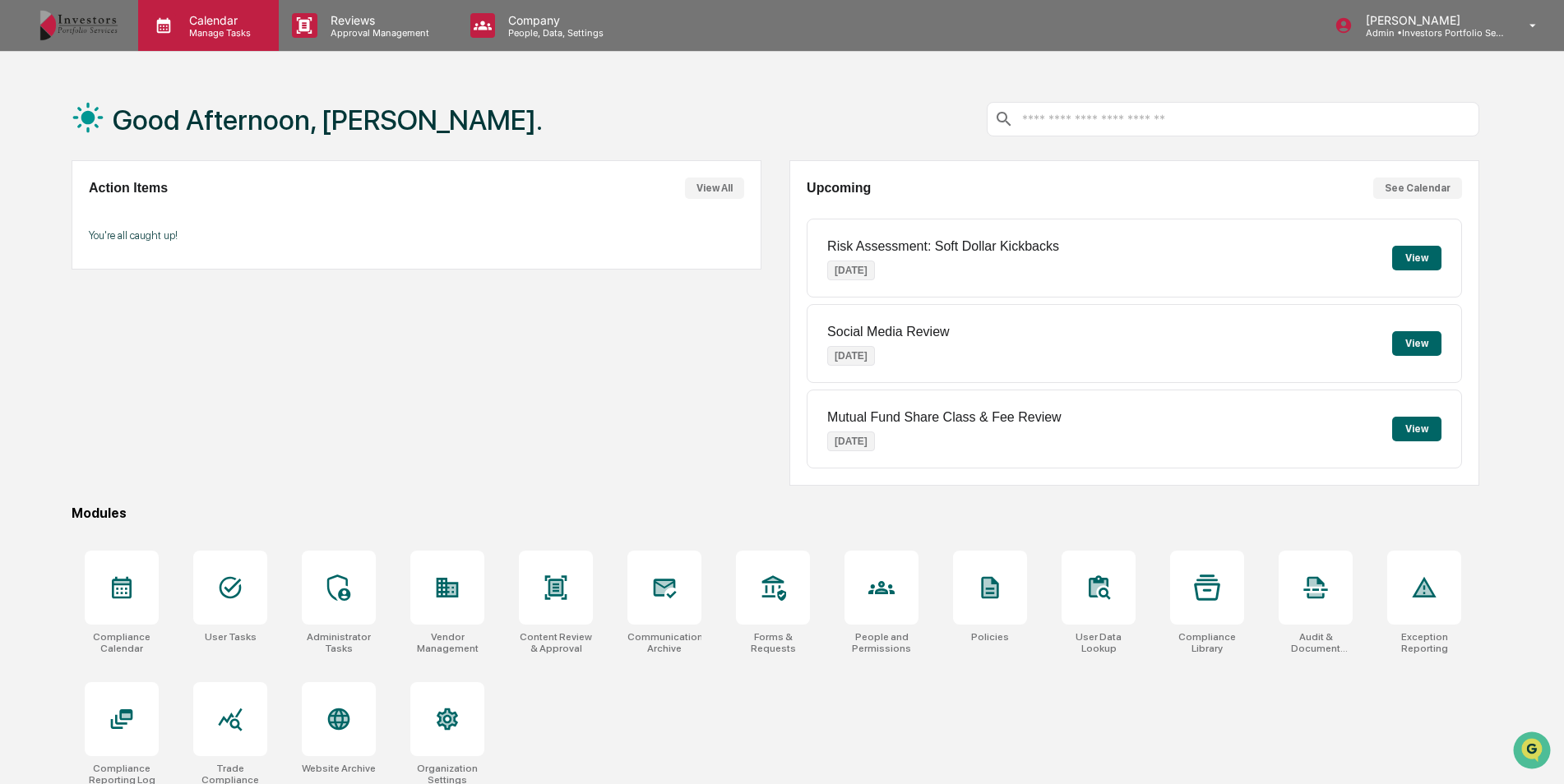
click at [227, 24] on p "Calendar" at bounding box center [217, 20] width 83 height 14
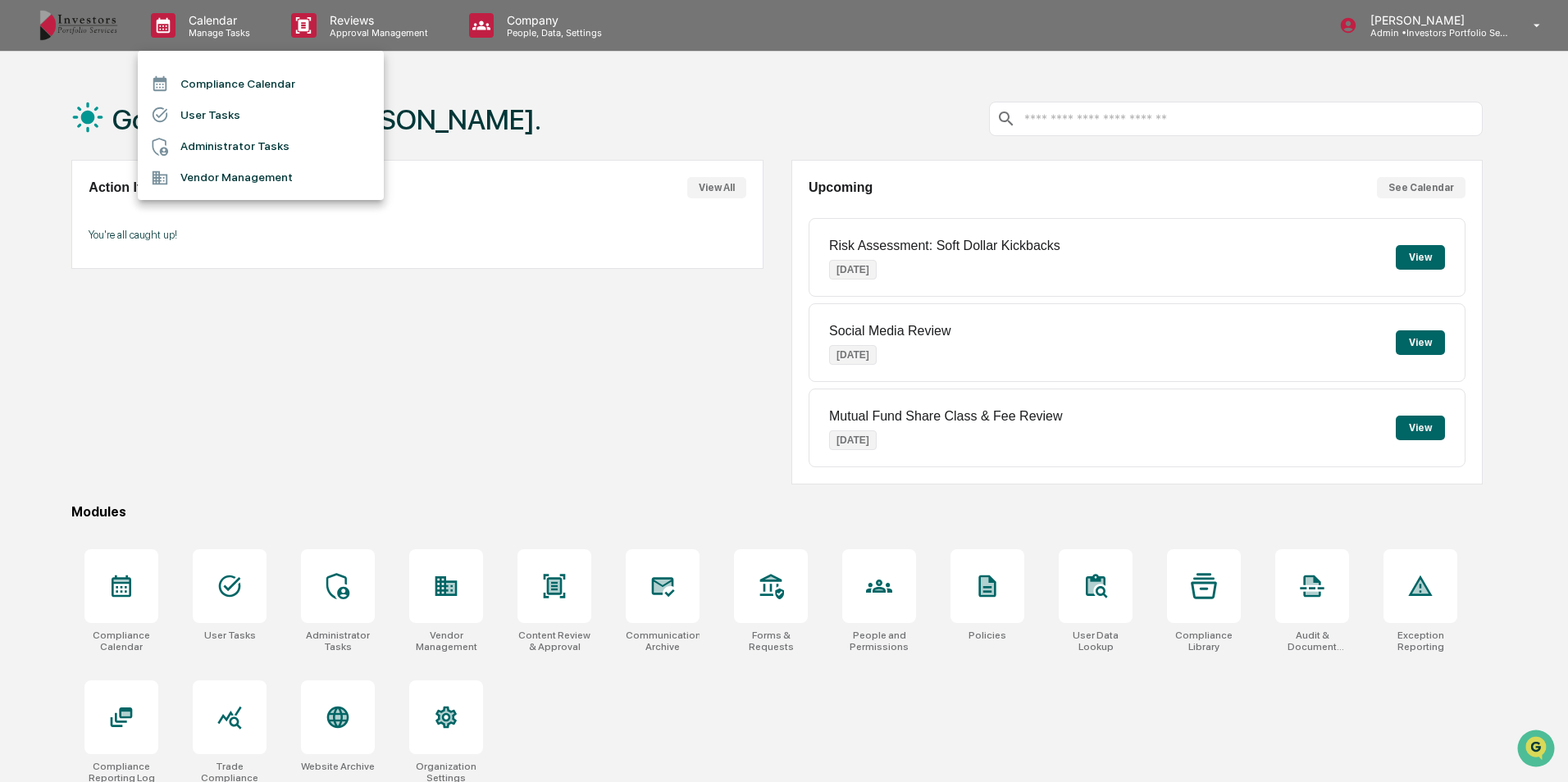
click at [224, 67] on ul "Compliance Calendar User Tasks Administrator Tasks Vendor Management" at bounding box center [261, 125] width 246 height 149
click at [223, 78] on li "Compliance Calendar" at bounding box center [261, 84] width 246 height 32
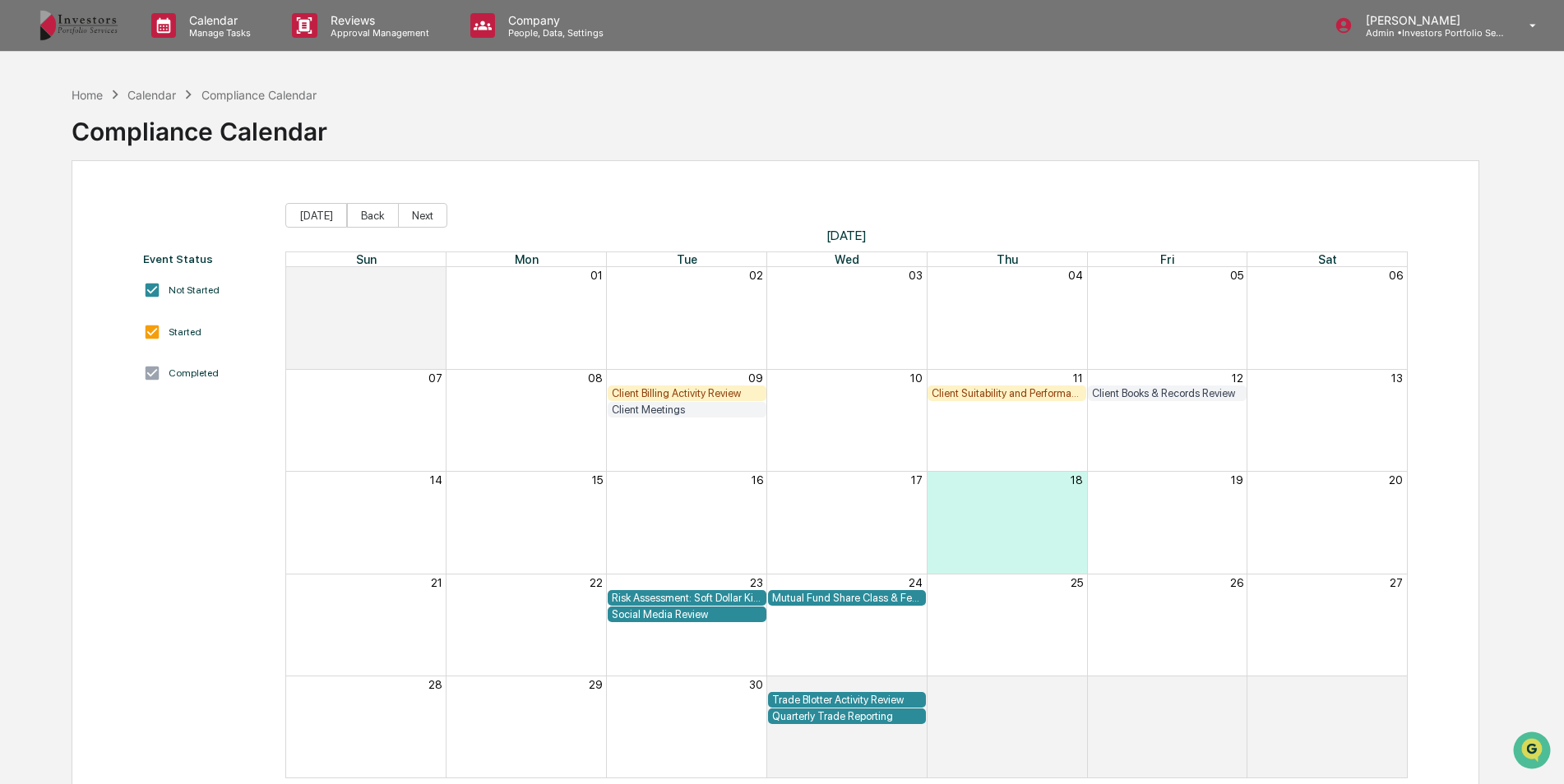
click at [992, 391] on div "Client Suitability and Performance Review" at bounding box center [1006, 393] width 150 height 12
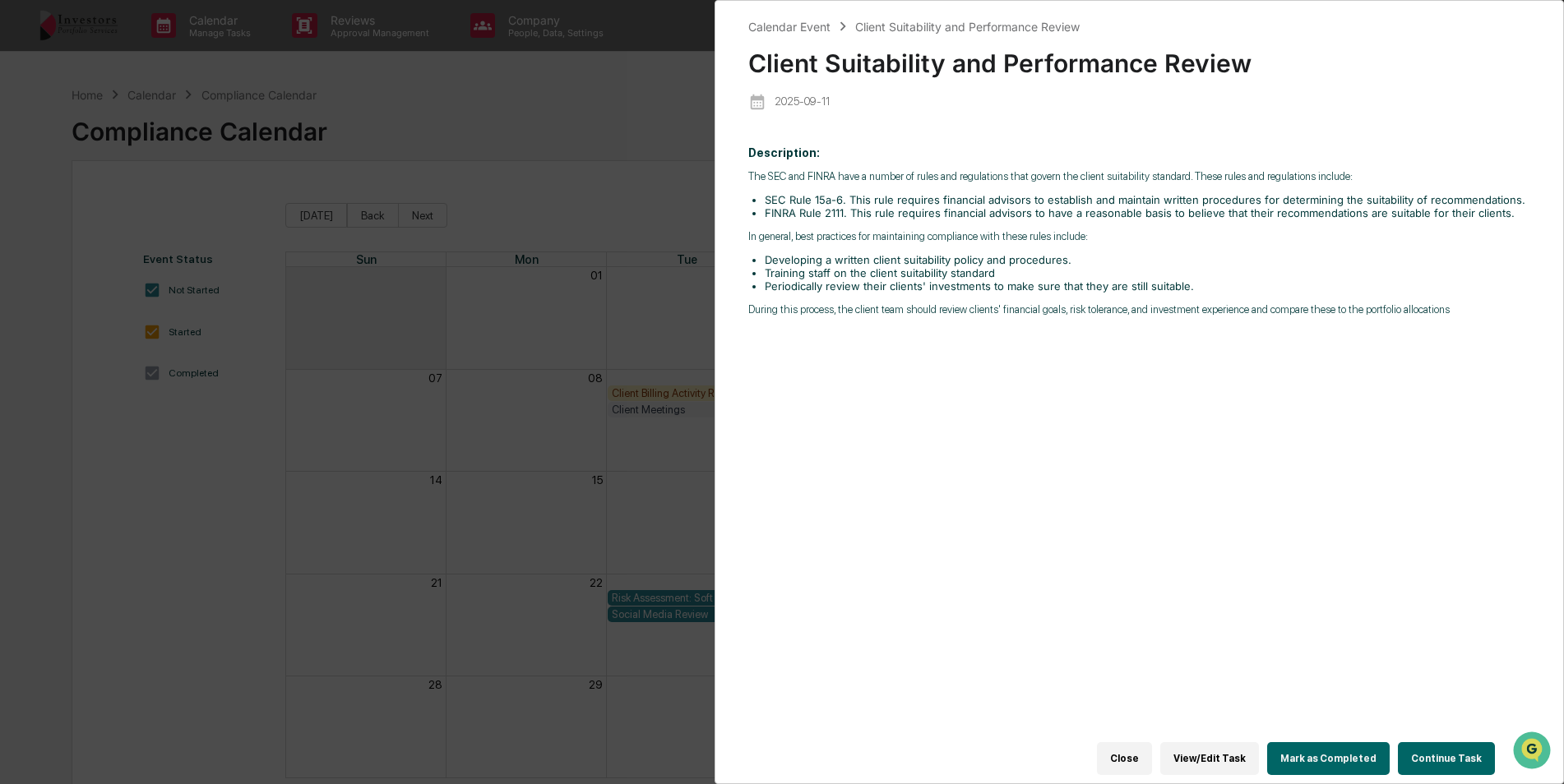
click at [558, 200] on div "Calendar Event Client Suitability and Performance Review Client Suitability and…" at bounding box center [782, 392] width 1564 height 784
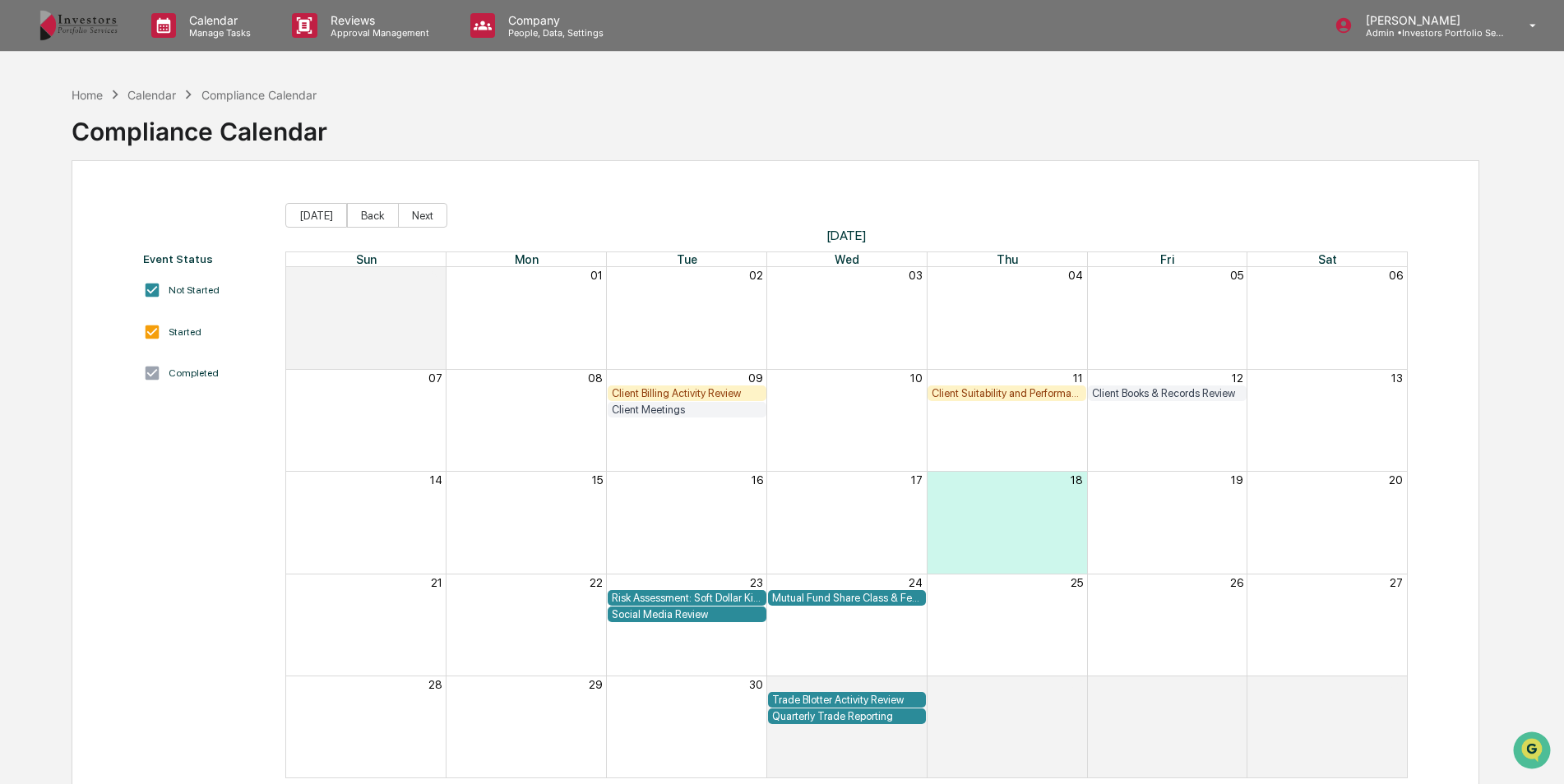
click at [682, 389] on div "Client Billing Activity Review" at bounding box center [687, 393] width 150 height 12
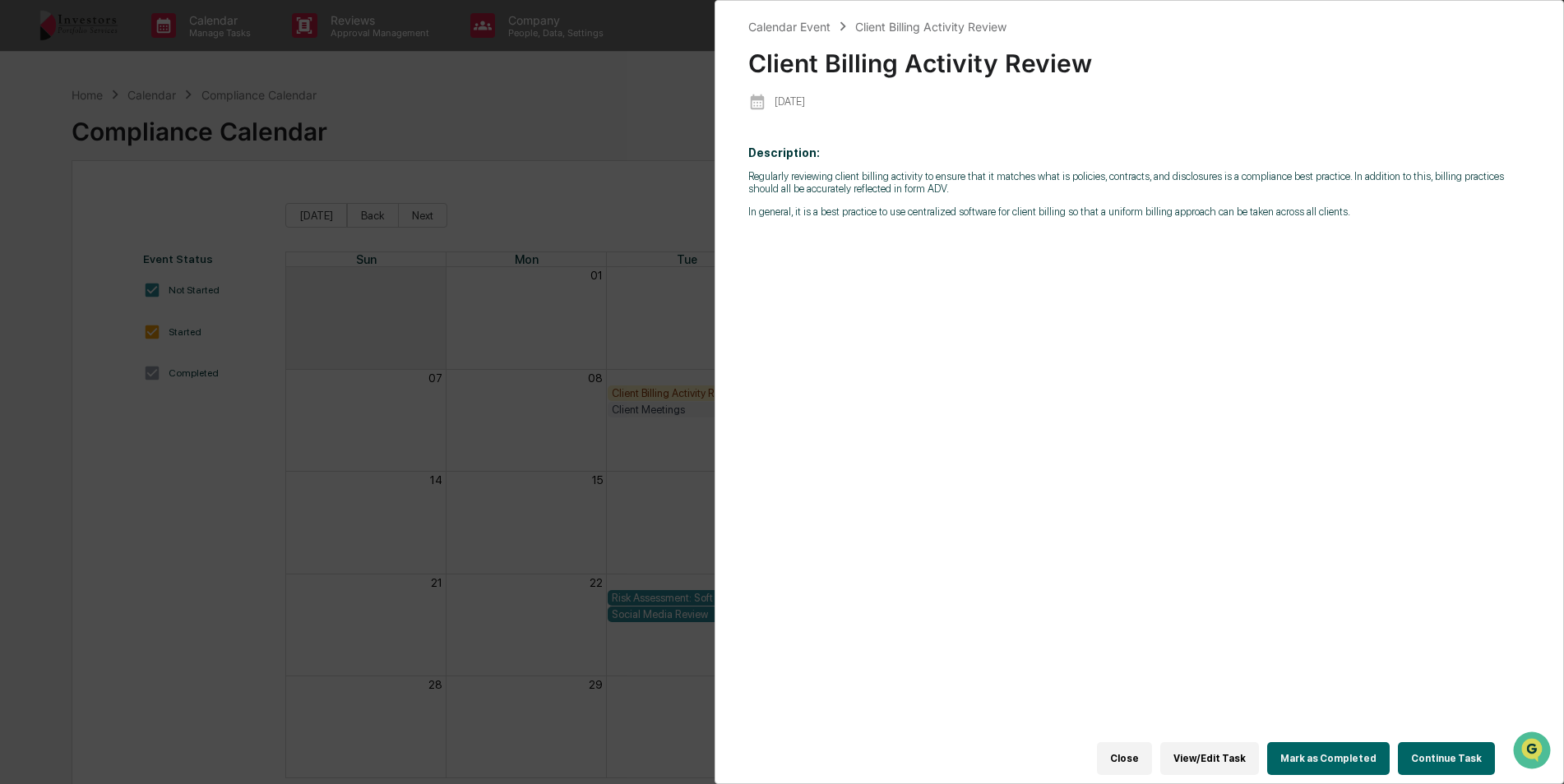
click at [1477, 756] on button "Continue Task" at bounding box center [1446, 758] width 97 height 32
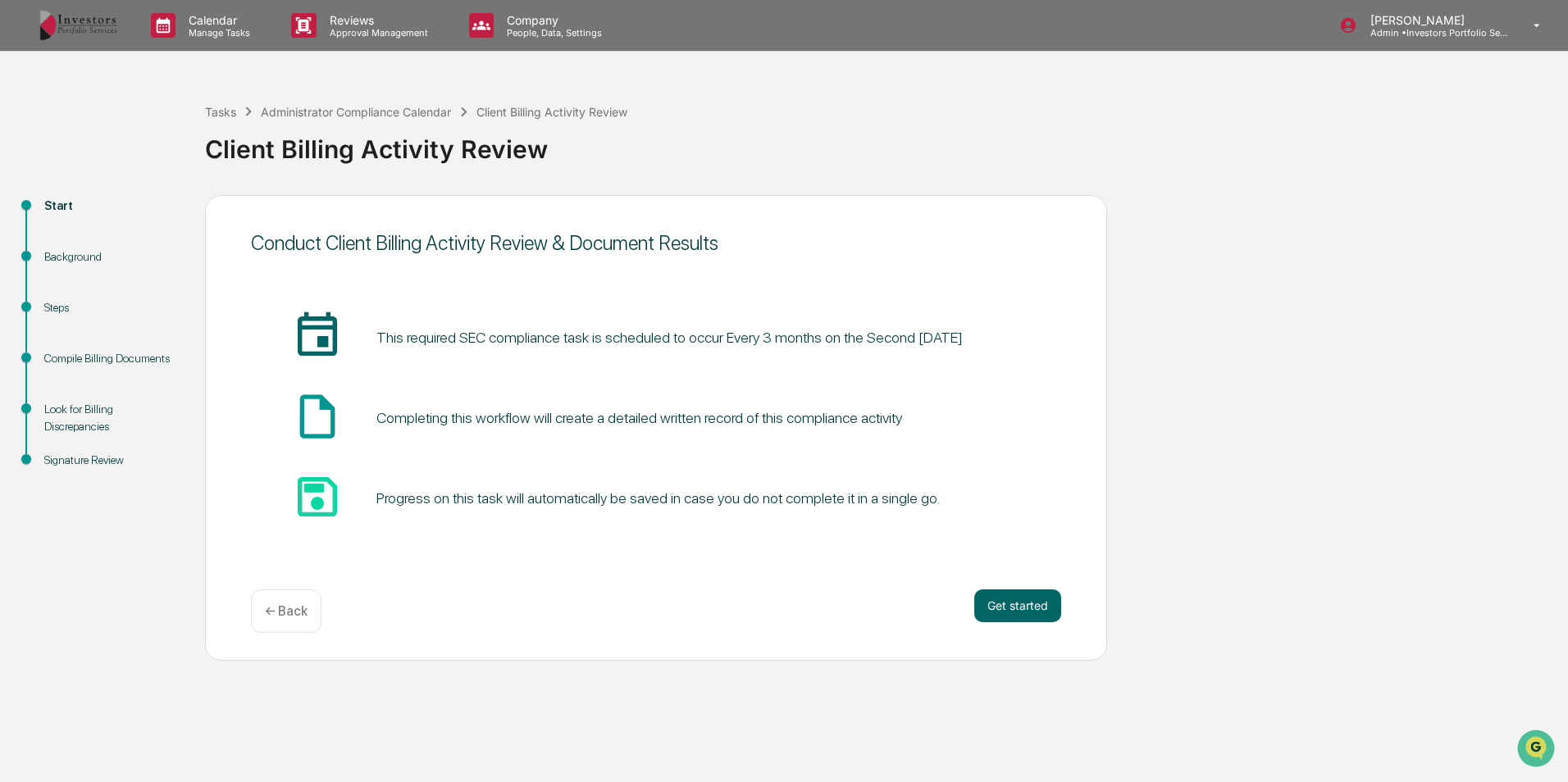
click at [1049, 625] on div "Get started ← Back" at bounding box center [656, 611] width 810 height 43
click at [1035, 606] on button "Get started" at bounding box center [1017, 605] width 87 height 32
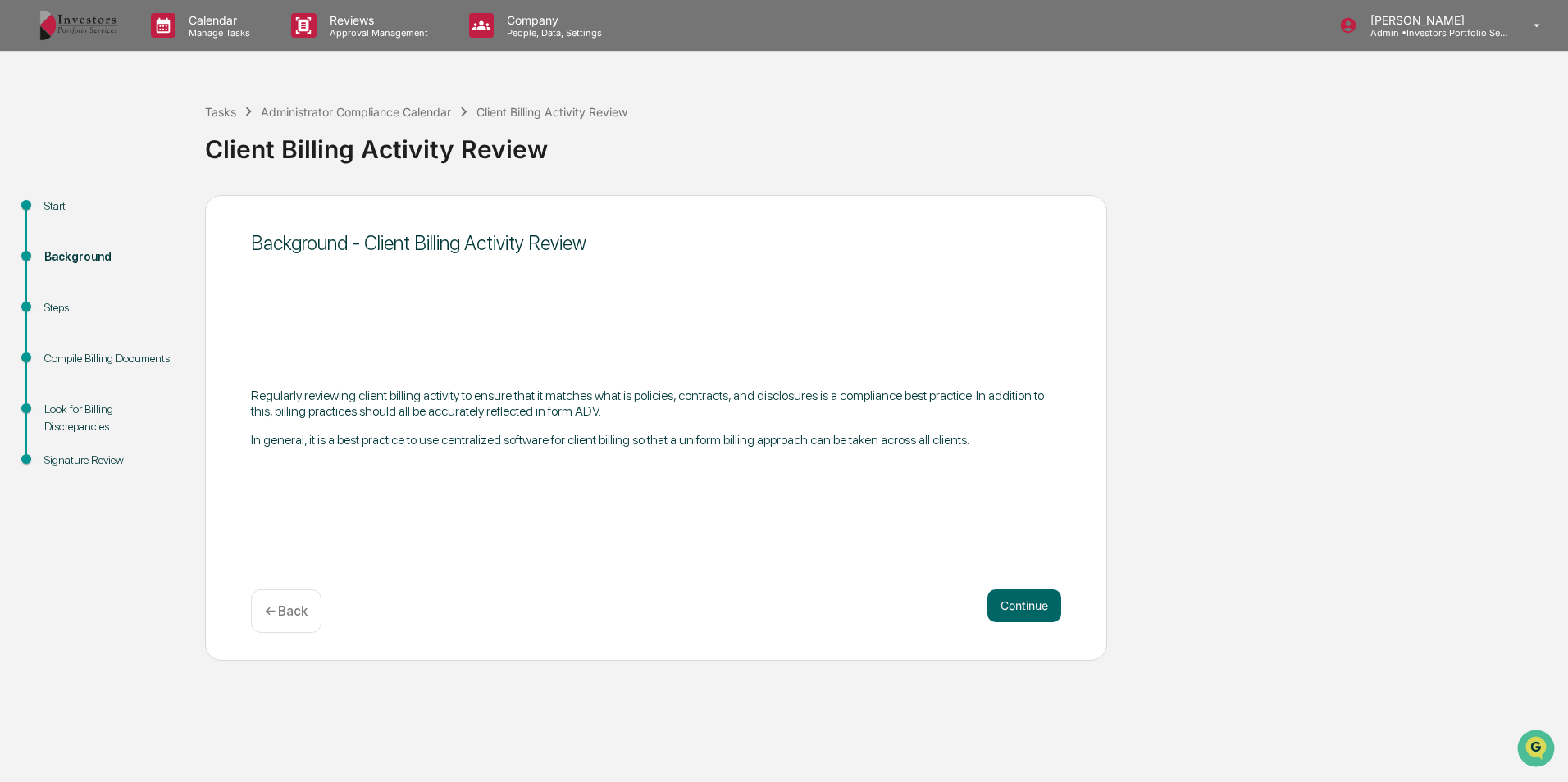
click at [1032, 605] on button "Continue" at bounding box center [1024, 605] width 74 height 32
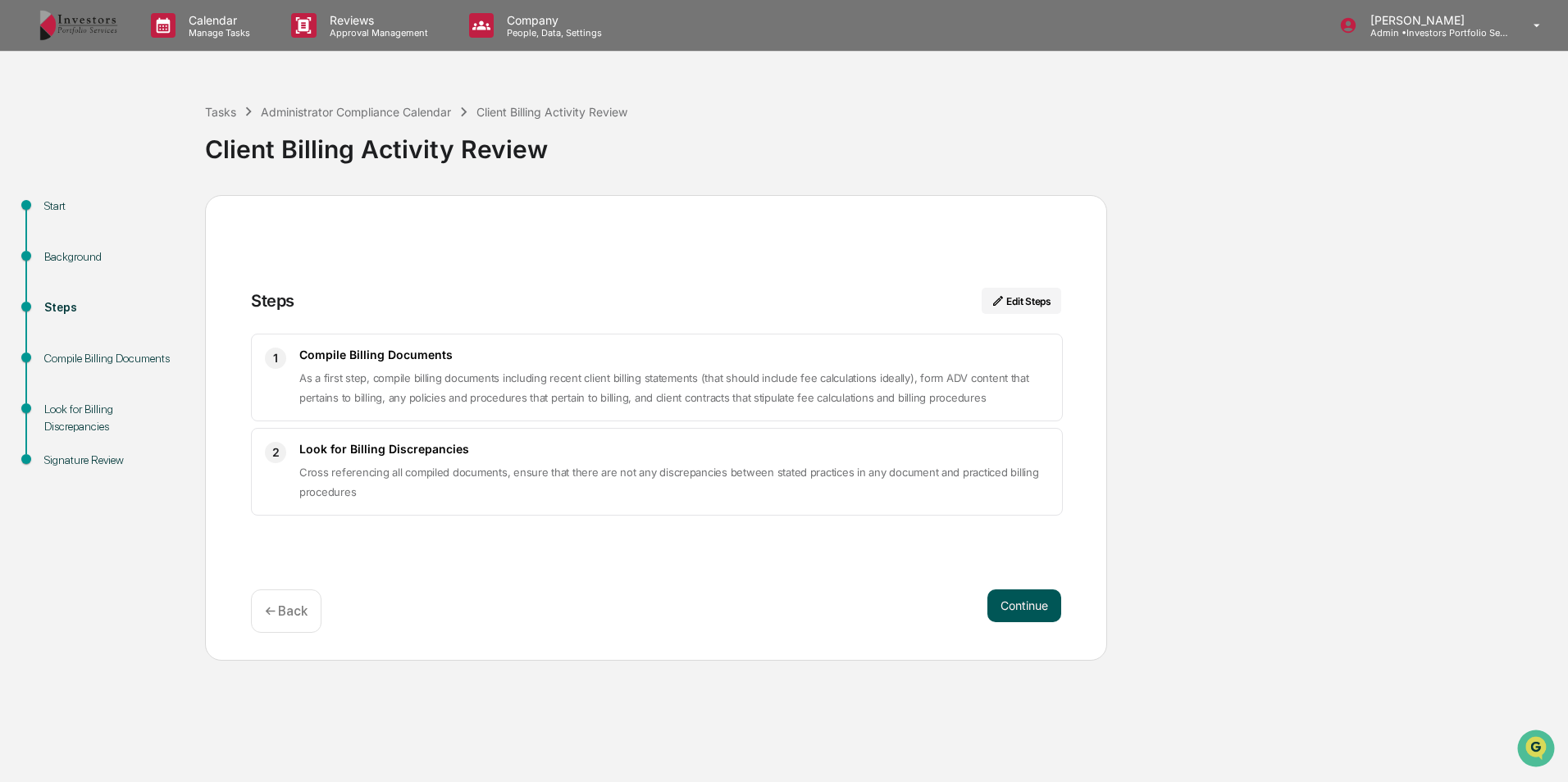
click at [1017, 606] on button "Continue" at bounding box center [1024, 605] width 74 height 32
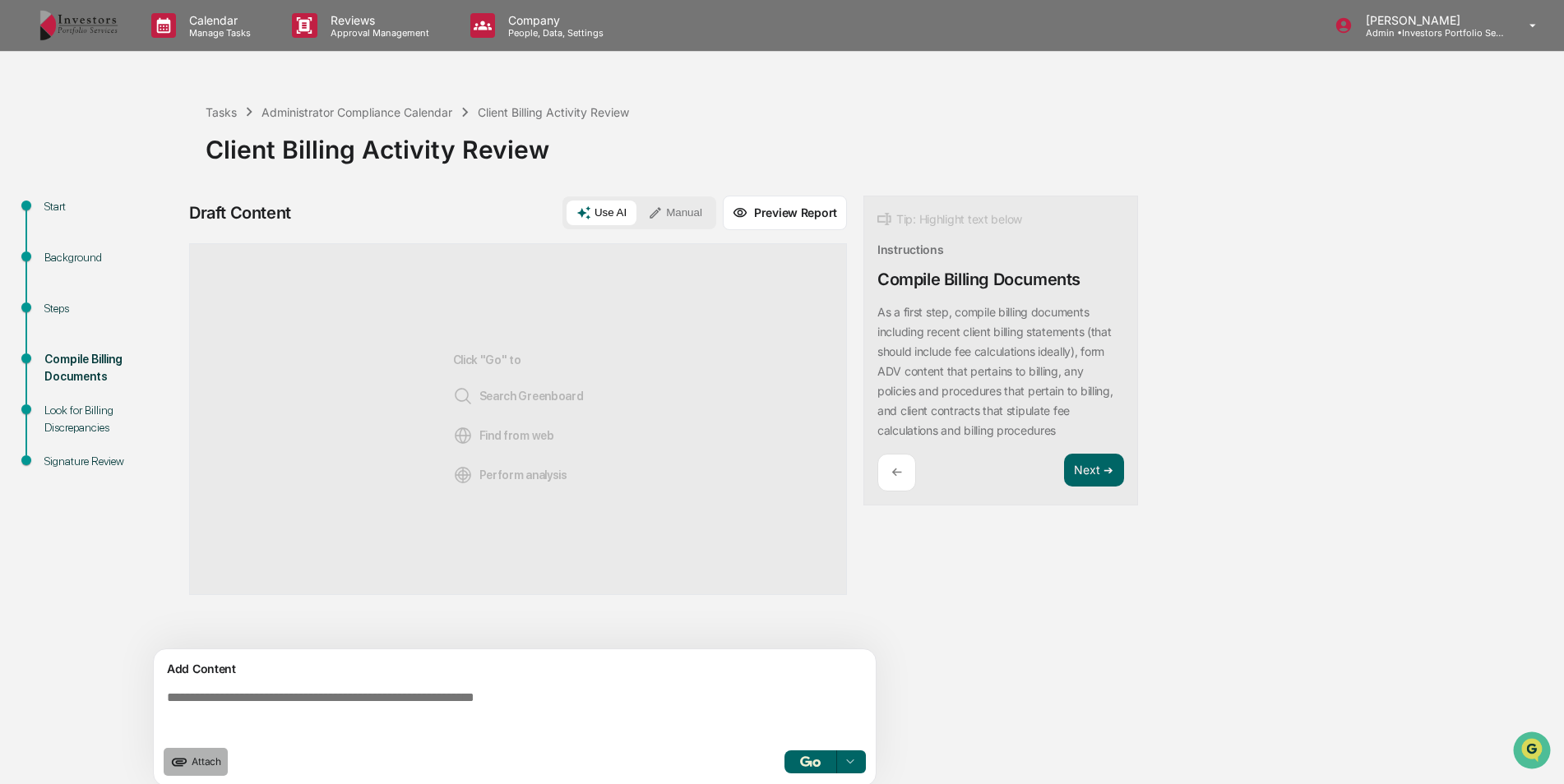
click at [195, 752] on button "Attach" at bounding box center [195, 762] width 64 height 28
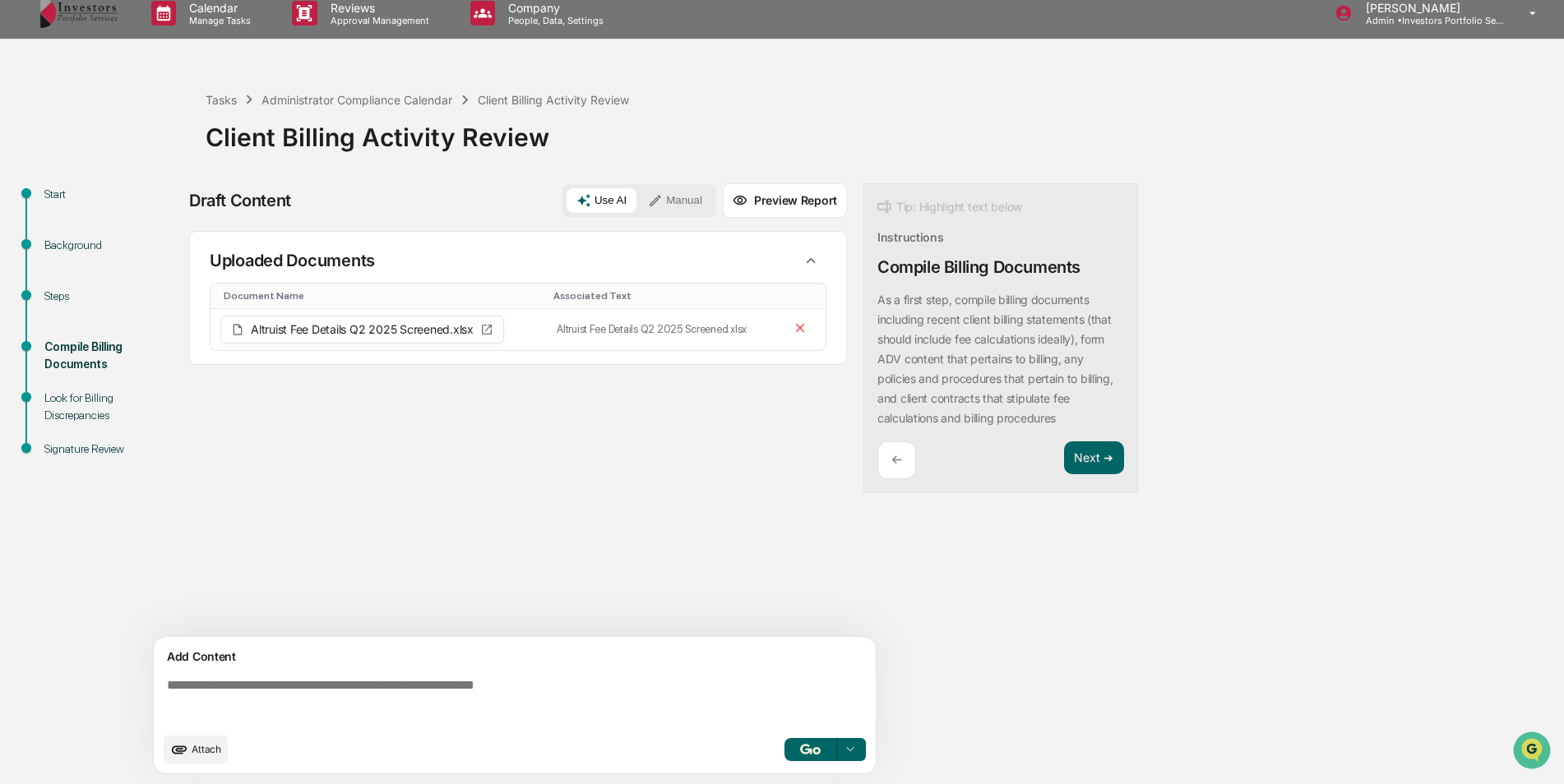
click at [204, 752] on span "Attach" at bounding box center [206, 749] width 30 height 12
click at [204, 742] on button "Attach" at bounding box center [195, 750] width 64 height 28
click at [544, 679] on textarea at bounding box center [518, 701] width 716 height 59
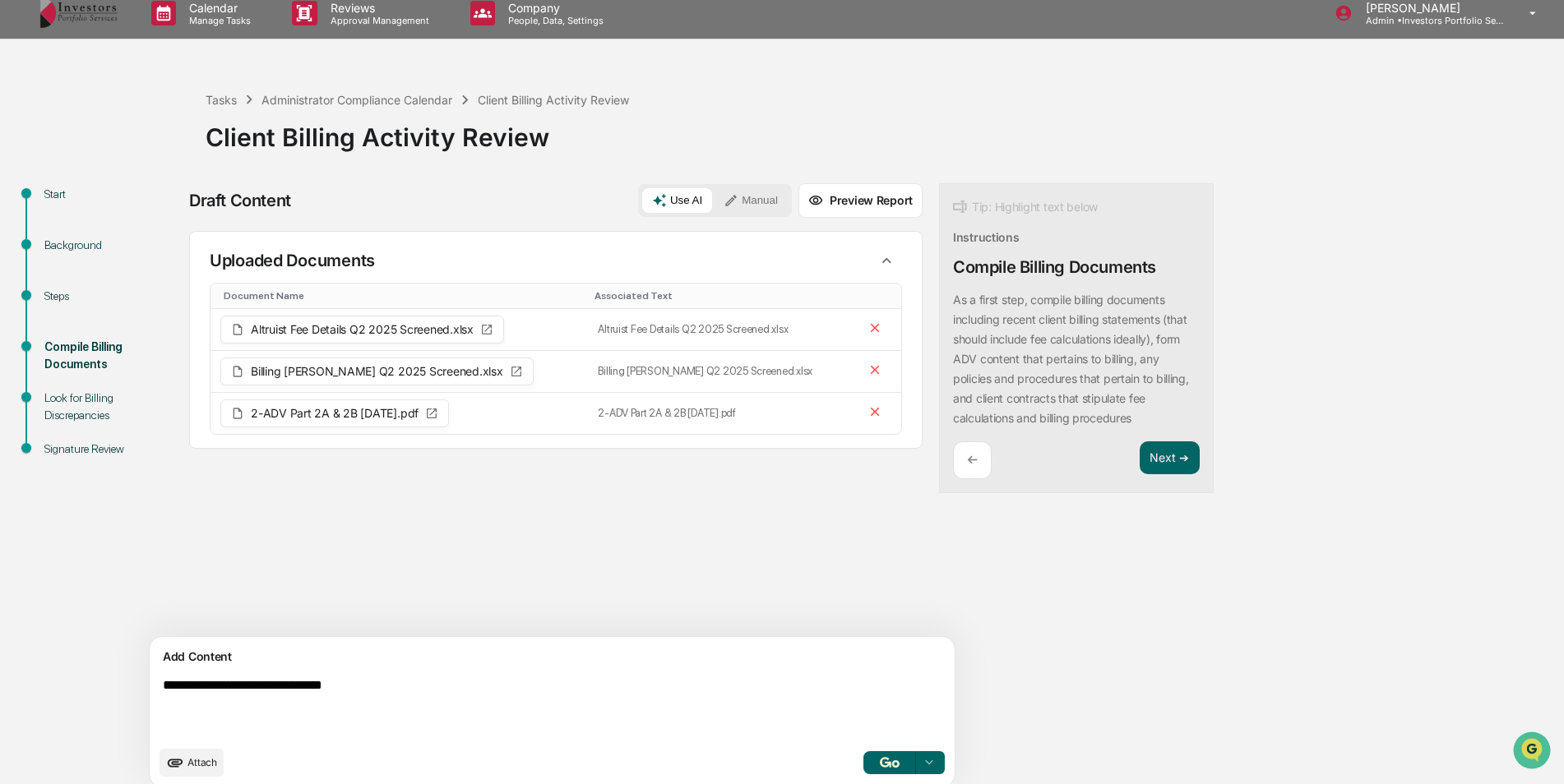
click at [247, 681] on textarea "**********" at bounding box center [514, 708] width 716 height 73
type textarea "**********"
click at [864, 757] on button "button" at bounding box center [890, 763] width 53 height 23
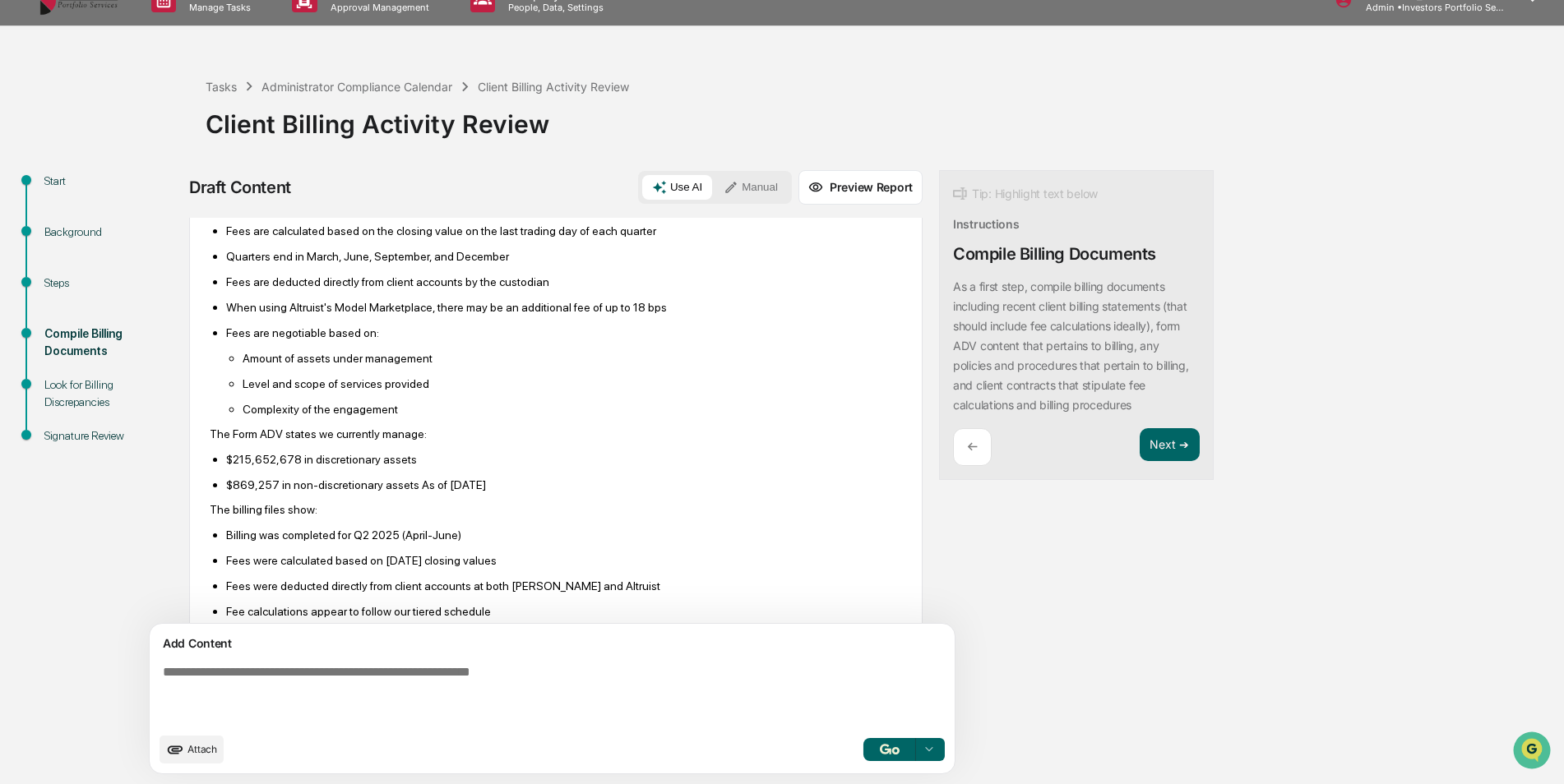
scroll to position [663, 0]
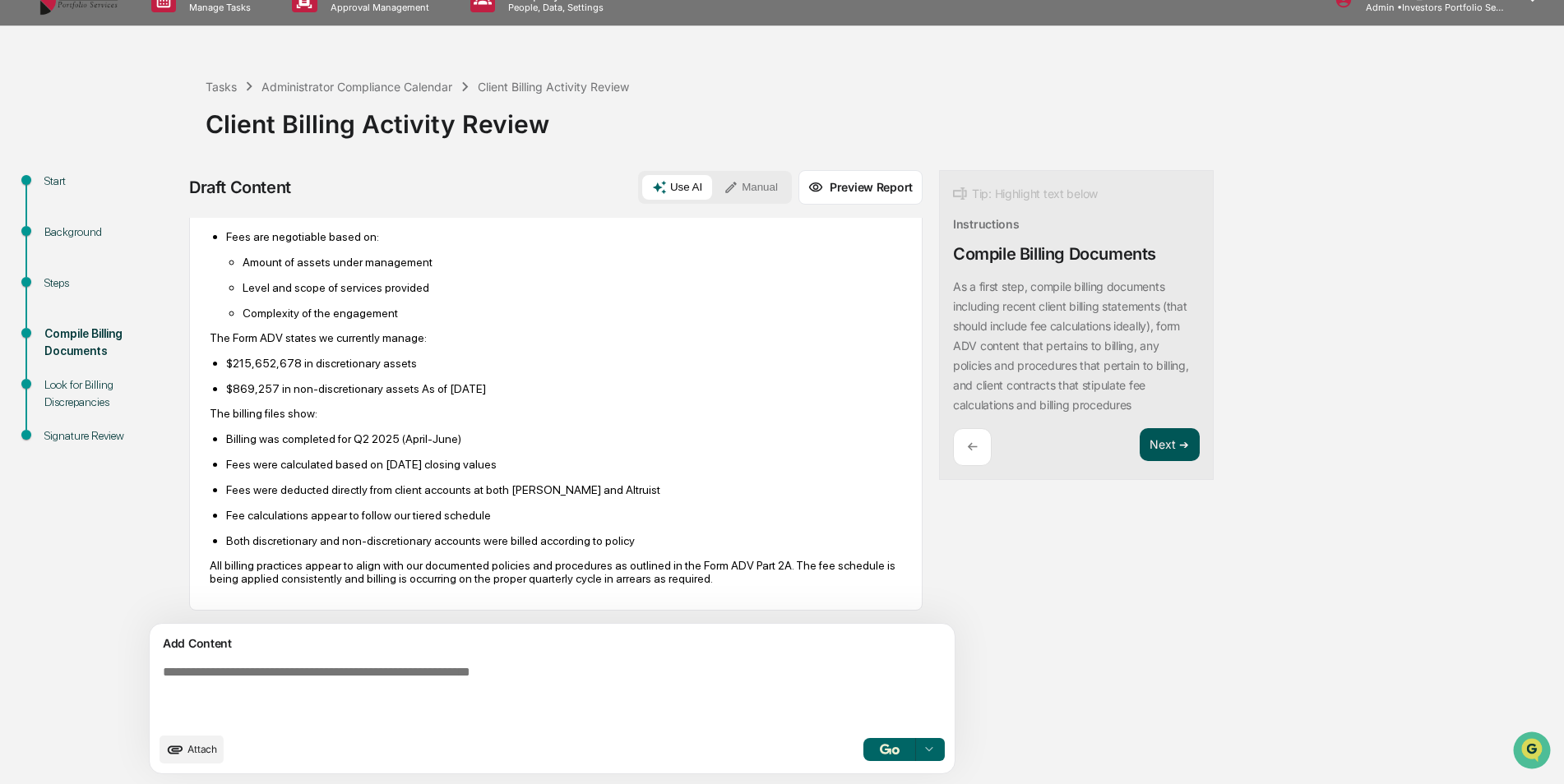
click at [1140, 433] on button "Next ➔" at bounding box center [1170, 445] width 60 height 33
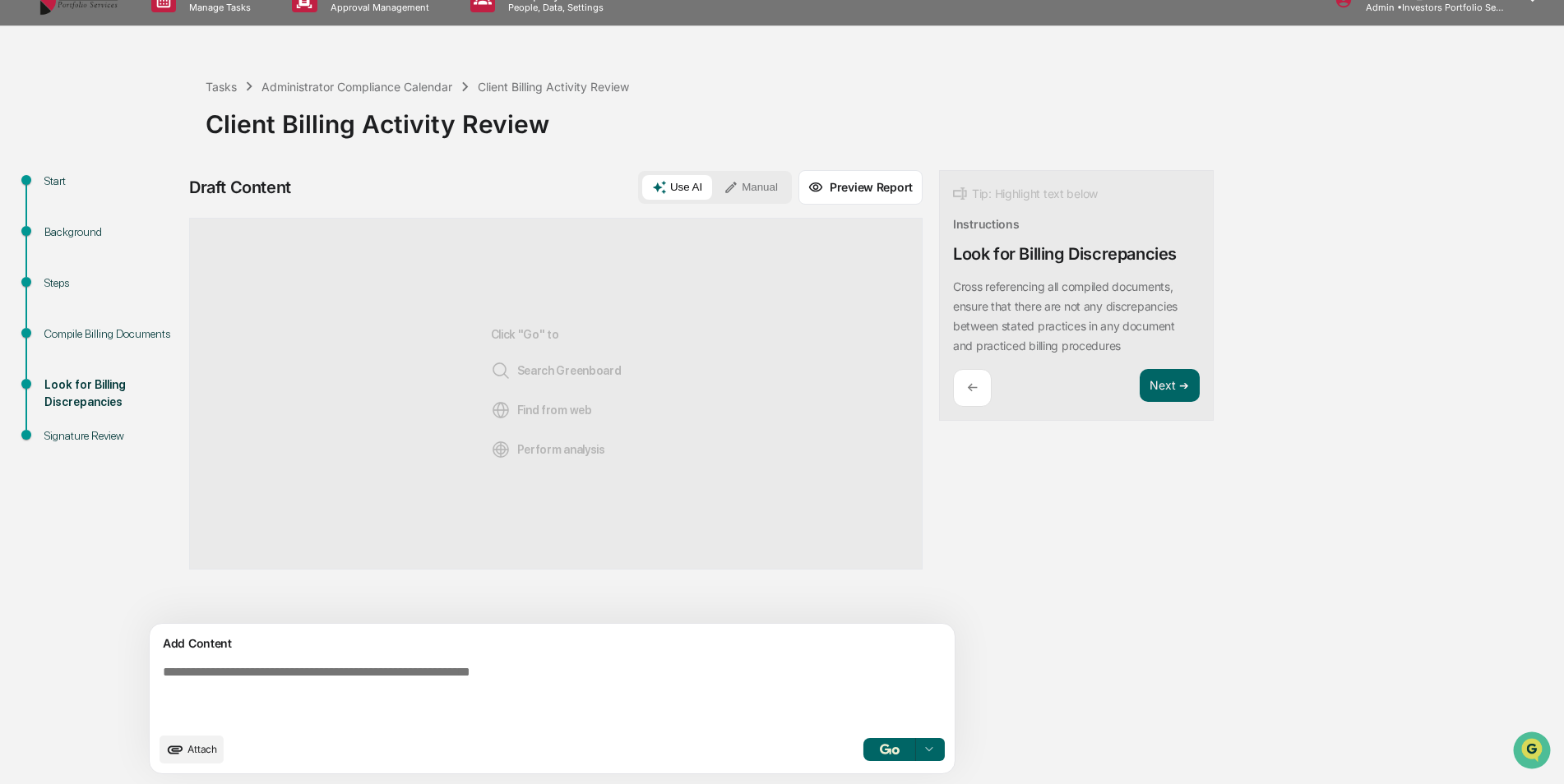
scroll to position [0, 0]
click at [181, 751] on icon "upload document" at bounding box center [175, 750] width 15 height 9
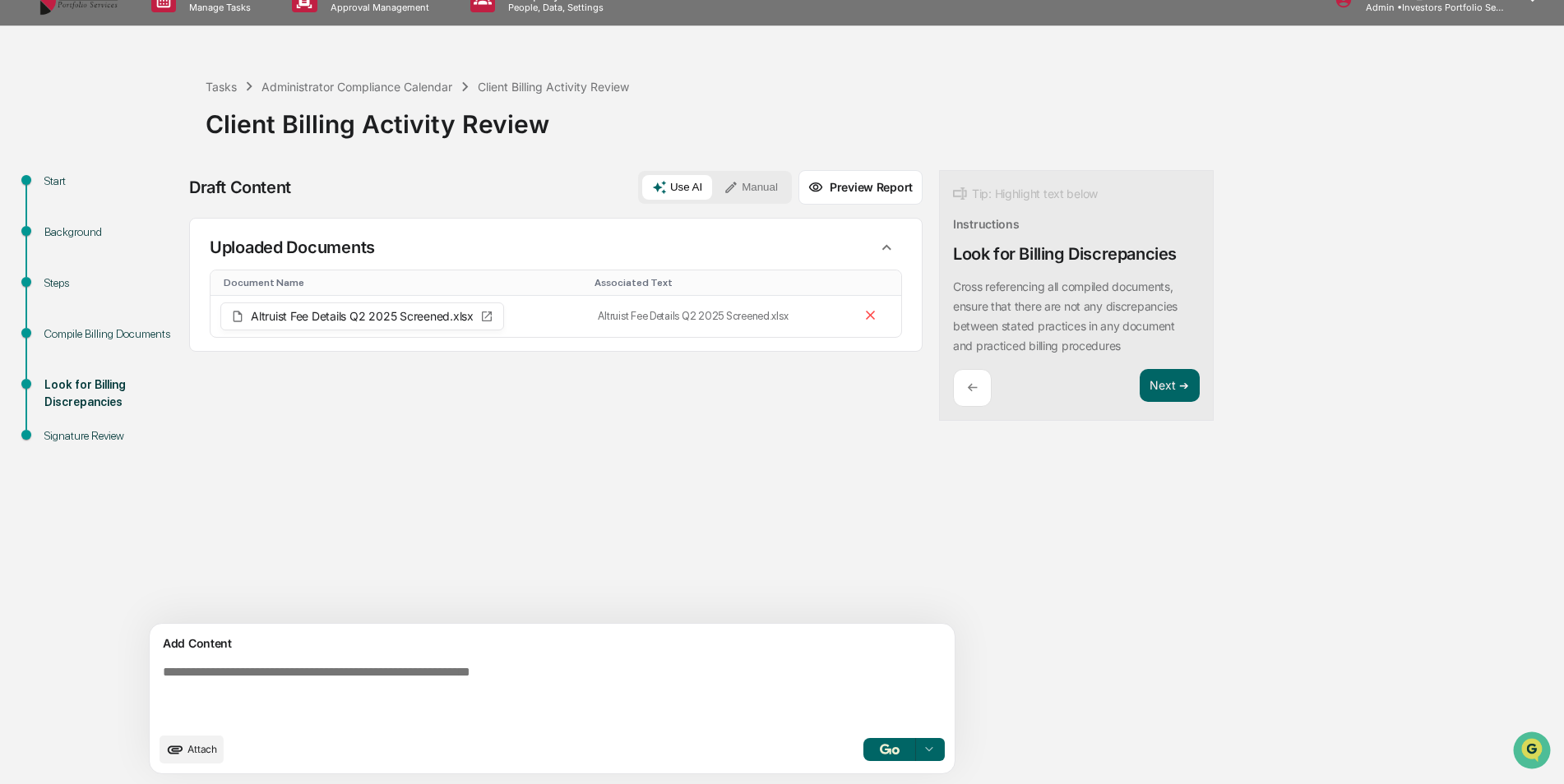
click at [212, 740] on button "Attach" at bounding box center [192, 750] width 64 height 28
click at [282, 693] on textarea at bounding box center [514, 694] width 716 height 73
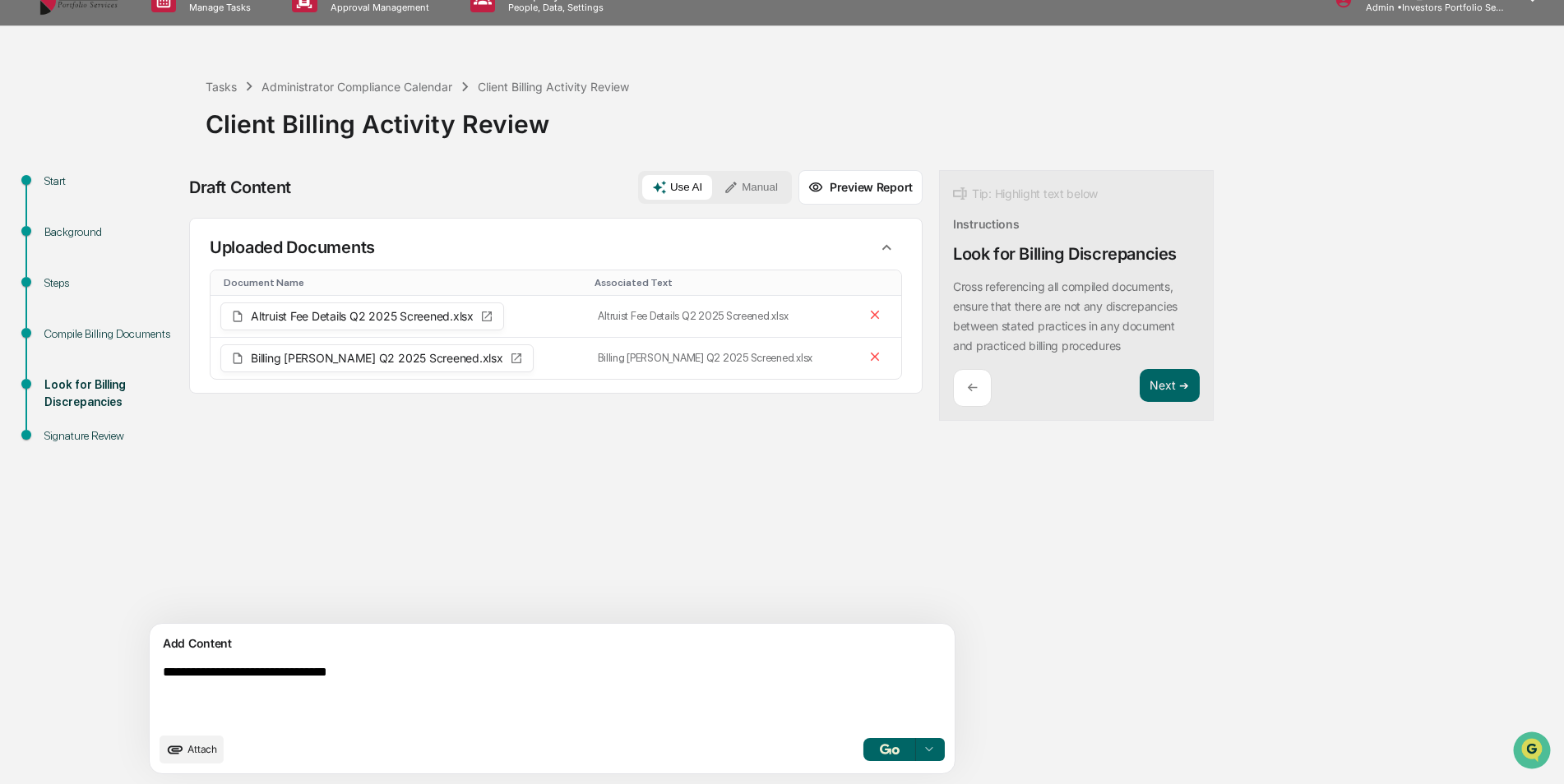
type textarea "**********"
click at [864, 754] on button "button" at bounding box center [890, 749] width 53 height 23
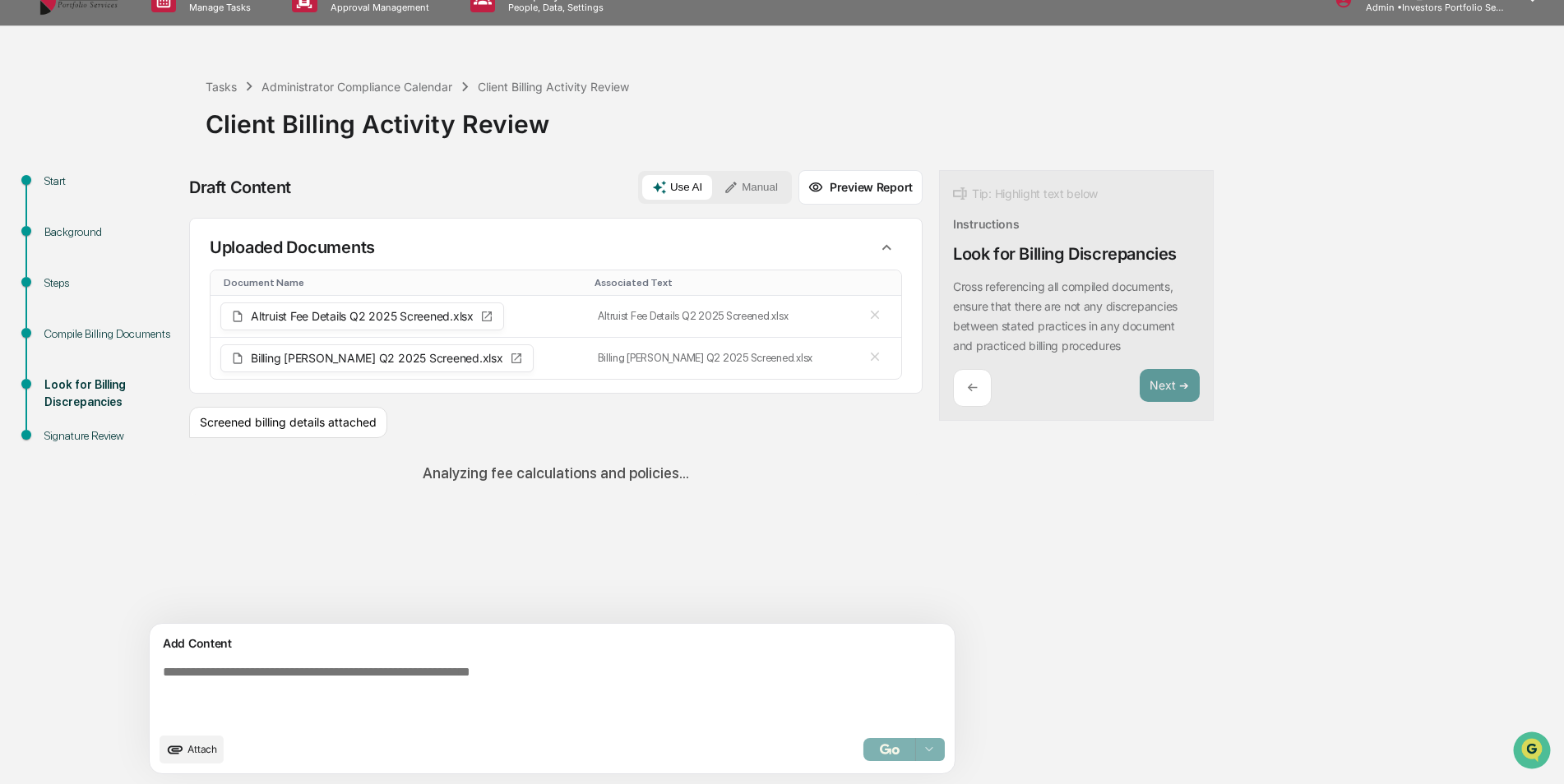
click at [714, 188] on button "Manual" at bounding box center [751, 187] width 74 height 25
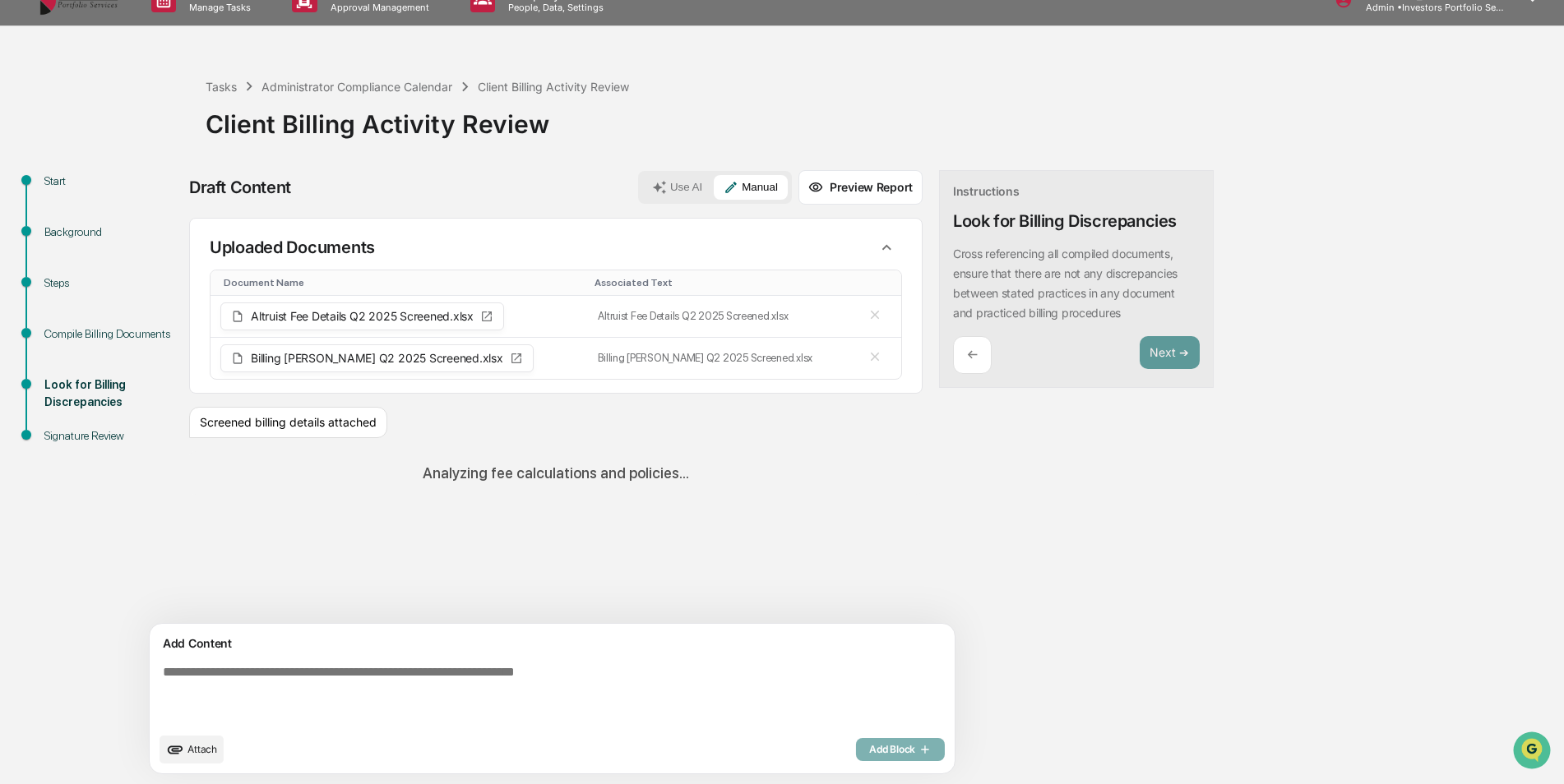
click at [642, 180] on button "Use AI" at bounding box center [677, 187] width 70 height 25
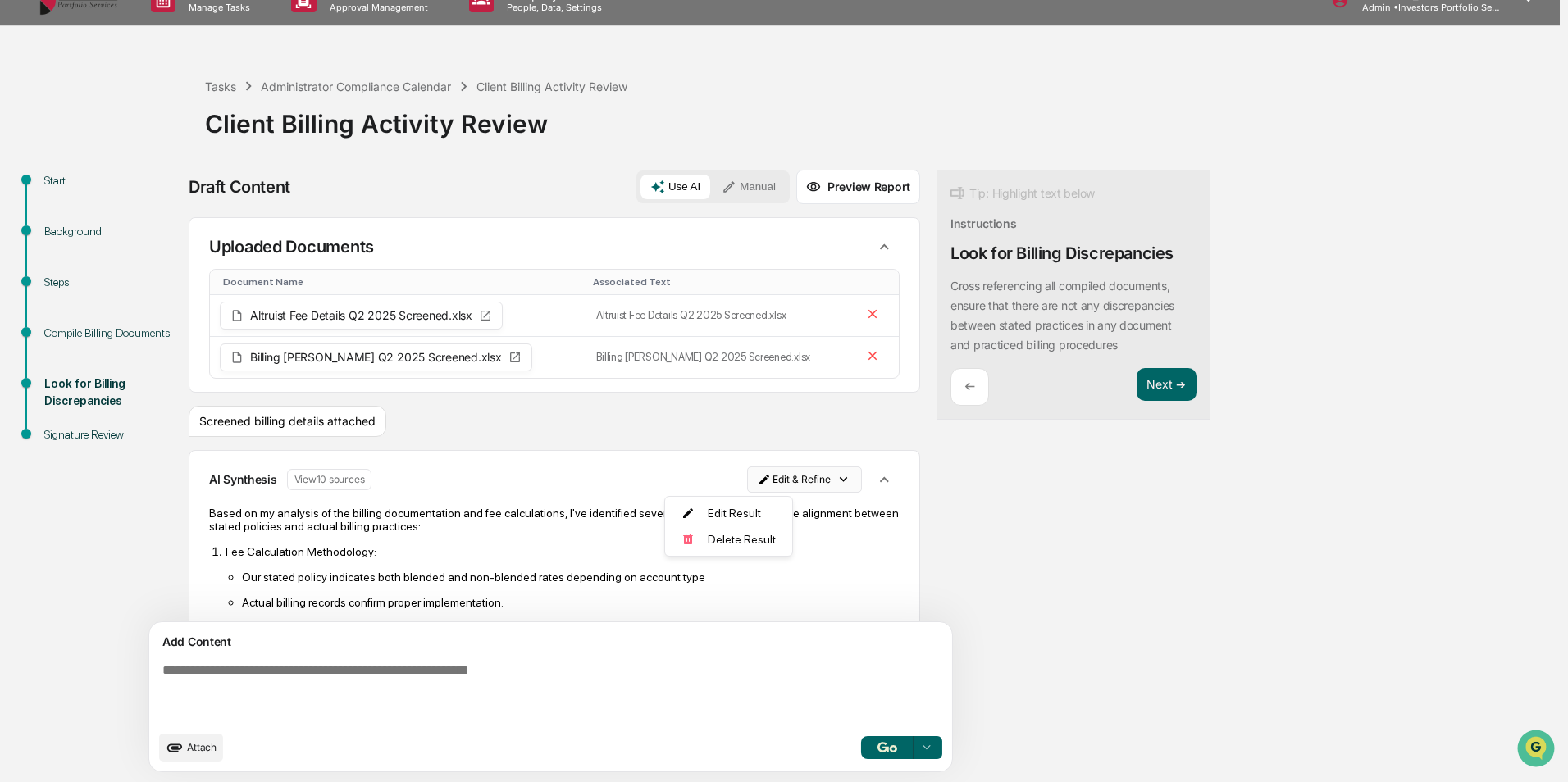
click at [761, 482] on html "Calendar Manage Tasks Reviews Approval Management Company People, Data, Setting…" at bounding box center [784, 365] width 1568 height 782
click at [747, 537] on div "Delete Result" at bounding box center [722, 539] width 120 height 26
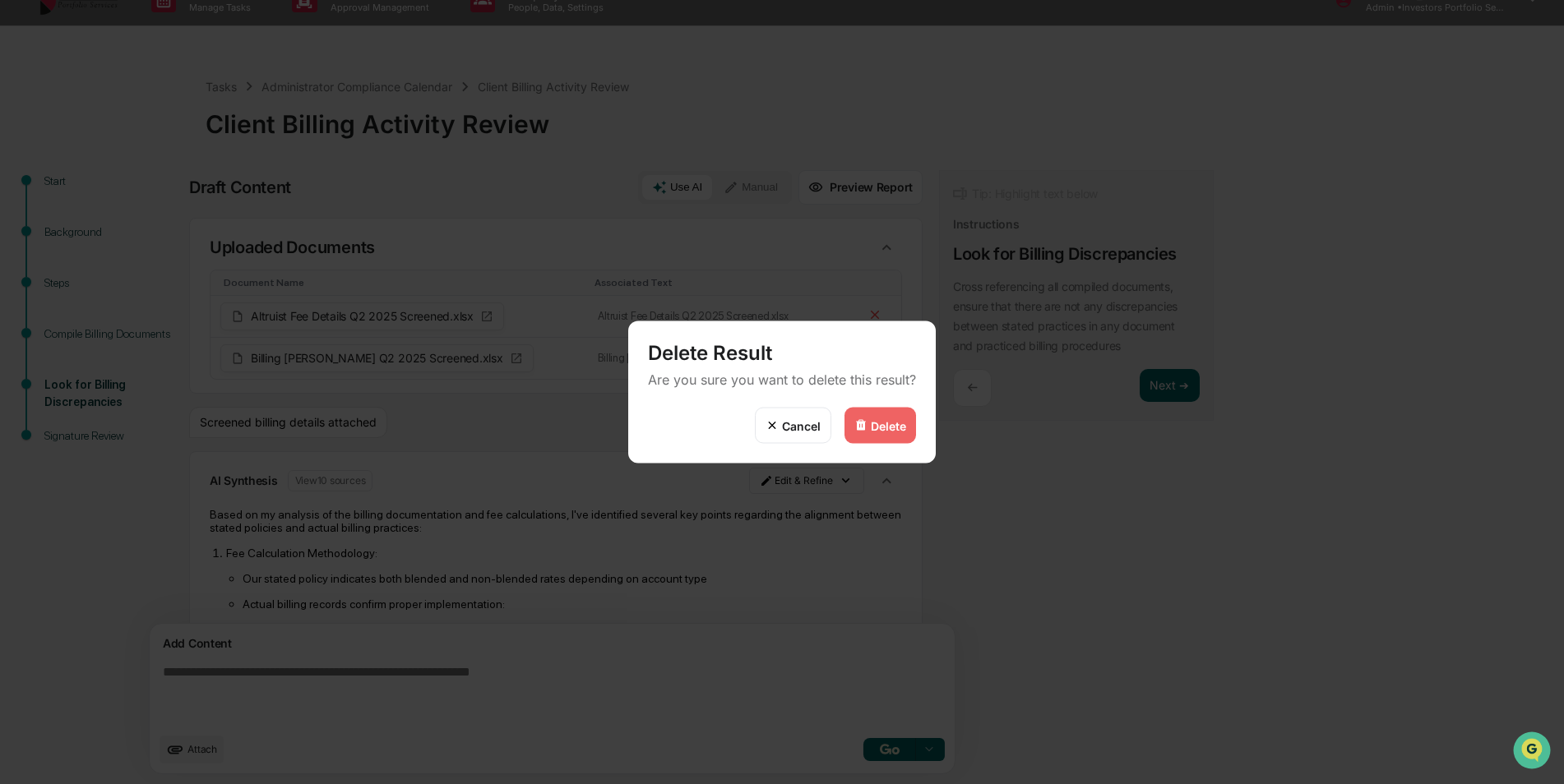
click at [888, 433] on div "Delete" at bounding box center [881, 426] width 72 height 36
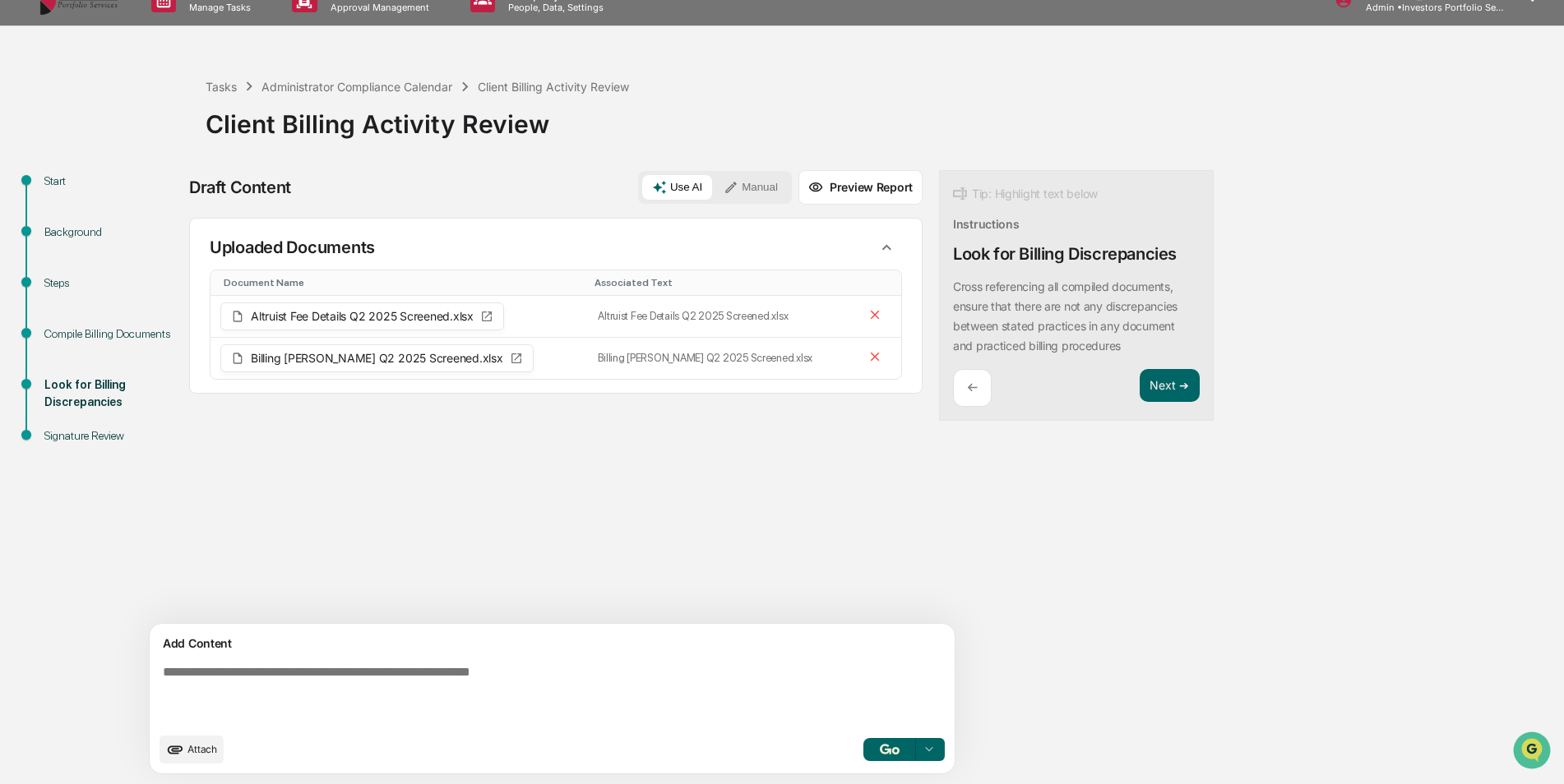
click at [714, 175] on button "Manual" at bounding box center [751, 187] width 74 height 25
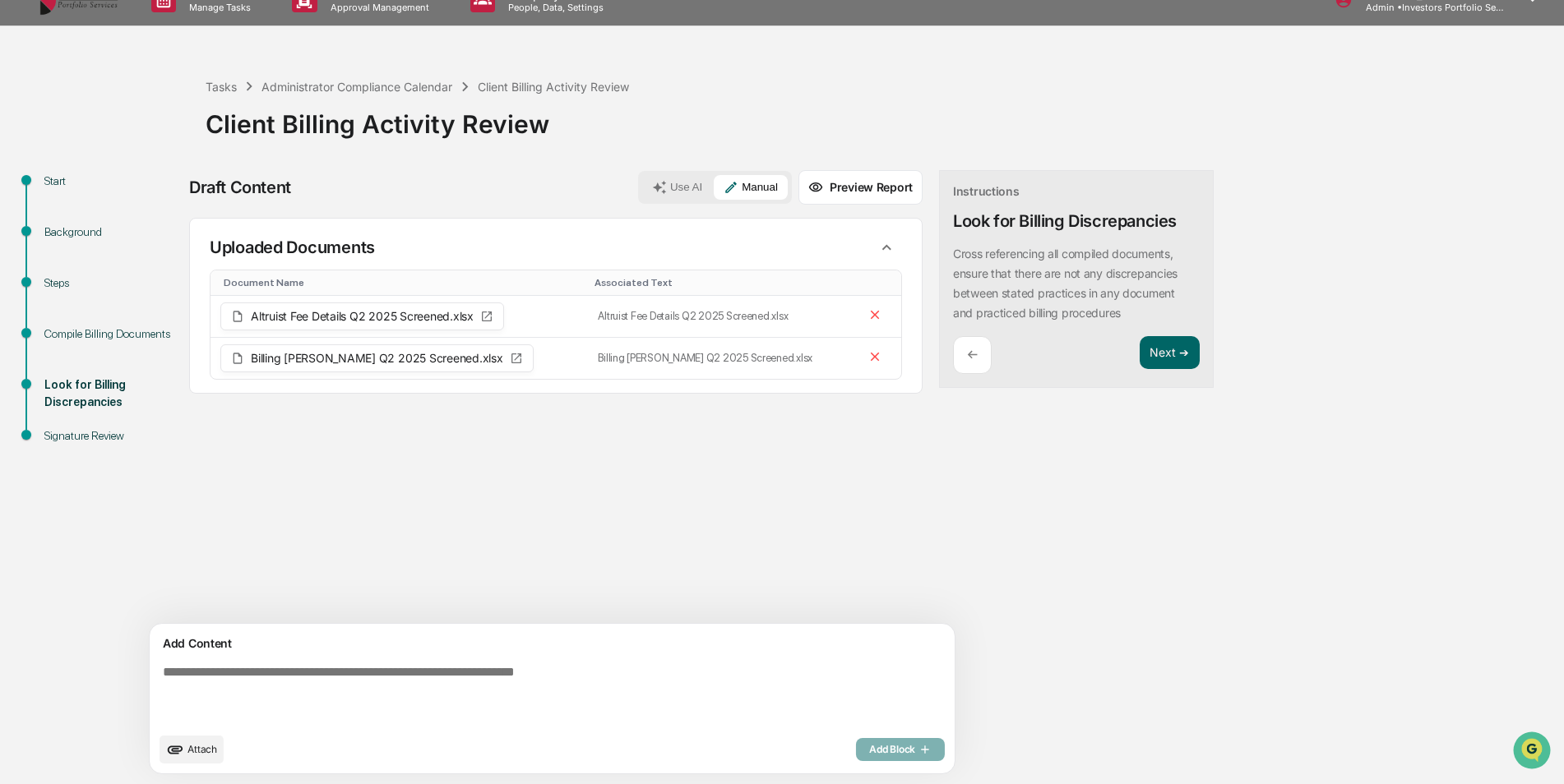
click at [588, 674] on textarea at bounding box center [514, 694] width 716 height 73
type textarea "**********"
click at [856, 747] on button "Add Block" at bounding box center [900, 749] width 89 height 23
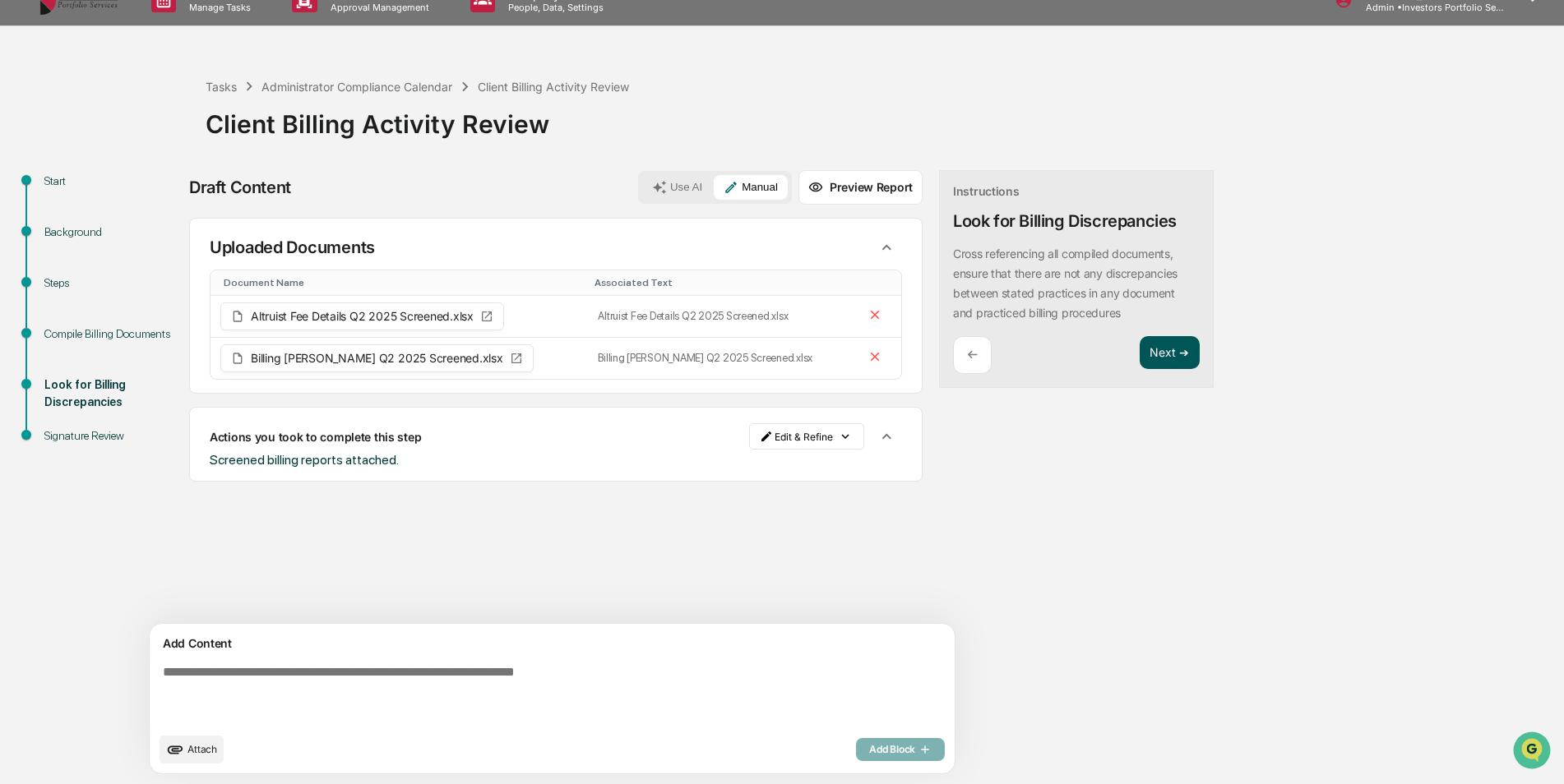
click at [1140, 338] on button "Next ➔" at bounding box center [1170, 352] width 60 height 33
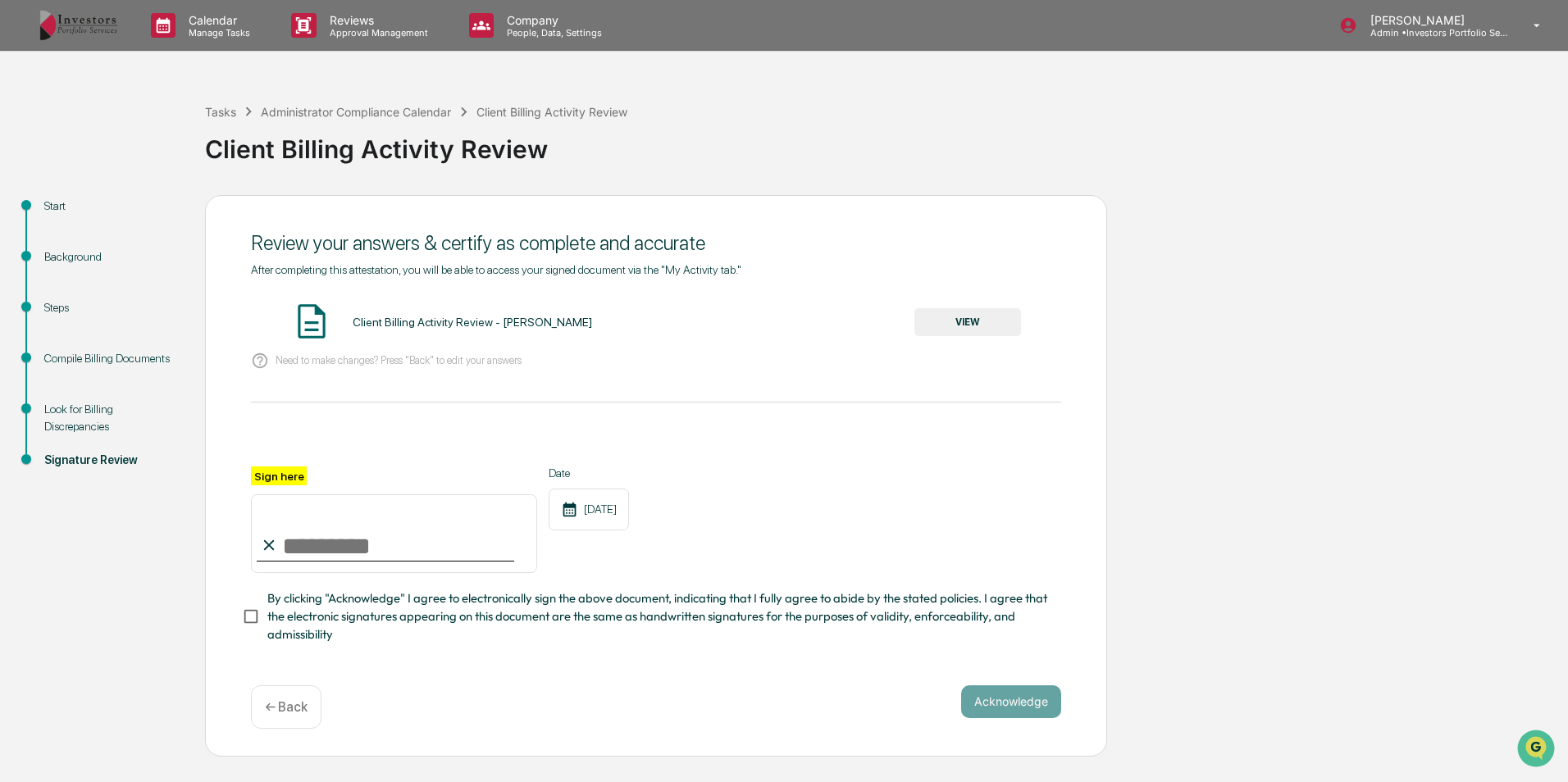
click at [403, 549] on input "Sign here" at bounding box center [394, 534] width 286 height 78
type input "*********"
click at [1001, 320] on button "VIEW" at bounding box center [967, 322] width 107 height 28
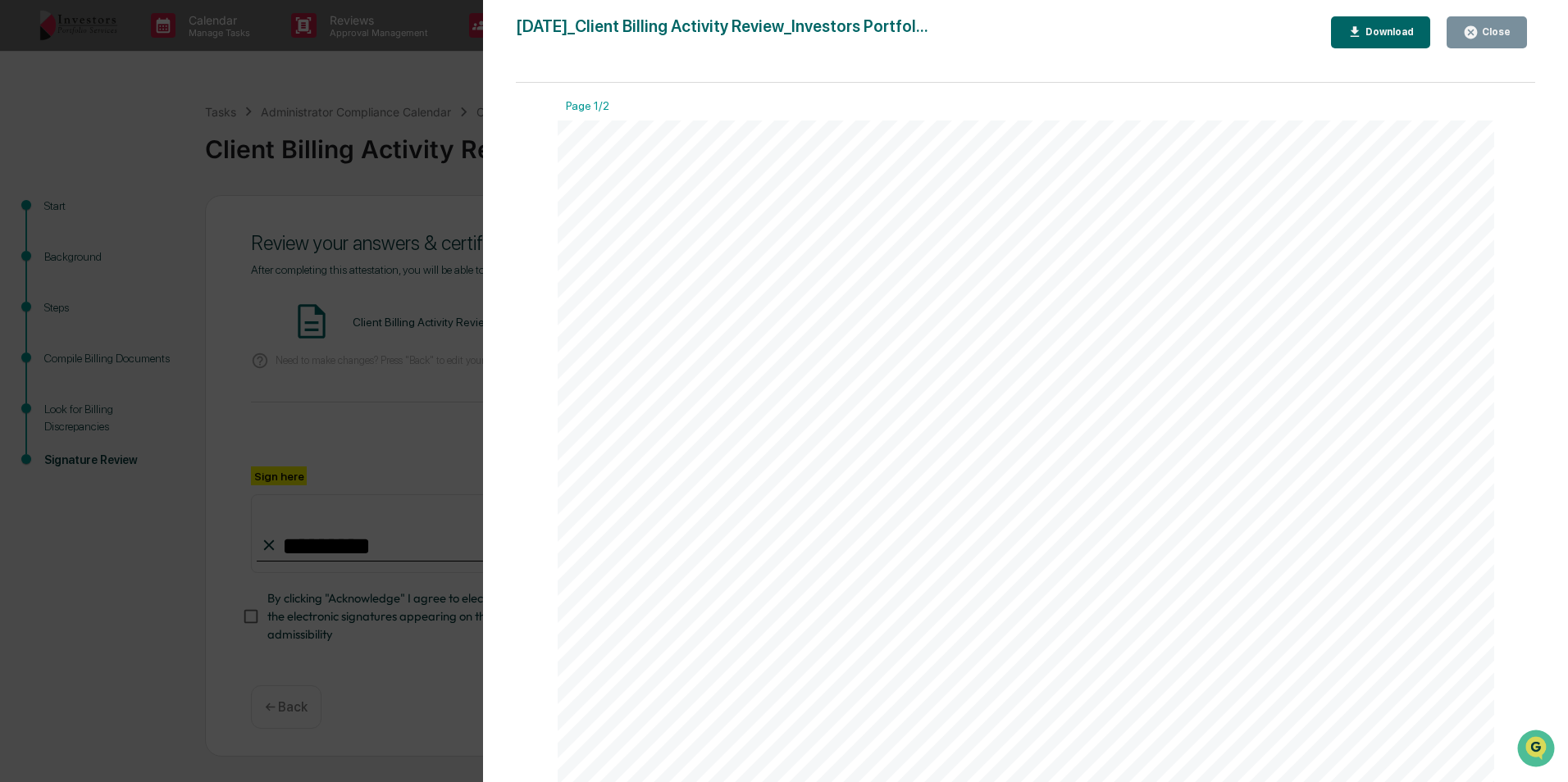
click at [1493, 43] on button "Close" at bounding box center [1486, 32] width 80 height 32
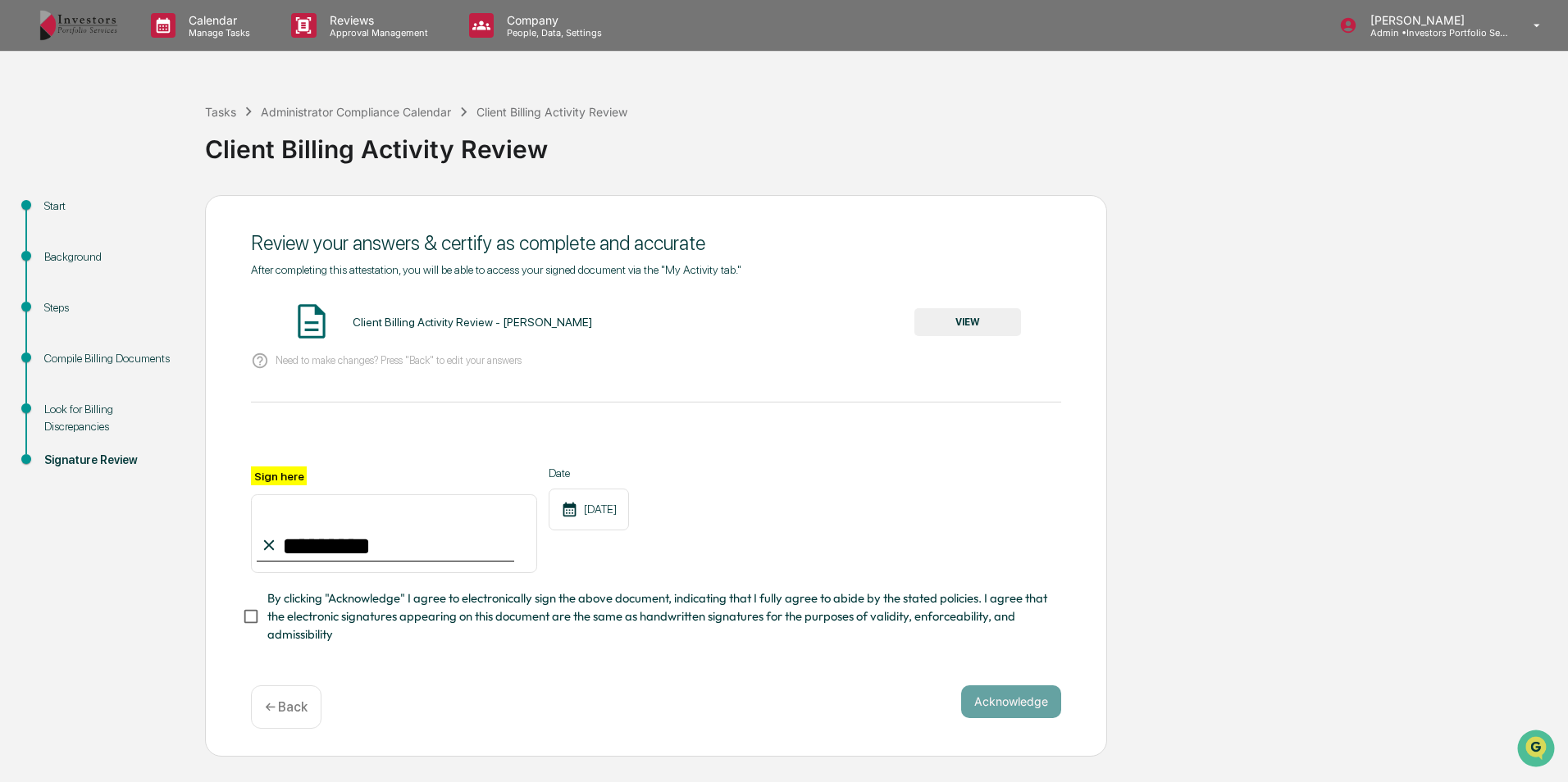
click at [301, 625] on span "By clicking "Acknowledge" I agree to electronically sign the above document, in…" at bounding box center [657, 617] width 780 height 55
click at [969, 698] on button "Acknowledge" at bounding box center [1010, 702] width 100 height 32
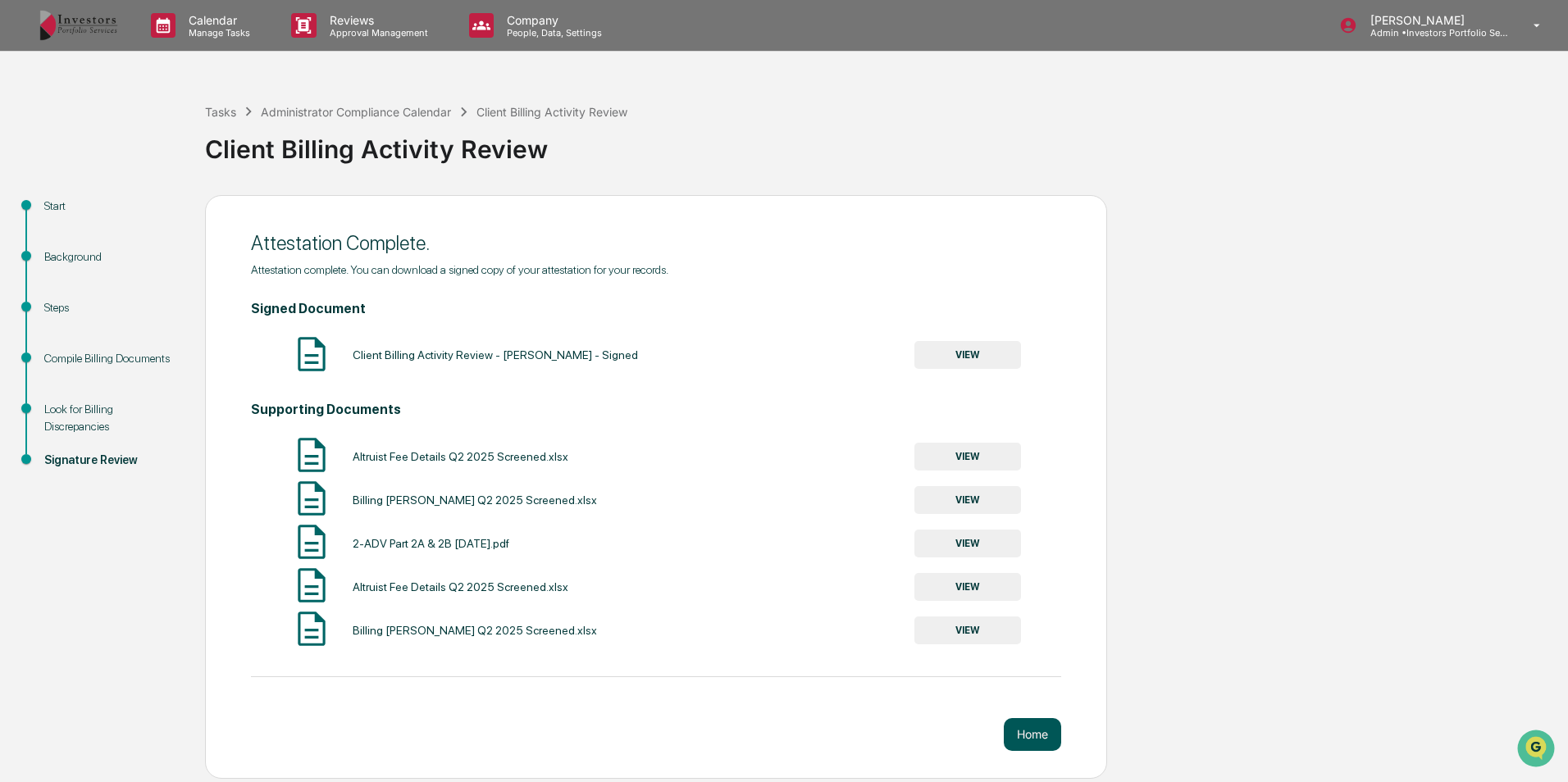
click at [1017, 740] on button "Home" at bounding box center [1032, 734] width 57 height 32
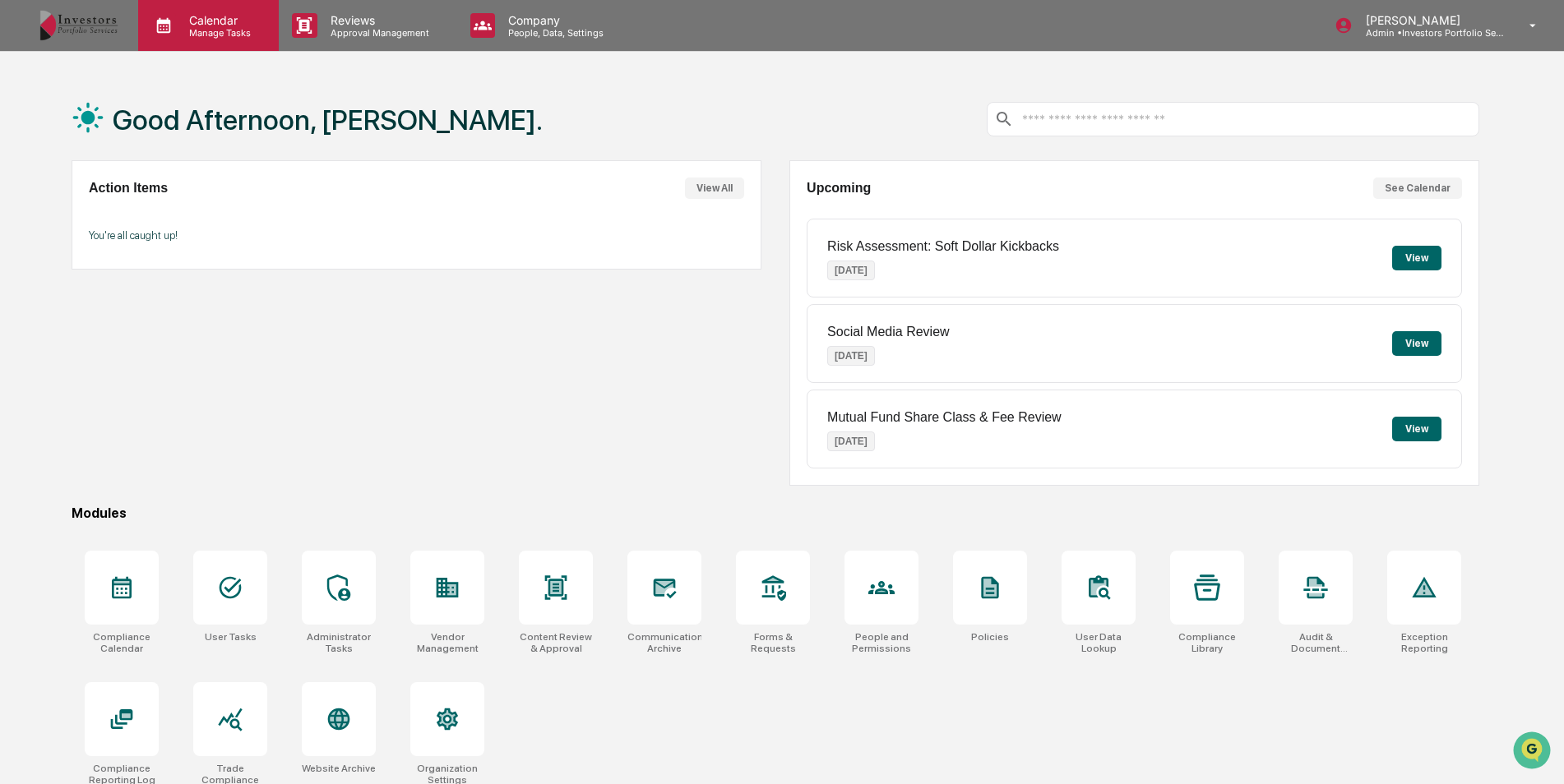
click at [237, 28] on p "Manage Tasks" at bounding box center [217, 32] width 83 height 11
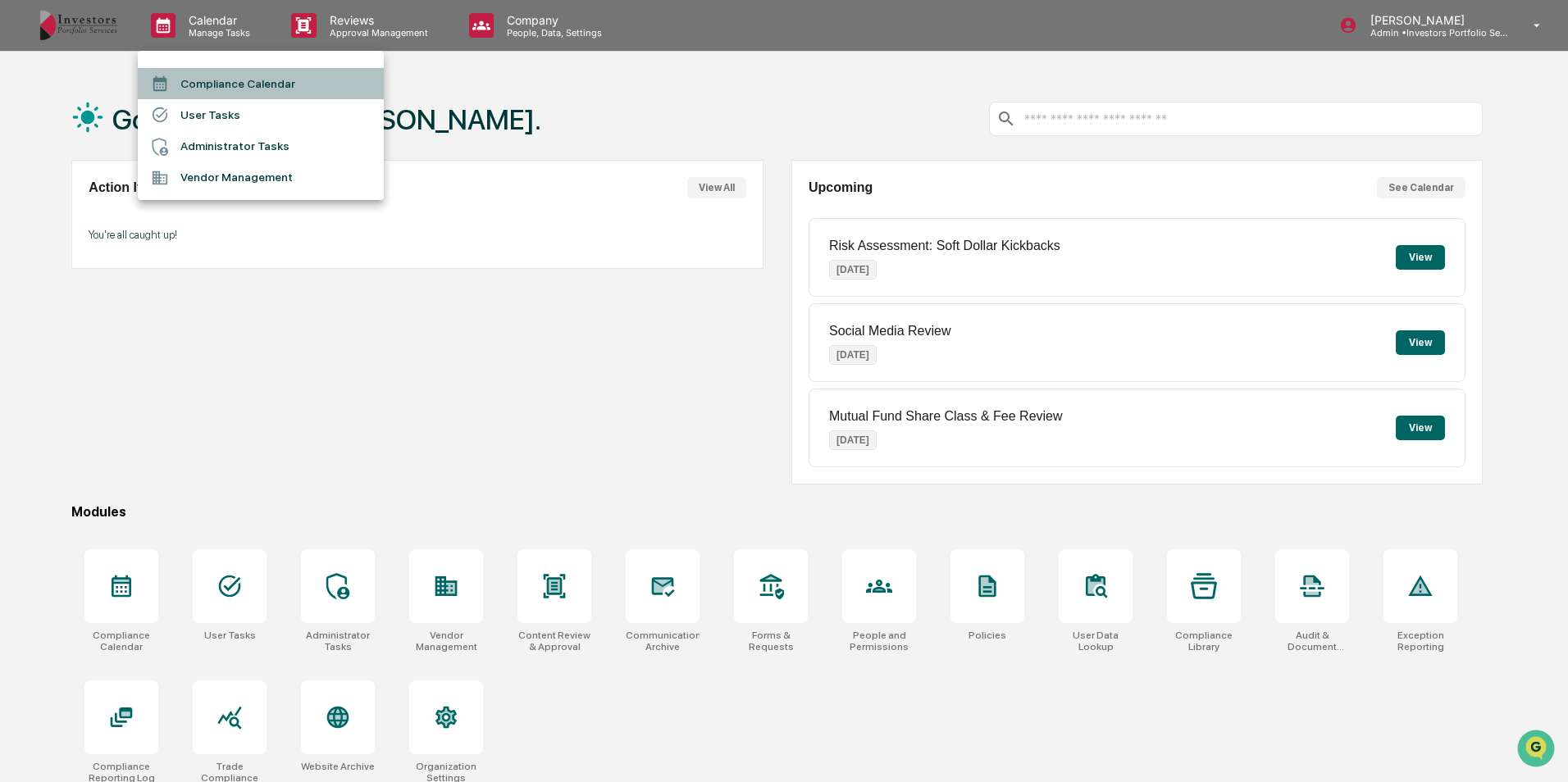
click at [259, 96] on li "Compliance Calendar" at bounding box center [261, 84] width 246 height 32
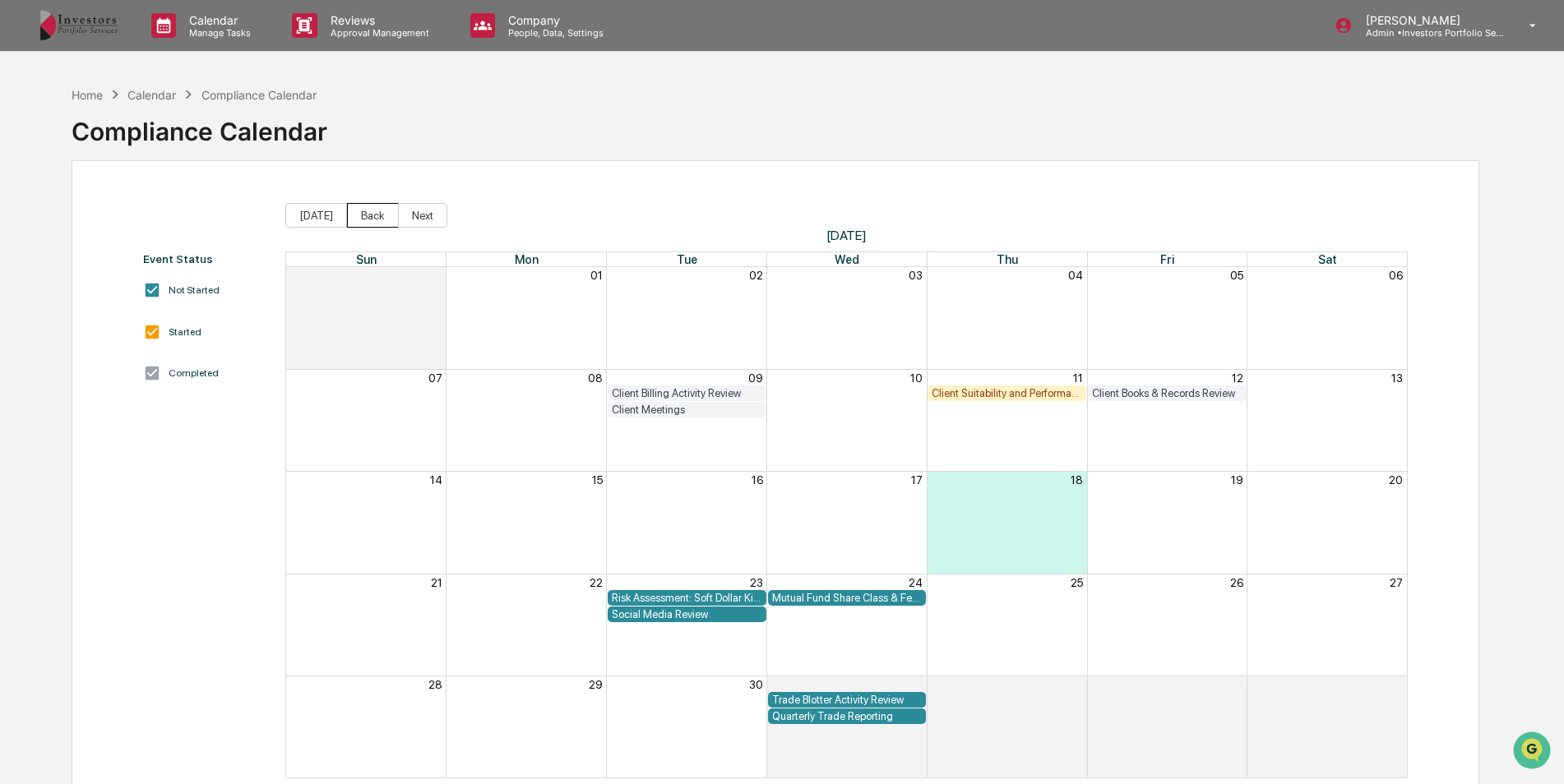
click at [382, 219] on button "Back" at bounding box center [373, 215] width 52 height 25
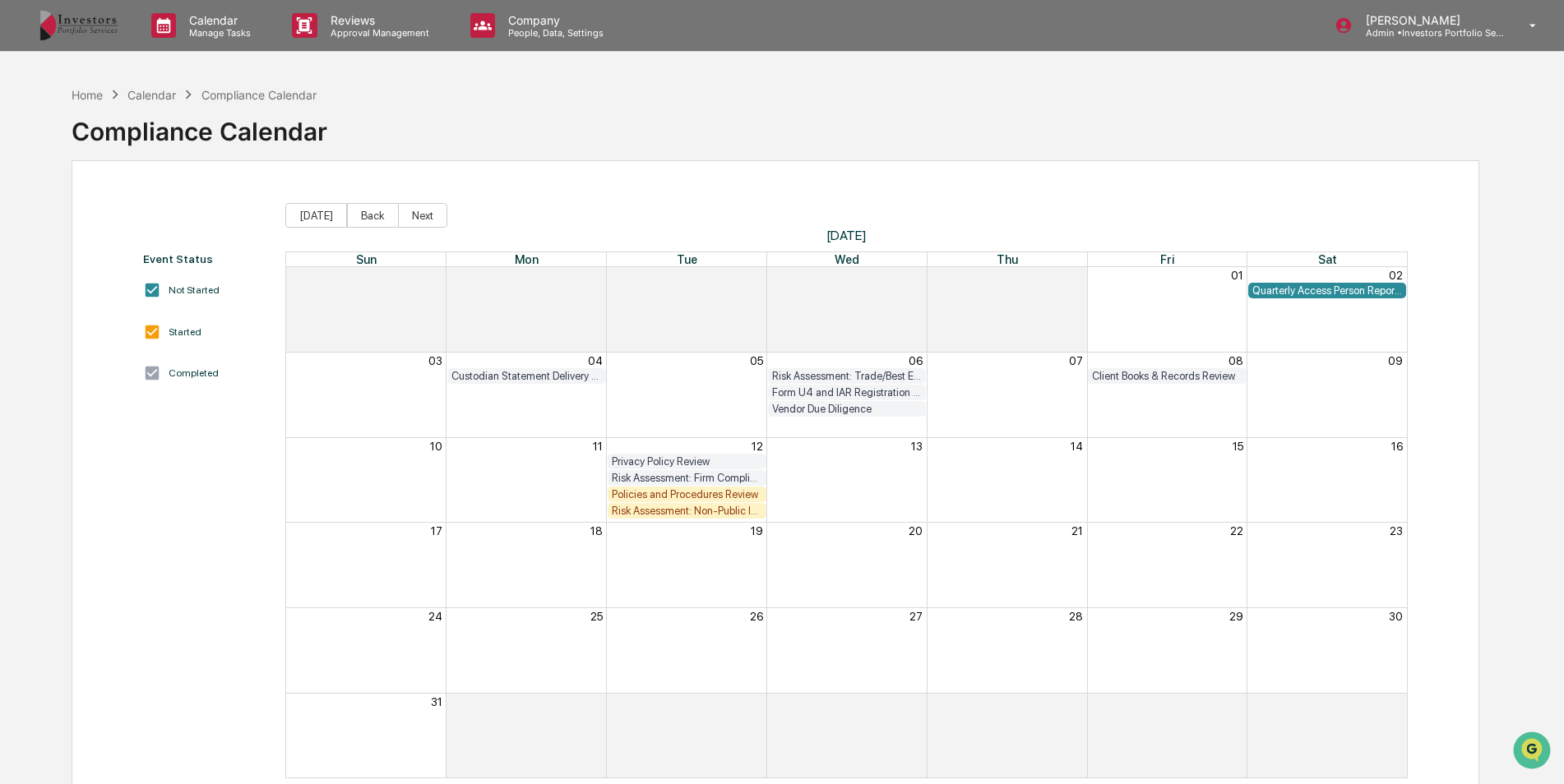
click at [681, 490] on div "Policies and Procedures Review" at bounding box center [687, 494] width 150 height 12
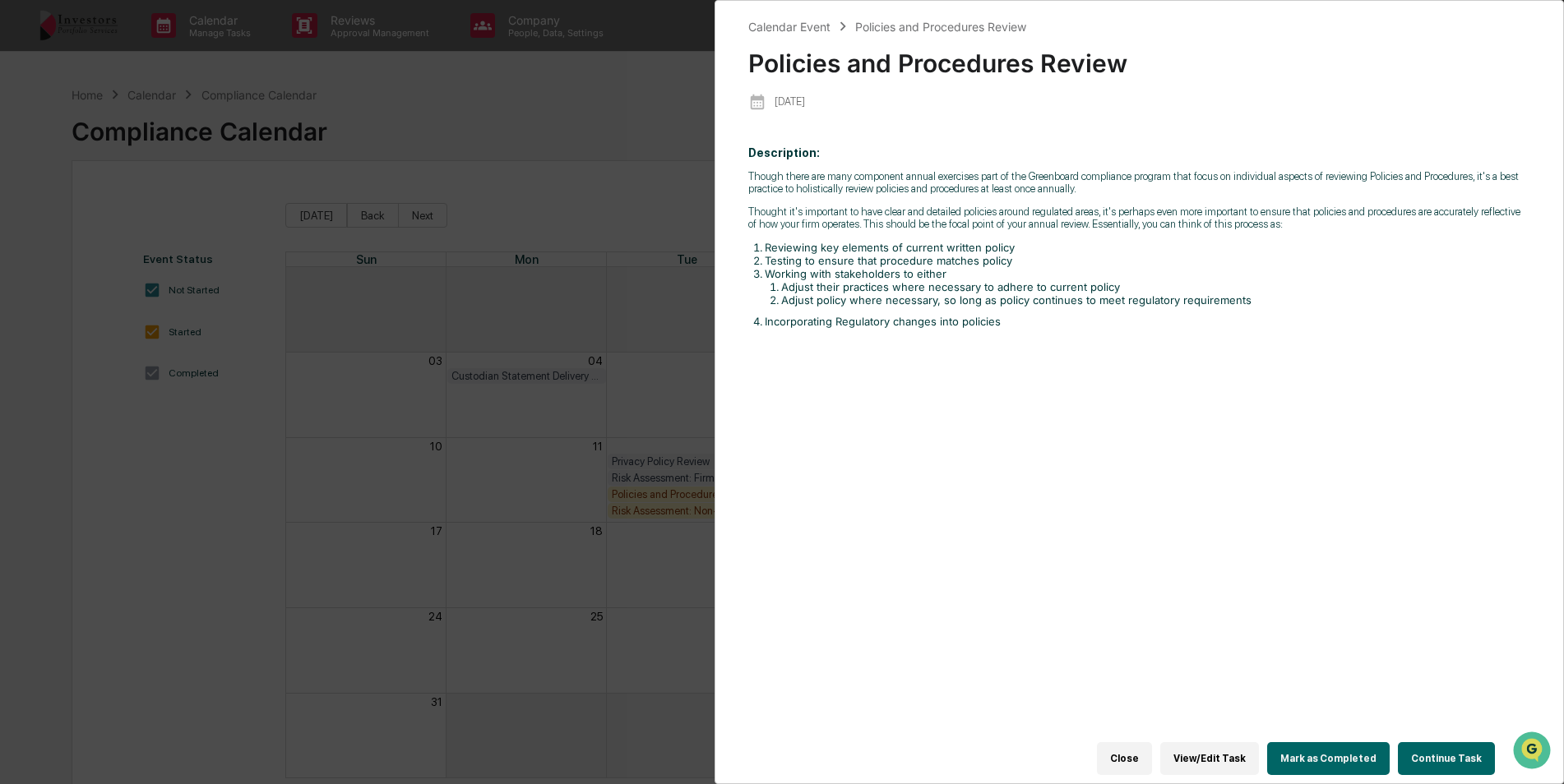
click at [1429, 761] on button "Continue Task" at bounding box center [1446, 758] width 97 height 32
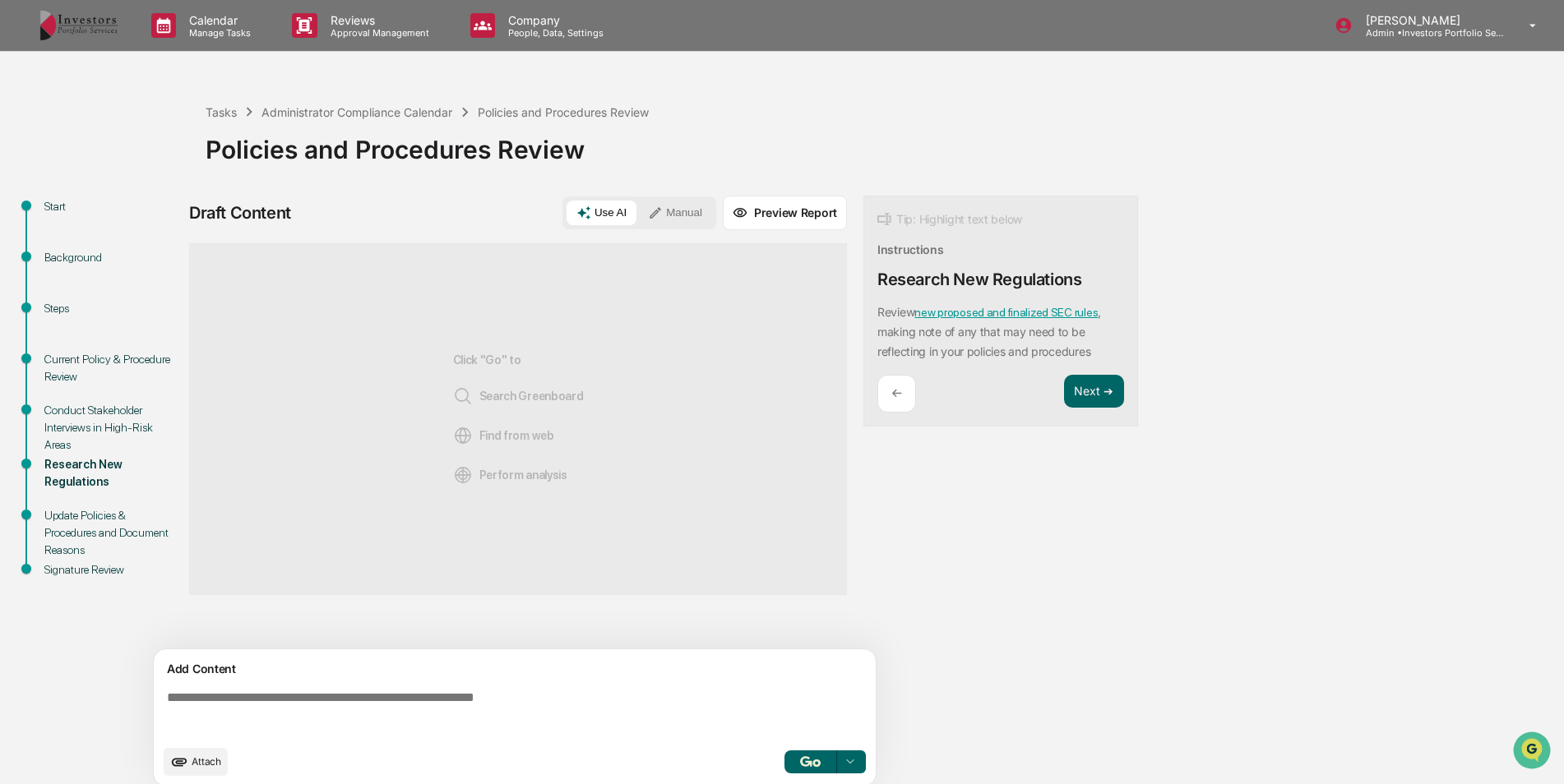
click at [79, 430] on div "Conduct Stakeholder Interviews in High-Risk Areas" at bounding box center [112, 427] width 135 height 52
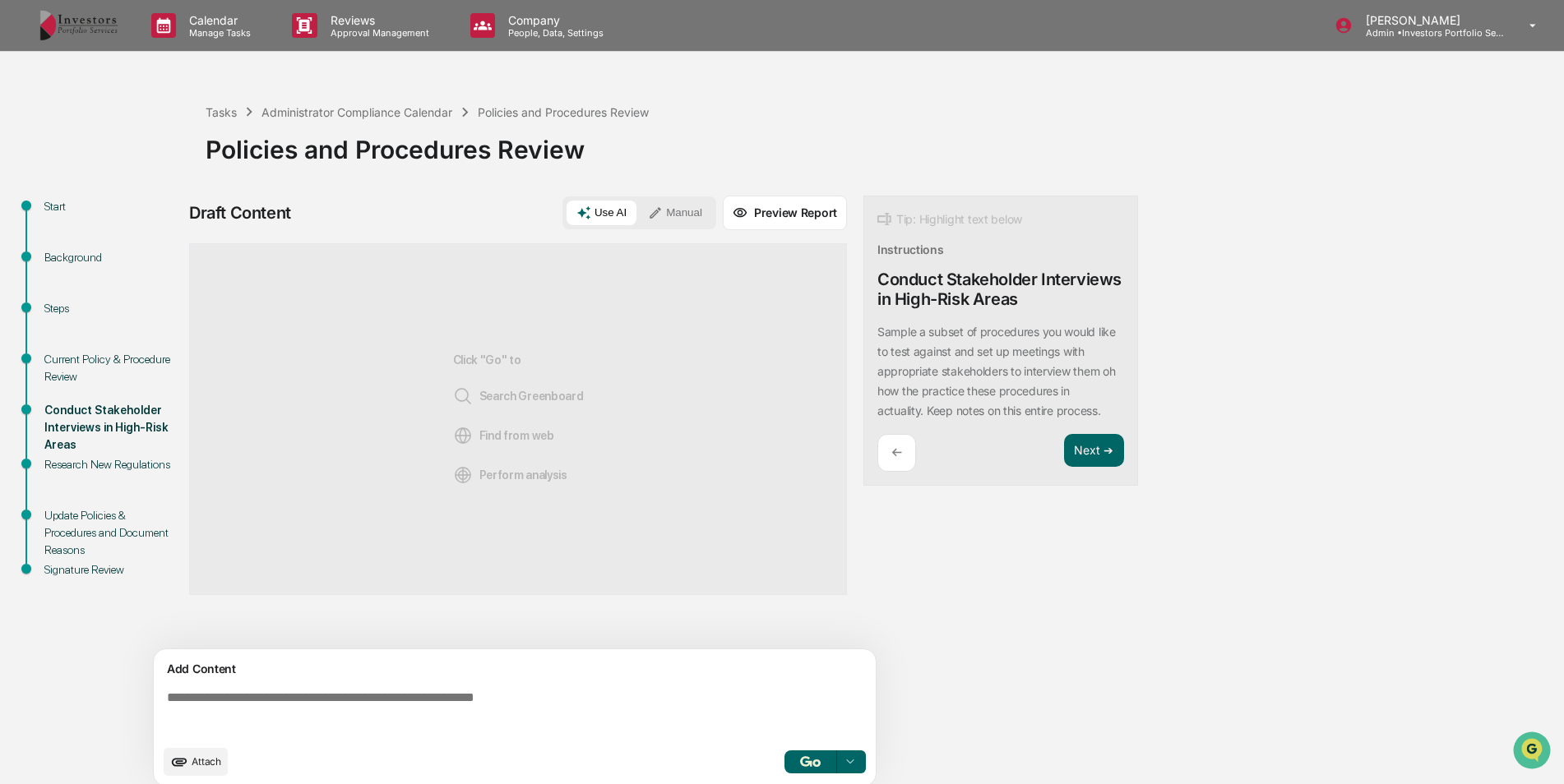
click at [94, 368] on div "Current Policy & Procedure Review" at bounding box center [112, 368] width 135 height 34
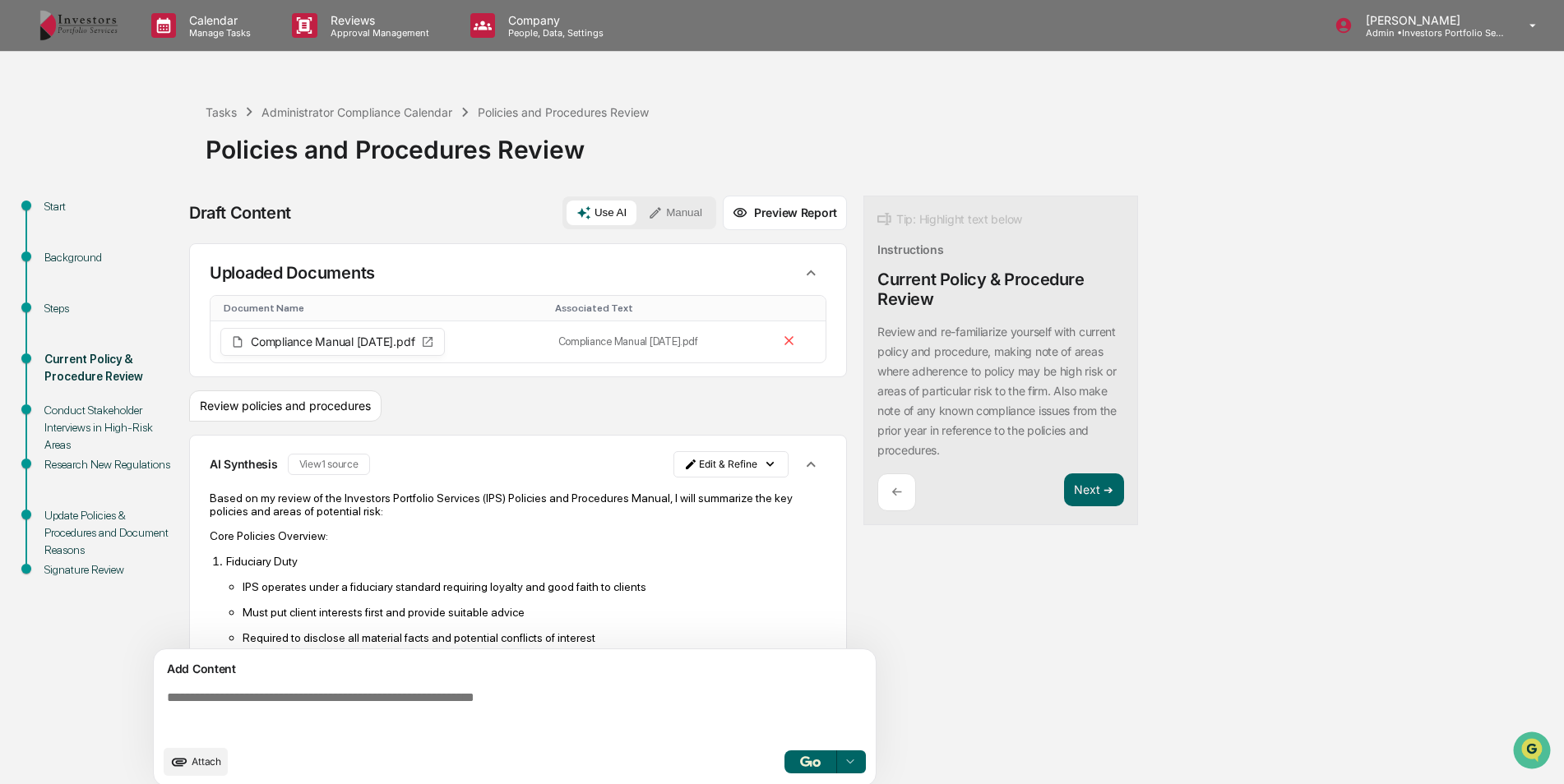
click at [94, 416] on div "Conduct Stakeholder Interviews in High-Risk Areas" at bounding box center [112, 427] width 135 height 52
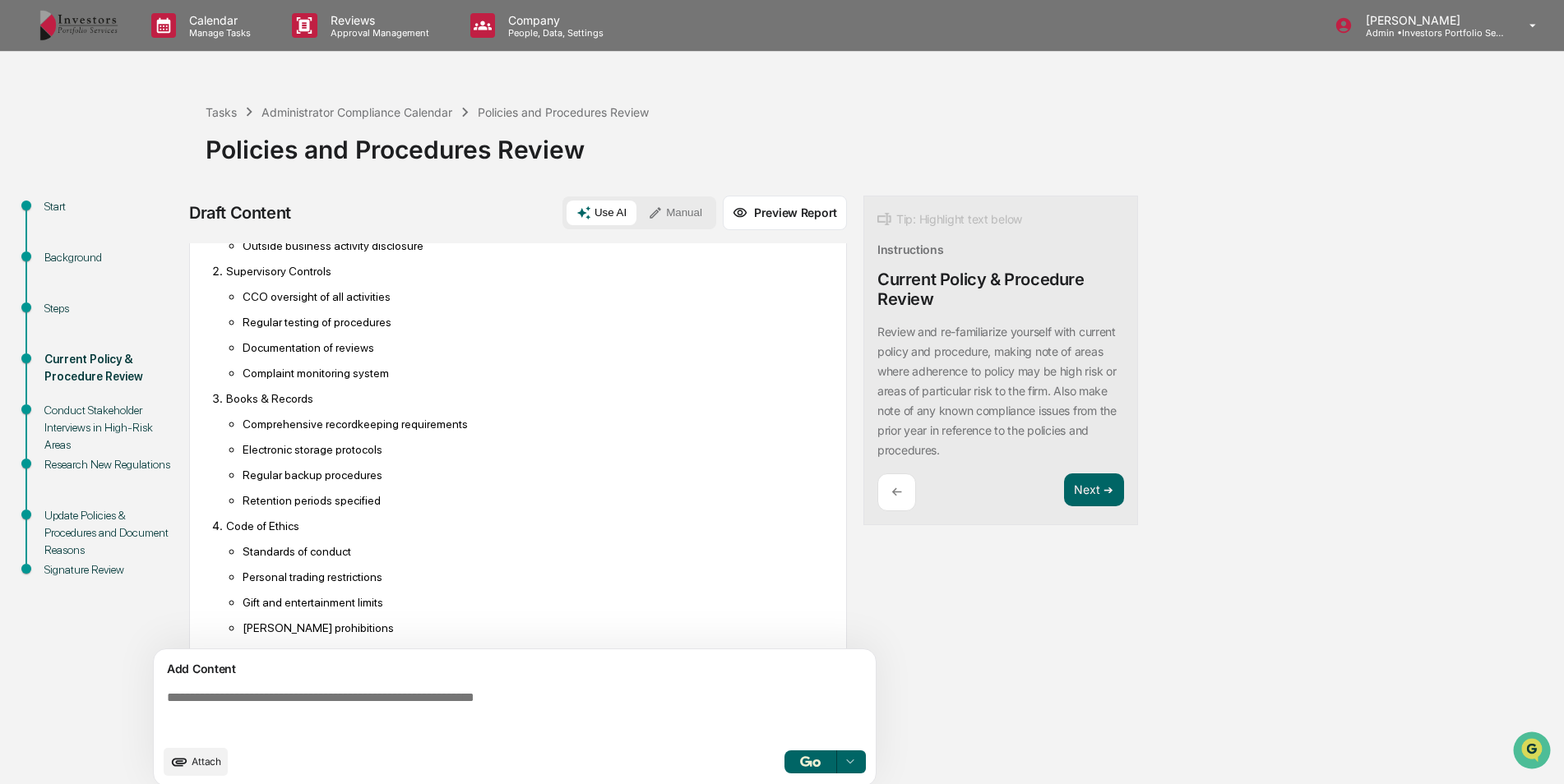
scroll to position [1751, 0]
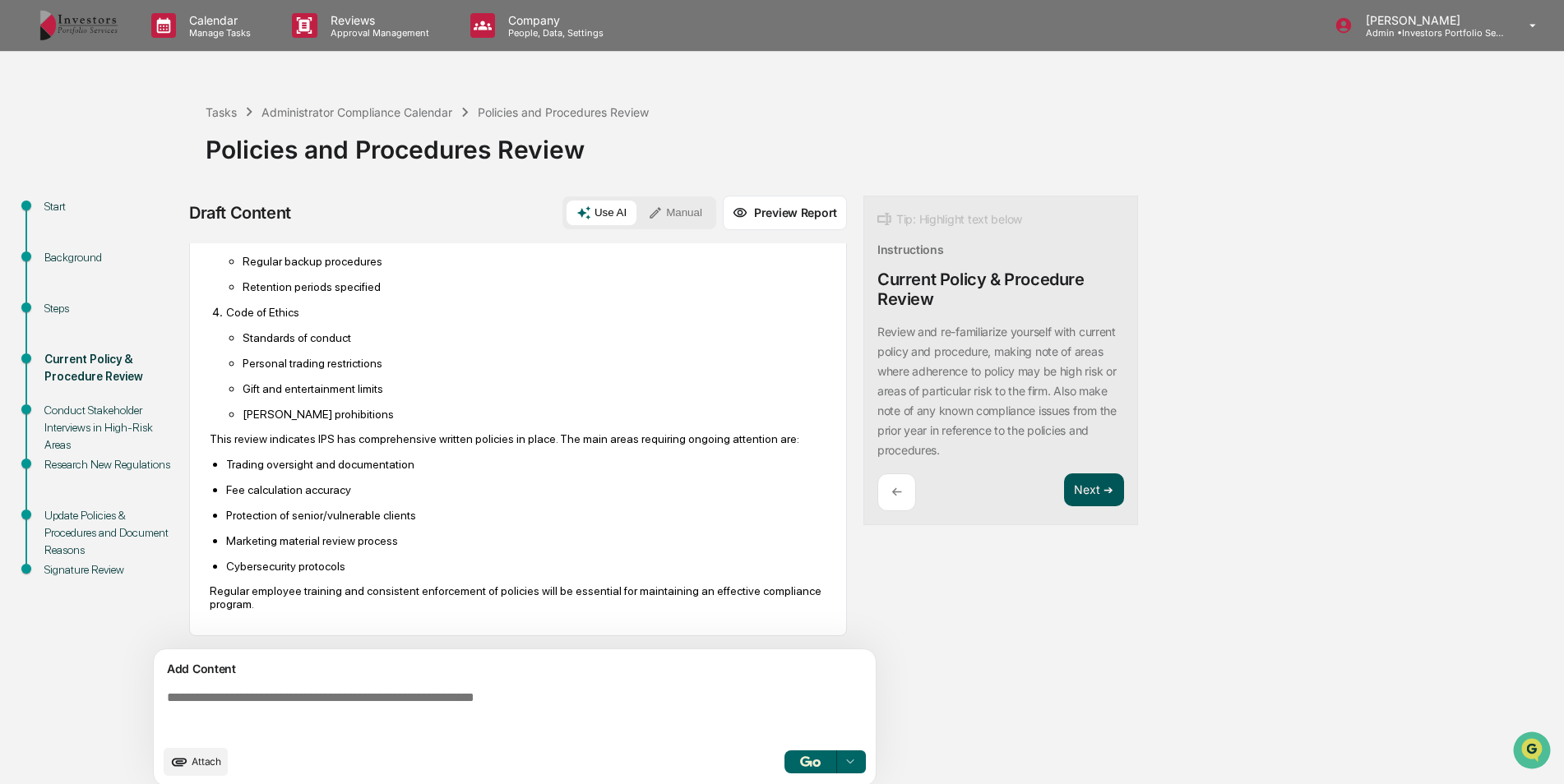
click at [1076, 503] on button "Next ➔" at bounding box center [1094, 490] width 60 height 33
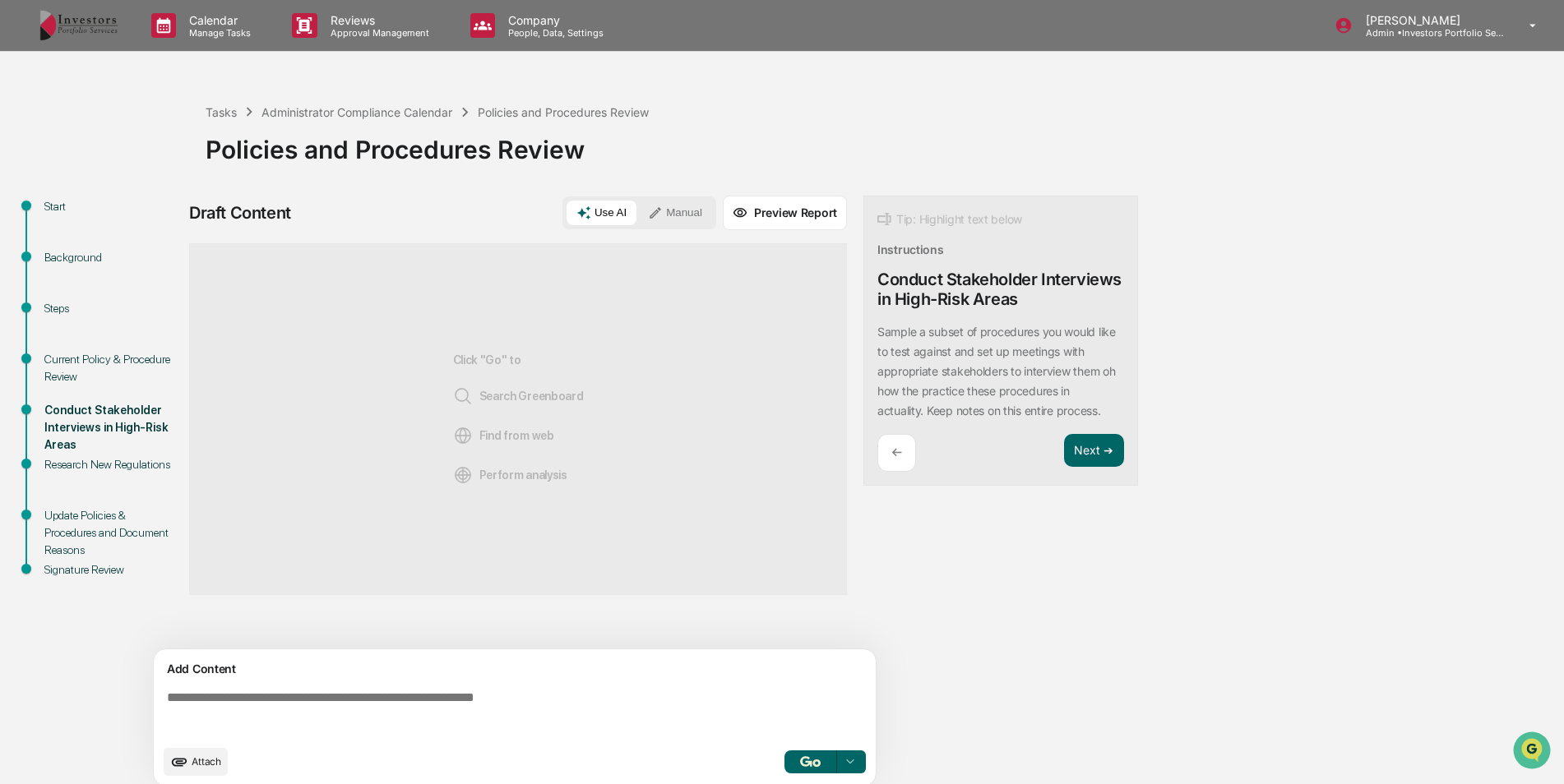
scroll to position [0, 0]
click at [1090, 445] on button "Next ➔" at bounding box center [1094, 451] width 60 height 33
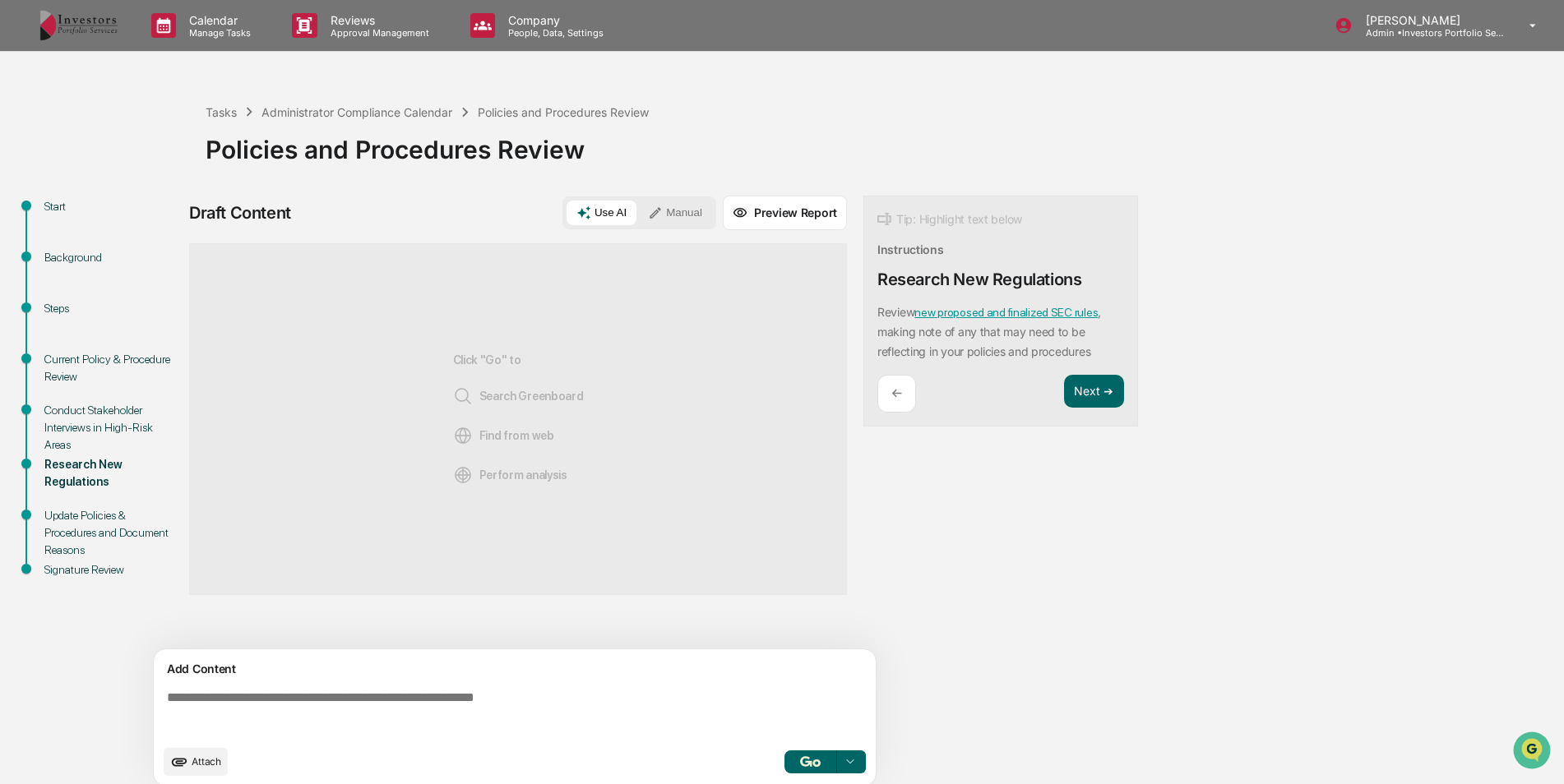
click at [501, 693] on textarea at bounding box center [518, 713] width 716 height 59
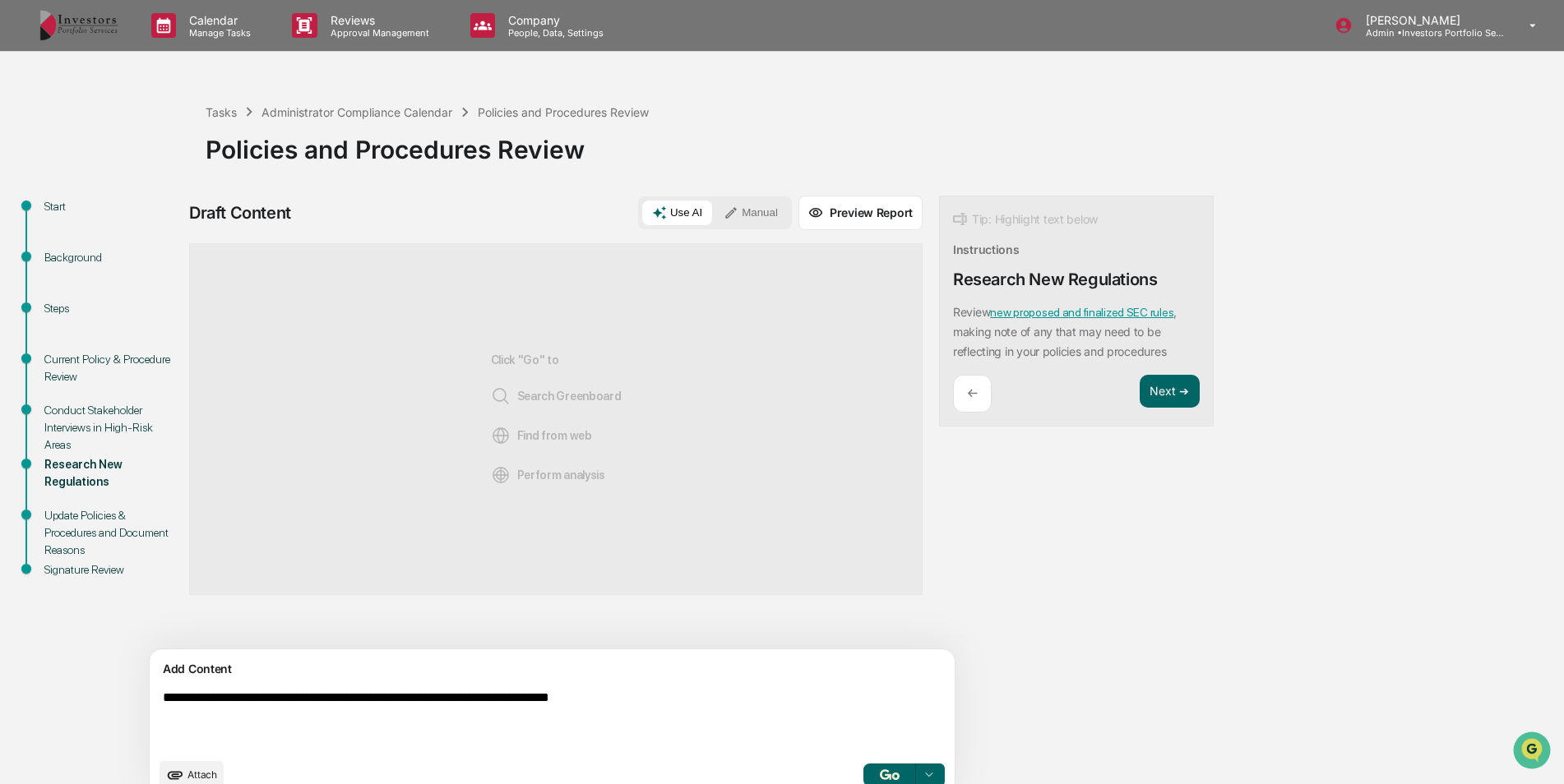
type textarea "**********"
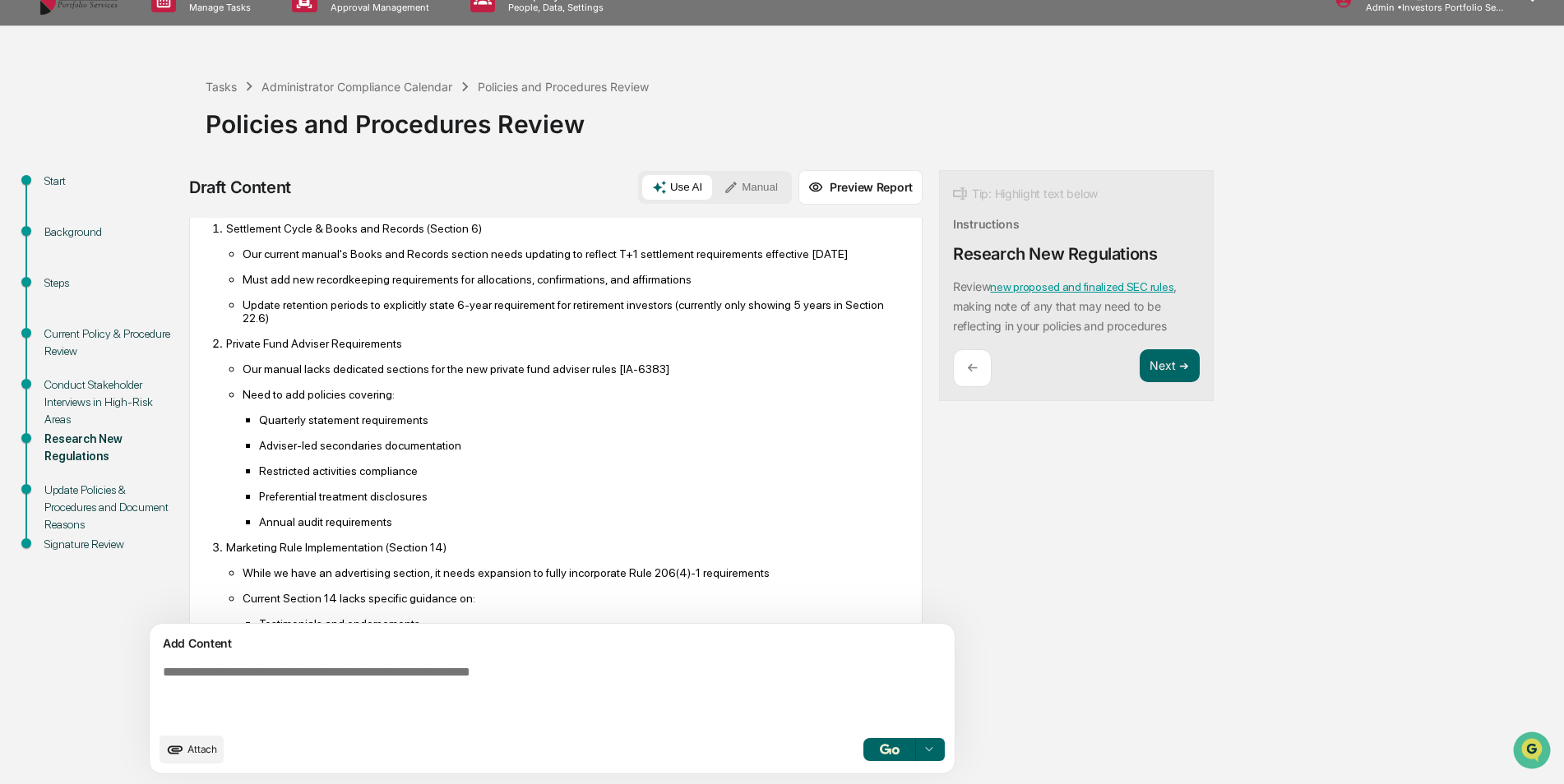
scroll to position [164, 0]
